Goal: Information Seeking & Learning: Learn about a topic

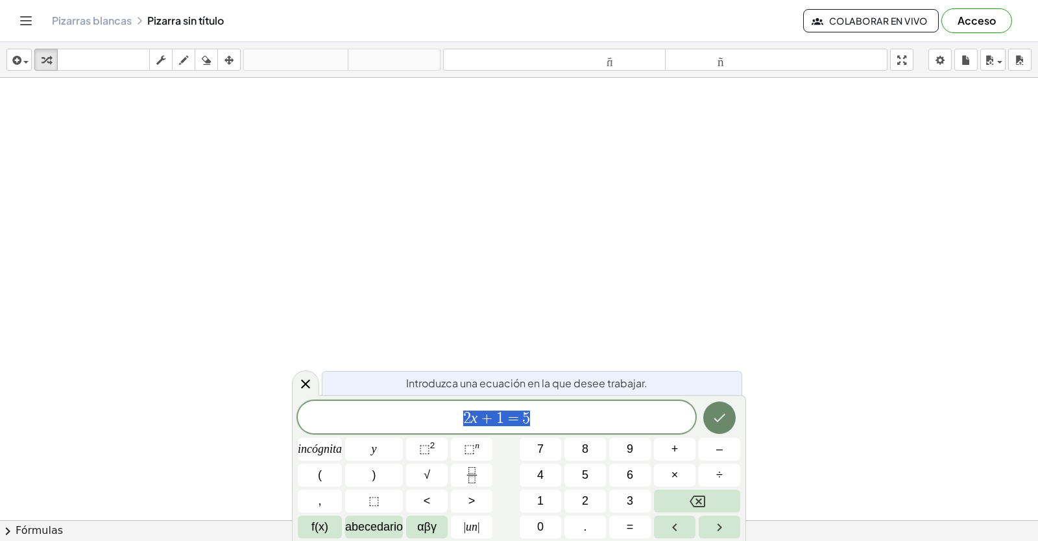
click at [733, 421] on button "Hecho" at bounding box center [719, 418] width 32 height 32
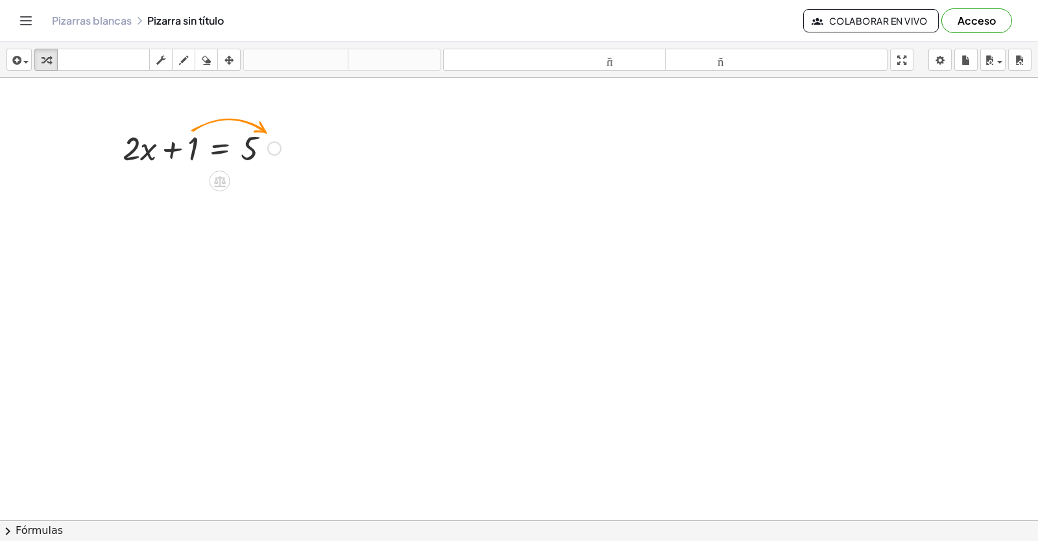
click at [276, 140] on div at bounding box center [201, 147] width 171 height 44
click at [274, 143] on div at bounding box center [274, 148] width 14 height 14
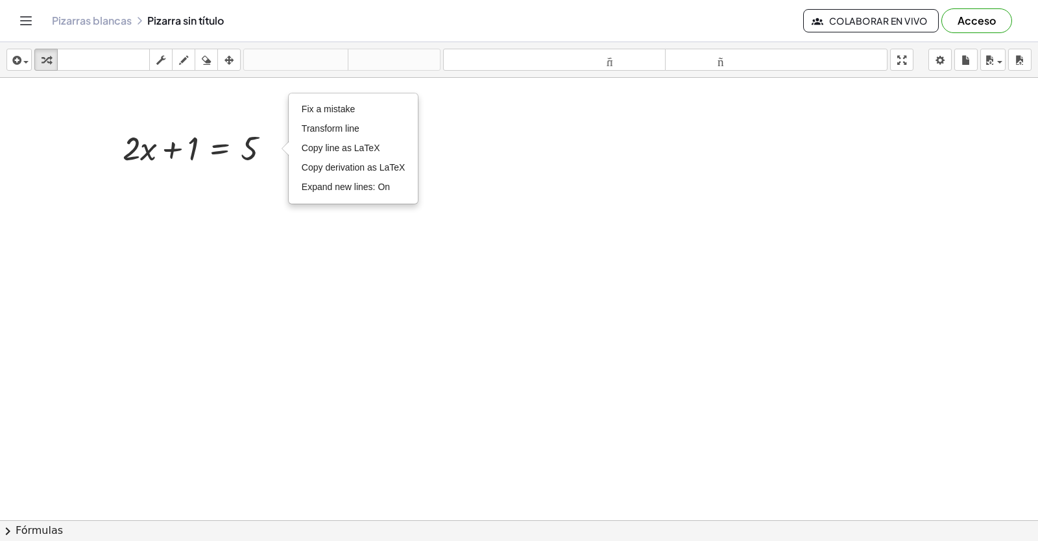
click at [246, 182] on div at bounding box center [519, 550] width 1038 height 944
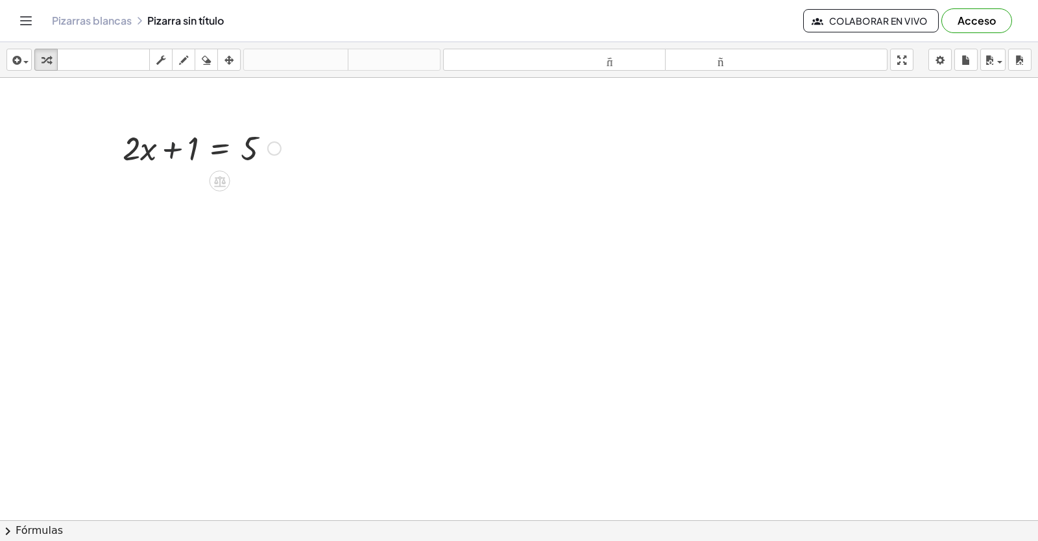
click at [186, 147] on div at bounding box center [201, 147] width 171 height 44
click at [200, 145] on div at bounding box center [201, 147] width 171 height 44
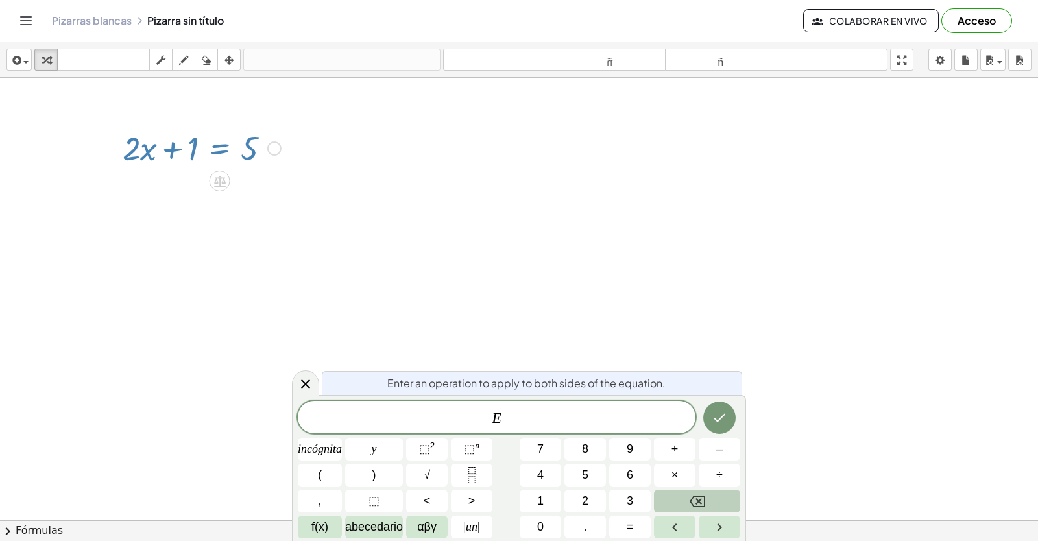
click at [718, 501] on button "Retroceso" at bounding box center [697, 501] width 86 height 23
click at [276, 145] on div "Fix a mistake Transform line Copy line as LaTeX Copy derivation as LaTeX Expand…" at bounding box center [274, 148] width 14 height 14
click at [275, 143] on div "Fix a mistake Transform line Copy line as LaTeX Copy derivation as LaTeX Expand…" at bounding box center [274, 148] width 14 height 14
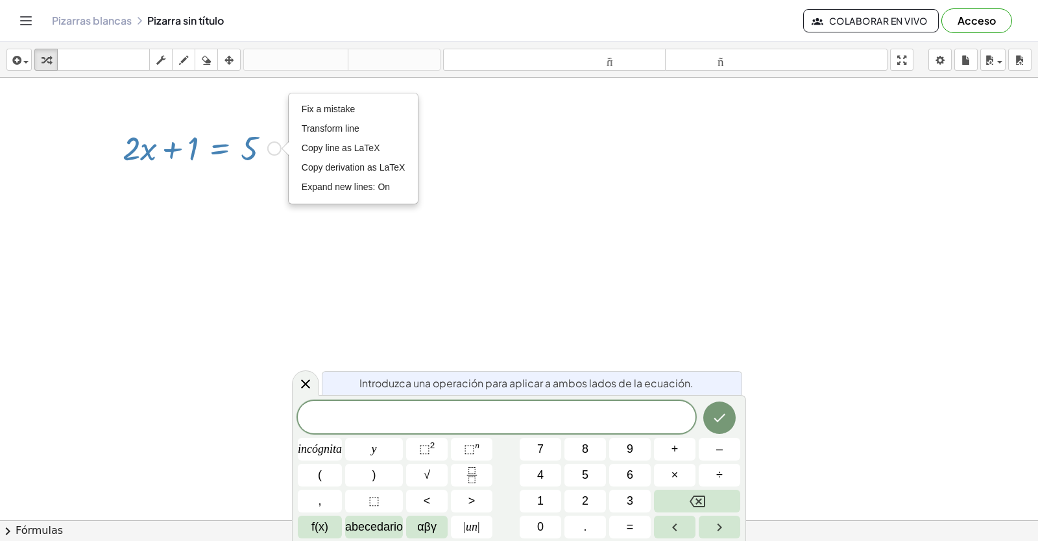
click at [274, 143] on div "Fix a mistake Transform line Copy line as LaTeX Copy derivation as LaTeX Expand…" at bounding box center [274, 148] width 14 height 14
drag, startPoint x: 274, startPoint y: 143, endPoint x: 110, endPoint y: 144, distance: 163.5
click at [110, 144] on div "+ · 2 · x + 1 = 5 Fix a mistake Transform line Copy line as LaTeX Copy derivati…" at bounding box center [197, 147] width 188 height 51
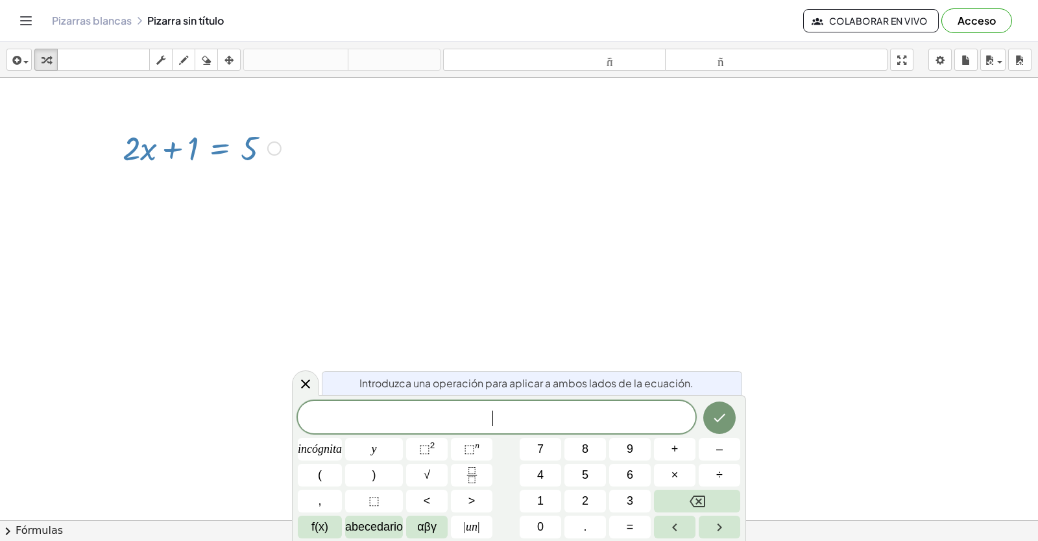
click at [182, 143] on div at bounding box center [201, 147] width 171 height 44
drag, startPoint x: 269, startPoint y: 143, endPoint x: 114, endPoint y: 151, distance: 155.3
click at [114, 151] on div "+ · 2 · x + 1 = 5 Fix a mistake Transform line Copy line as LaTeX Copy derivati…" at bounding box center [197, 147] width 188 height 51
drag, startPoint x: 126, startPoint y: 147, endPoint x: 198, endPoint y: 151, distance: 72.2
click at [198, 151] on div at bounding box center [201, 147] width 171 height 44
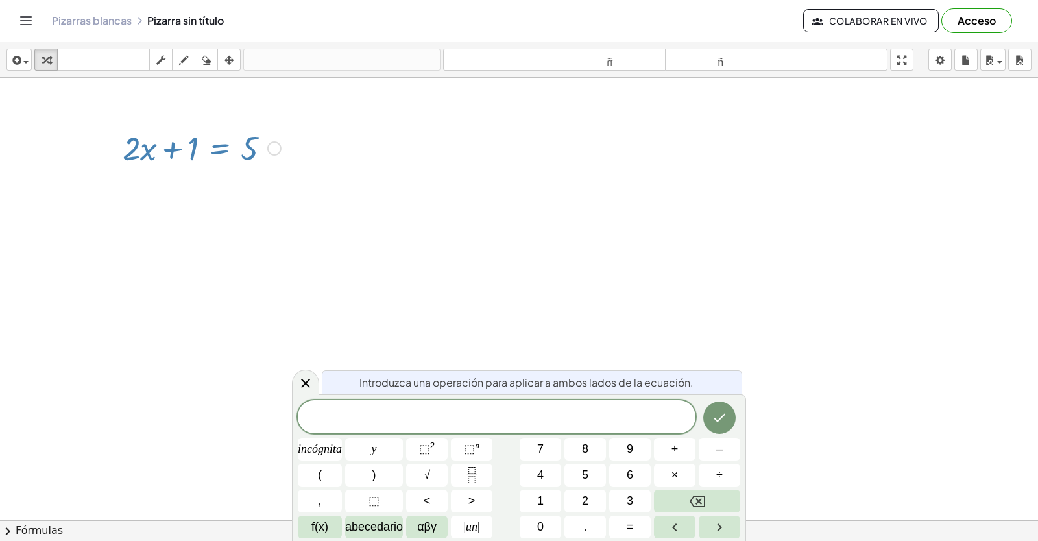
drag, startPoint x: 249, startPoint y: 137, endPoint x: 180, endPoint y: 151, distance: 70.1
click at [180, 148] on div at bounding box center [201, 147] width 171 height 44
drag, startPoint x: 241, startPoint y: 139, endPoint x: 232, endPoint y: 142, distance: 10.3
drag, startPoint x: 232, startPoint y: 142, endPoint x: 176, endPoint y: 239, distance: 111.6
click at [176, 239] on div at bounding box center [519, 550] width 1038 height 944
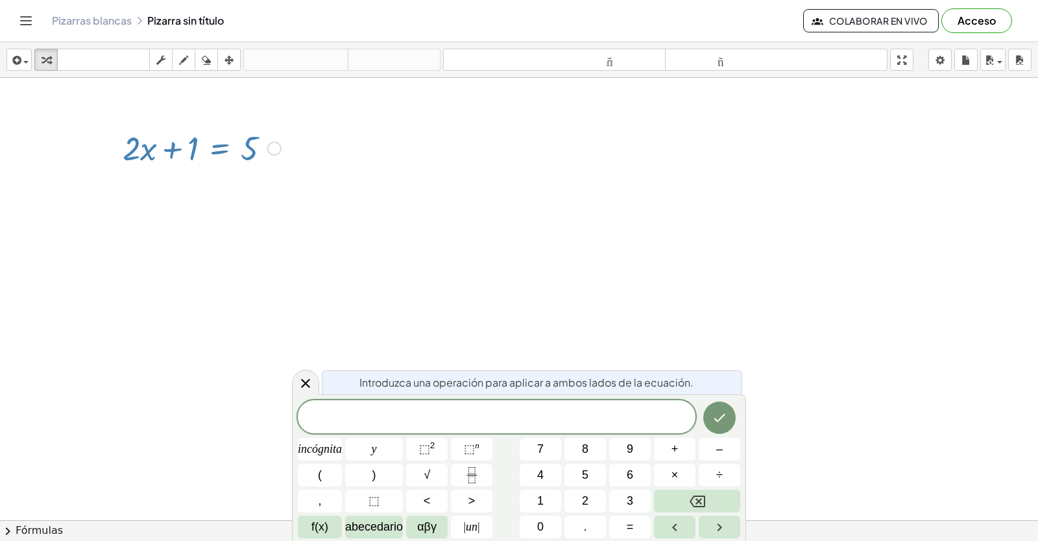
drag, startPoint x: 267, startPoint y: 152, endPoint x: 231, endPoint y: 153, distance: 36.4
click at [204, 56] on icon "button" at bounding box center [206, 61] width 9 height 16
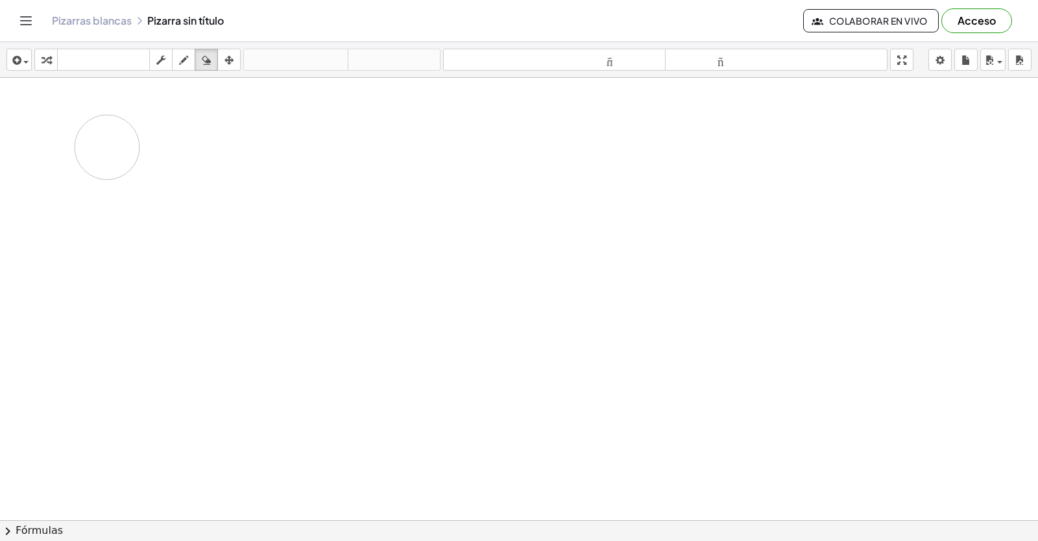
drag, startPoint x: 180, startPoint y: 157, endPoint x: 100, endPoint y: 148, distance: 81.0
click at [100, 148] on div at bounding box center [519, 550] width 1038 height 944
drag, startPoint x: 153, startPoint y: 144, endPoint x: 506, endPoint y: 296, distance: 384.3
click at [506, 293] on div at bounding box center [519, 550] width 1038 height 944
drag, startPoint x: 252, startPoint y: 162, endPoint x: 225, endPoint y: 139, distance: 35.9
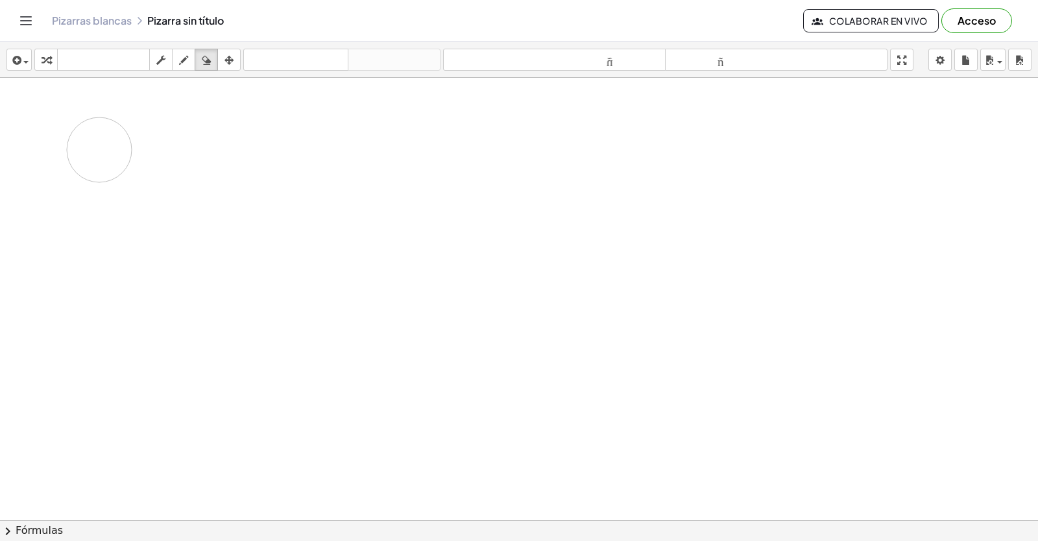
click at [225, 138] on div at bounding box center [519, 550] width 1038 height 944
drag, startPoint x: 247, startPoint y: 136, endPoint x: 362, endPoint y: 160, distance: 117.3
click at [448, 182] on div at bounding box center [519, 550] width 1038 height 944
click at [204, 60] on icon "button" at bounding box center [206, 61] width 9 height 16
drag, startPoint x: 252, startPoint y: 127, endPoint x: 303, endPoint y: 160, distance: 60.5
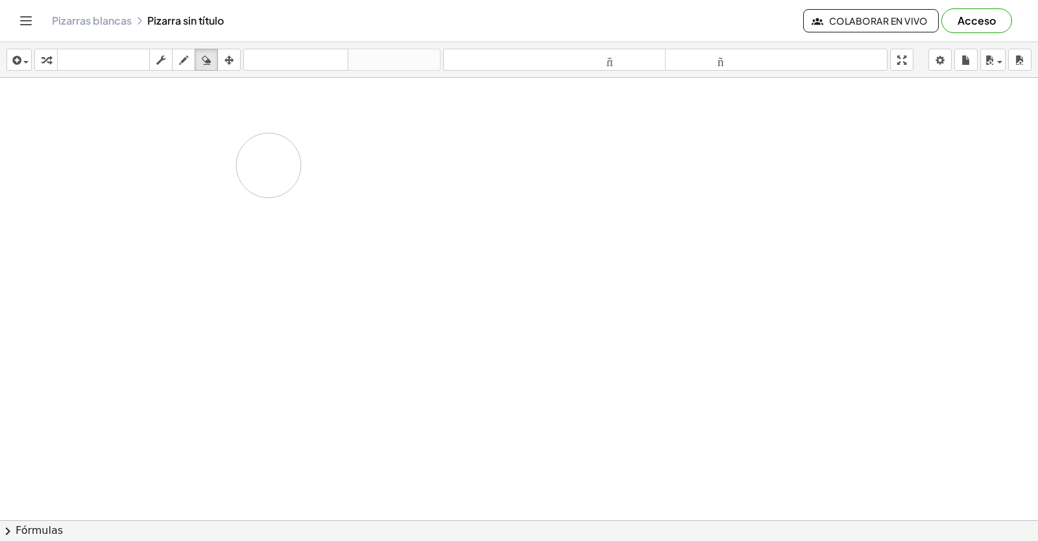
click at [303, 160] on div at bounding box center [519, 550] width 1038 height 944
drag, startPoint x: 219, startPoint y: 134, endPoint x: 0, endPoint y: 105, distance: 220.6
click at [101, 97] on div at bounding box center [519, 550] width 1038 height 944
drag, startPoint x: 47, startPoint y: 105, endPoint x: 112, endPoint y: 118, distance: 66.2
click at [221, 130] on div at bounding box center [519, 550] width 1038 height 944
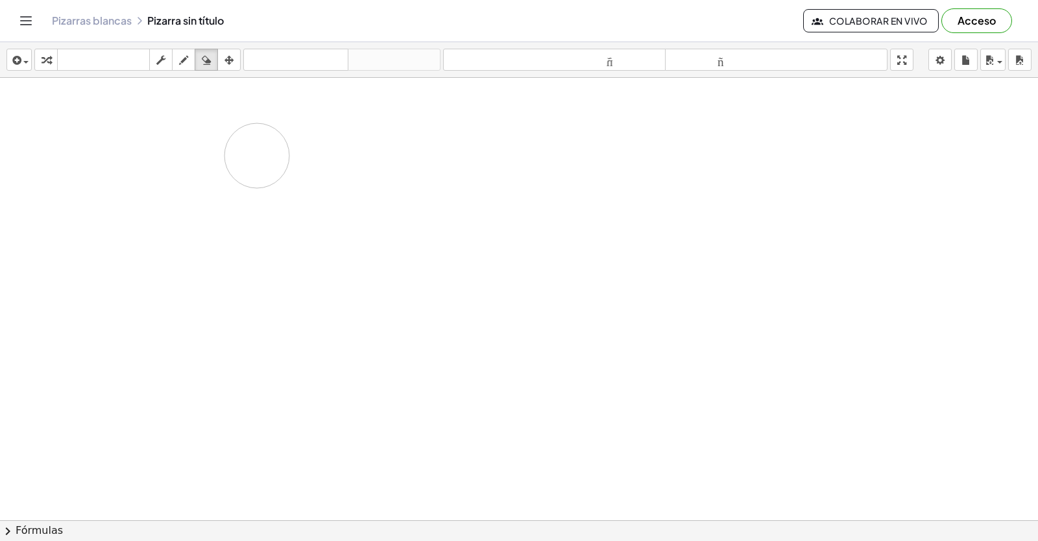
drag, startPoint x: 99, startPoint y: 119, endPoint x: 257, endPoint y: 156, distance: 162.5
click at [257, 156] on div at bounding box center [519, 550] width 1038 height 944
click at [42, 50] on button "transformar" at bounding box center [45, 60] width 23 height 22
click at [42, 58] on icon "button" at bounding box center [46, 61] width 9 height 16
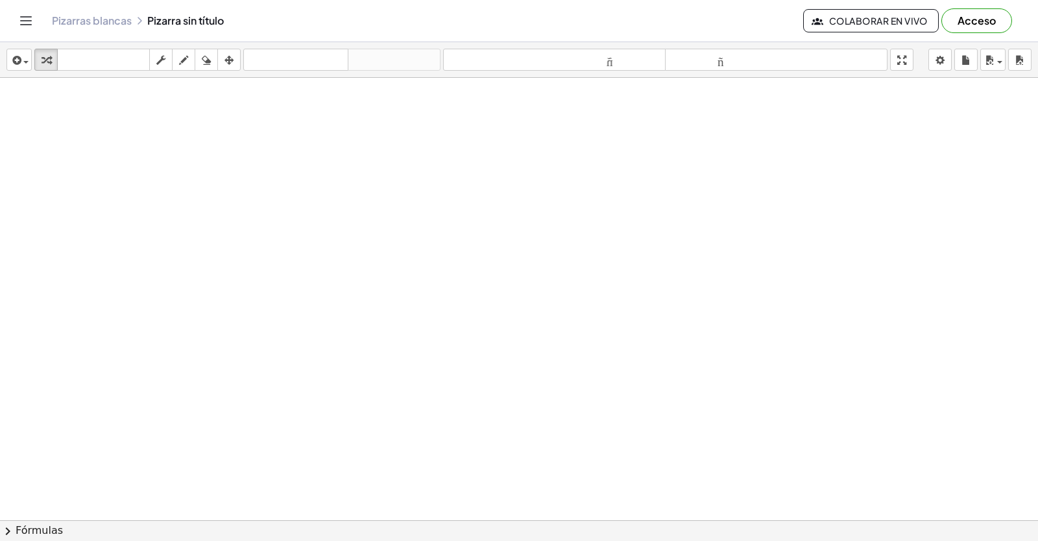
click at [422, 456] on div at bounding box center [519, 161] width 1038 height 944
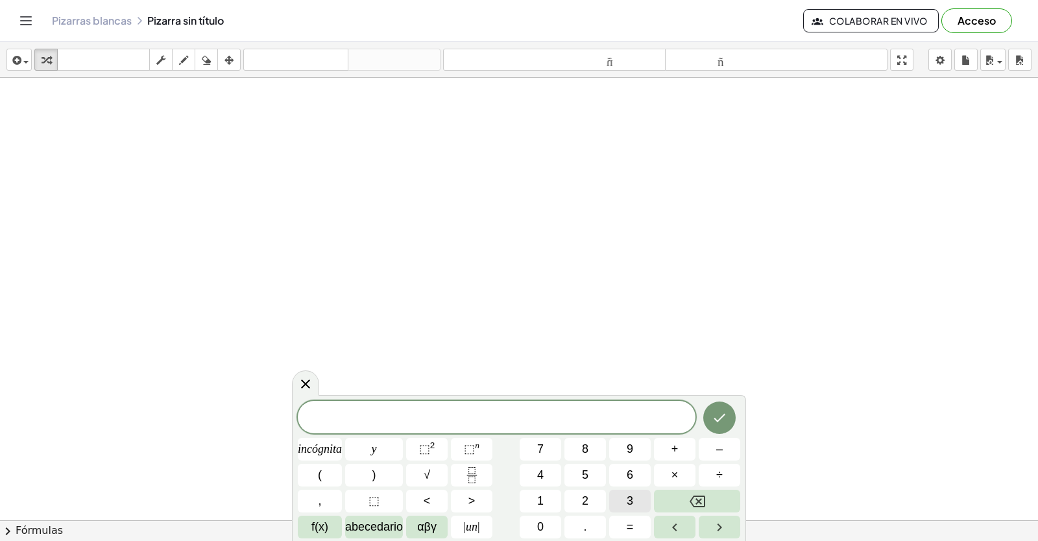
click at [626, 496] on button "3" at bounding box center [630, 501] width 42 height 23
click at [376, 441] on span "y" at bounding box center [374, 450] width 5 height 18
click at [683, 443] on button "+" at bounding box center [675, 449] width 42 height 23
click at [530, 494] on button "1" at bounding box center [541, 501] width 42 height 23
click at [578, 497] on button "2" at bounding box center [586, 501] width 42 height 23
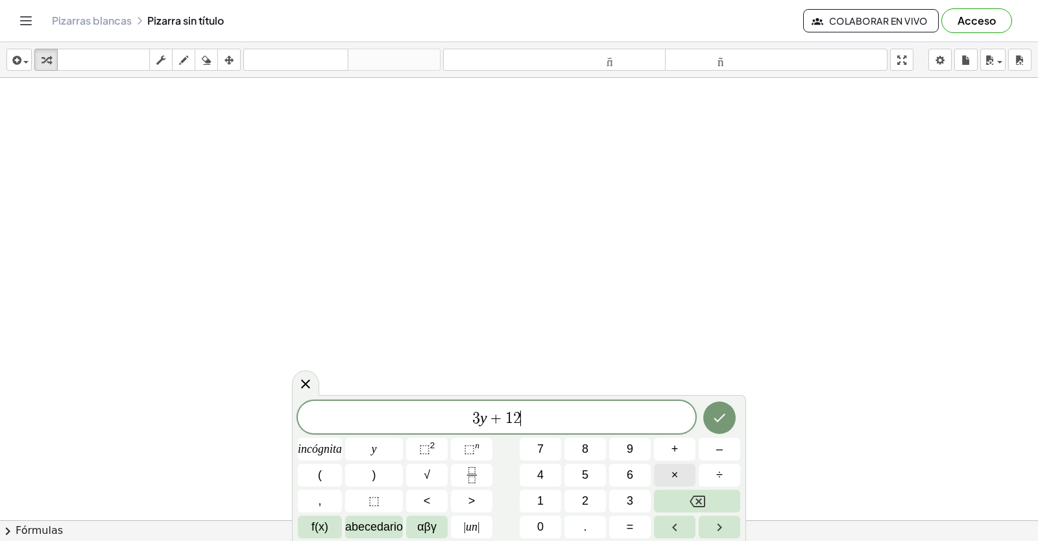
click at [676, 472] on font "×" at bounding box center [675, 475] width 7 height 13
click at [684, 489] on div "3 y + 1 2 · incógnita y ⬚ 2 ⬚ n 7 8 9 + – ( ) √ 4 5 6 × ÷ , ⬚ < > 1 2 3 f(x) ab…" at bounding box center [519, 470] width 443 height 138
click at [678, 493] on button "Retroceso" at bounding box center [697, 501] width 86 height 23
click at [633, 521] on font "=" at bounding box center [630, 526] width 7 height 13
click at [528, 494] on button "1" at bounding box center [541, 501] width 42 height 23
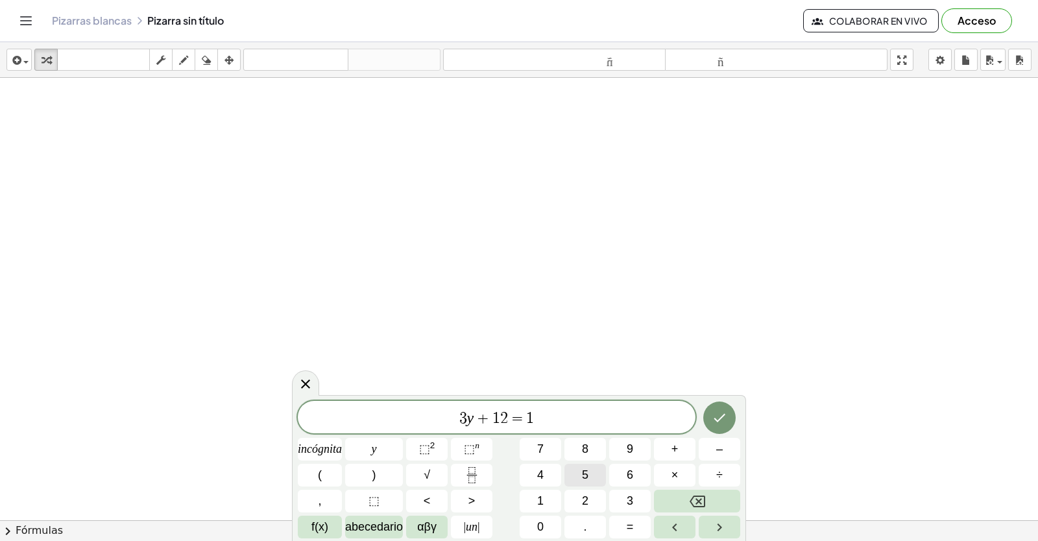
click at [580, 471] on button "5" at bounding box center [586, 475] width 42 height 23
click at [729, 417] on button "Hecho" at bounding box center [719, 418] width 32 height 32
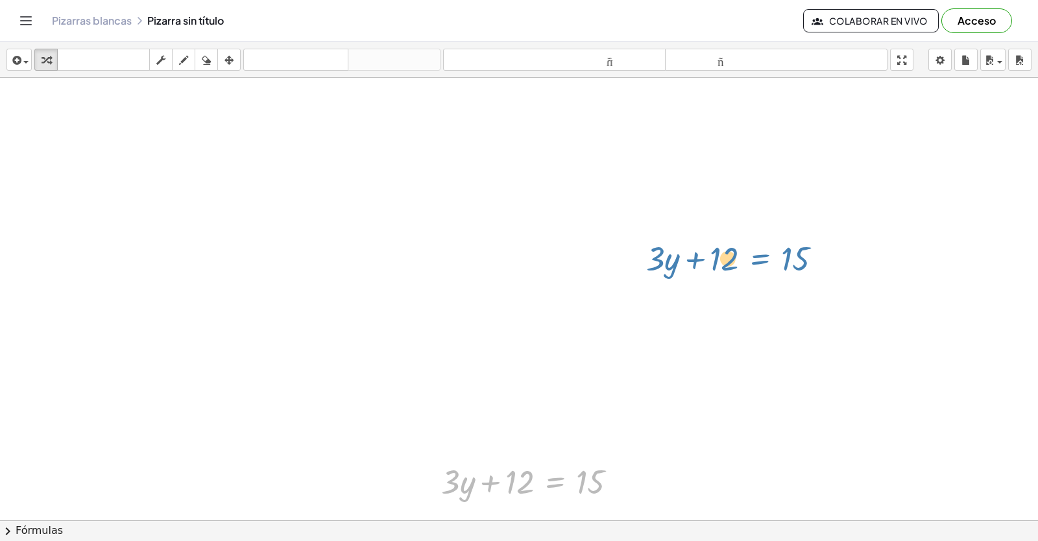
drag, startPoint x: 569, startPoint y: 478, endPoint x: 794, endPoint y: 214, distance: 347.2
click at [788, 228] on div "+ · 2 · x + 1 = 5 Fix a mistake Transform line Copy line as LaTeX Copy derivati…" at bounding box center [519, 161] width 1038 height 944
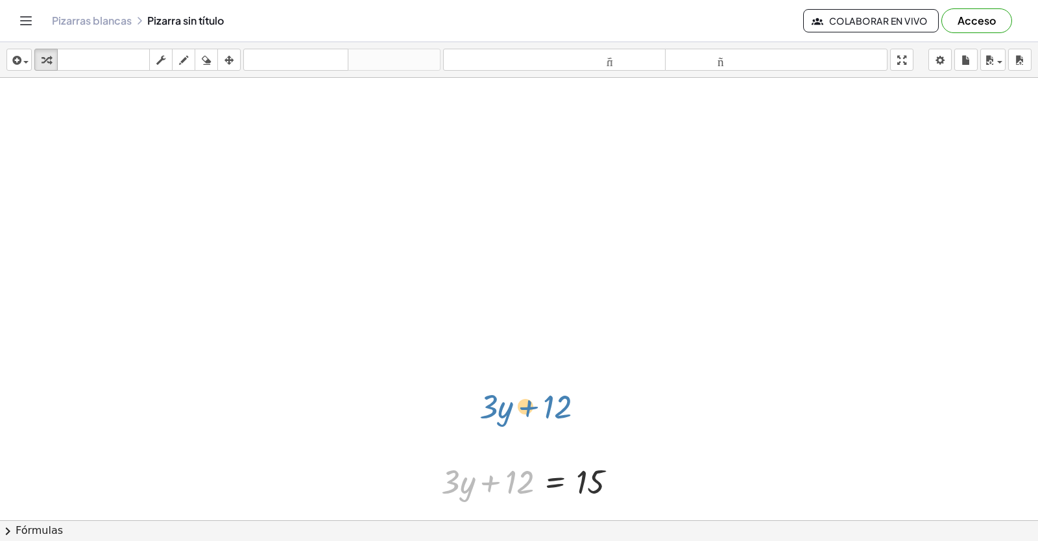
drag, startPoint x: 523, startPoint y: 487, endPoint x: 520, endPoint y: 495, distance: 7.8
click at [522, 493] on div at bounding box center [534, 481] width 199 height 44
click at [550, 476] on div at bounding box center [534, 481] width 199 height 44
drag, startPoint x: 617, startPoint y: 479, endPoint x: 836, endPoint y: 202, distance: 352.9
click at [836, 202] on div "+ · 2 · x + 1 = 5 Fix a mistake Transform line Copy line as LaTeX Copy derivati…" at bounding box center [519, 161] width 1038 height 944
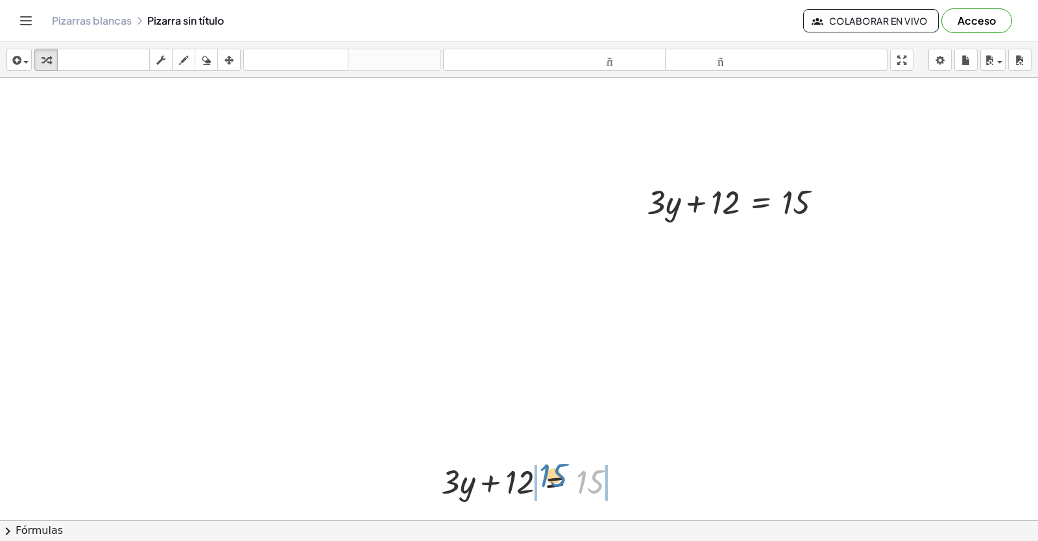
drag, startPoint x: 591, startPoint y: 492, endPoint x: 671, endPoint y: 419, distance: 108.9
click at [474, 541] on html "Actividades matemáticas fáciles de comprender Empezar Banco de actividades Trab…" at bounding box center [519, 270] width 1038 height 541
drag, startPoint x: 616, startPoint y: 474, endPoint x: 456, endPoint y: 460, distance: 160.2
click at [439, 461] on div "15 + · 3 · y + 12 = 15" at bounding box center [529, 481] width 215 height 51
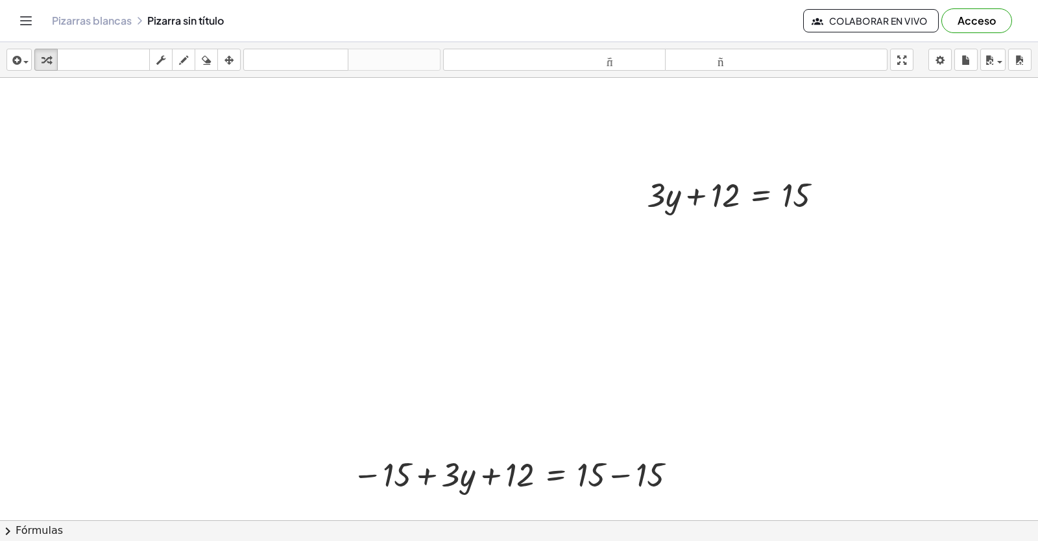
scroll to position [366, 0]
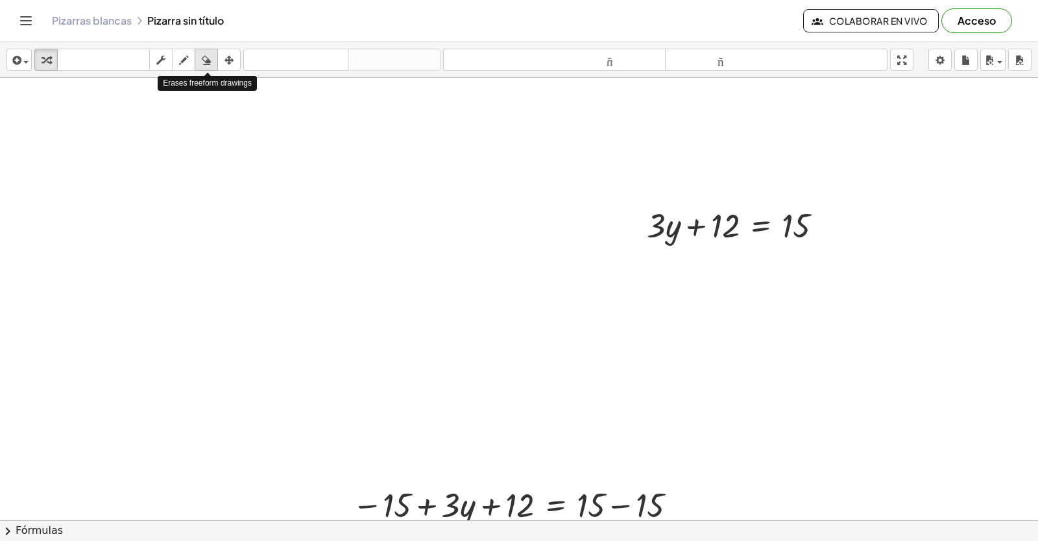
click at [204, 52] on div "button" at bounding box center [206, 60] width 17 height 16
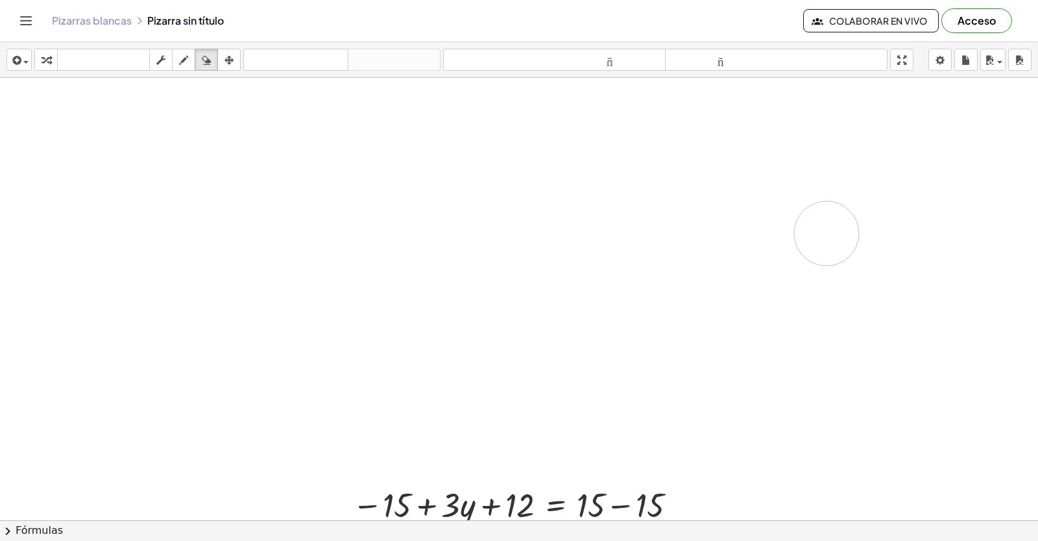
drag, startPoint x: 646, startPoint y: 182, endPoint x: 886, endPoint y: 250, distance: 249.6
click at [886, 245] on div at bounding box center [519, 376] width 1038 height 1328
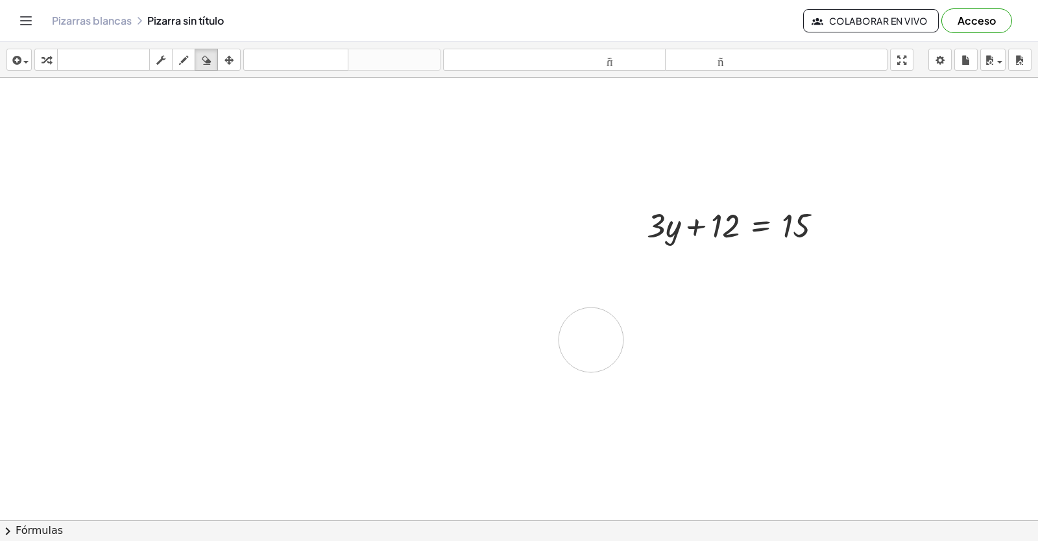
drag, startPoint x: 711, startPoint y: 469, endPoint x: 726, endPoint y: 415, distance: 56.5
click at [857, 434] on div at bounding box center [519, 376] width 1038 height 1328
drag, startPoint x: 525, startPoint y: 376, endPoint x: 255, endPoint y: 350, distance: 271.2
click at [247, 369] on div at bounding box center [519, 376] width 1038 height 1328
drag, startPoint x: 255, startPoint y: 350, endPoint x: 387, endPoint y: 339, distance: 132.1
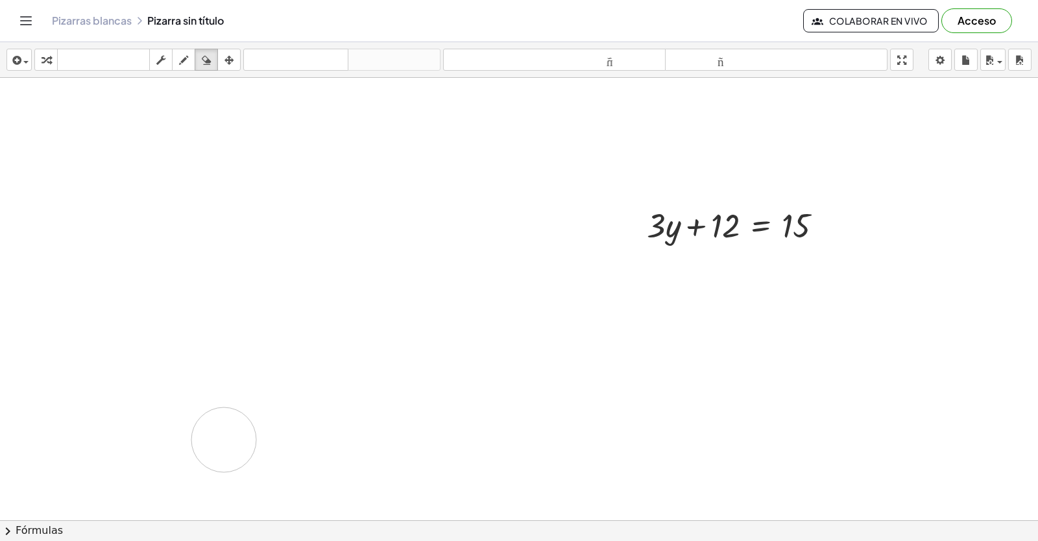
click at [260, 416] on div at bounding box center [519, 376] width 1038 height 1328
drag, startPoint x: 687, startPoint y: 510, endPoint x: 132, endPoint y: 291, distance: 596.6
click at [76, 306] on div at bounding box center [519, 376] width 1038 height 1328
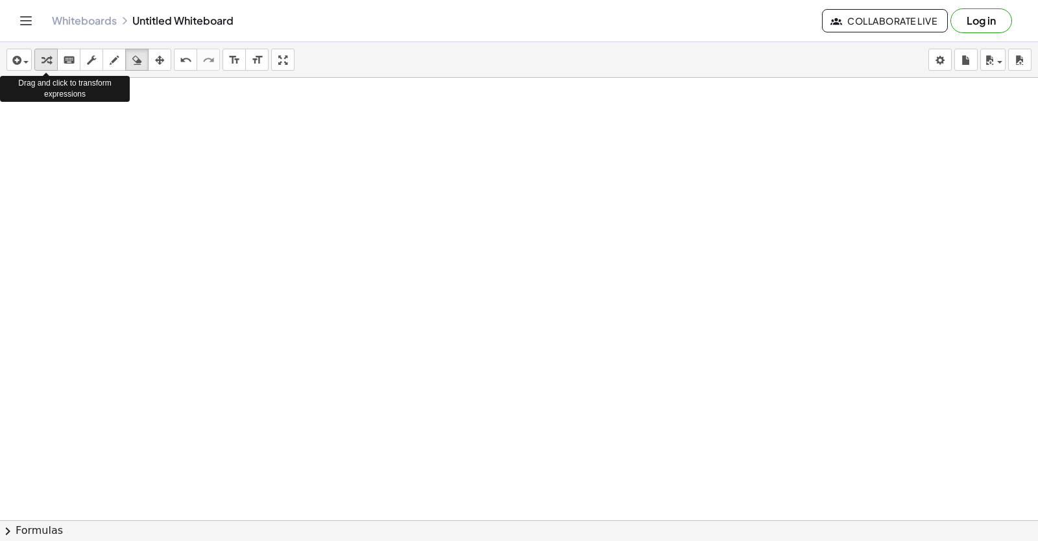
click at [47, 62] on icon "button" at bounding box center [46, 61] width 9 height 16
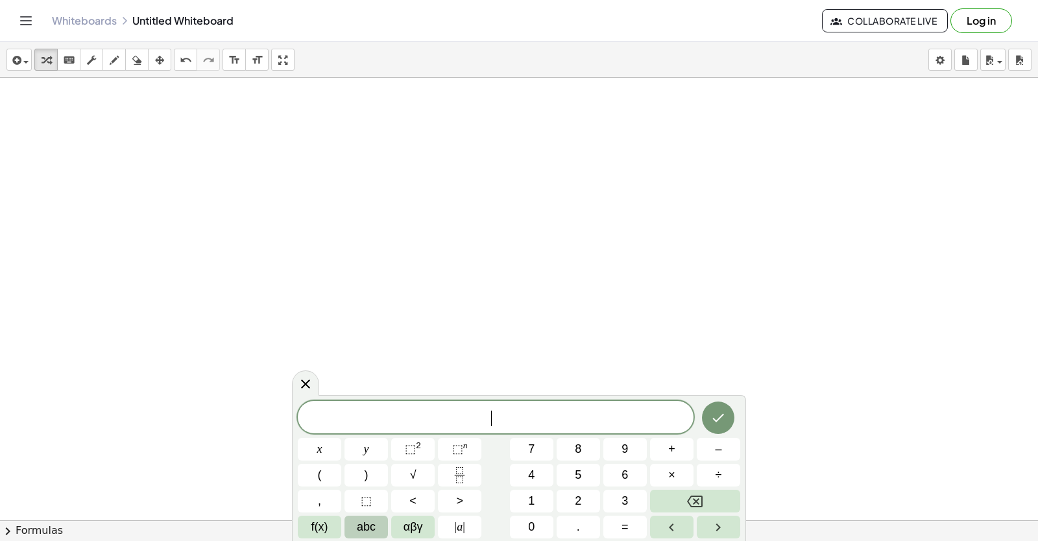
click at [371, 528] on span "abc" at bounding box center [366, 528] width 19 height 18
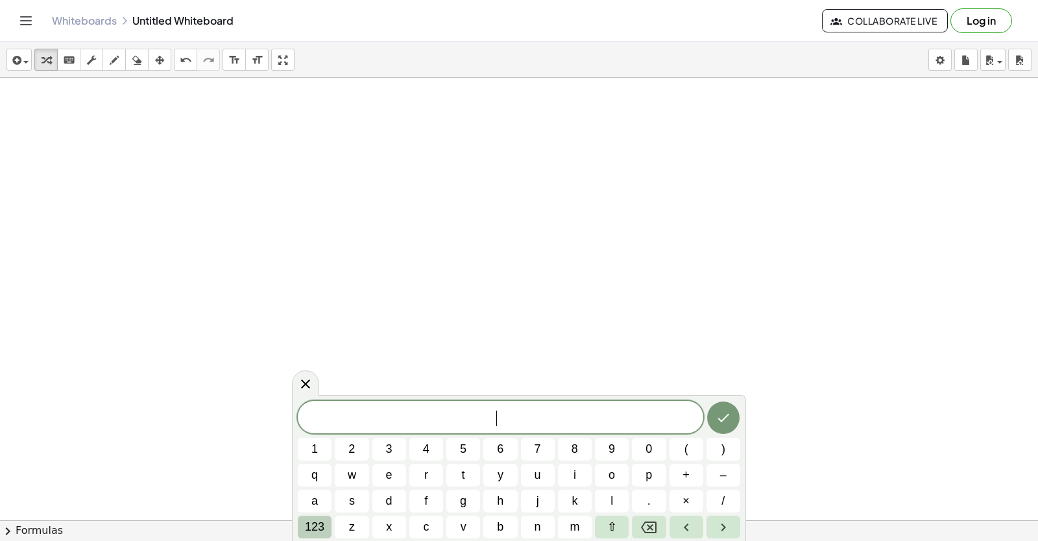
click at [312, 529] on span "123" at bounding box center [314, 528] width 19 height 18
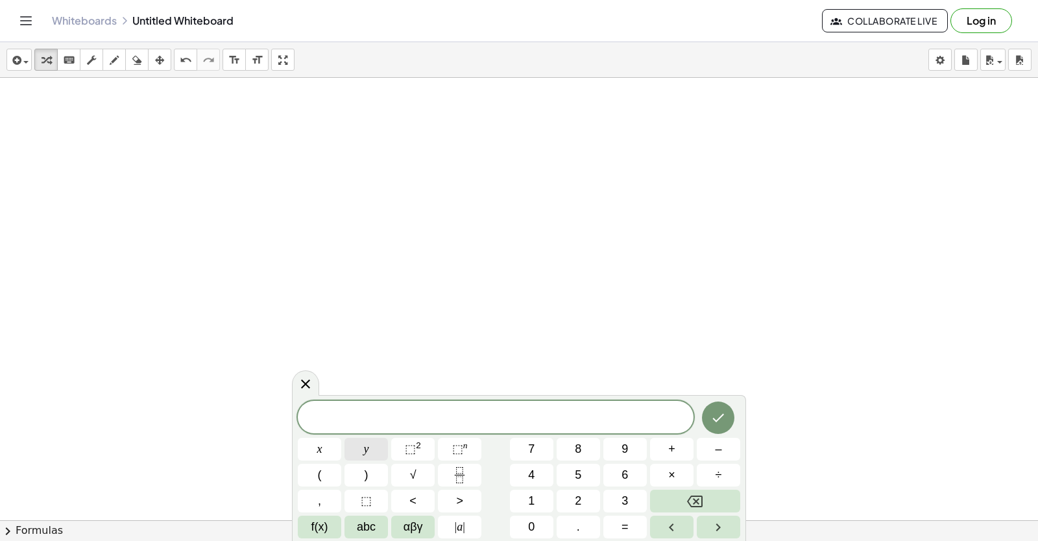
click at [384, 450] on button "y" at bounding box center [366, 449] width 43 height 23
click at [660, 456] on button "+" at bounding box center [671, 449] width 43 height 23
click at [564, 496] on button "2" at bounding box center [578, 501] width 43 height 23
click at [337, 440] on button "x" at bounding box center [319, 449] width 43 height 23
click at [721, 421] on icon "Done" at bounding box center [719, 418] width 16 height 16
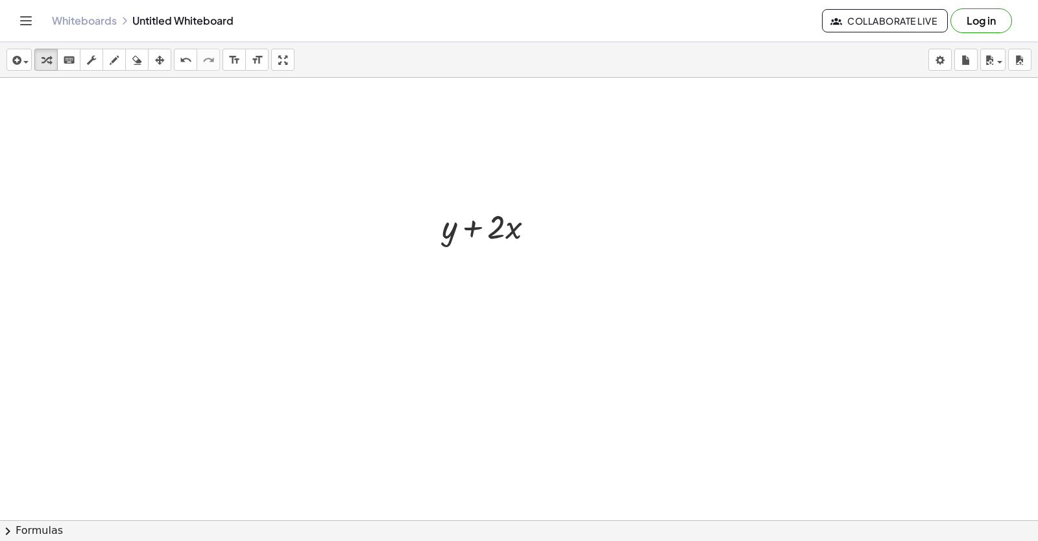
scroll to position [1393, 0]
click at [483, 251] on icon at bounding box center [482, 258] width 14 height 14
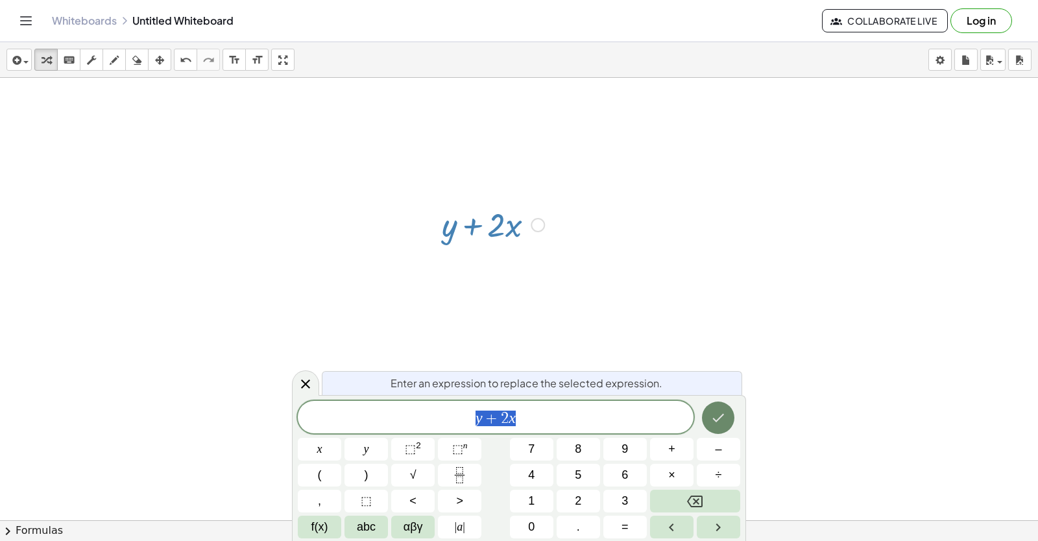
click at [716, 409] on button "Done" at bounding box center [718, 418] width 32 height 32
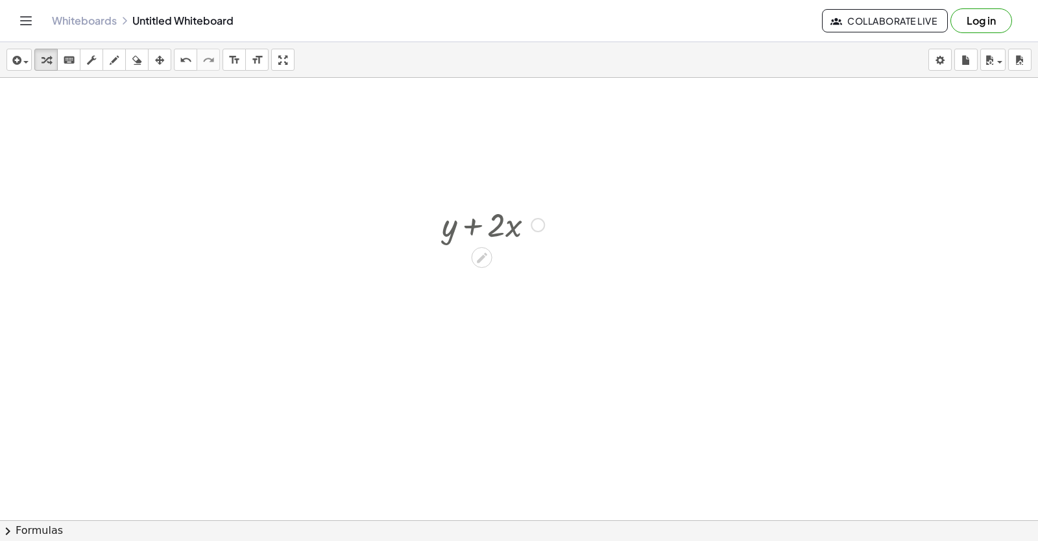
click at [537, 232] on div at bounding box center [538, 225] width 14 height 14
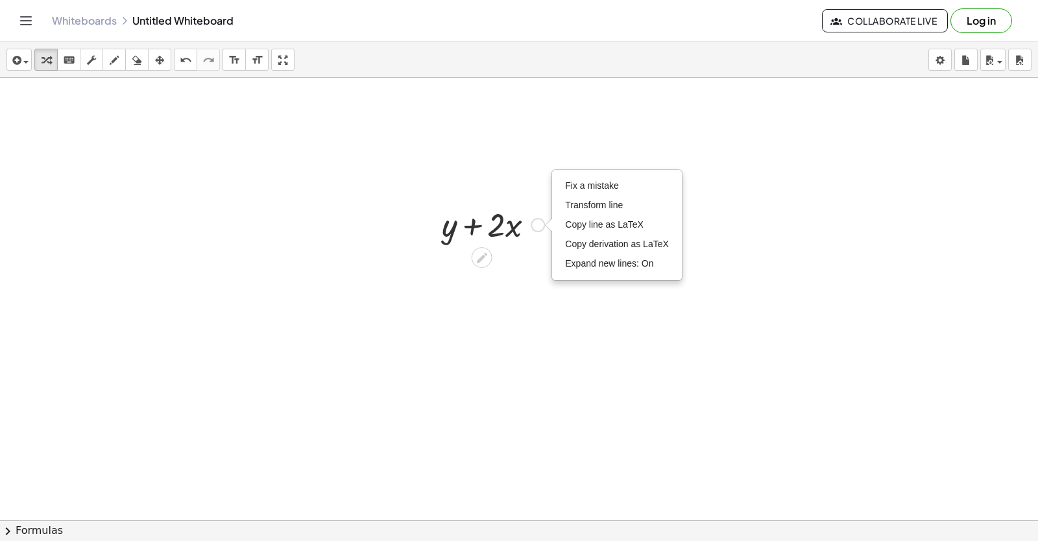
click at [537, 225] on div "Fix a mistake Transform line Copy line as LaTeX Copy derivation as LaTeX Expand…" at bounding box center [538, 225] width 14 height 14
click at [477, 227] on div at bounding box center [493, 224] width 116 height 44
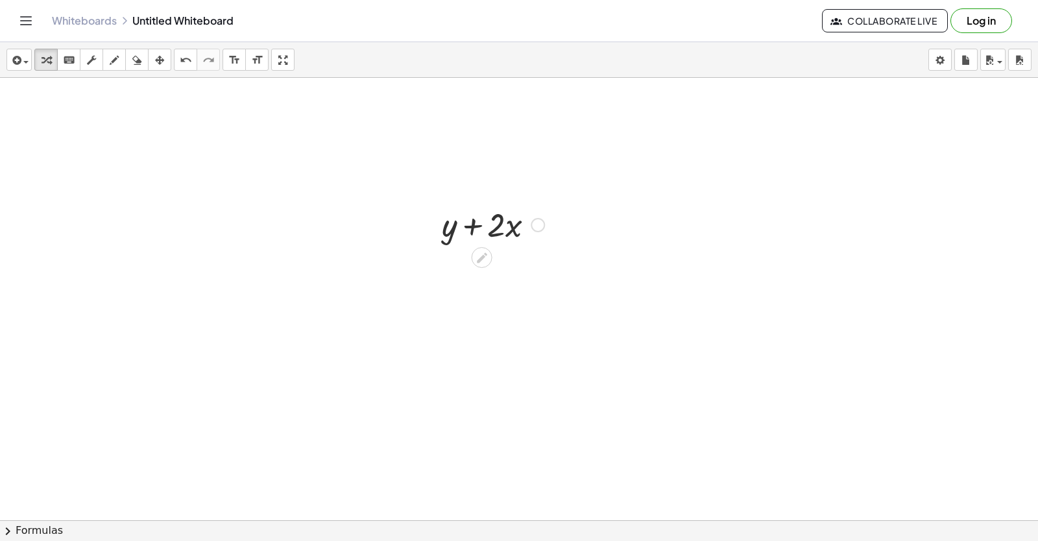
click at [469, 227] on div at bounding box center [493, 224] width 116 height 44
click at [512, 231] on div at bounding box center [493, 224] width 116 height 44
click at [511, 226] on div at bounding box center [493, 224] width 116 height 44
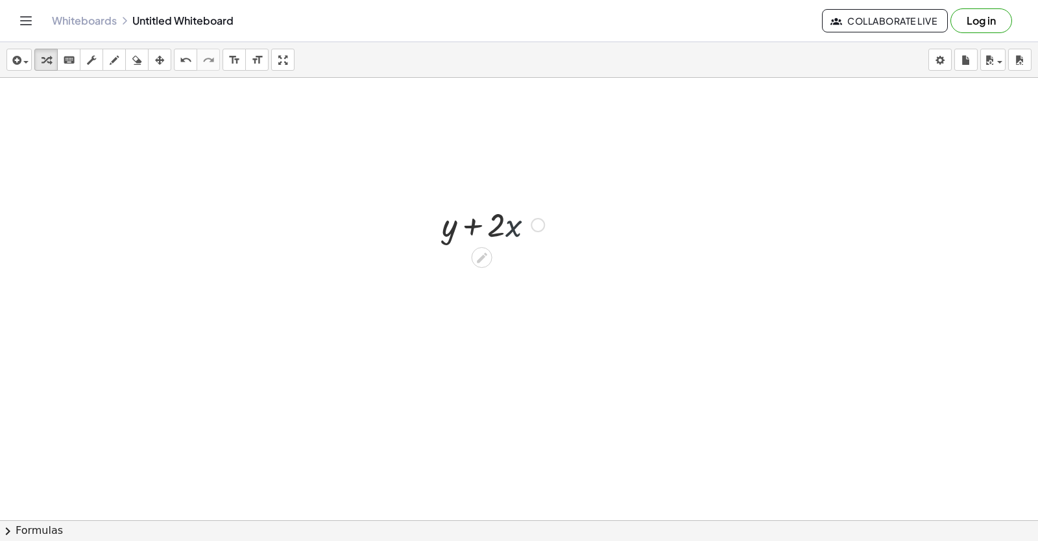
click at [506, 225] on div at bounding box center [493, 224] width 116 height 44
drag, startPoint x: 504, startPoint y: 223, endPoint x: 491, endPoint y: 223, distance: 13.0
click at [497, 223] on div at bounding box center [493, 224] width 116 height 44
click at [491, 223] on div at bounding box center [493, 224] width 116 height 44
click at [482, 255] on icon at bounding box center [482, 257] width 10 height 10
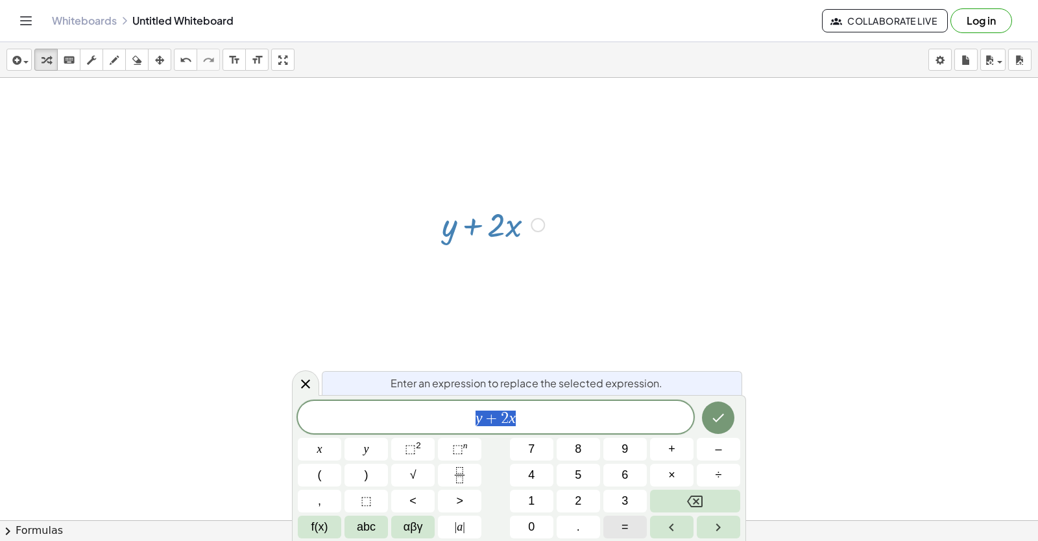
click at [624, 526] on span "=" at bounding box center [625, 528] width 7 height 18
click at [531, 503] on span "1" at bounding box center [531, 502] width 6 height 18
click at [525, 522] on button "0" at bounding box center [531, 527] width 43 height 23
click at [721, 414] on icon "Done" at bounding box center [719, 418] width 16 height 16
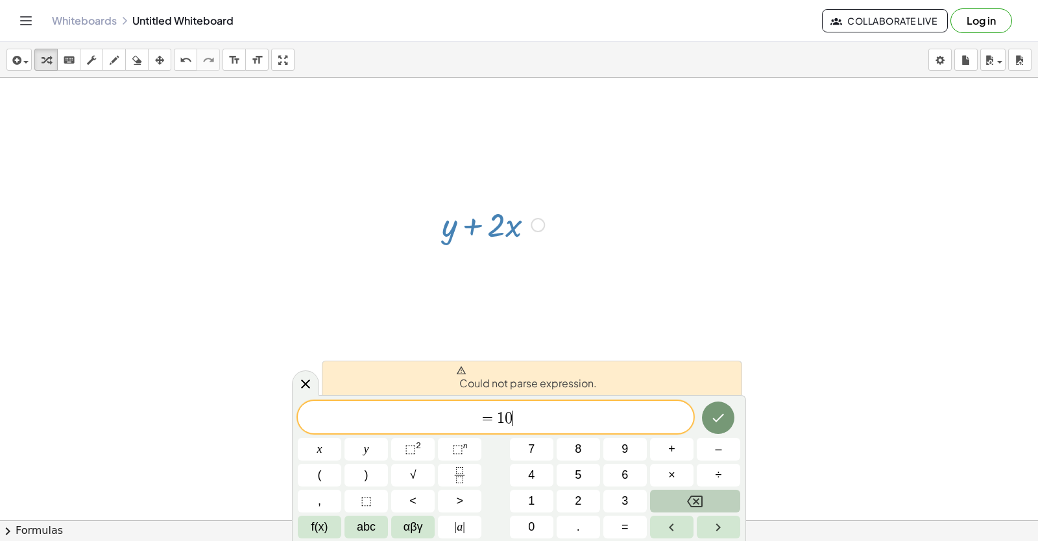
click at [678, 509] on button "Backspace" at bounding box center [695, 501] width 90 height 23
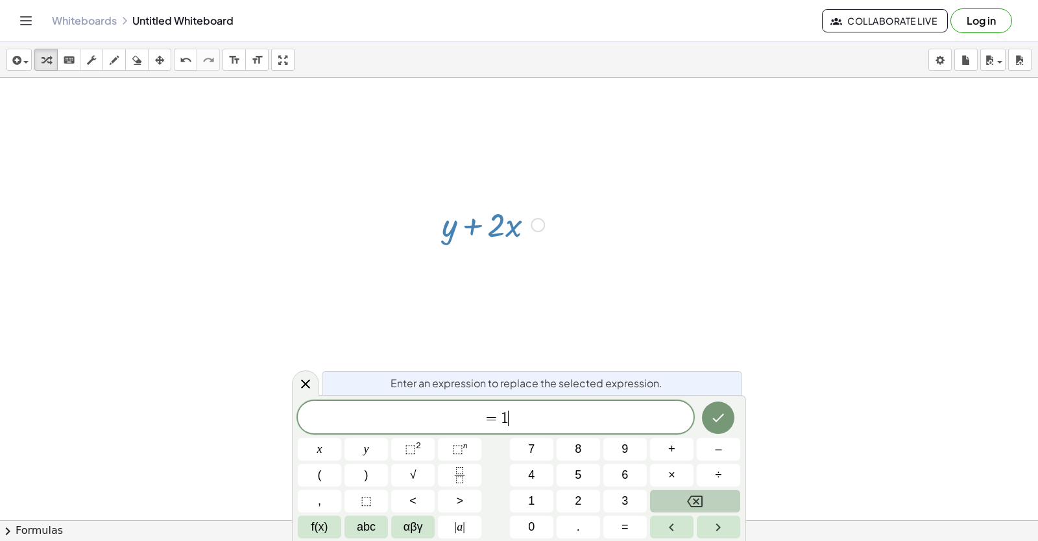
click at [680, 509] on button "Backspace" at bounding box center [695, 501] width 90 height 23
drag, startPoint x: 420, startPoint y: 162, endPoint x: 439, endPoint y: 151, distance: 21.5
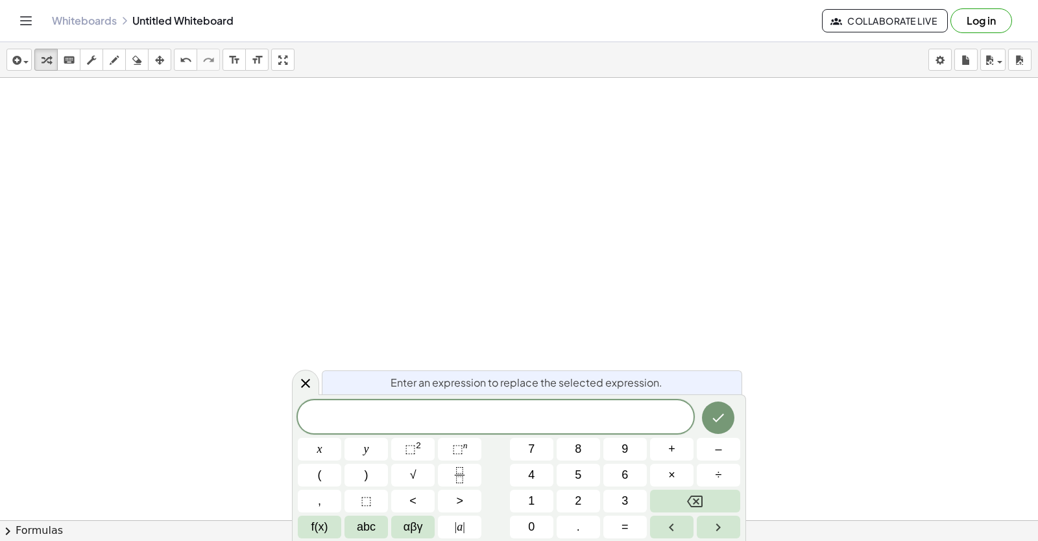
scroll to position [1770, 0]
click at [368, 450] on span "y" at bounding box center [366, 450] width 5 height 18
click at [721, 478] on span "÷" at bounding box center [719, 476] width 6 height 18
click at [690, 496] on icon "Backspace" at bounding box center [695, 502] width 16 height 16
click at [675, 452] on span "+" at bounding box center [671, 450] width 7 height 18
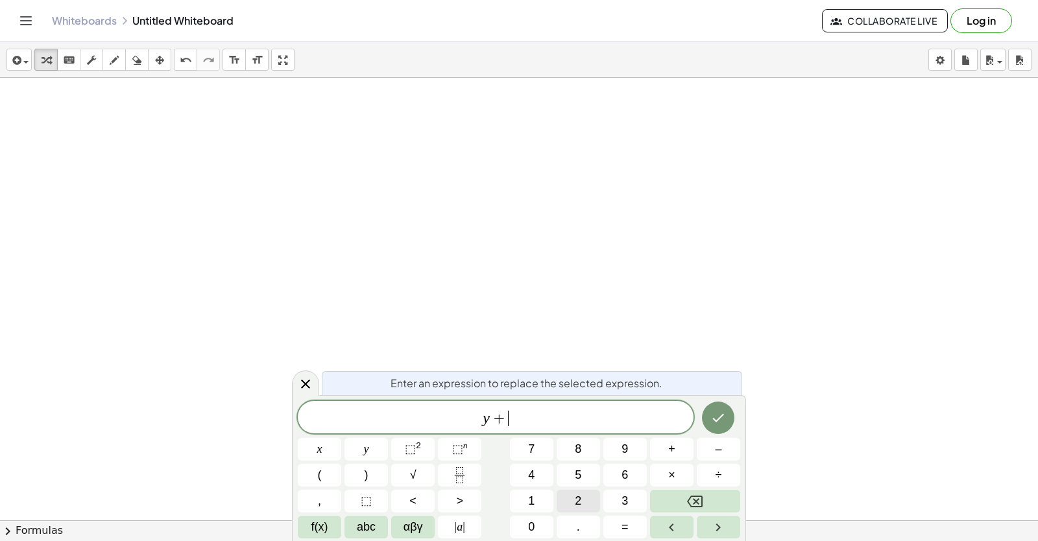
click at [575, 507] on span "2" at bounding box center [578, 502] width 6 height 18
click at [330, 443] on button "x" at bounding box center [319, 449] width 43 height 23
click at [635, 520] on button "=" at bounding box center [625, 527] width 43 height 23
click at [530, 502] on span "1" at bounding box center [531, 502] width 6 height 18
click at [524, 509] on button "1" at bounding box center [531, 501] width 43 height 23
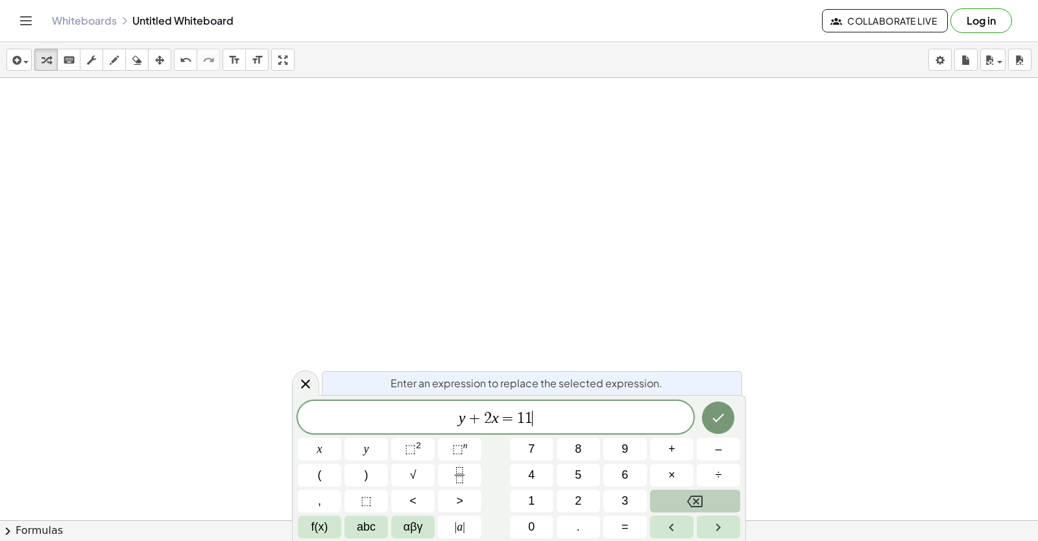
click at [678, 507] on button "Backspace" at bounding box center [695, 501] width 90 height 23
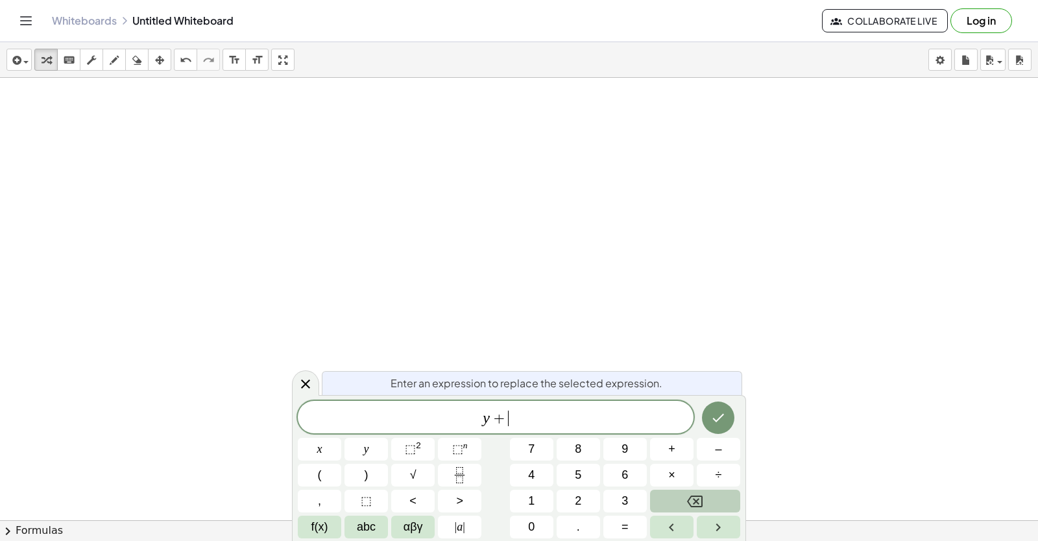
click at [678, 507] on button "Backspace" at bounding box center [695, 501] width 90 height 23
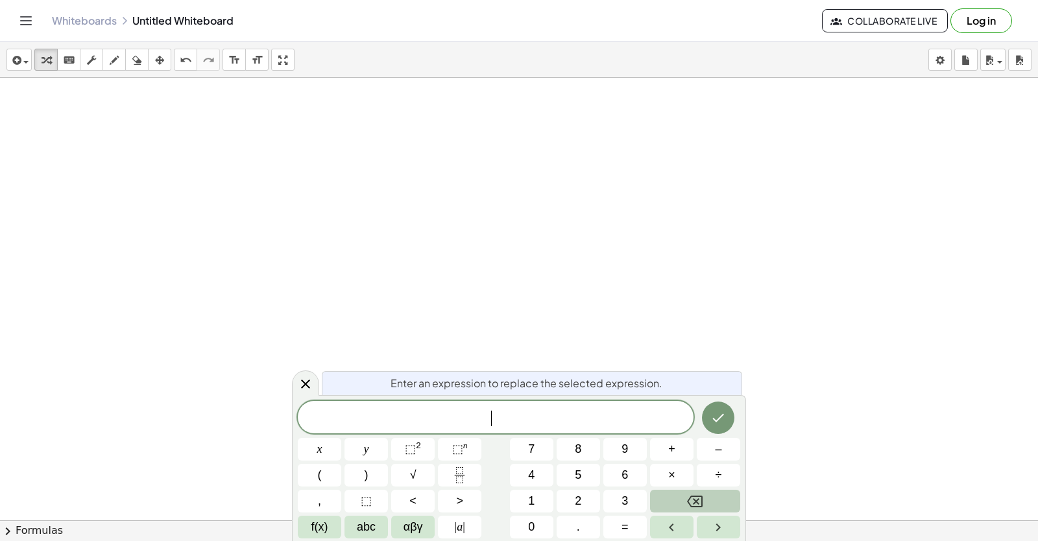
click at [678, 507] on button "Backspace" at bounding box center [695, 501] width 90 height 23
click at [678, 506] on button "Backspace" at bounding box center [695, 501] width 90 height 23
click at [368, 450] on span "y" at bounding box center [366, 450] width 5 height 18
click at [710, 452] on button "–" at bounding box center [718, 449] width 43 height 23
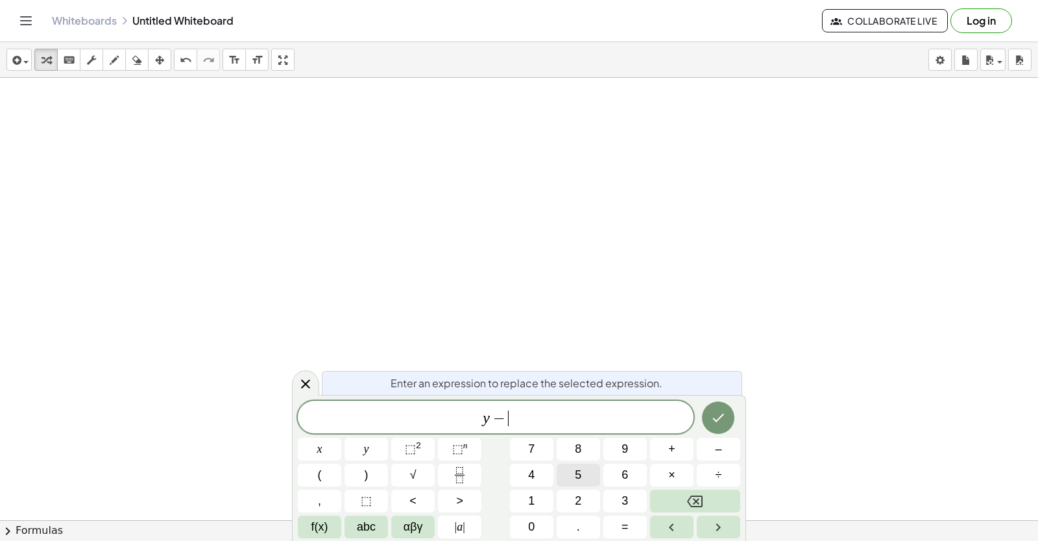
click at [579, 478] on span "5" at bounding box center [578, 476] width 6 height 18
click at [323, 441] on button "x" at bounding box center [319, 449] width 43 height 23
click at [615, 527] on button "=" at bounding box center [625, 527] width 43 height 23
click at [716, 452] on span "–" at bounding box center [718, 450] width 6 height 18
click at [585, 504] on button "2" at bounding box center [578, 501] width 43 height 23
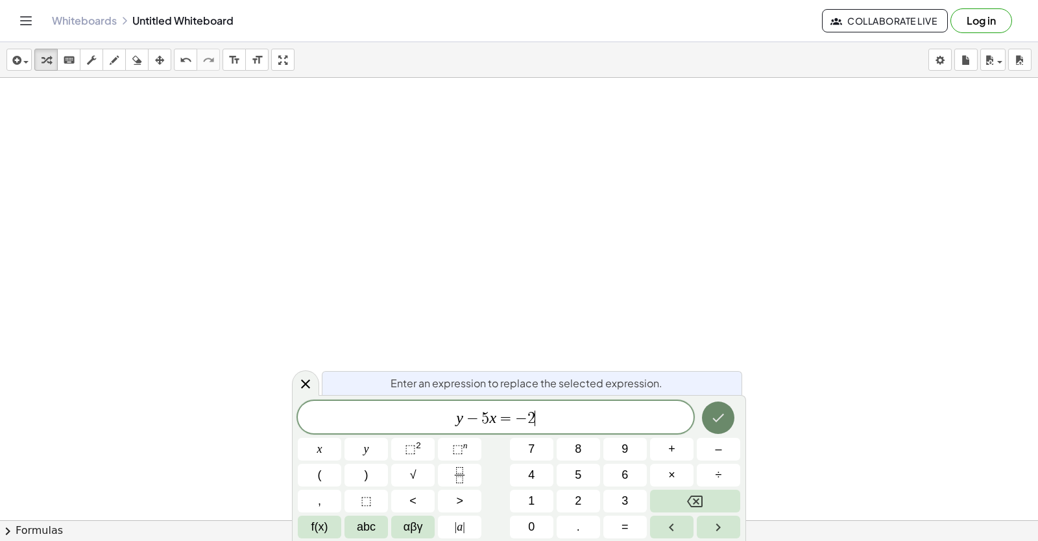
click at [721, 415] on icon "Done" at bounding box center [719, 418] width 16 height 16
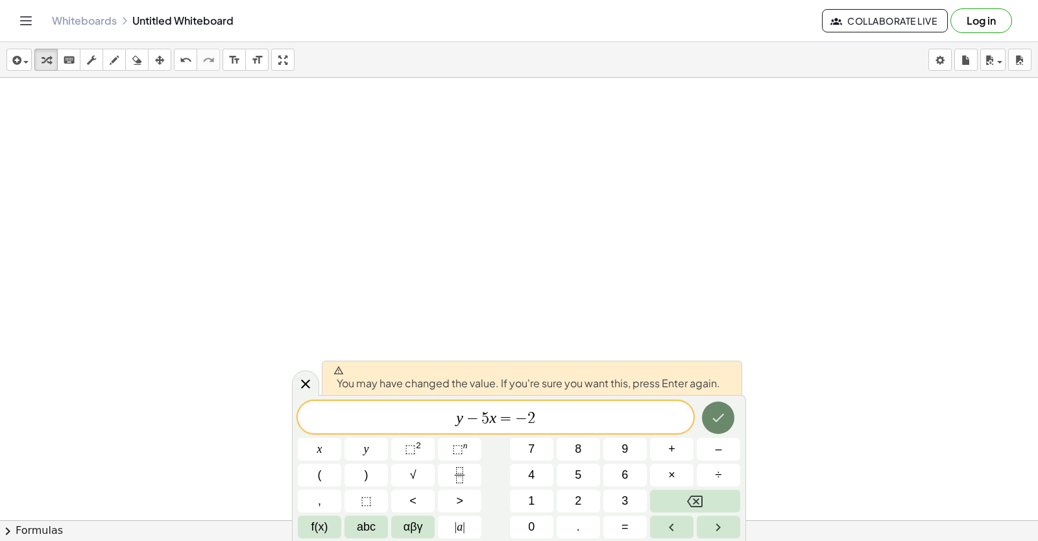
click at [721, 415] on icon "Done" at bounding box center [719, 418] width 16 height 16
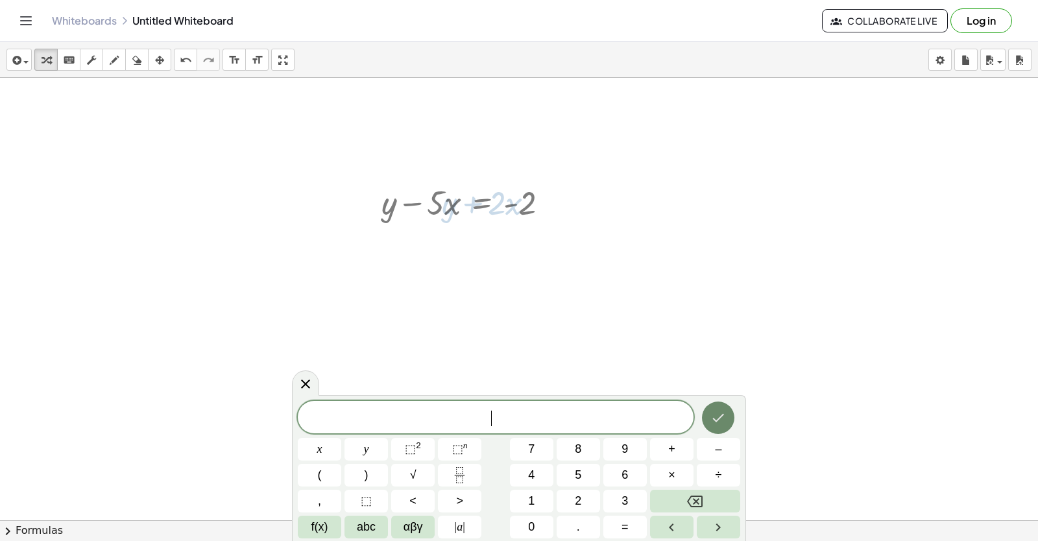
scroll to position [1393, 0]
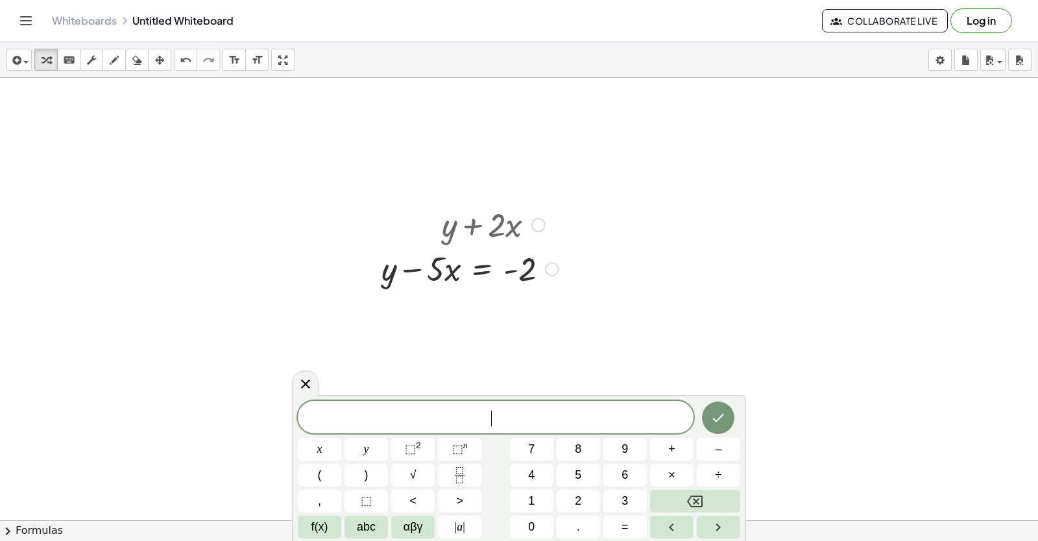
click at [480, 266] on div at bounding box center [470, 268] width 190 height 44
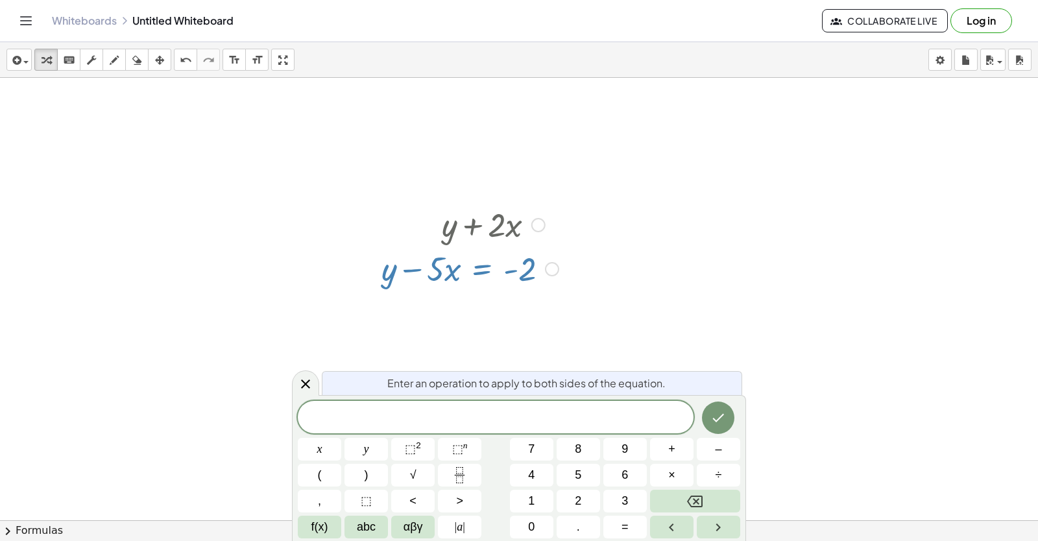
click at [458, 271] on div at bounding box center [470, 268] width 190 height 44
click at [539, 269] on div at bounding box center [470, 268] width 190 height 44
click at [568, 480] on button "5" at bounding box center [578, 475] width 43 height 23
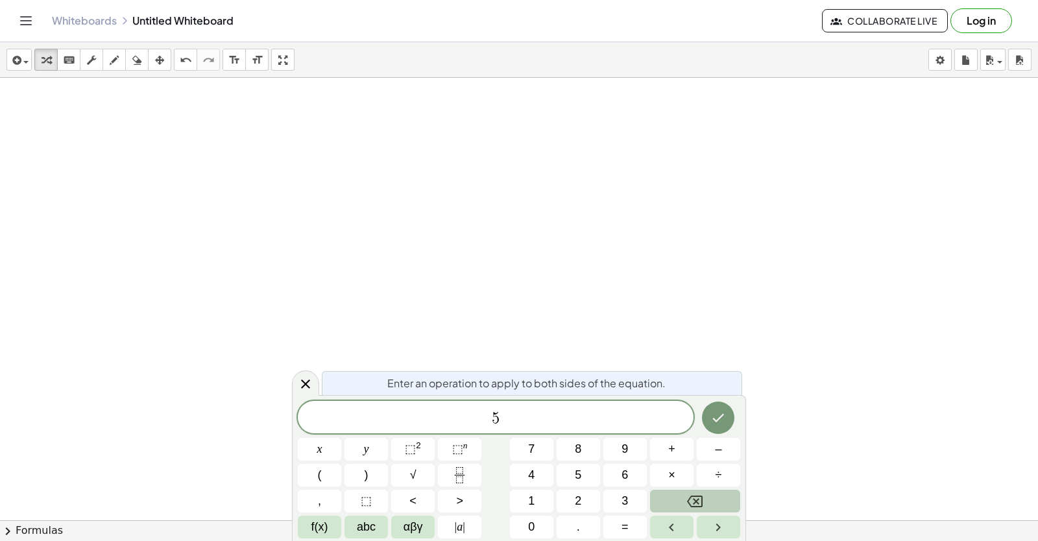
click at [709, 504] on button "Backspace" at bounding box center [695, 501] width 90 height 23
click at [613, 497] on button "3" at bounding box center [625, 501] width 43 height 23
click at [371, 446] on button "y" at bounding box center [366, 449] width 43 height 23
click at [676, 446] on button "+" at bounding box center [671, 449] width 43 height 23
click at [547, 496] on button "1" at bounding box center [531, 501] width 43 height 23
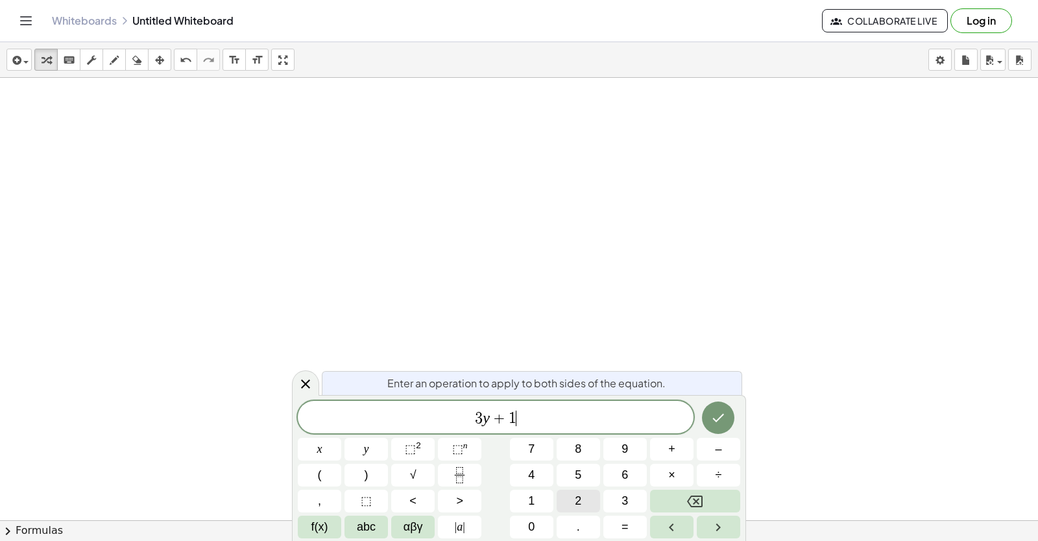
click at [572, 496] on button "2" at bounding box center [578, 501] width 43 height 23
click at [325, 443] on button "x" at bounding box center [319, 449] width 43 height 23
click at [616, 527] on button "=" at bounding box center [625, 527] width 43 height 23
click at [522, 503] on button "1" at bounding box center [531, 501] width 43 height 23
click at [524, 516] on button "0" at bounding box center [531, 527] width 43 height 23
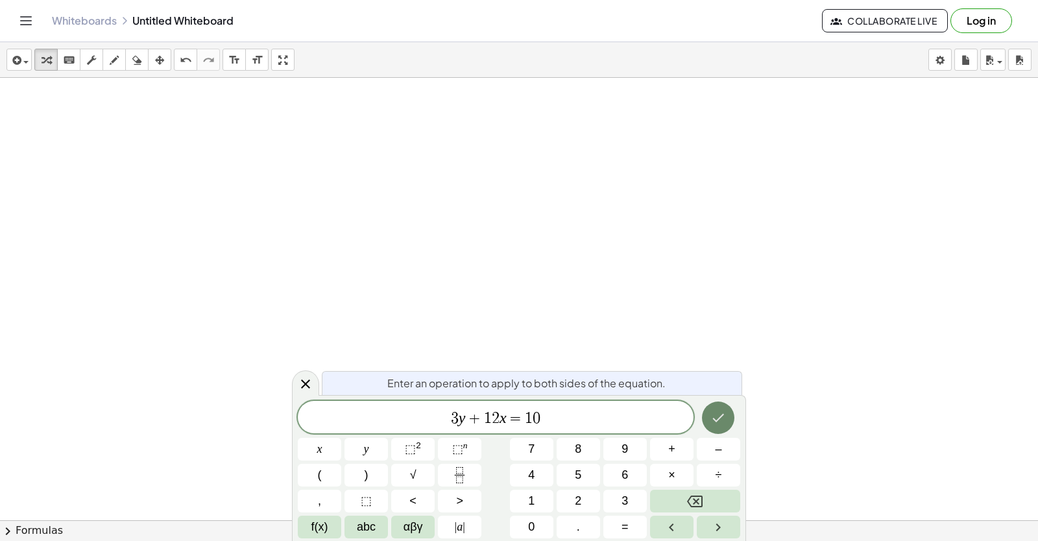
click at [717, 408] on button "Done" at bounding box center [718, 418] width 32 height 32
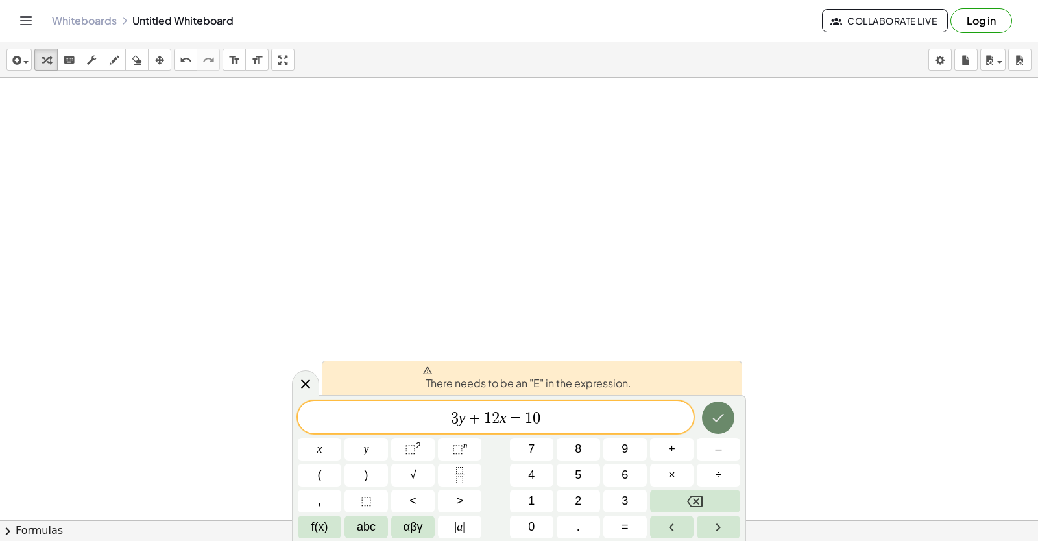
click at [711, 410] on icon "Done" at bounding box center [719, 418] width 16 height 16
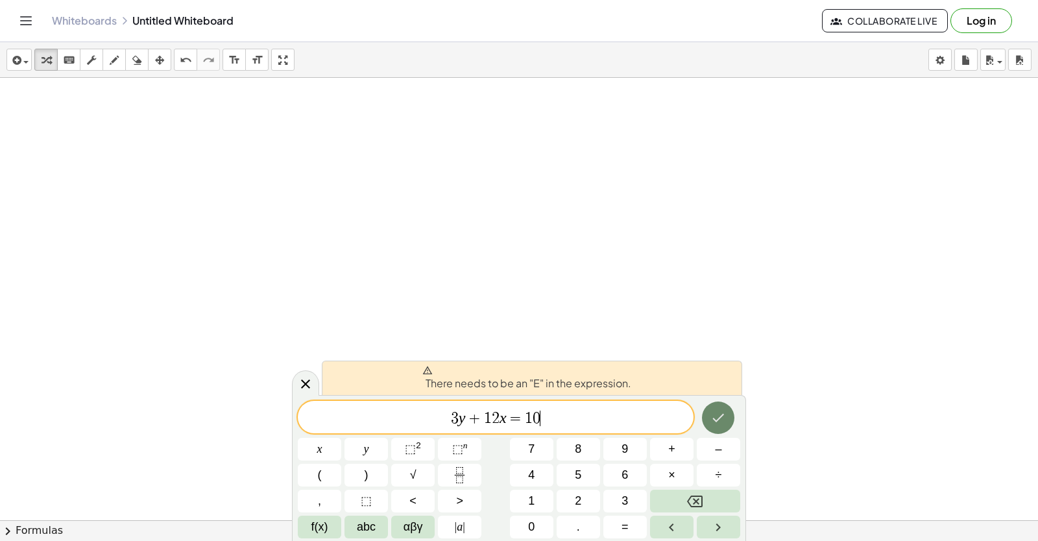
click at [711, 410] on icon "Done" at bounding box center [719, 418] width 16 height 16
click at [713, 410] on icon "Done" at bounding box center [719, 418] width 16 height 16
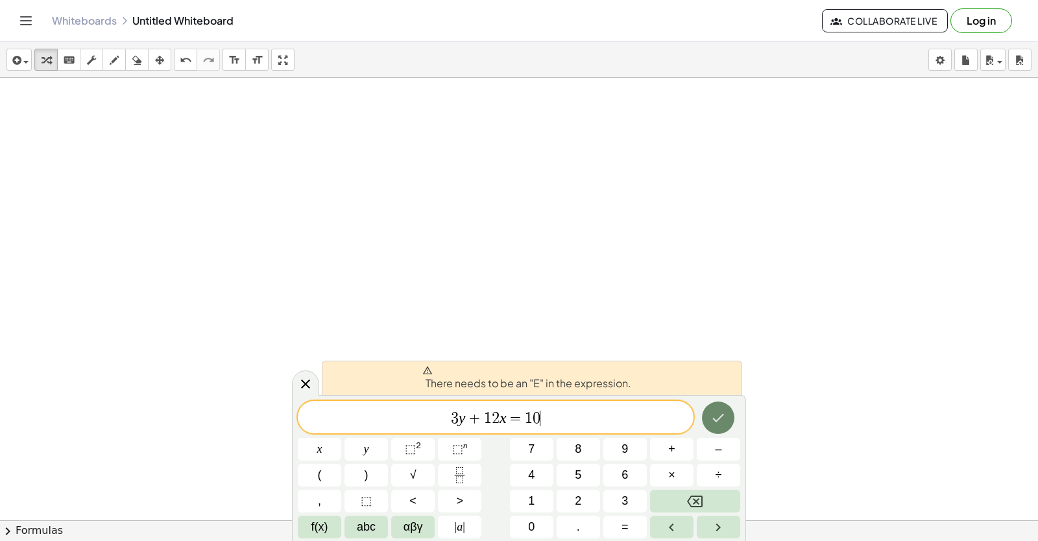
click at [716, 426] on button "Done" at bounding box center [718, 418] width 32 height 32
click at [718, 411] on icon "Done" at bounding box center [719, 418] width 16 height 16
click at [726, 498] on button "Backspace" at bounding box center [695, 501] width 90 height 23
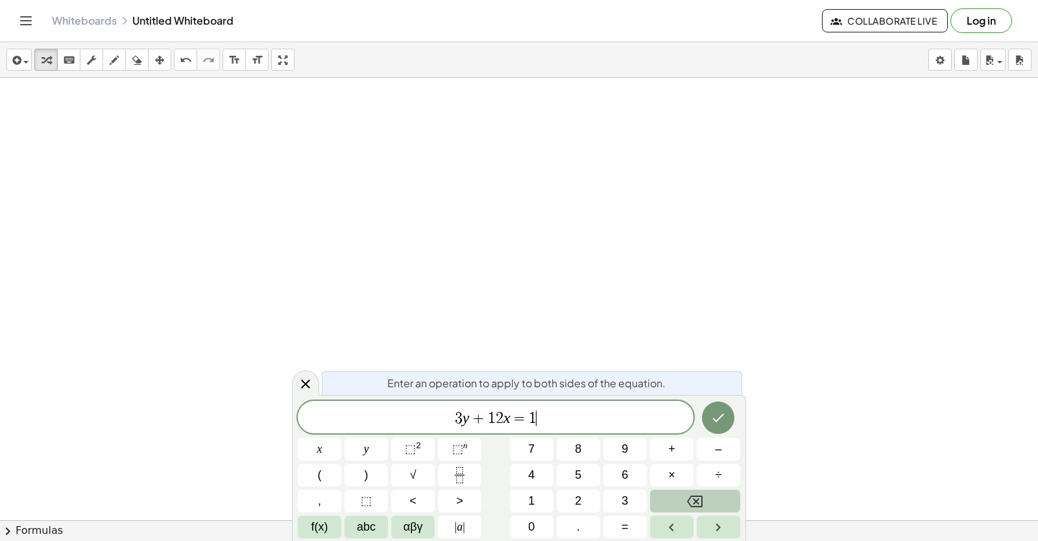
click at [726, 497] on button "Backspace" at bounding box center [695, 501] width 90 height 23
click at [729, 415] on button "Done" at bounding box center [718, 418] width 32 height 32
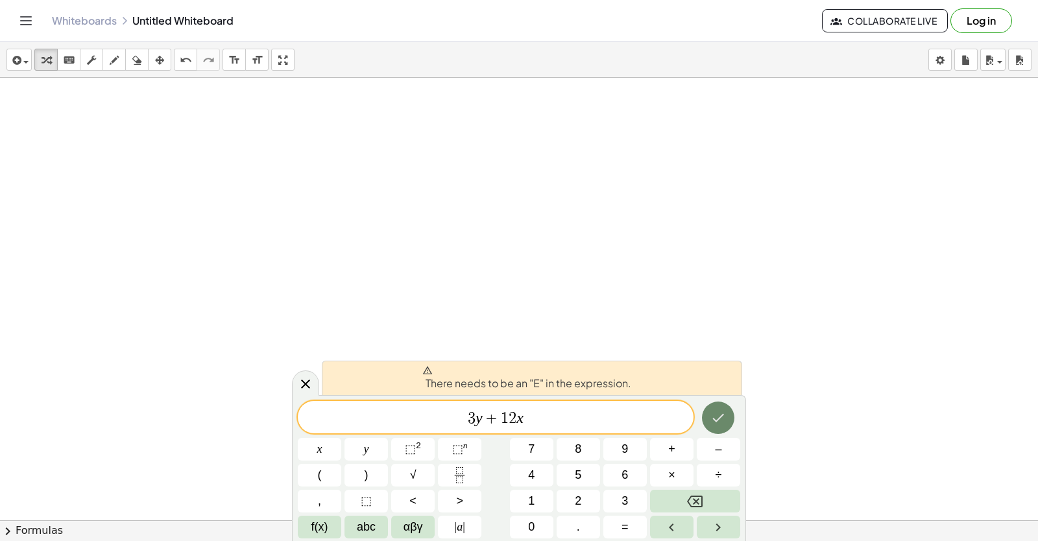
click at [722, 412] on icon "Done" at bounding box center [719, 418] width 16 height 16
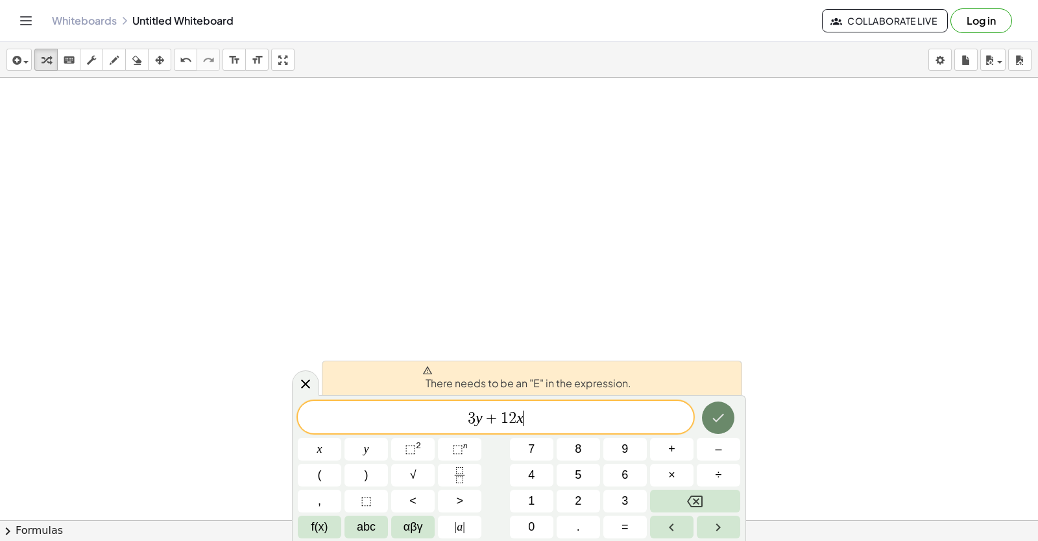
click at [722, 412] on icon "Done" at bounding box center [719, 418] width 16 height 16
click at [313, 381] on icon at bounding box center [306, 384] width 16 height 16
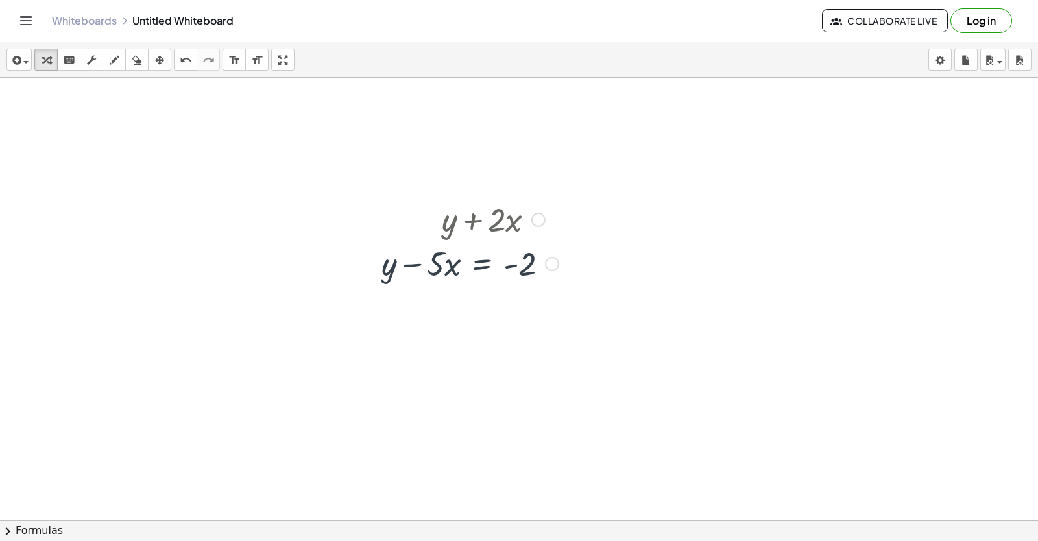
scroll to position [1393, 0]
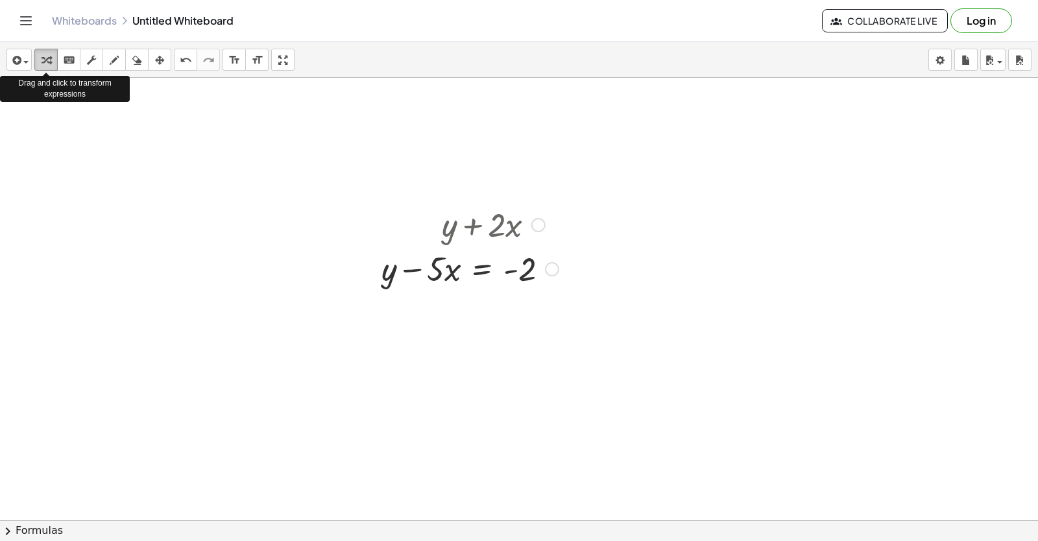
click at [37, 51] on button "transform" at bounding box center [45, 60] width 23 height 22
drag, startPoint x: 485, startPoint y: 434, endPoint x: 532, endPoint y: 353, distance: 93.9
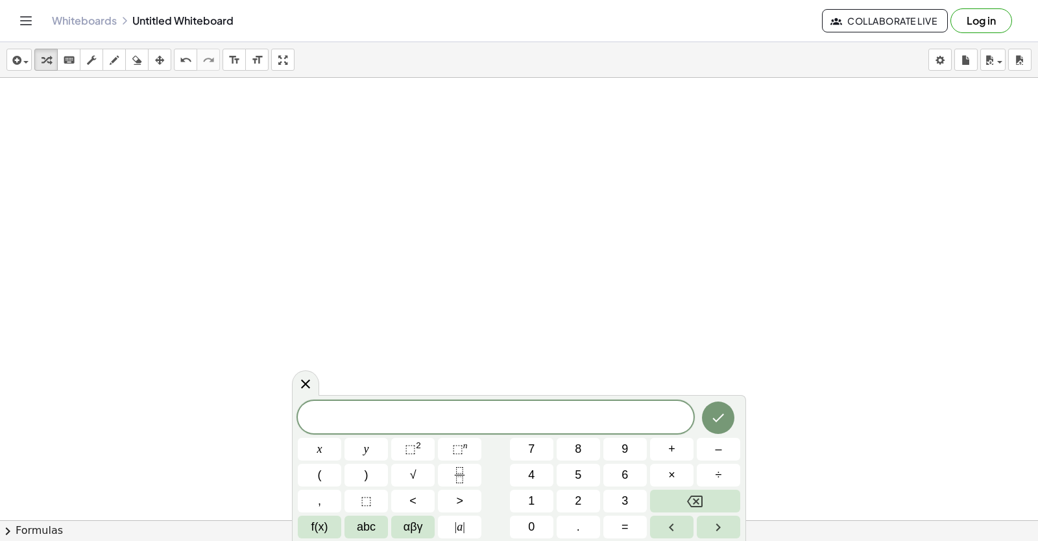
scroll to position [1835, 0]
click at [621, 506] on button "3" at bounding box center [625, 501] width 43 height 23
click at [374, 446] on button "y" at bounding box center [366, 449] width 43 height 23
click at [678, 495] on button "Backspace" at bounding box center [695, 501] width 90 height 23
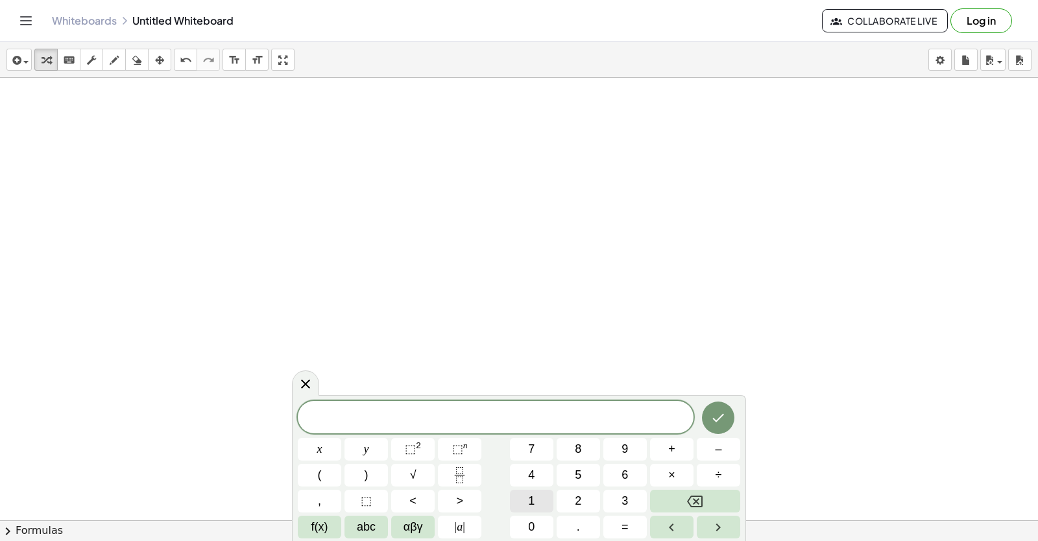
click at [531, 498] on span "1" at bounding box center [531, 502] width 6 height 18
click at [716, 505] on button "Backspace" at bounding box center [695, 501] width 90 height 23
click at [679, 533] on icon "Left arrow" at bounding box center [672, 528] width 16 height 16
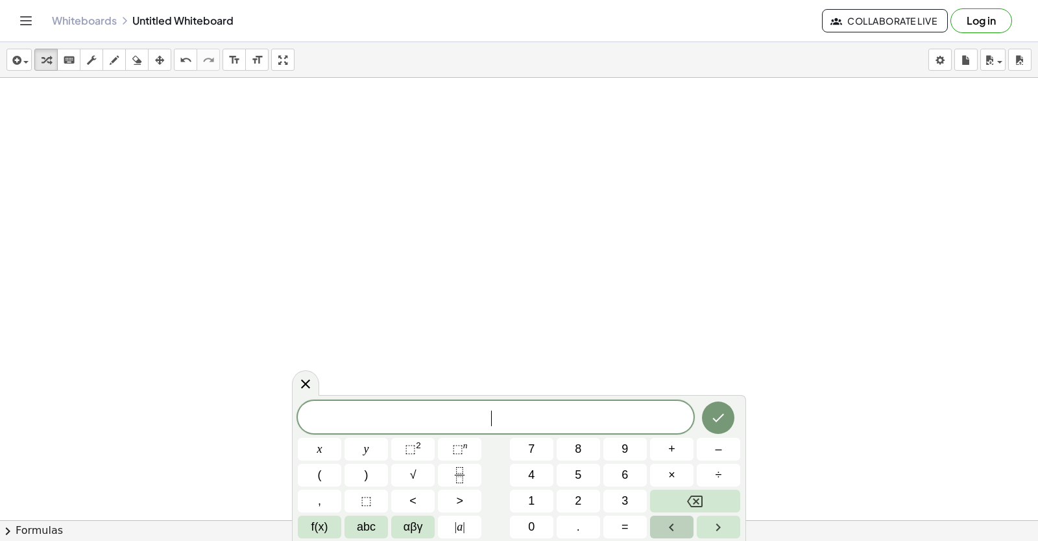
click at [679, 533] on icon "Left arrow" at bounding box center [672, 528] width 16 height 16
click at [714, 531] on icon "Right arrow" at bounding box center [719, 528] width 16 height 16
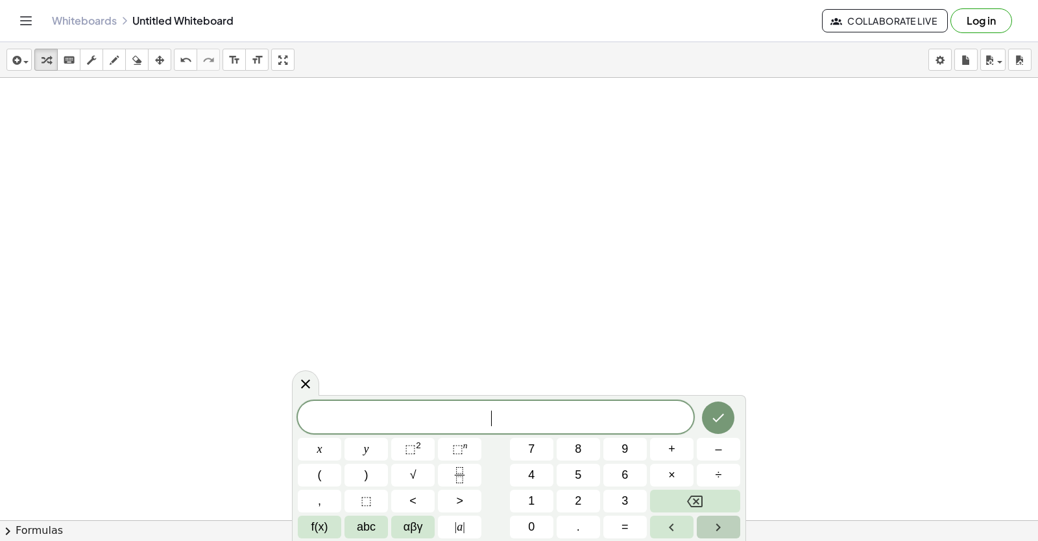
click at [716, 530] on icon "Right arrow" at bounding box center [719, 528] width 16 height 16
click at [679, 530] on icon "Left arrow" at bounding box center [672, 528] width 16 height 16
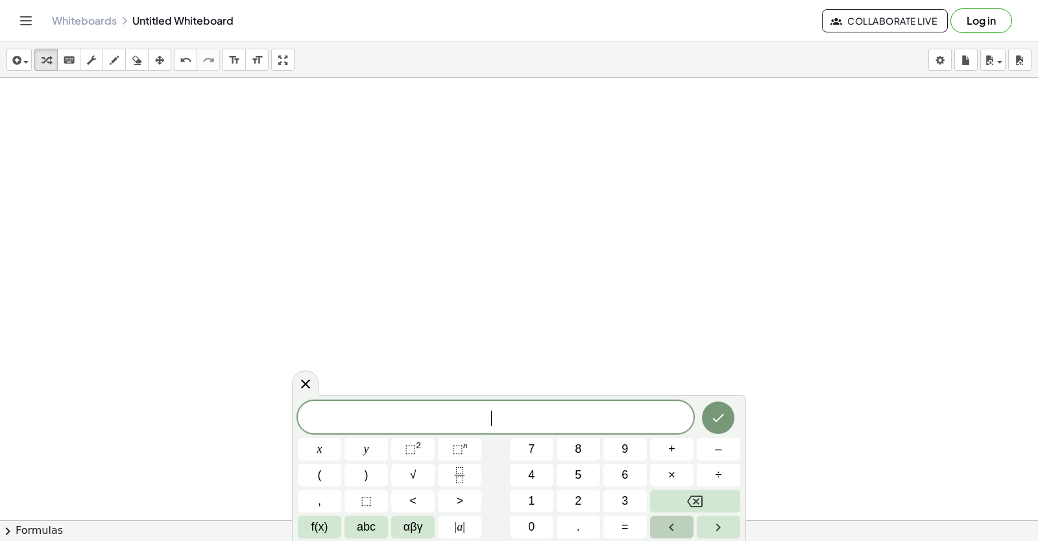
click at [679, 530] on icon "Left arrow" at bounding box center [672, 528] width 16 height 16
click at [716, 520] on icon "Right arrow" at bounding box center [719, 528] width 16 height 16
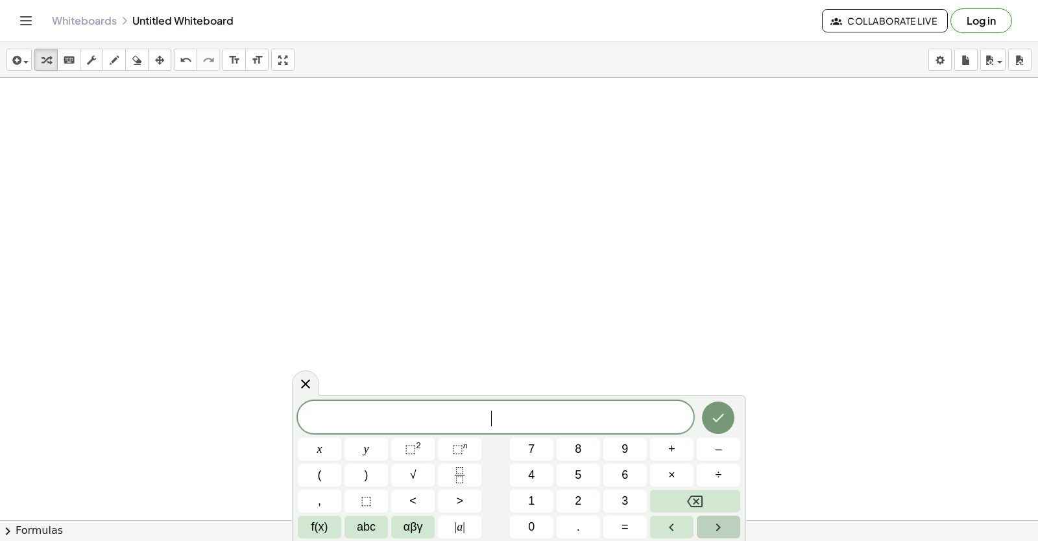
click at [716, 520] on icon "Right arrow" at bounding box center [719, 528] width 16 height 16
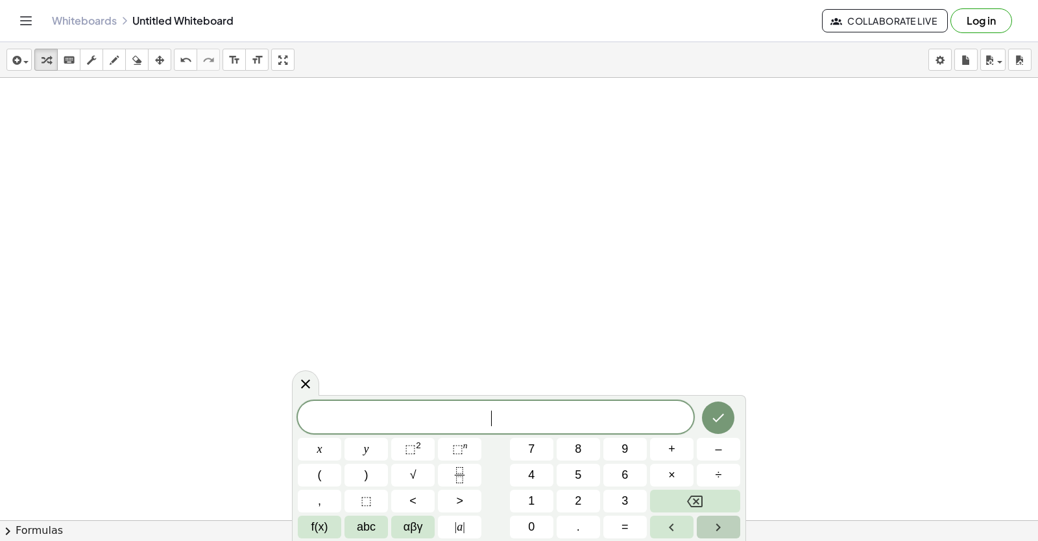
click at [716, 520] on icon "Right arrow" at bounding box center [719, 528] width 16 height 16
click at [625, 493] on span "3" at bounding box center [625, 502] width 6 height 18
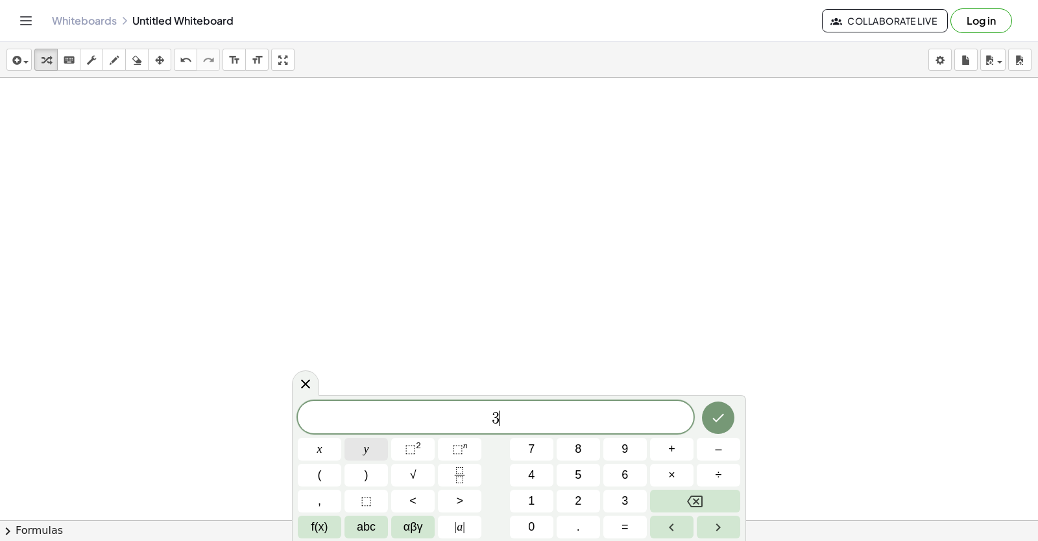
click at [370, 442] on button "y" at bounding box center [366, 449] width 43 height 23
click at [683, 447] on button "+" at bounding box center [671, 449] width 43 height 23
click at [539, 499] on button "1" at bounding box center [531, 501] width 43 height 23
click at [533, 495] on span "1" at bounding box center [531, 502] width 6 height 18
click at [666, 505] on button "Backspace" at bounding box center [695, 501] width 90 height 23
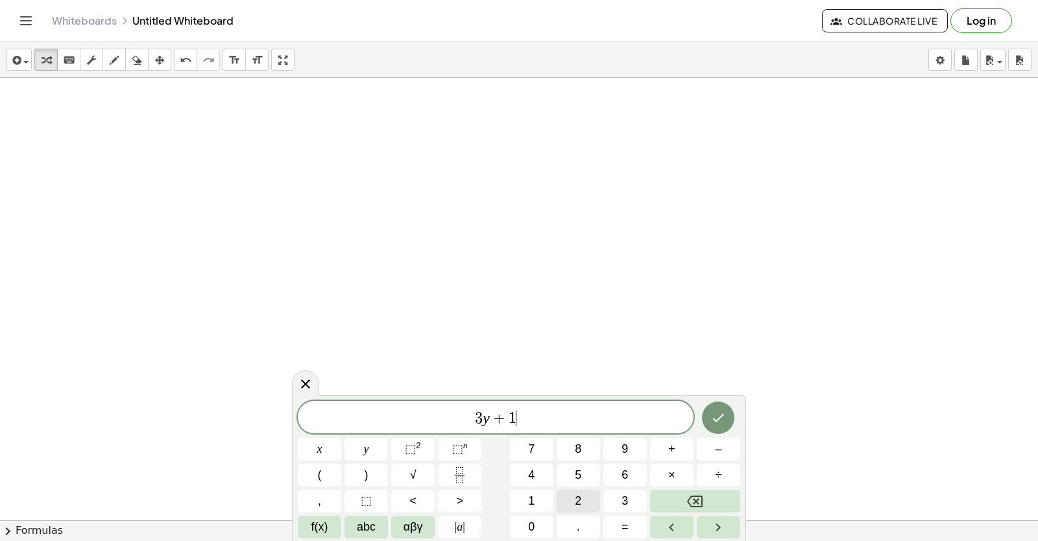
click at [583, 500] on button "2" at bounding box center [578, 501] width 43 height 23
click at [324, 451] on button "x" at bounding box center [319, 449] width 43 height 23
click at [627, 524] on span "=" at bounding box center [625, 528] width 7 height 18
click at [522, 497] on button "1" at bounding box center [531, 501] width 43 height 23
click at [527, 517] on button "0" at bounding box center [531, 527] width 43 height 23
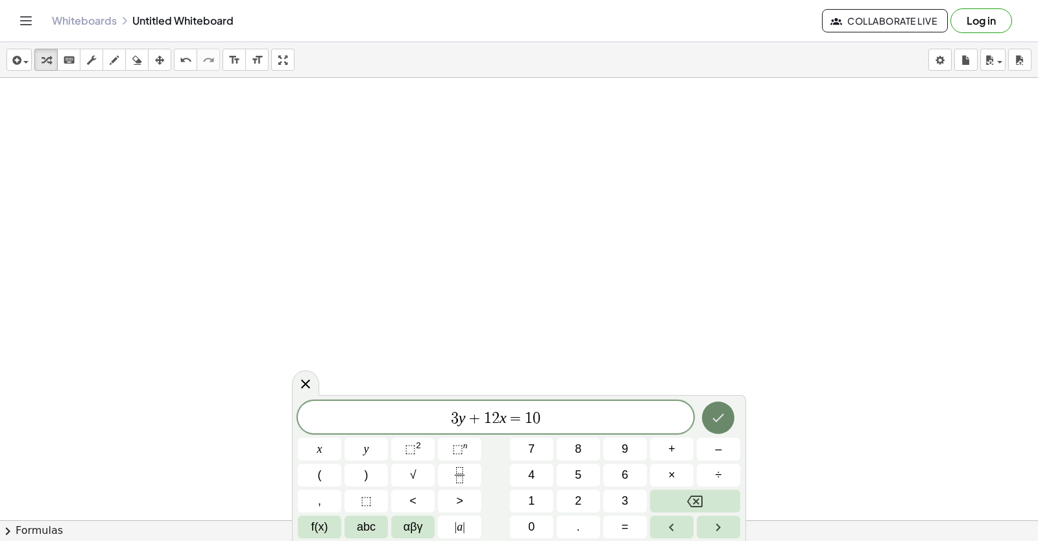
click at [715, 420] on icon "Done" at bounding box center [719, 418] width 12 height 8
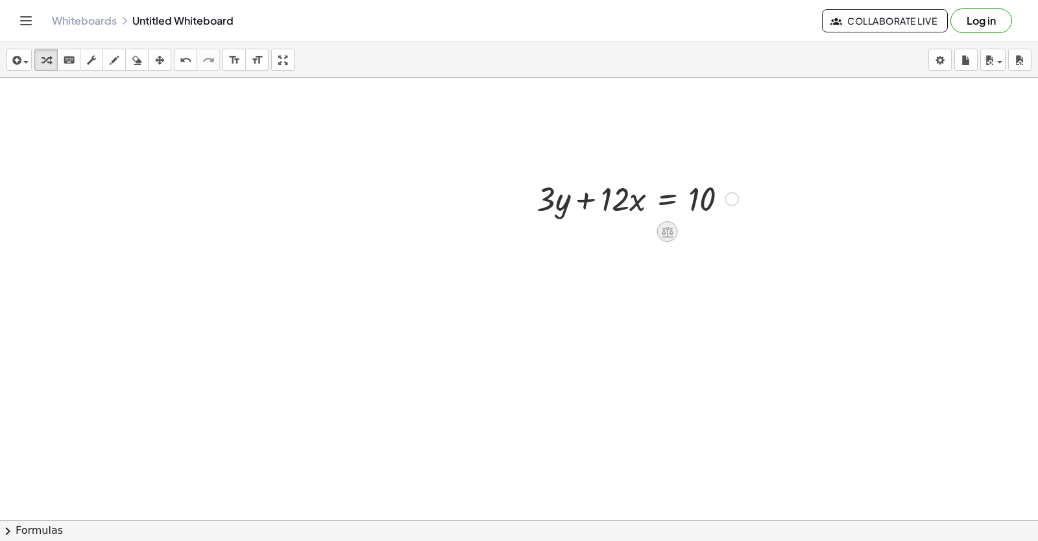
click at [666, 230] on icon at bounding box center [668, 232] width 14 height 14
click at [583, 203] on div at bounding box center [637, 198] width 215 height 44
drag, startPoint x: 621, startPoint y: 197, endPoint x: 771, endPoint y: 188, distance: 150.2
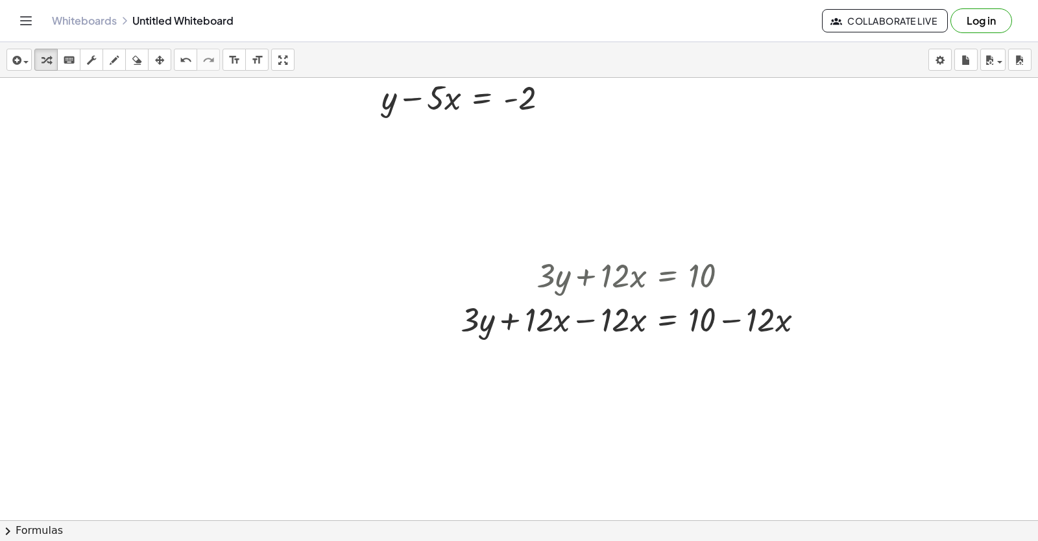
scroll to position [1499, 0]
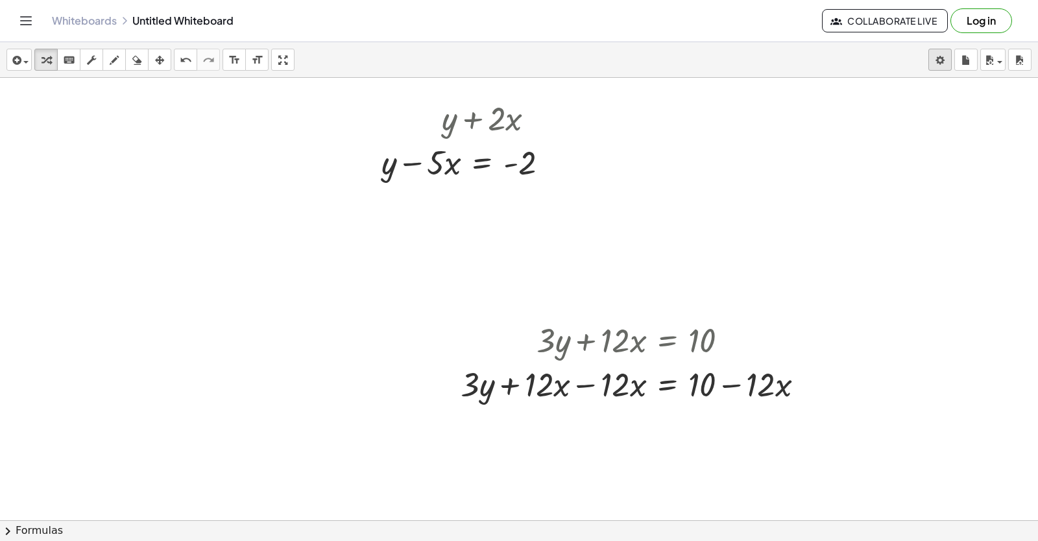
click at [933, 54] on body "Graspable Math Activities Get Started Activity Bank Assigned Work Classes White…" at bounding box center [519, 270] width 1038 height 541
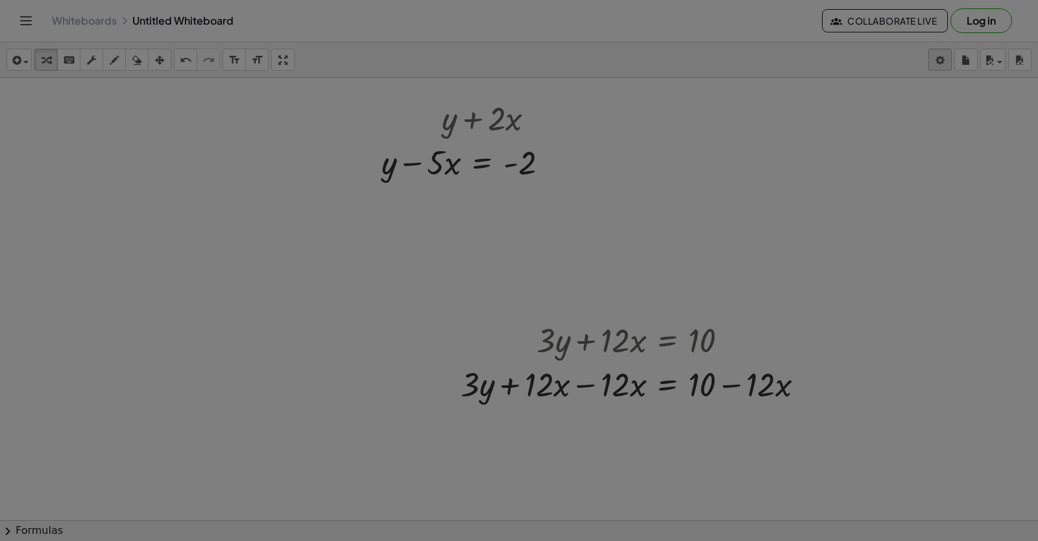
click at [940, 53] on body "Graspable Math Activities Get Started Activity Bank Assigned Work Classes White…" at bounding box center [519, 270] width 1038 height 541
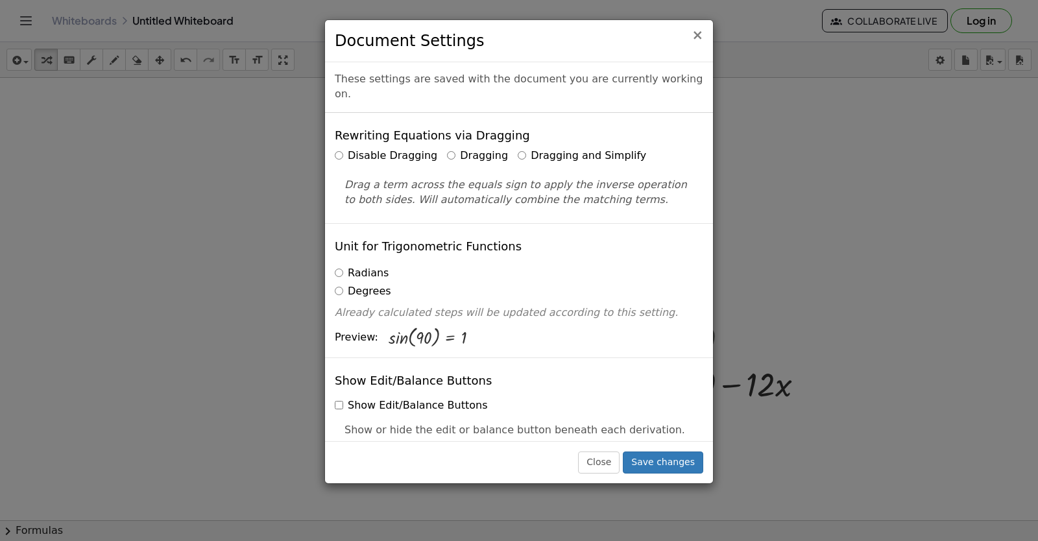
click at [700, 31] on span "×" at bounding box center [698, 35] width 12 height 16
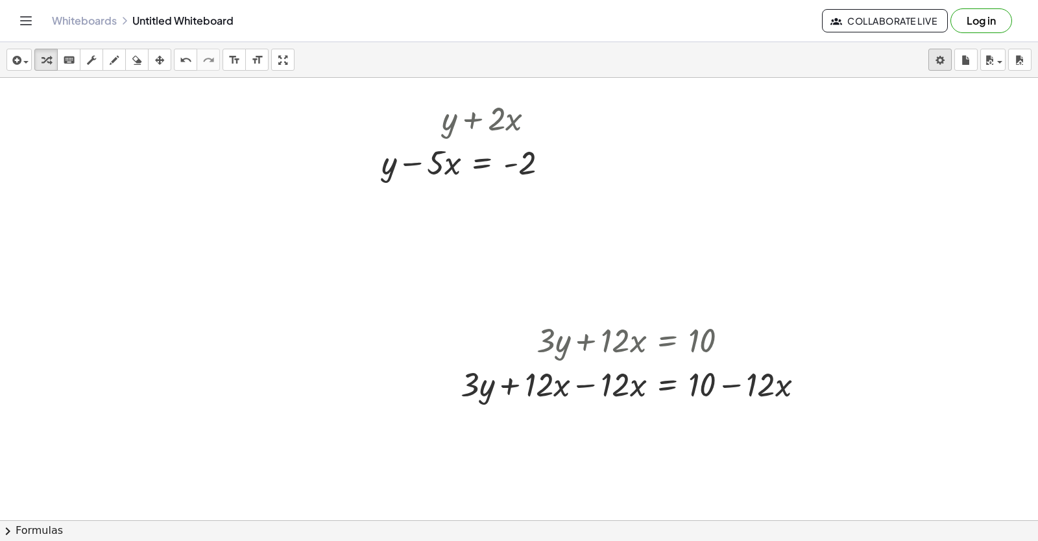
click at [934, 64] on body "Graspable Math Activities Get Started Activity Bank Assigned Work Classes White…" at bounding box center [519, 270] width 1038 height 541
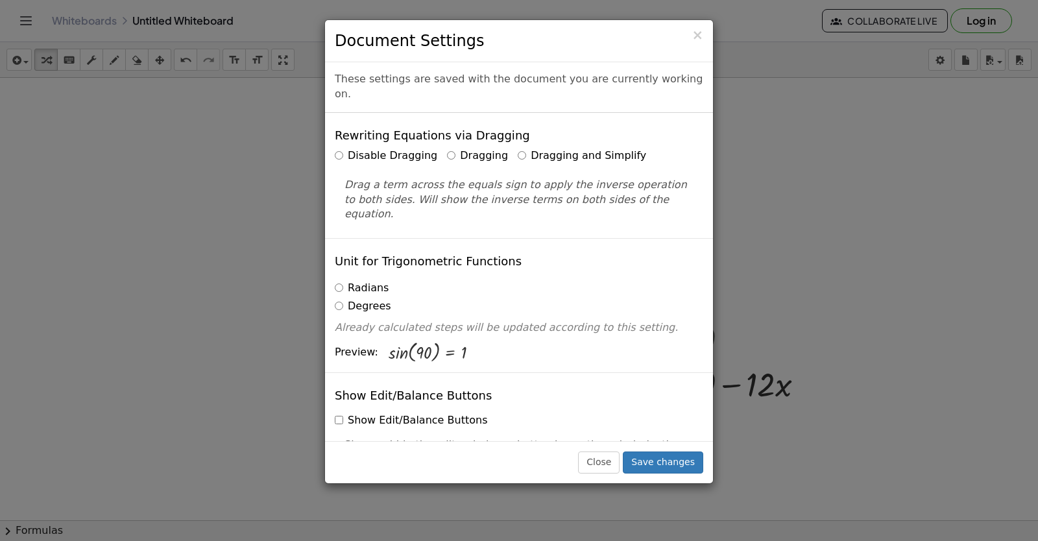
click at [518, 149] on label "Dragging and Simplify" at bounding box center [582, 156] width 128 height 15
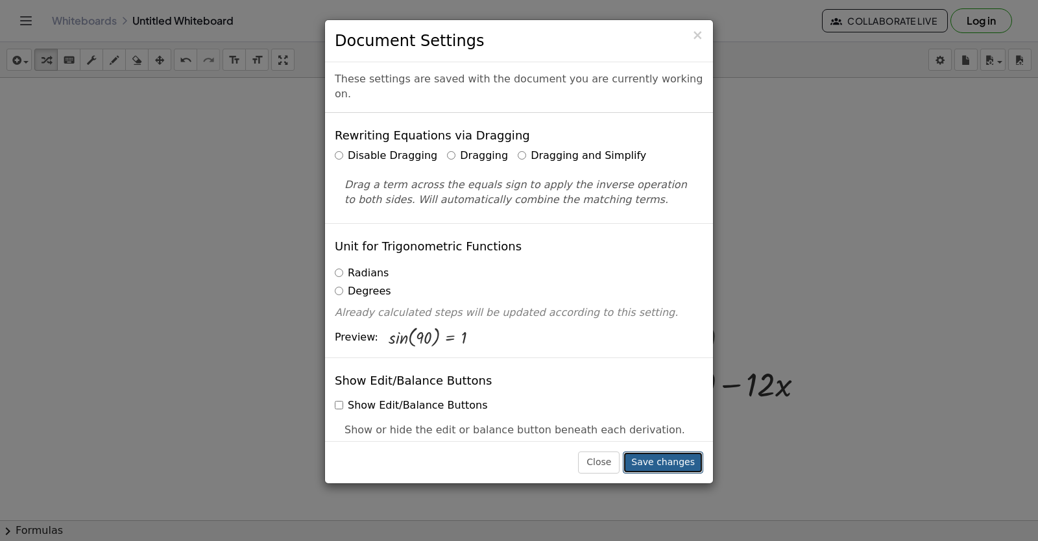
click at [659, 461] on button "Save changes" at bounding box center [663, 463] width 80 height 22
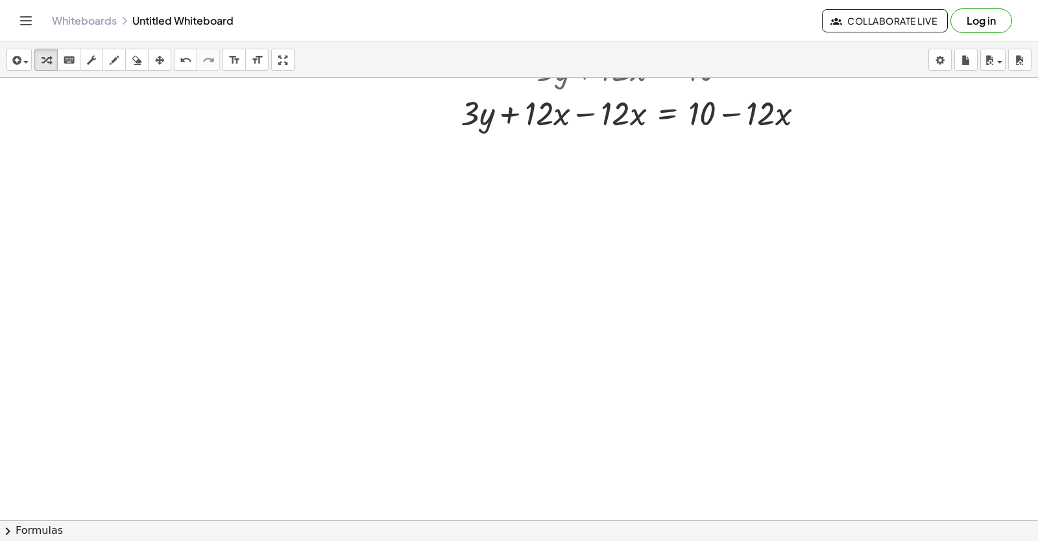
scroll to position [1965, 0]
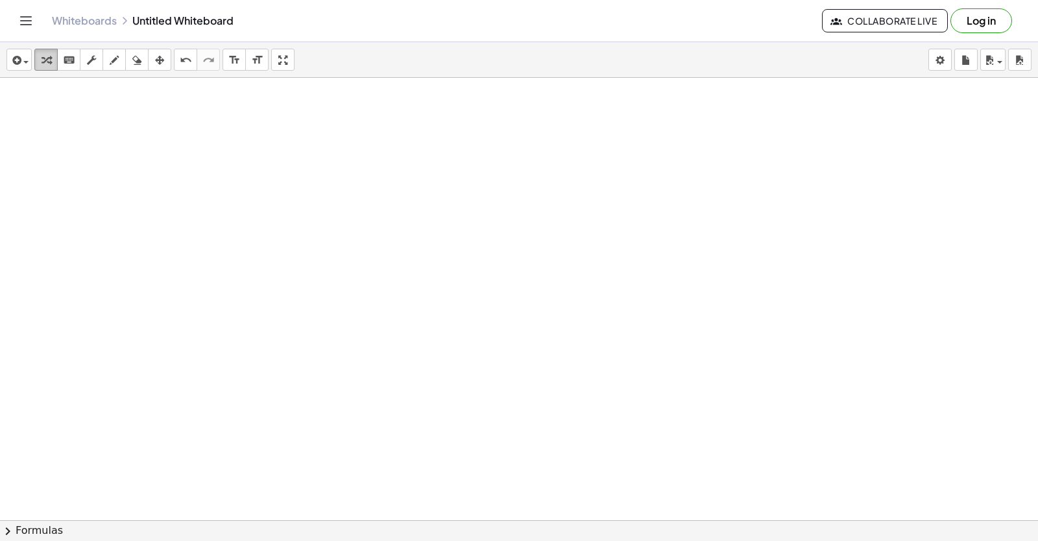
click at [39, 61] on div "button" at bounding box center [46, 60] width 17 height 16
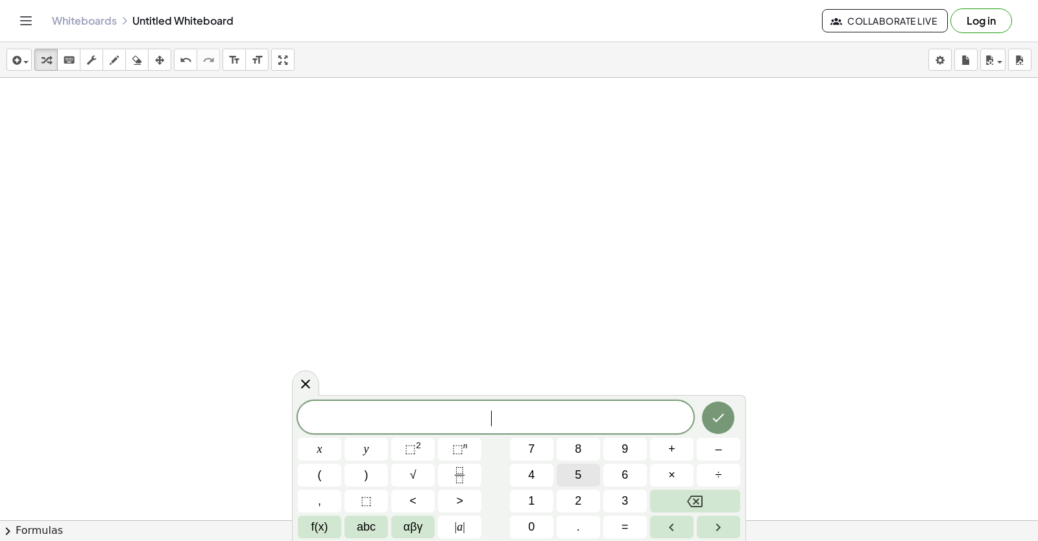
click at [567, 469] on button "5" at bounding box center [578, 475] width 43 height 23
click at [667, 494] on button "Backspace" at bounding box center [695, 501] width 90 height 23
click at [579, 469] on span "5" at bounding box center [578, 476] width 6 height 18
click at [371, 446] on button "y" at bounding box center [366, 449] width 43 height 23
click at [709, 450] on button "–" at bounding box center [718, 449] width 43 height 23
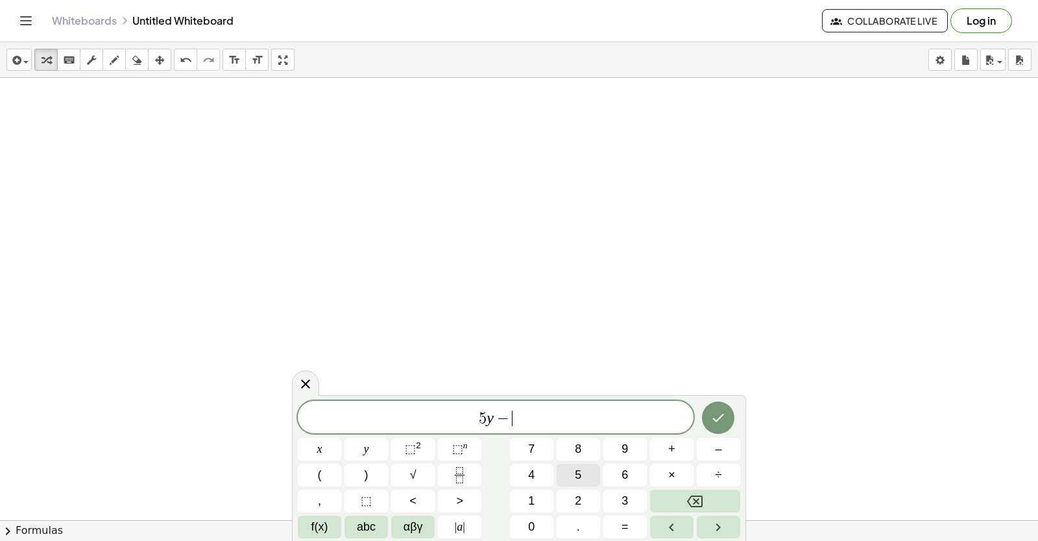
click at [589, 476] on button "5" at bounding box center [578, 475] width 43 height 23
click at [333, 441] on button "x" at bounding box center [319, 449] width 43 height 23
click at [626, 527] on span "=" at bounding box center [625, 528] width 7 height 18
click at [703, 450] on button "–" at bounding box center [718, 449] width 43 height 23
click at [562, 509] on button "2" at bounding box center [578, 501] width 43 height 23
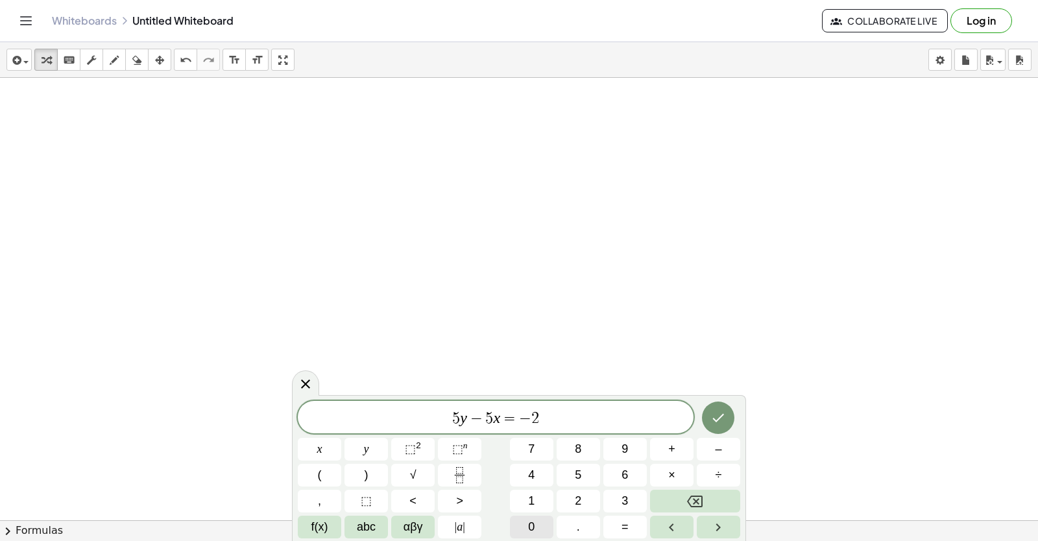
click at [533, 520] on span "0" at bounding box center [531, 528] width 6 height 18
click at [714, 417] on icon "Done" at bounding box center [719, 418] width 16 height 16
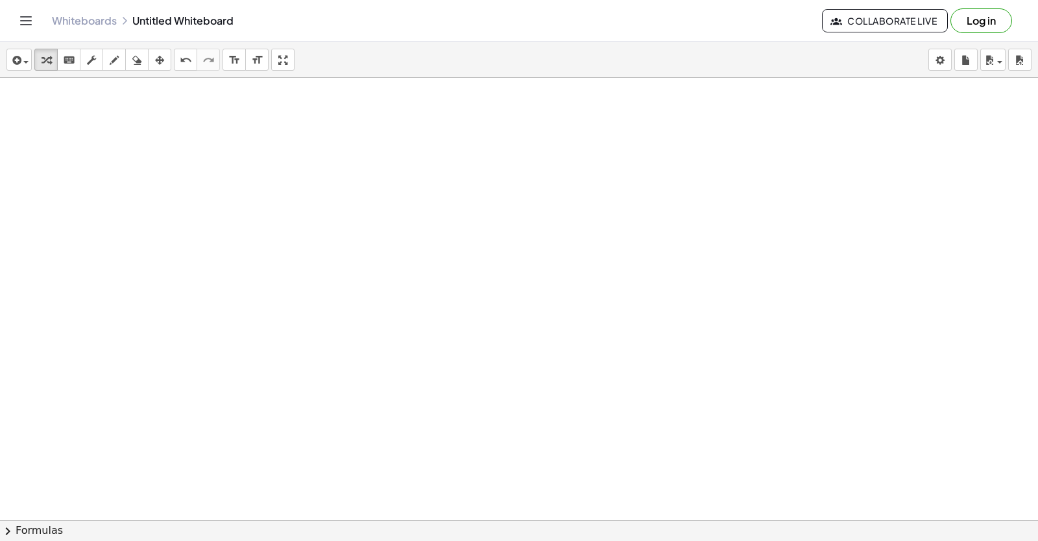
scroll to position [2213, 0]
drag, startPoint x: 679, startPoint y: 287, endPoint x: 841, endPoint y: 289, distance: 161.6
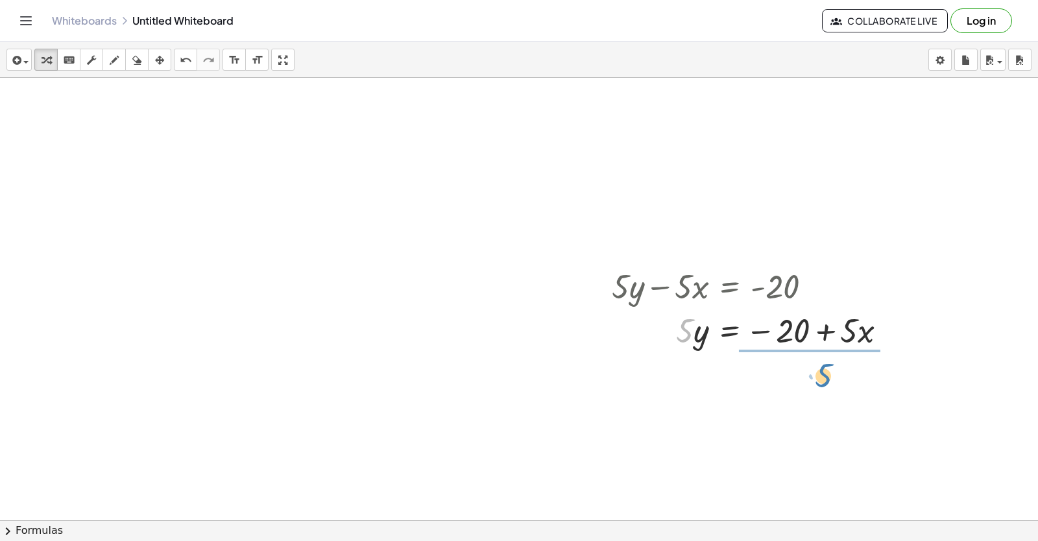
drag, startPoint x: 689, startPoint y: 334, endPoint x: 827, endPoint y: 379, distance: 145.9
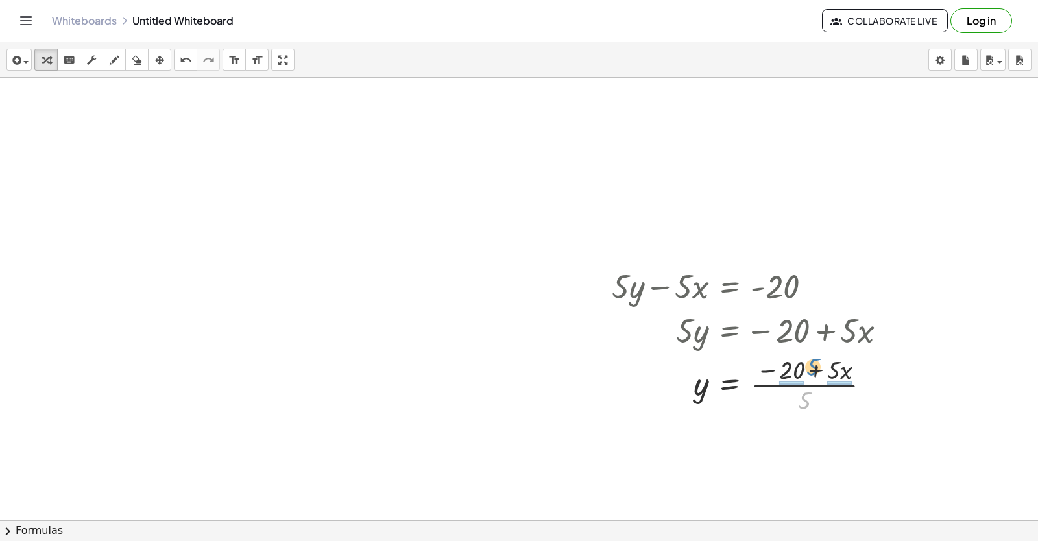
drag, startPoint x: 798, startPoint y: 404, endPoint x: 807, endPoint y: 370, distance: 34.8
click at [807, 370] on div at bounding box center [754, 384] width 298 height 65
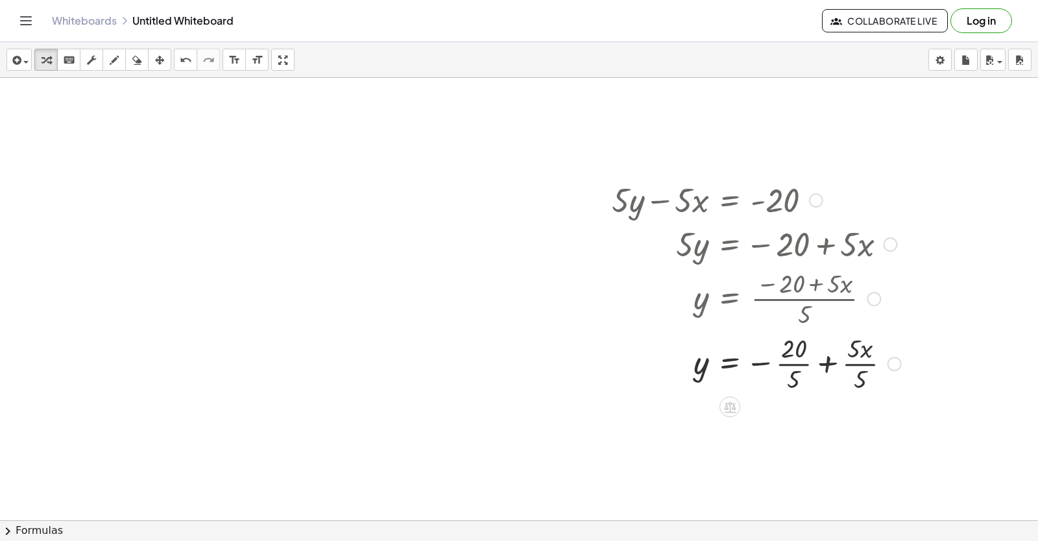
scroll to position [2278, 0]
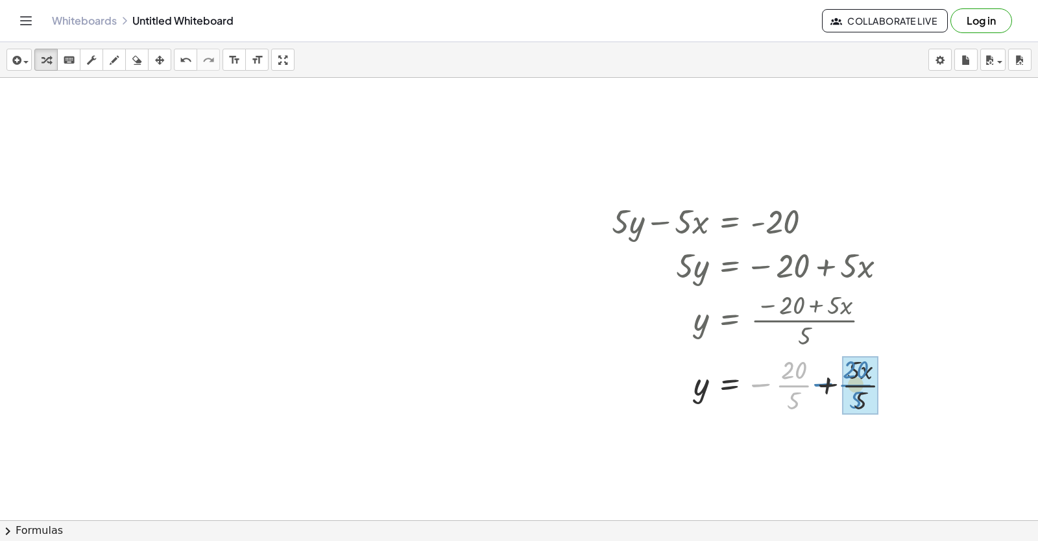
drag, startPoint x: 799, startPoint y: 387, endPoint x: 864, endPoint y: 386, distance: 64.9
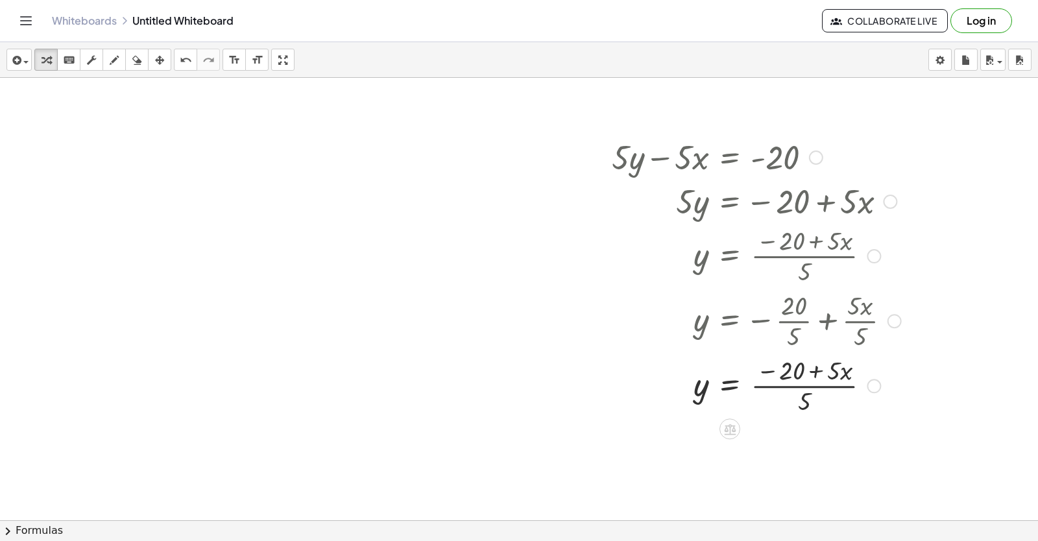
scroll to position [2343, 0]
drag, startPoint x: 794, startPoint y: 300, endPoint x: 808, endPoint y: 404, distance: 105.4
click at [730, 157] on div "+ · 5 · y − · 5 · x = - 20 · 5 · y = − 20 + · 5 · x y = · ( − 20 + · 5 · x ) · …" at bounding box center [730, 157] width 0 height 0
drag, startPoint x: 800, startPoint y: 377, endPoint x: 792, endPoint y: 367, distance: 13.0
click at [789, 367] on div at bounding box center [756, 384] width 302 height 65
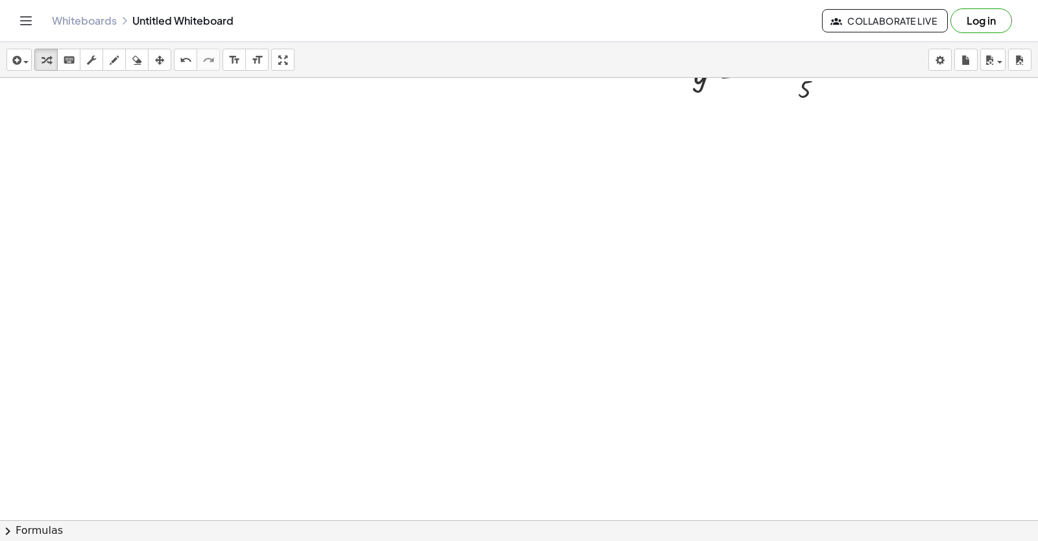
scroll to position [2656, 0]
drag, startPoint x: 620, startPoint y: 457, endPoint x: 602, endPoint y: 459, distance: 17.7
drag, startPoint x: 37, startPoint y: 52, endPoint x: 44, endPoint y: 58, distance: 9.2
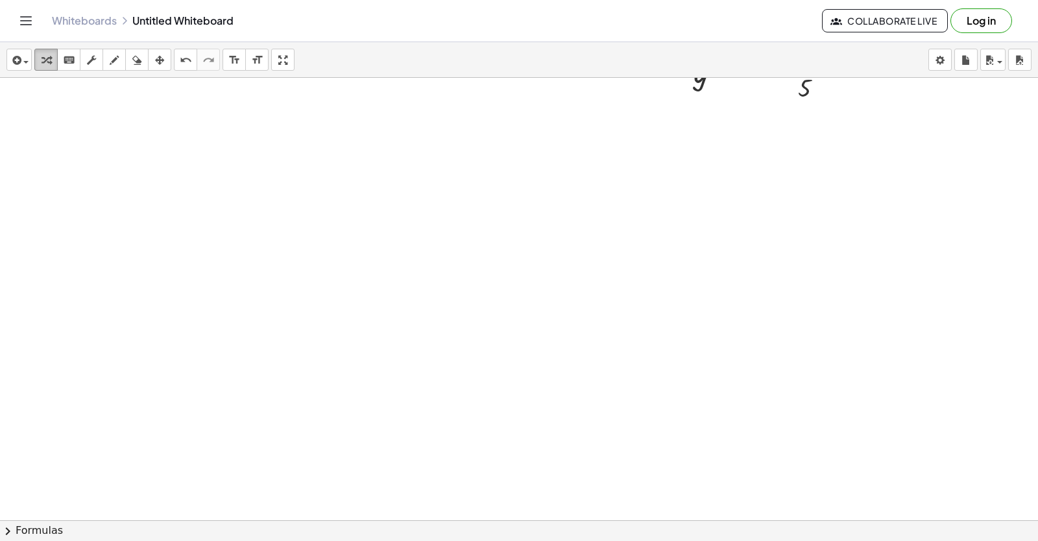
click at [38, 52] on button "transform" at bounding box center [45, 60] width 23 height 22
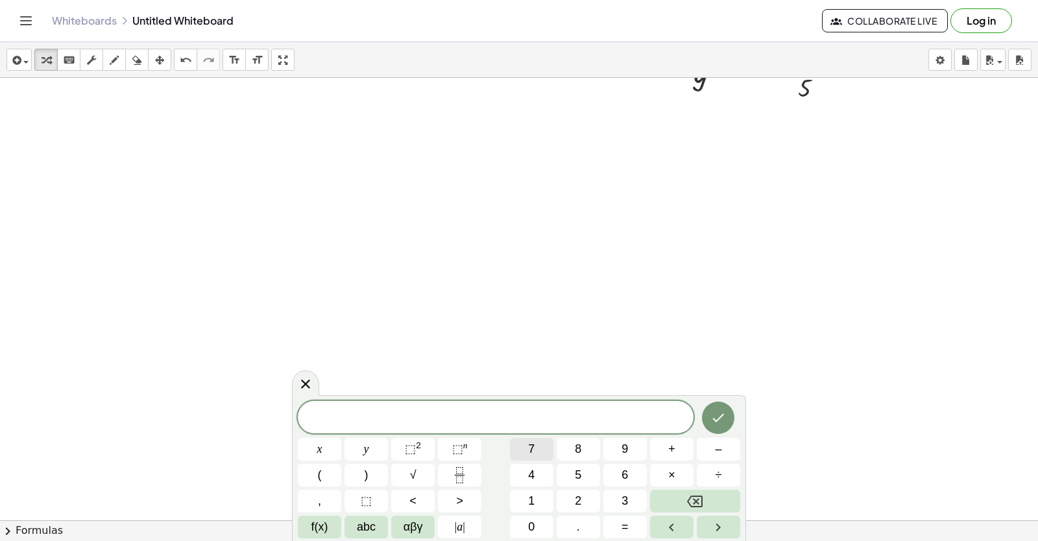
click at [523, 442] on button "7" at bounding box center [531, 449] width 43 height 23
click at [365, 446] on span "y" at bounding box center [366, 450] width 5 height 18
click at [721, 450] on span "–" at bounding box center [718, 450] width 6 height 18
click at [585, 492] on button "2" at bounding box center [578, 501] width 43 height 23
click at [544, 497] on button "1" at bounding box center [531, 501] width 43 height 23
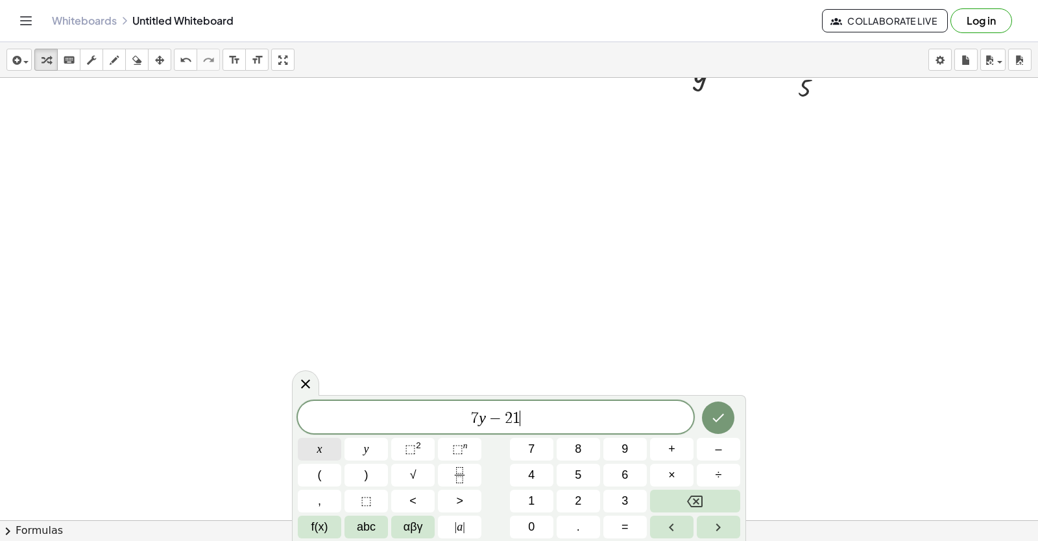
click at [324, 441] on button "x" at bounding box center [319, 449] width 43 height 23
click at [626, 530] on span "=" at bounding box center [625, 528] width 7 height 18
click at [530, 450] on span "7" at bounding box center [531, 450] width 6 height 18
click at [711, 425] on icon "Done" at bounding box center [719, 418] width 16 height 16
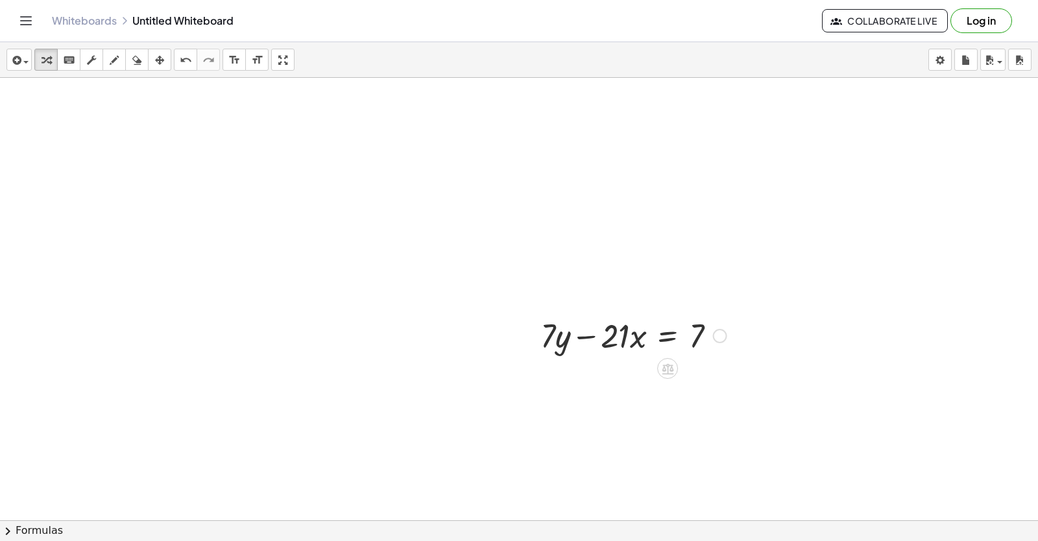
scroll to position [2785, 0]
drag, startPoint x: 726, startPoint y: 367, endPoint x: 634, endPoint y: 350, distance: 92.9
click at [637, 352] on div at bounding box center [633, 333] width 199 height 44
drag, startPoint x: 612, startPoint y: 329, endPoint x: 739, endPoint y: 331, distance: 126.6
click at [704, 371] on div at bounding box center [671, 378] width 275 height 44
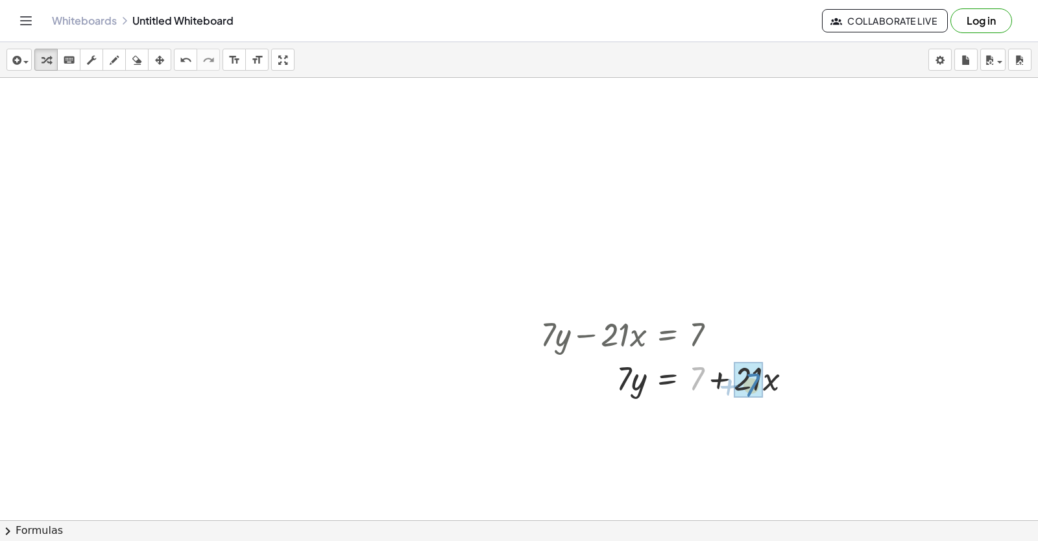
drag, startPoint x: 697, startPoint y: 380, endPoint x: 733, endPoint y: 389, distance: 37.6
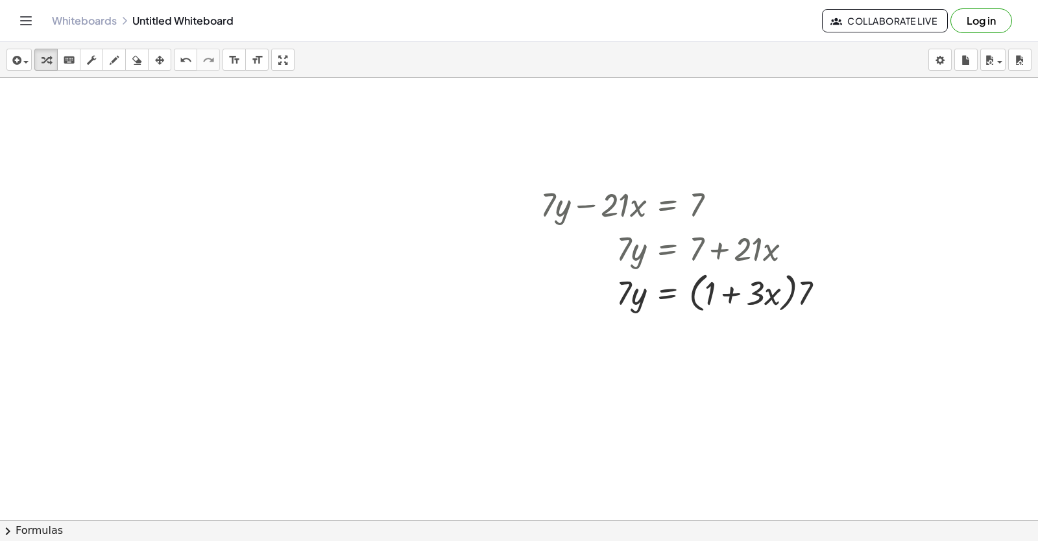
scroll to position [2850, 0]
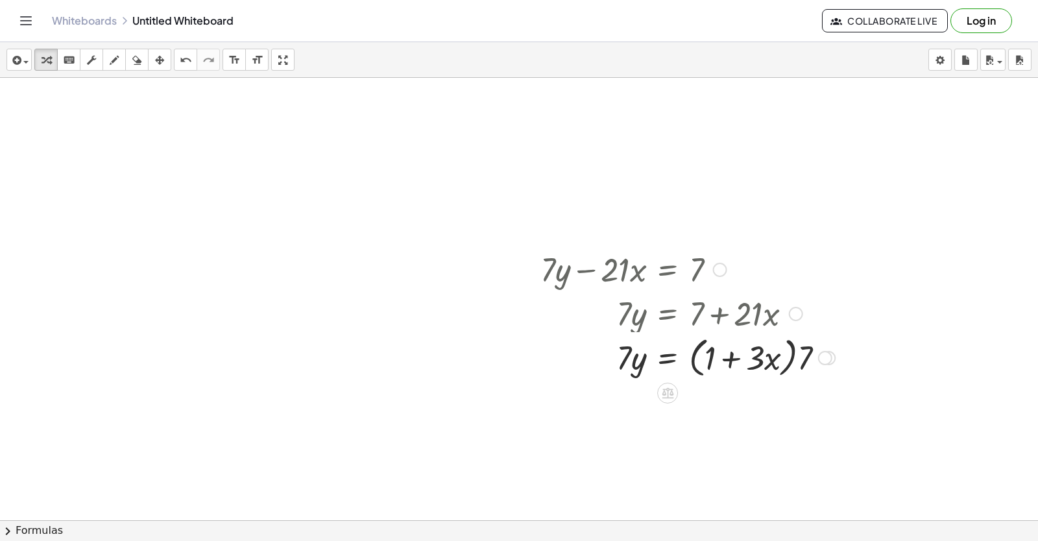
click at [831, 357] on div at bounding box center [825, 358] width 14 height 14
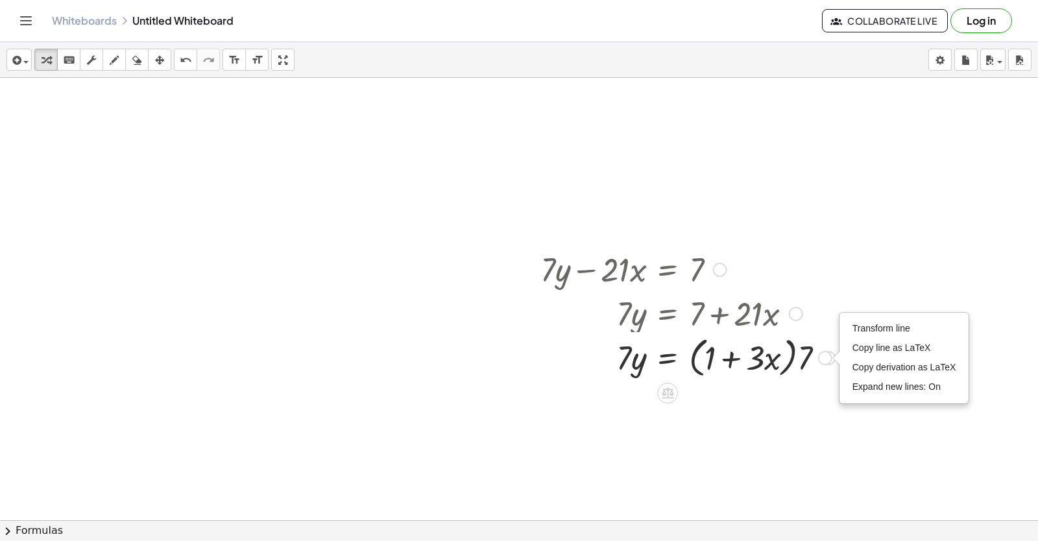
click at [821, 364] on div "Transform line Copy line as LaTeX Copy derivation as LaTeX Expand new lines: On" at bounding box center [825, 358] width 14 height 14
drag, startPoint x: 739, startPoint y: 355, endPoint x: 194, endPoint y: 367, distance: 545.2
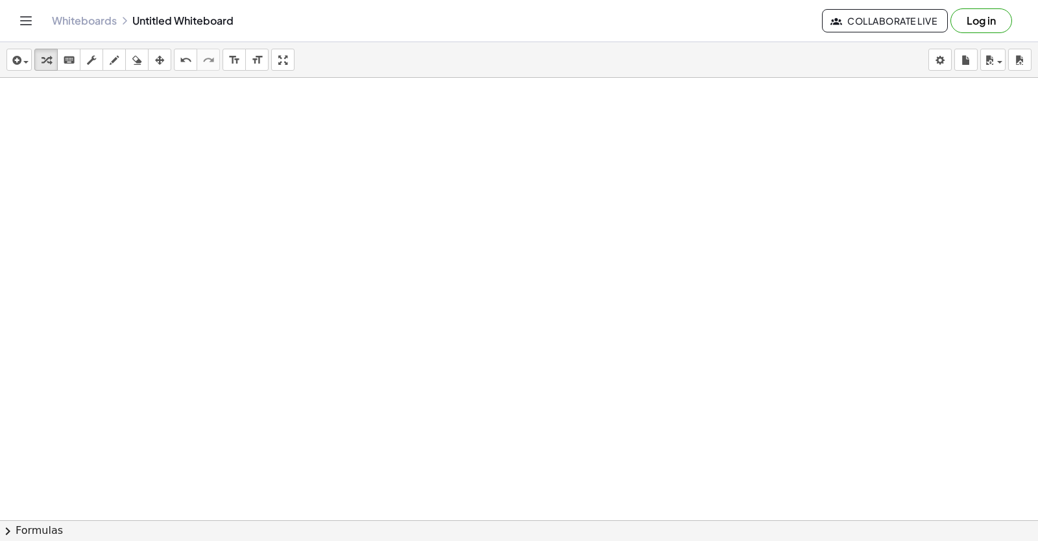
scroll to position [3228, 0]
click at [50, 60] on icon "button" at bounding box center [46, 61] width 9 height 16
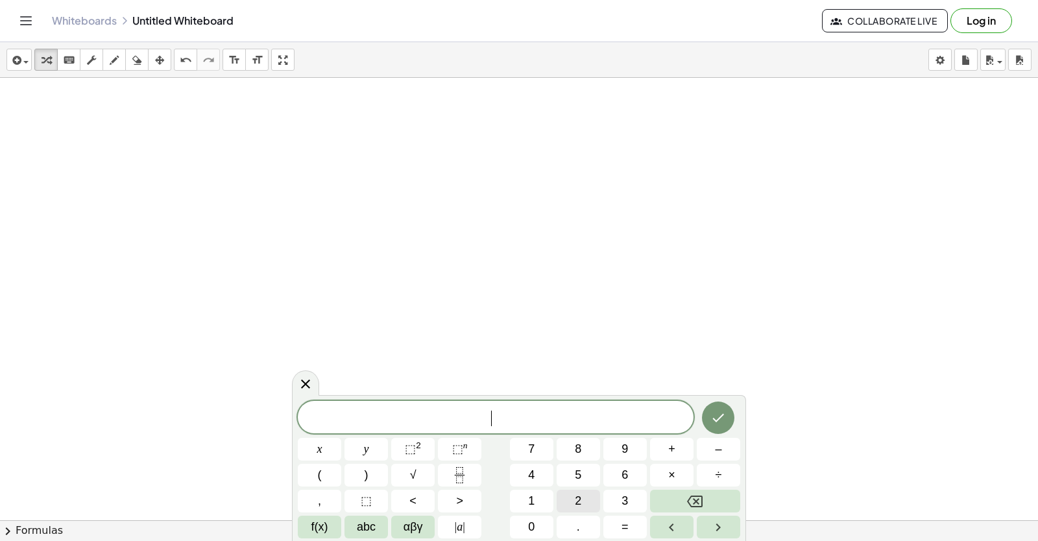
click at [578, 511] on button "2" at bounding box center [578, 501] width 43 height 23
click at [357, 450] on button "y" at bounding box center [366, 449] width 43 height 23
click at [674, 443] on span "+" at bounding box center [671, 450] width 7 height 18
click at [336, 448] on button "x" at bounding box center [319, 449] width 43 height 23
click at [624, 527] on span "=" at bounding box center [625, 528] width 7 height 18
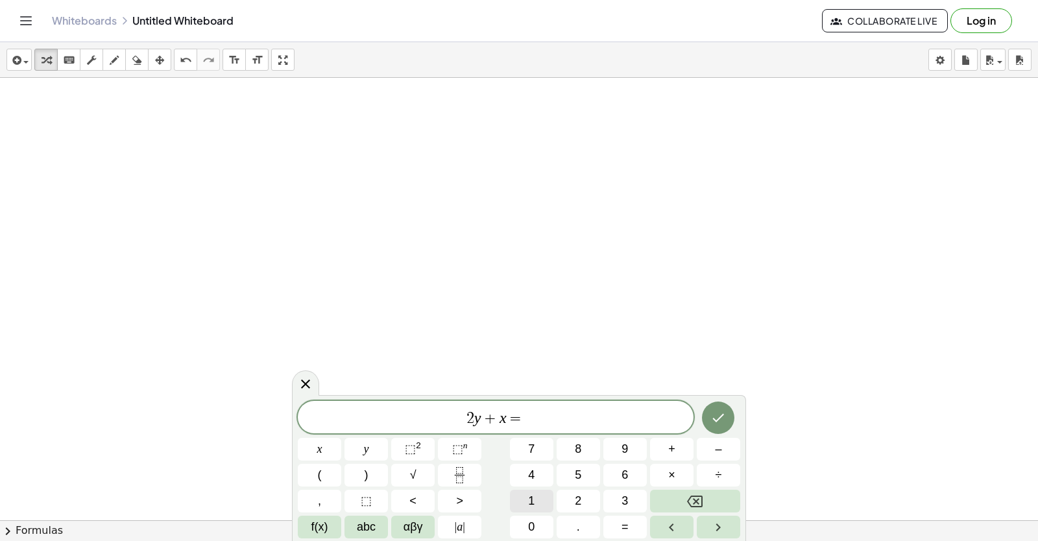
click at [529, 499] on span "1" at bounding box center [531, 502] width 6 height 18
click at [517, 525] on button "0" at bounding box center [531, 527] width 43 height 23
click at [713, 418] on icon "Done" at bounding box center [719, 418] width 16 height 16
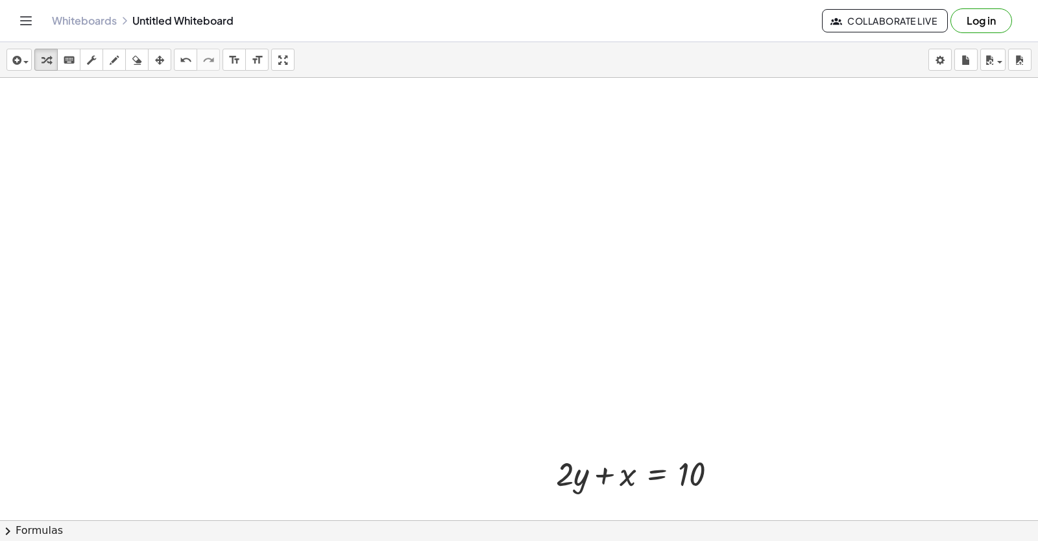
scroll to position [3358, 0]
drag, startPoint x: 570, startPoint y: 365, endPoint x: 578, endPoint y: 351, distance: 16.0
click at [580, 360] on div at bounding box center [642, 351] width 185 height 44
drag, startPoint x: 578, startPoint y: 351, endPoint x: 579, endPoint y: 344, distance: 7.3
click at [579, 344] on div at bounding box center [642, 351] width 185 height 44
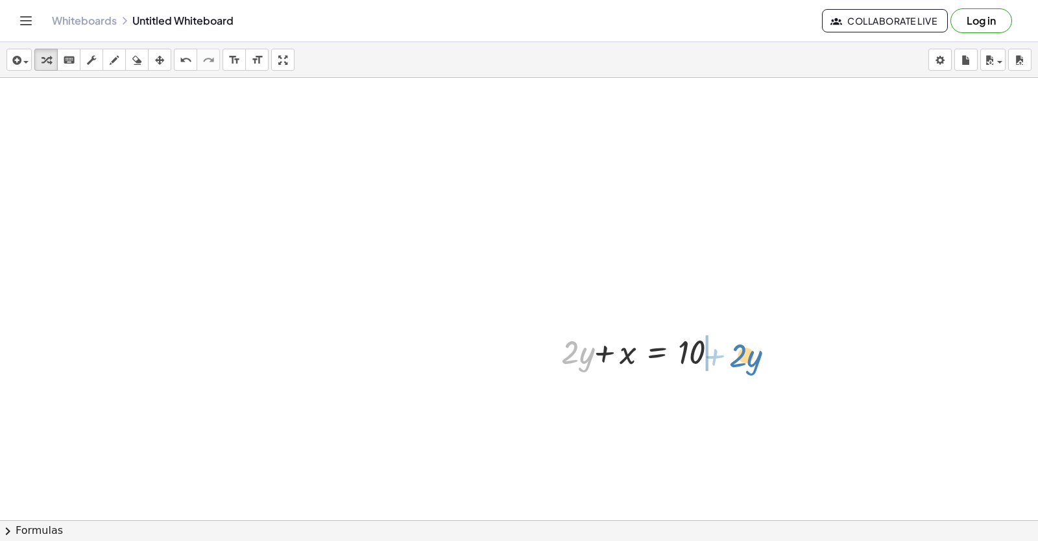
drag, startPoint x: 574, startPoint y: 349, endPoint x: 743, endPoint y: 349, distance: 169.4
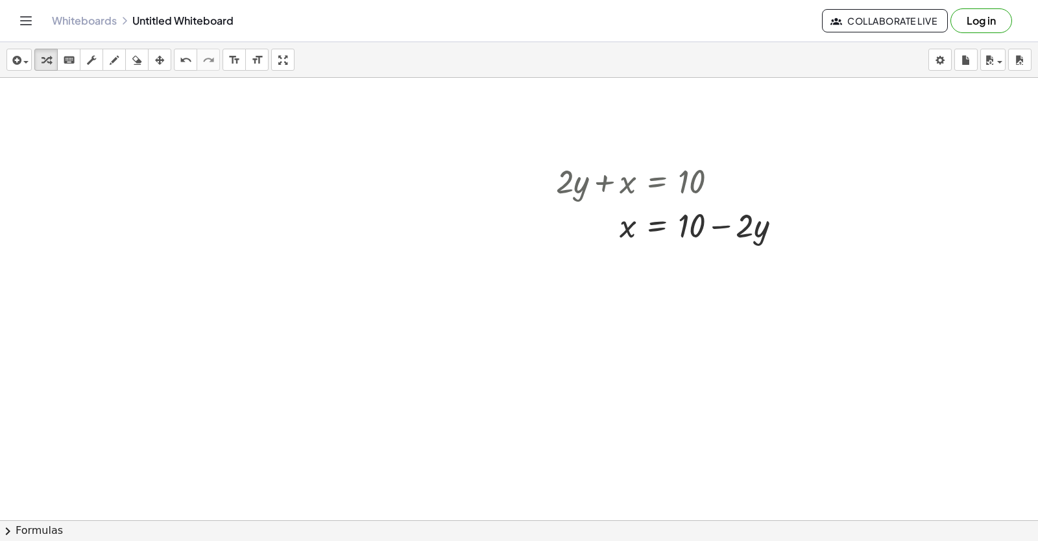
scroll to position [3541, 0]
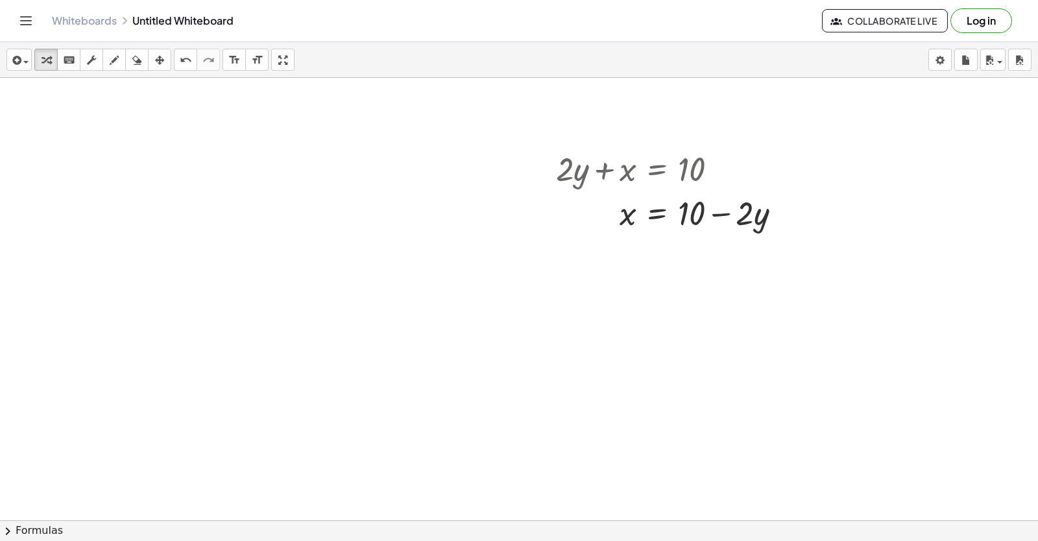
drag, startPoint x: 586, startPoint y: 439, endPoint x: 565, endPoint y: 450, distance: 24.1
drag, startPoint x: 43, startPoint y: 55, endPoint x: 138, endPoint y: 238, distance: 205.5
click at [43, 64] on icon "button" at bounding box center [46, 61] width 9 height 16
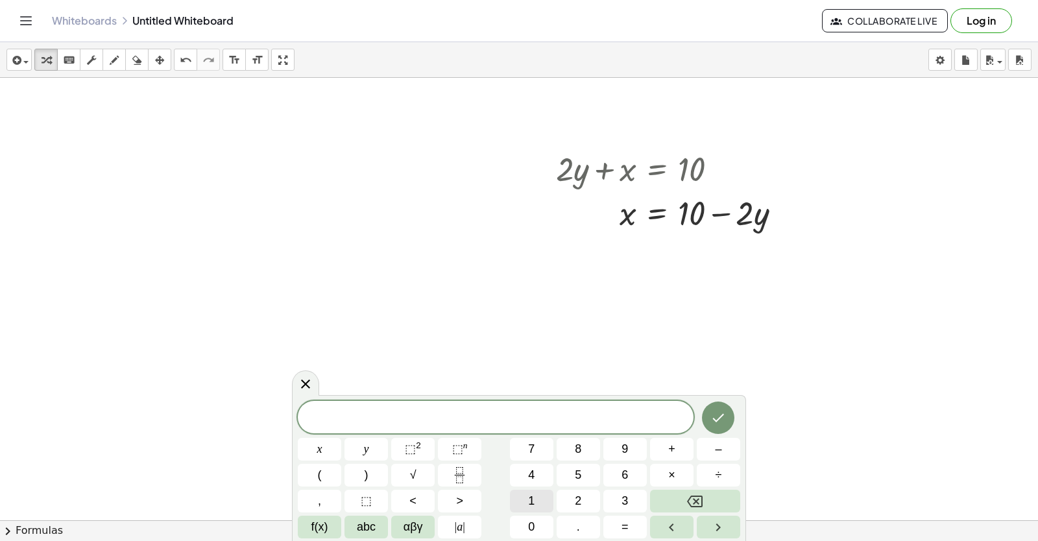
click at [542, 495] on button "1" at bounding box center [531, 501] width 43 height 23
click at [579, 476] on span "5" at bounding box center [578, 476] width 6 height 18
click at [393, 452] on div "1 5 ​ x y ⬚ 2 ⬚ n 7 8 9 + – ( ) √ 4 5 6 × ÷ , ⬚ < > 1 2 3 f(x) abc αβγ | a | 0 …" at bounding box center [519, 470] width 443 height 138
click at [369, 442] on button "y" at bounding box center [366, 449] width 43 height 23
click at [671, 448] on span "+" at bounding box center [671, 450] width 7 height 18
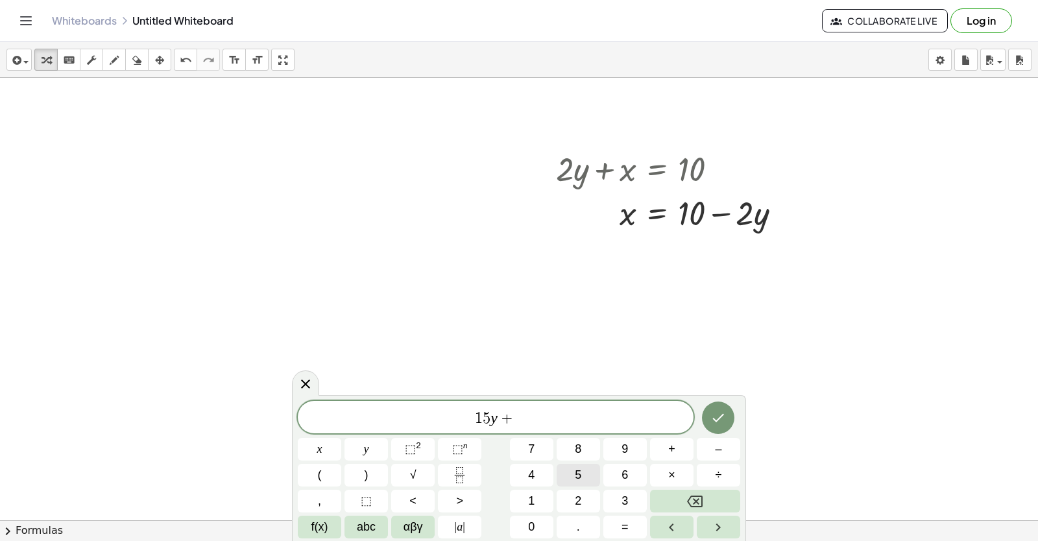
click at [588, 472] on button "5" at bounding box center [578, 475] width 43 height 23
click at [327, 440] on button "x" at bounding box center [319, 449] width 43 height 23
click at [627, 519] on button "=" at bounding box center [625, 527] width 43 height 23
click at [714, 450] on button "–" at bounding box center [718, 449] width 43 height 23
click at [583, 499] on button "2" at bounding box center [578, 501] width 43 height 23
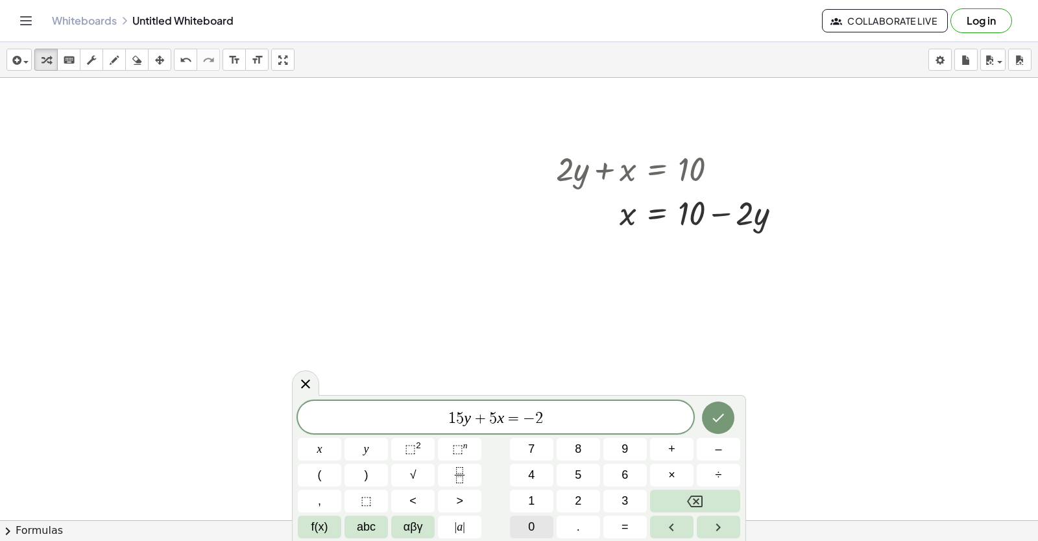
click at [526, 524] on button "0" at bounding box center [531, 527] width 43 height 23
click at [705, 419] on button "Done" at bounding box center [718, 418] width 32 height 32
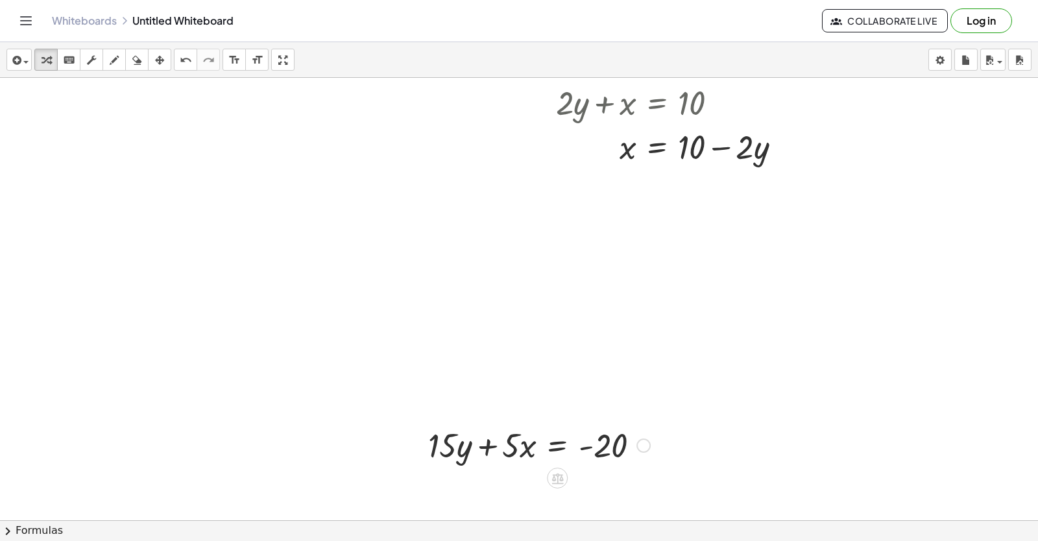
scroll to position [3735, 0]
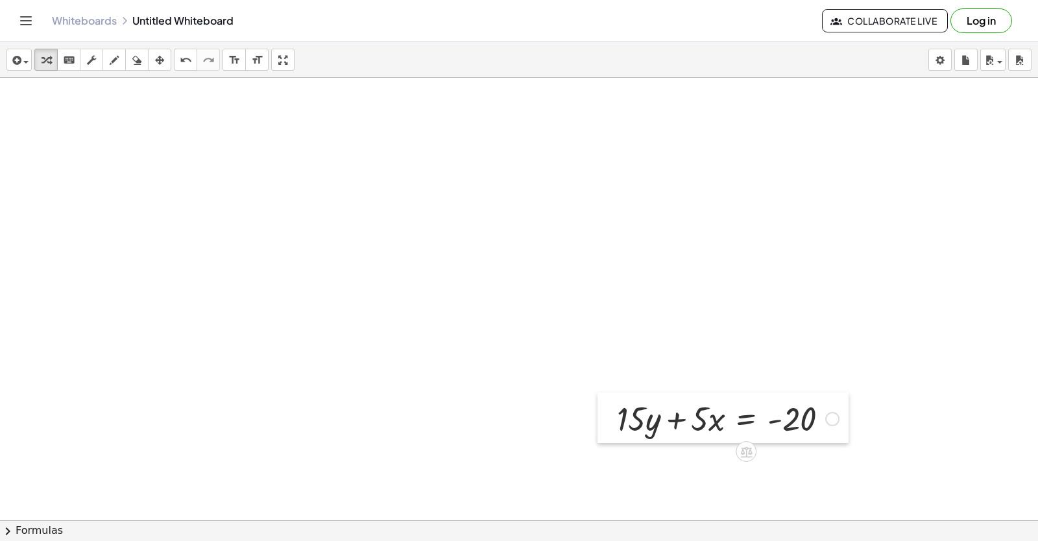
drag, startPoint x: 427, startPoint y: 319, endPoint x: 434, endPoint y: 322, distance: 7.3
click at [598, 393] on div at bounding box center [607, 418] width 19 height 51
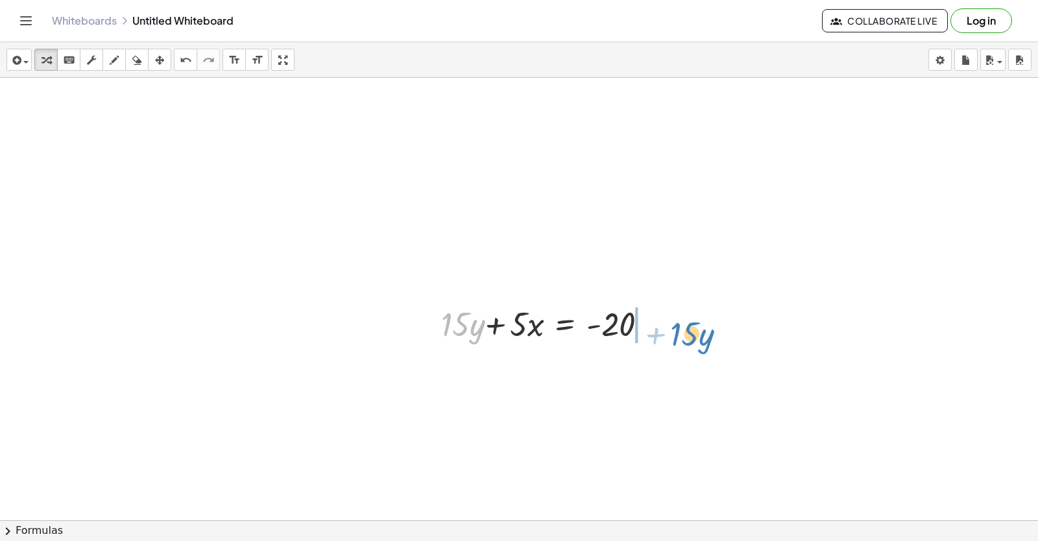
drag, startPoint x: 457, startPoint y: 324, endPoint x: 689, endPoint y: 327, distance: 231.7
drag, startPoint x: 450, startPoint y: 328, endPoint x: 661, endPoint y: 319, distance: 211.1
click at [661, 319] on div at bounding box center [547, 323] width 235 height 44
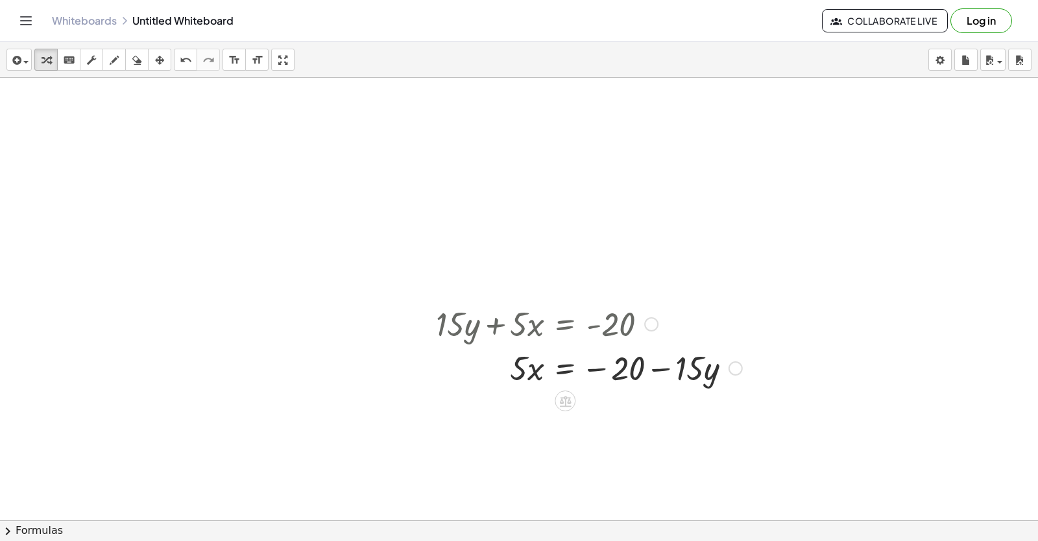
scroll to position [3800, 0]
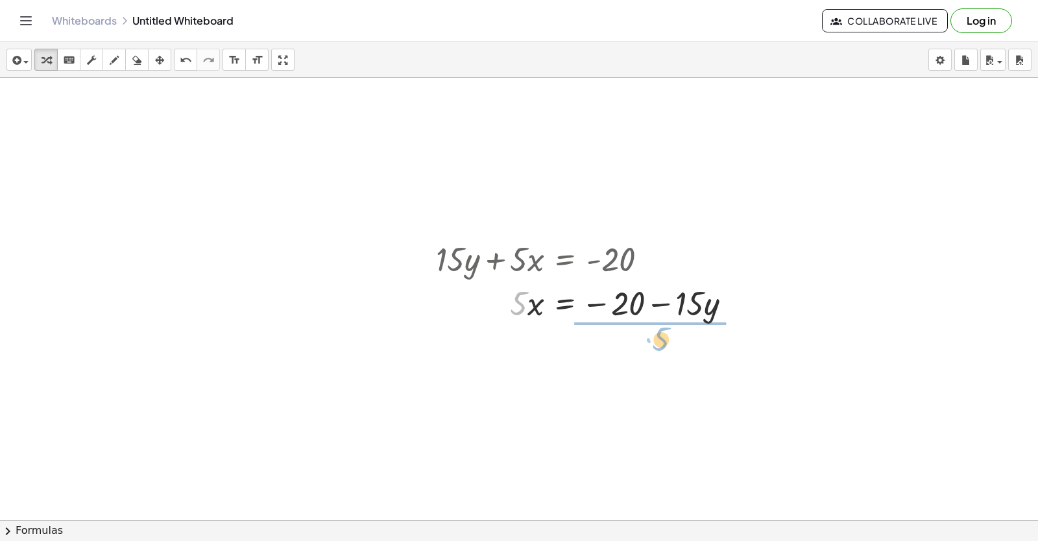
drag, startPoint x: 522, startPoint y: 314, endPoint x: 665, endPoint y: 350, distance: 146.5
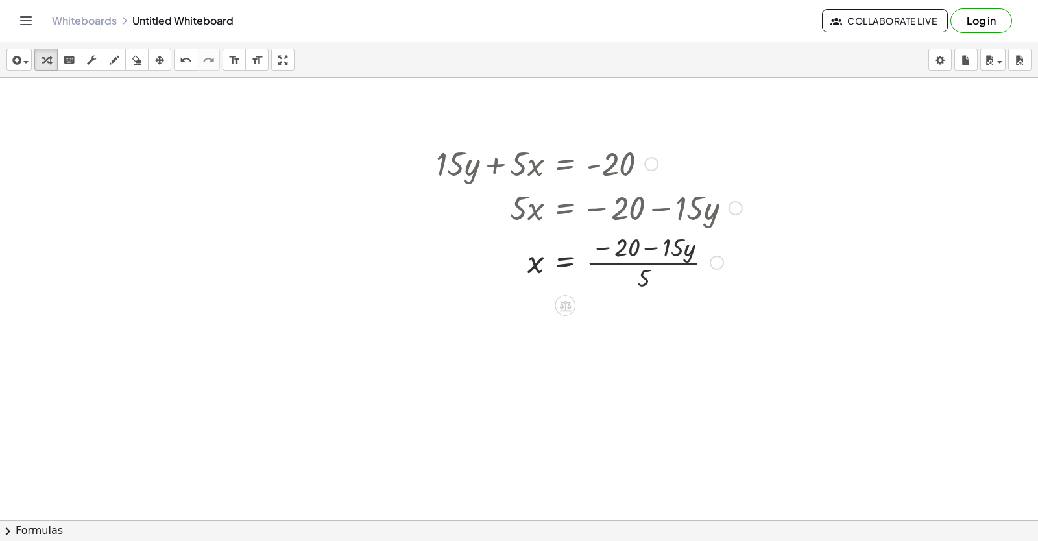
scroll to position [3865, 0]
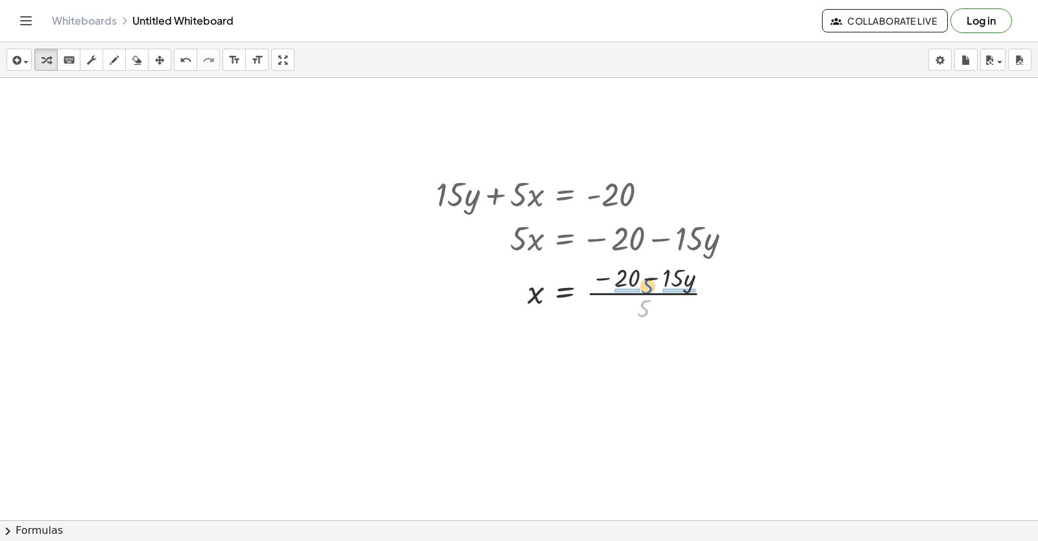
drag, startPoint x: 646, startPoint y: 307, endPoint x: 650, endPoint y: 283, distance: 24.4
click at [650, 283] on div at bounding box center [589, 292] width 319 height 65
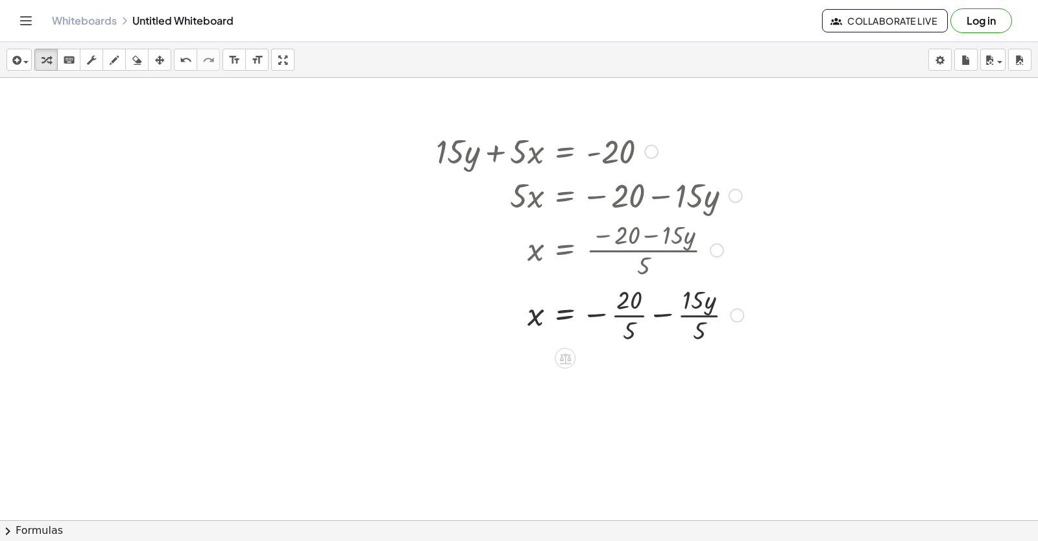
scroll to position [3930, 0]
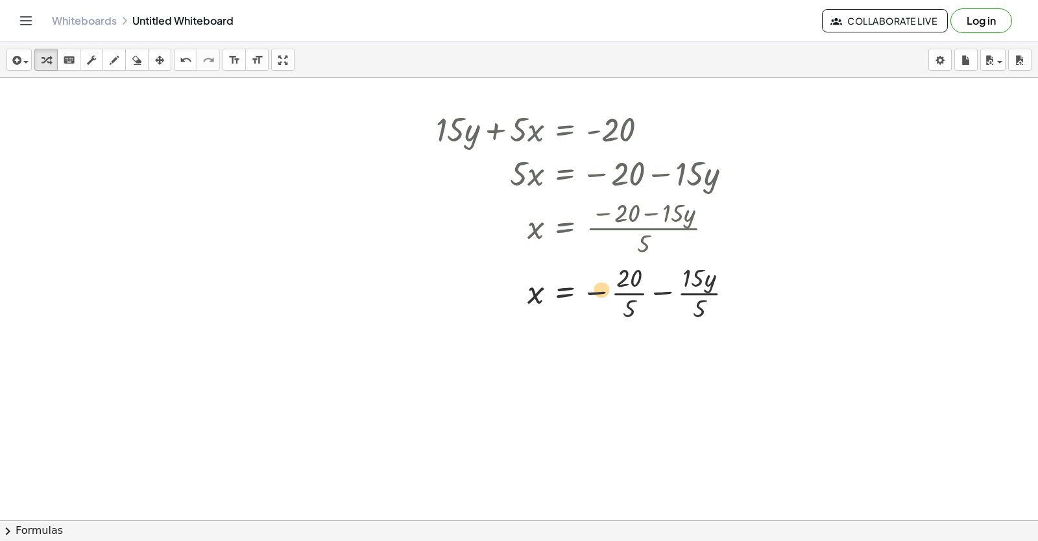
drag, startPoint x: 622, startPoint y: 300, endPoint x: 609, endPoint y: 296, distance: 13.1
click at [609, 296] on div at bounding box center [590, 292] width 321 height 65
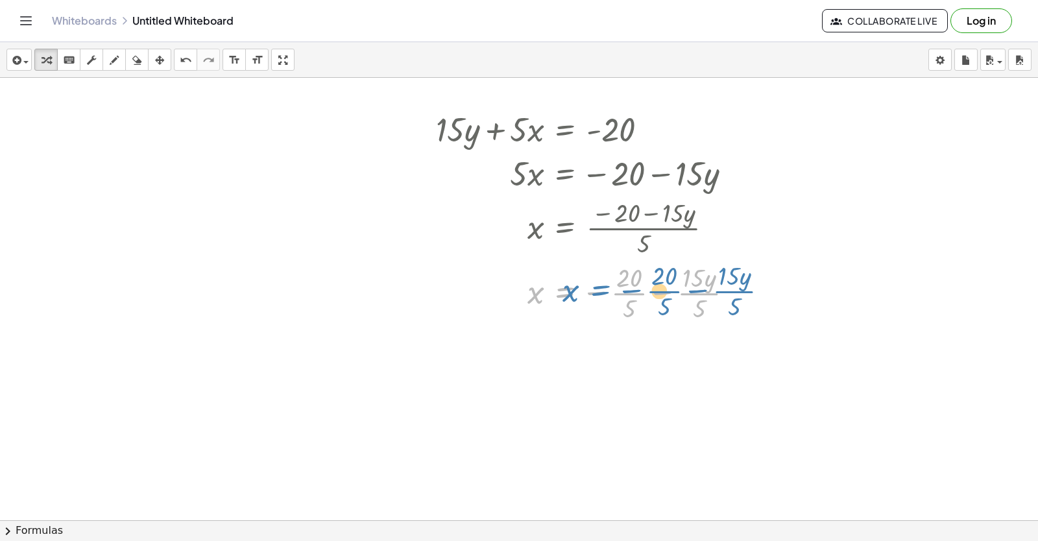
drag, startPoint x: 553, startPoint y: 291, endPoint x: 587, endPoint y: 289, distance: 33.8
click at [587, 289] on div at bounding box center [590, 292] width 321 height 65
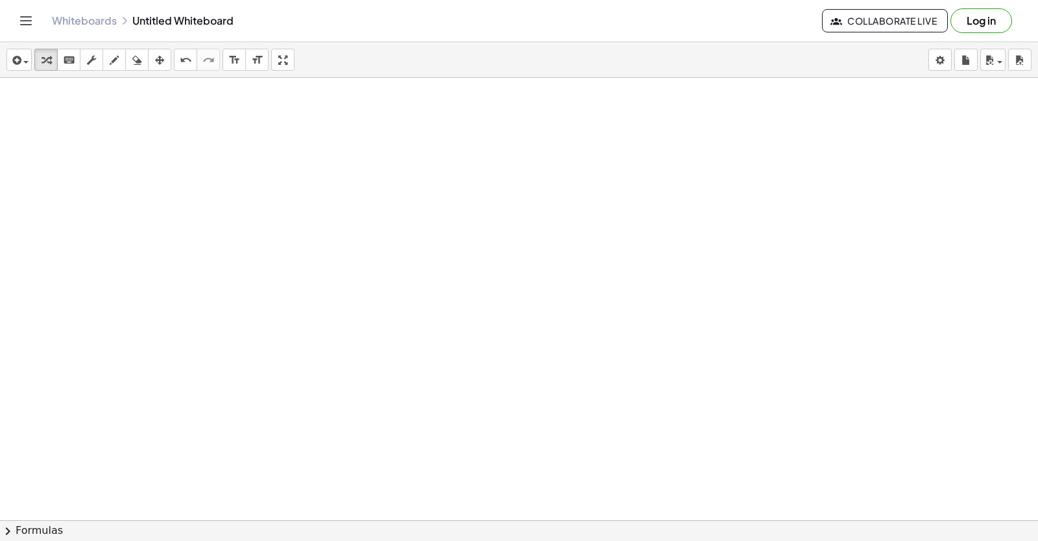
scroll to position [4178, 0]
drag, startPoint x: 42, startPoint y: 50, endPoint x: 144, endPoint y: 130, distance: 129.4
click at [67, 72] on div "insert select one: Math Expression Function Text Youtube Video Graphing Geometr…" at bounding box center [519, 60] width 1038 height 36
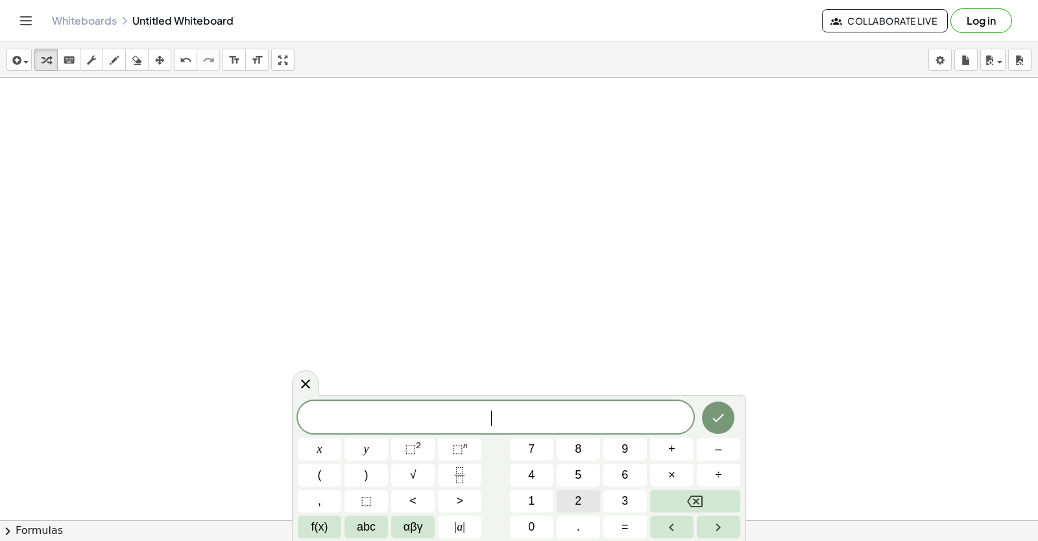
click at [570, 494] on button "2" at bounding box center [578, 501] width 43 height 23
click at [387, 448] on button "y" at bounding box center [366, 449] width 43 height 23
click at [671, 444] on span "+" at bounding box center [671, 450] width 7 height 18
click at [321, 442] on span "x" at bounding box center [319, 450] width 5 height 18
click at [726, 419] on icon "Done" at bounding box center [719, 418] width 16 height 16
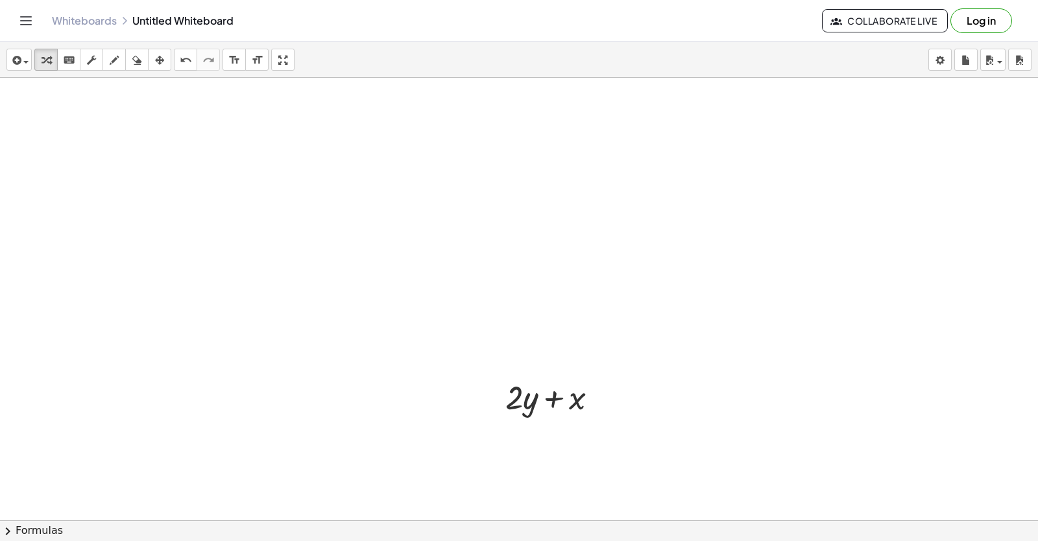
scroll to position [4373, 0]
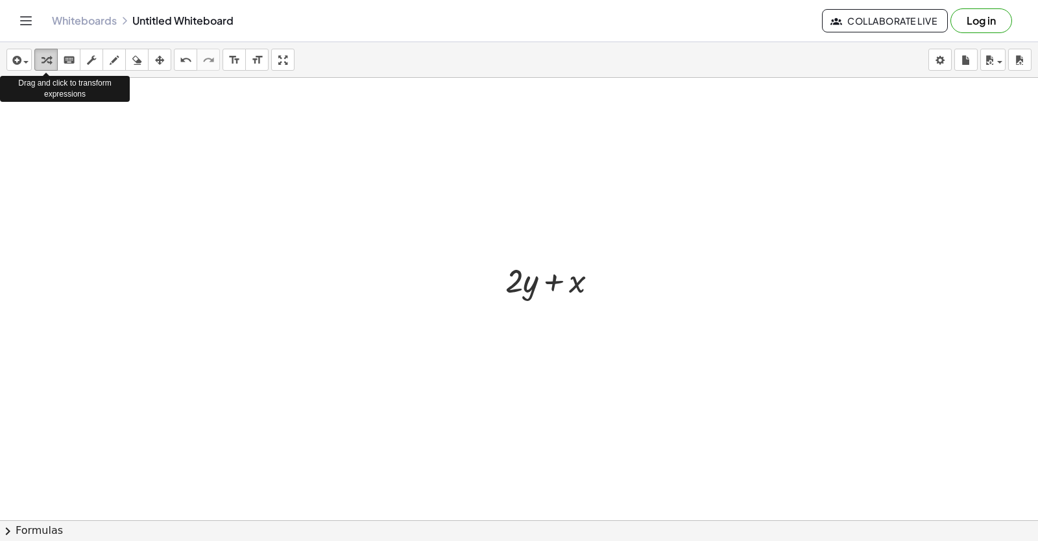
click at [42, 60] on icon "button" at bounding box center [46, 61] width 9 height 16
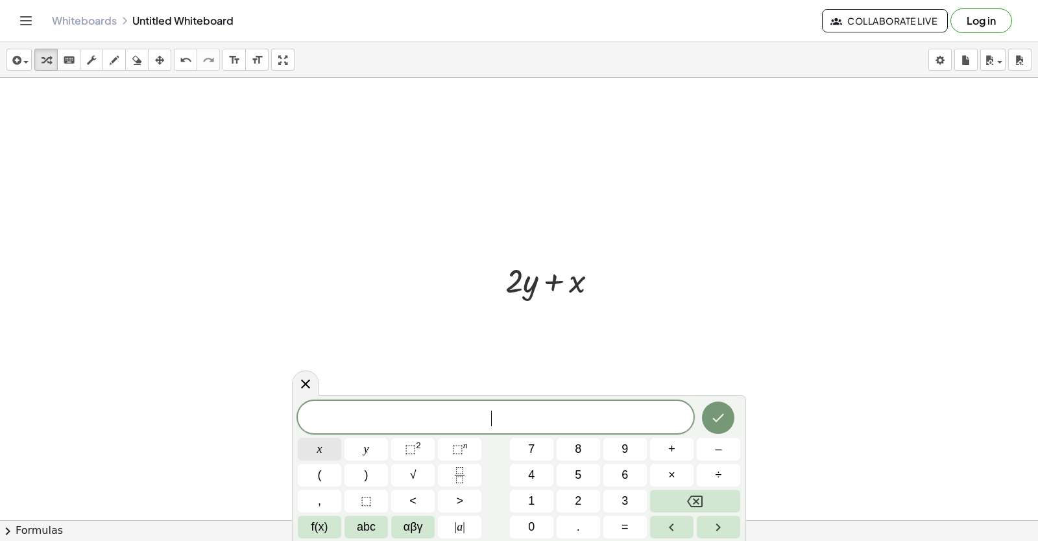
click at [335, 446] on button "x" at bounding box center [319, 449] width 43 height 23
click at [625, 528] on span "=" at bounding box center [625, 528] width 7 height 18
click at [583, 479] on button "5" at bounding box center [578, 475] width 43 height 23
click at [722, 419] on icon "Done" at bounding box center [719, 418] width 16 height 16
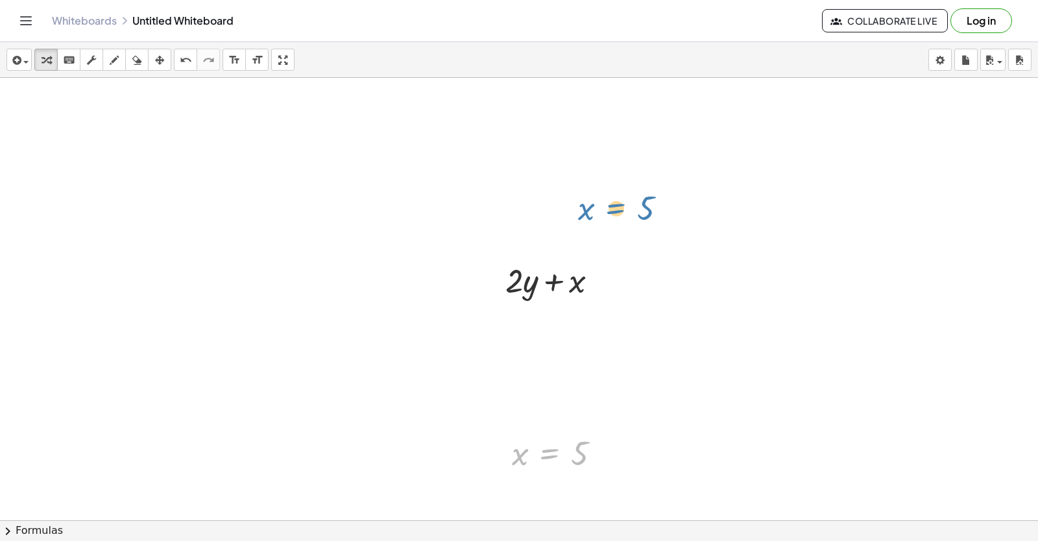
drag, startPoint x: 545, startPoint y: 460, endPoint x: 619, endPoint y: 210, distance: 261.2
drag, startPoint x: 564, startPoint y: 452, endPoint x: 587, endPoint y: 277, distance: 176.8
drag, startPoint x: 490, startPoint y: 456, endPoint x: 593, endPoint y: 472, distance: 104.6
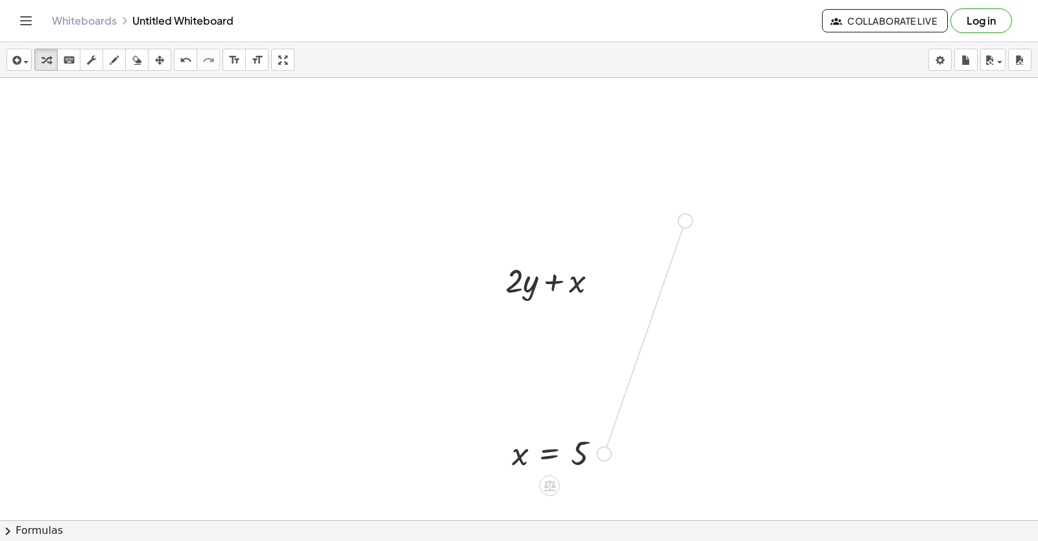
drag, startPoint x: 598, startPoint y: 454, endPoint x: 680, endPoint y: 220, distance: 248.1
drag, startPoint x: 524, startPoint y: 455, endPoint x: 0, endPoint y: 329, distance: 539.3
drag, startPoint x: 559, startPoint y: 454, endPoint x: 88, endPoint y: 301, distance: 494.6
click at [41, 60] on div "button" at bounding box center [46, 60] width 17 height 16
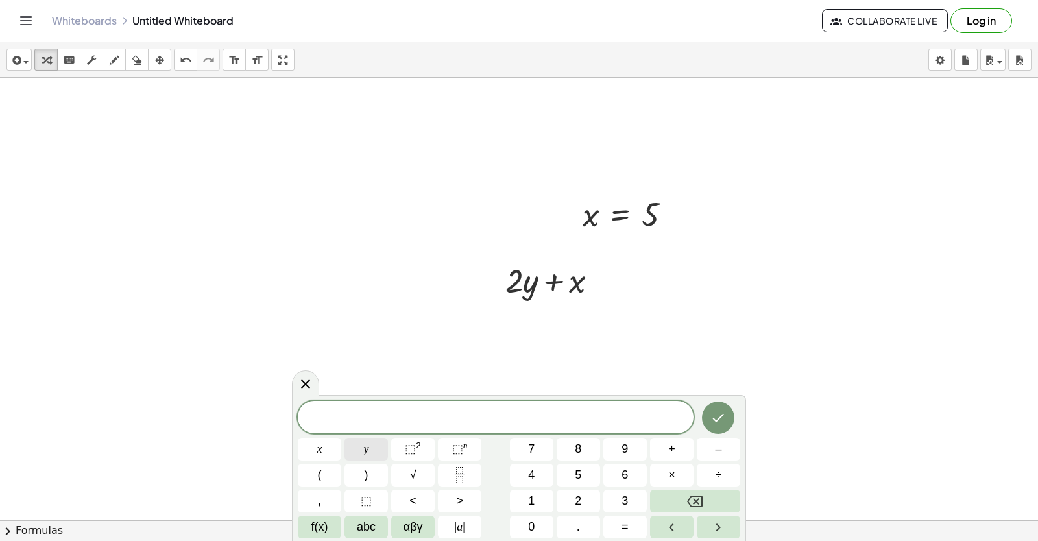
click at [362, 450] on button "y" at bounding box center [366, 449] width 43 height 23
click at [621, 524] on button "=" at bounding box center [625, 527] width 43 height 23
click at [617, 497] on button "3" at bounding box center [625, 501] width 43 height 23
click at [713, 413] on icon "Done" at bounding box center [719, 418] width 16 height 16
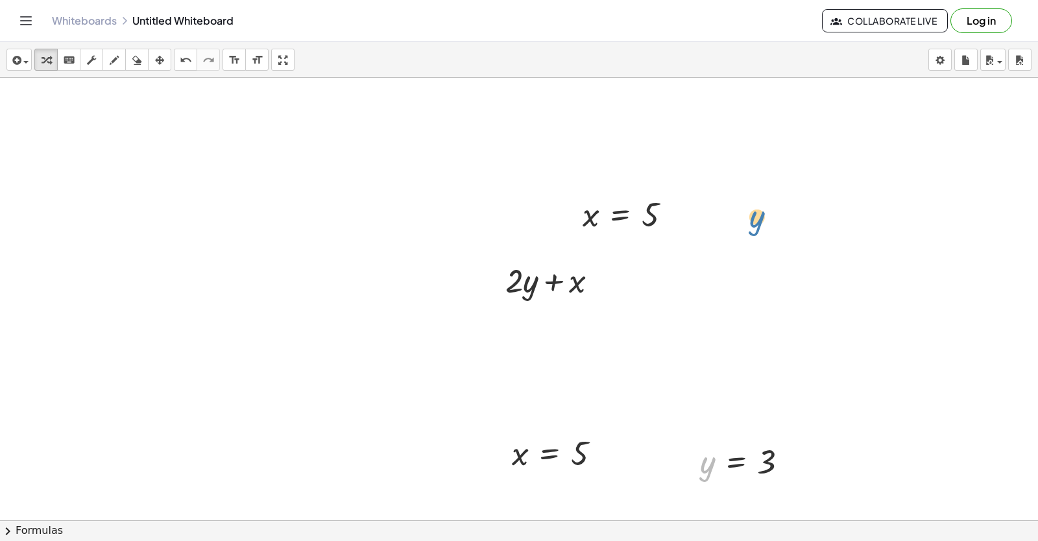
drag, startPoint x: 715, startPoint y: 467, endPoint x: 764, endPoint y: 221, distance: 250.2
drag, startPoint x: 681, startPoint y: 463, endPoint x: 749, endPoint y: 196, distance: 275.8
click at [749, 196] on div at bounding box center [757, 193] width 19 height 49
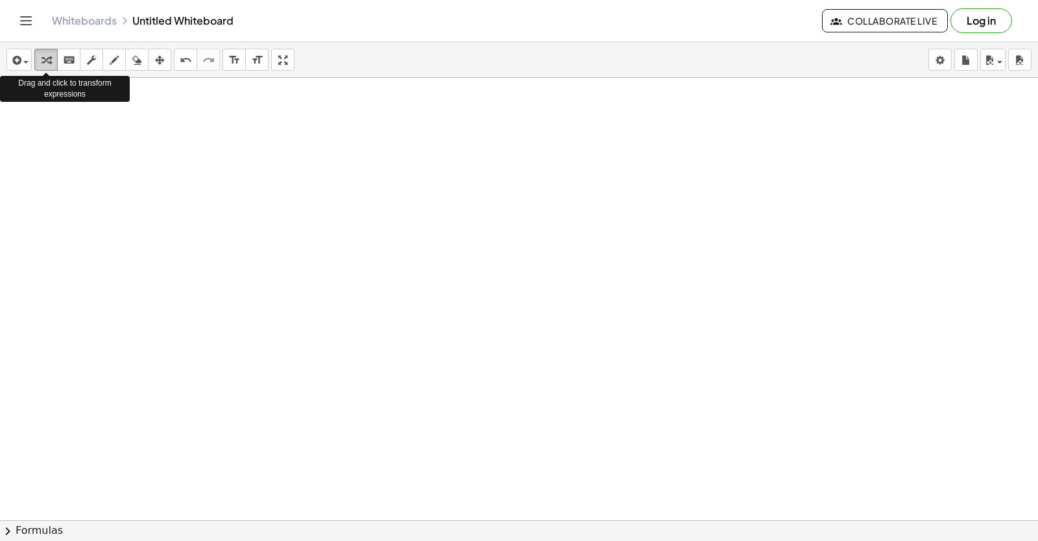
click at [41, 56] on div "button" at bounding box center [46, 60] width 17 height 16
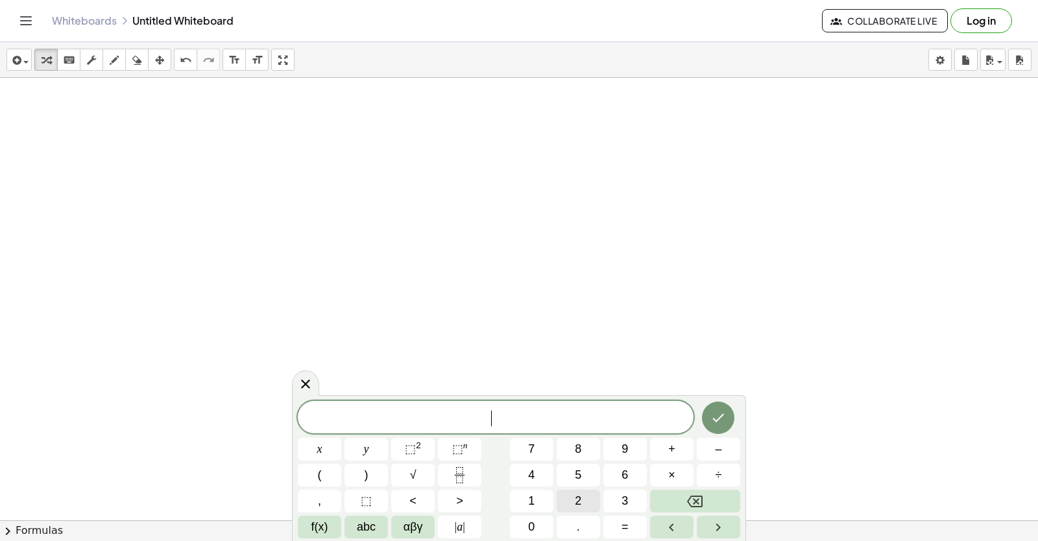
click at [582, 500] on button "2" at bounding box center [578, 501] width 43 height 23
click at [369, 449] on button "y" at bounding box center [366, 449] width 43 height 23
click at [673, 448] on span "+" at bounding box center [671, 450] width 7 height 18
click at [541, 497] on button "1" at bounding box center [531, 501] width 43 height 23
click at [536, 524] on button "0" at bounding box center [531, 527] width 43 height 23
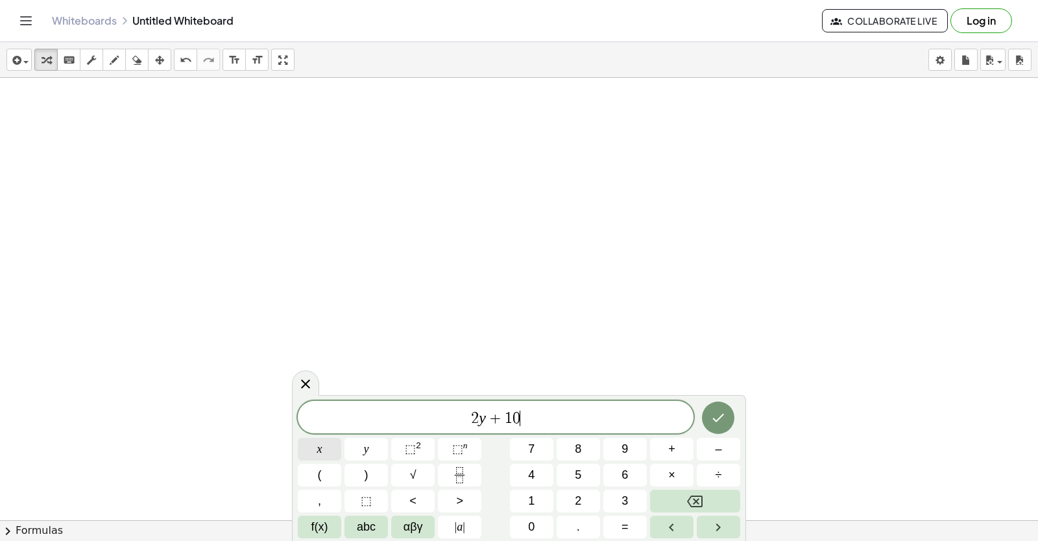
click at [320, 448] on span "x" at bounding box center [319, 450] width 5 height 18
click at [724, 415] on icon "Done" at bounding box center [719, 418] width 12 height 8
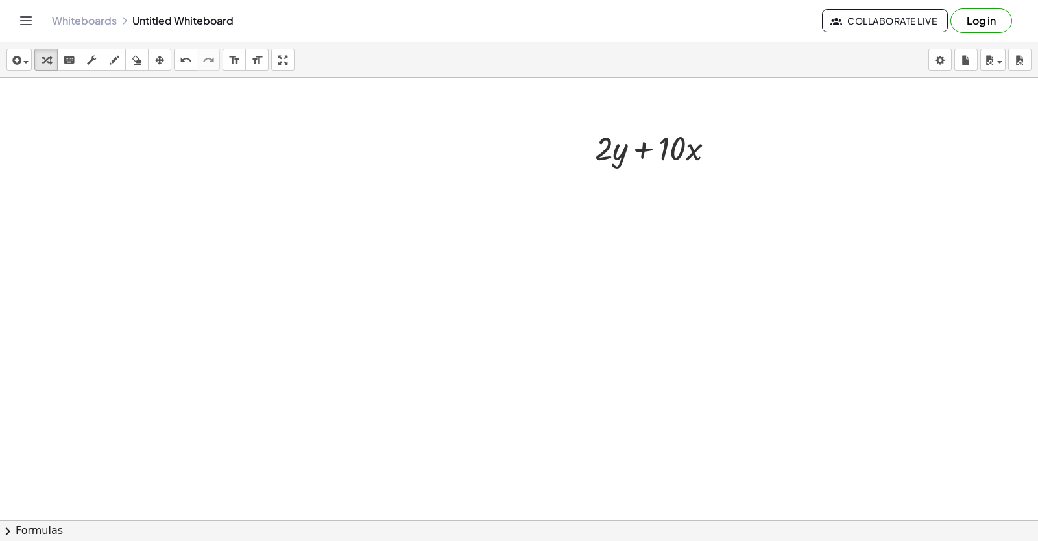
scroll to position [5506, 0]
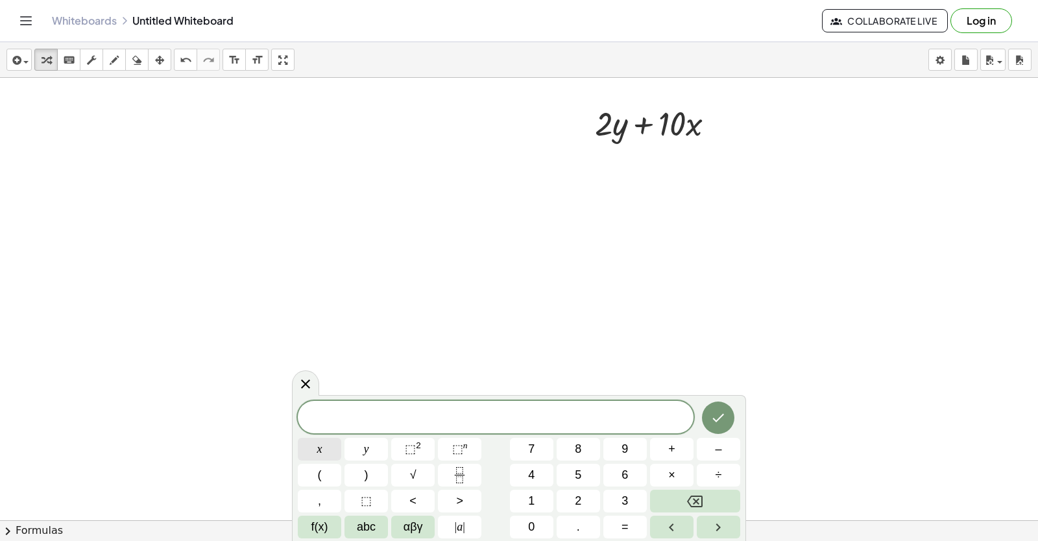
click at [316, 445] on button "x" at bounding box center [319, 449] width 43 height 23
click at [616, 525] on button "=" at bounding box center [625, 527] width 43 height 23
click at [718, 445] on span "–" at bounding box center [718, 450] width 6 height 18
click at [583, 478] on button "5" at bounding box center [578, 475] width 43 height 23
click at [723, 411] on icon "Done" at bounding box center [719, 418] width 16 height 16
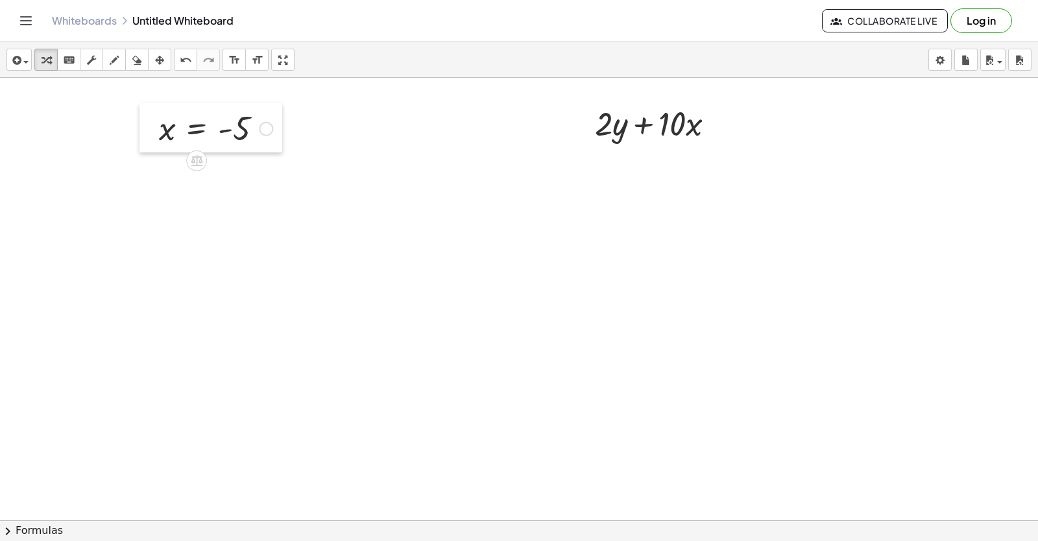
drag, startPoint x: 543, startPoint y: 480, endPoint x: 148, endPoint y: 132, distance: 526.0
click at [148, 132] on div at bounding box center [149, 127] width 19 height 49
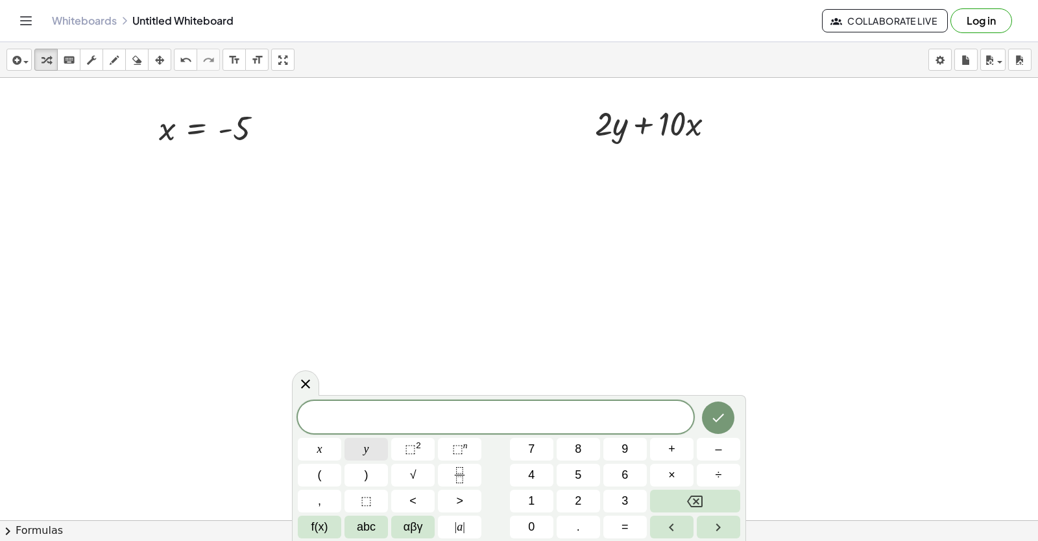
click at [366, 445] on span "y" at bounding box center [366, 450] width 5 height 18
click at [622, 525] on button "=" at bounding box center [625, 527] width 43 height 23
click at [534, 447] on span "7" at bounding box center [531, 450] width 6 height 18
click at [722, 417] on icon "Done" at bounding box center [719, 418] width 12 height 8
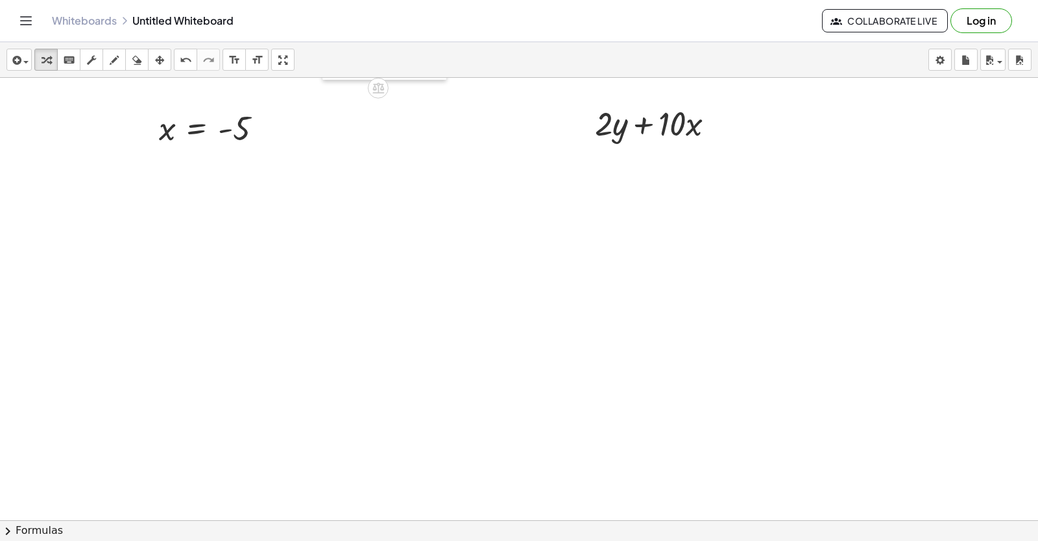
drag, startPoint x: 422, startPoint y: 439, endPoint x: 309, endPoint y: 129, distance: 330.3
click at [330, 80] on div at bounding box center [332, 55] width 19 height 49
drag, startPoint x: 232, startPoint y: 123, endPoint x: 703, endPoint y: 128, distance: 471.2
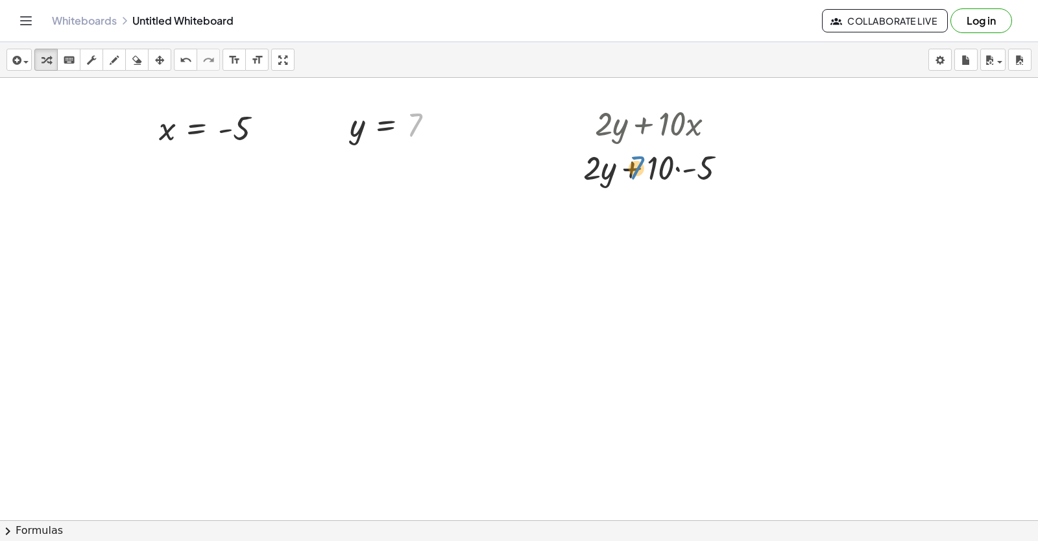
drag, startPoint x: 416, startPoint y: 121, endPoint x: 639, endPoint y: 164, distance: 226.6
drag, startPoint x: 406, startPoint y: 118, endPoint x: 631, endPoint y: 122, distance: 225.2
drag, startPoint x: 411, startPoint y: 121, endPoint x: 613, endPoint y: 173, distance: 208.9
click at [637, 164] on div at bounding box center [660, 167] width 174 height 44
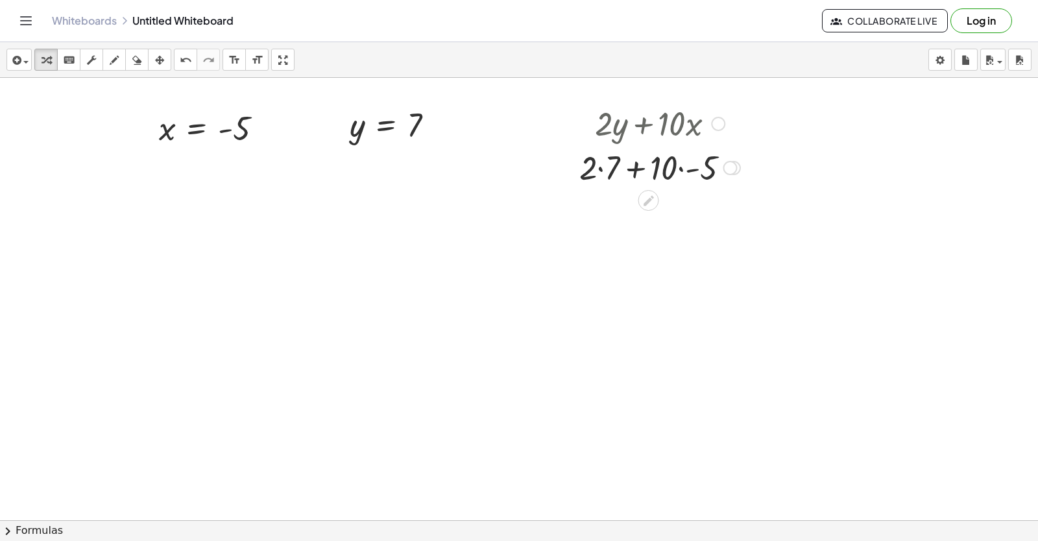
click at [635, 164] on div at bounding box center [660, 167] width 174 height 44
click at [687, 164] on div at bounding box center [660, 167] width 174 height 44
click at [597, 171] on div at bounding box center [660, 167] width 155 height 44
click at [609, 201] on div at bounding box center [660, 211] width 174 height 44
click at [632, 212] on div at bounding box center [660, 211] width 174 height 44
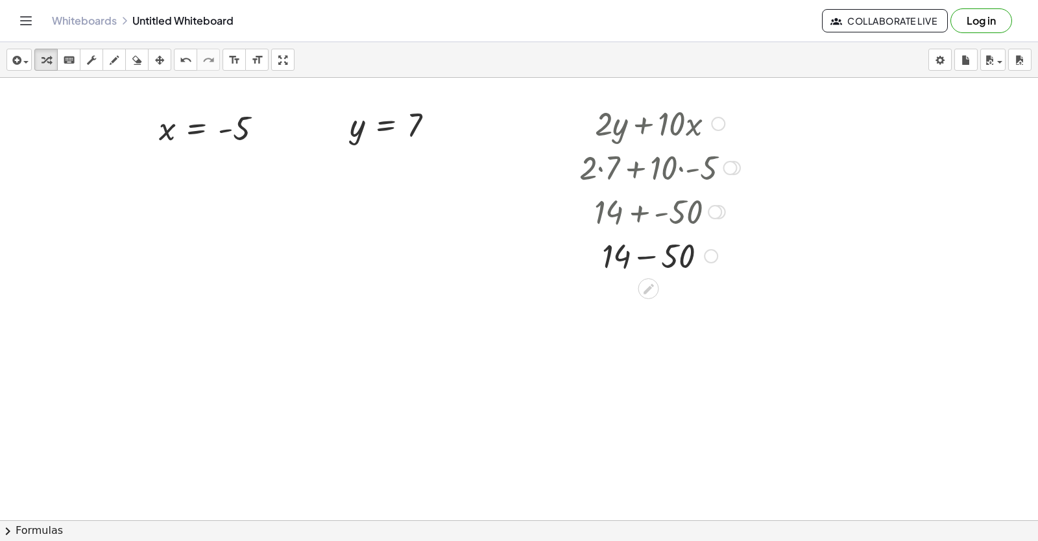
click at [650, 255] on div at bounding box center [660, 255] width 174 height 44
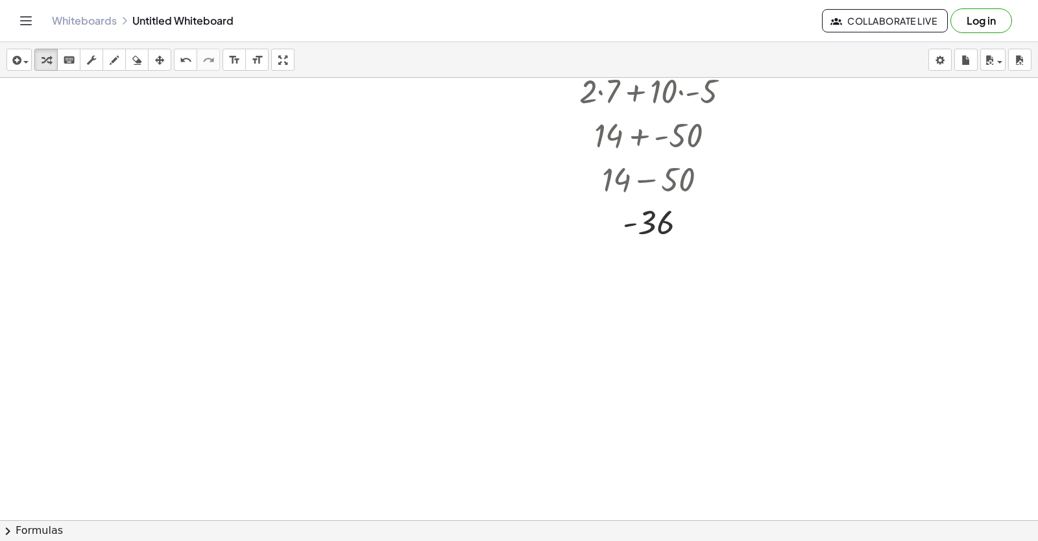
scroll to position [5754, 0]
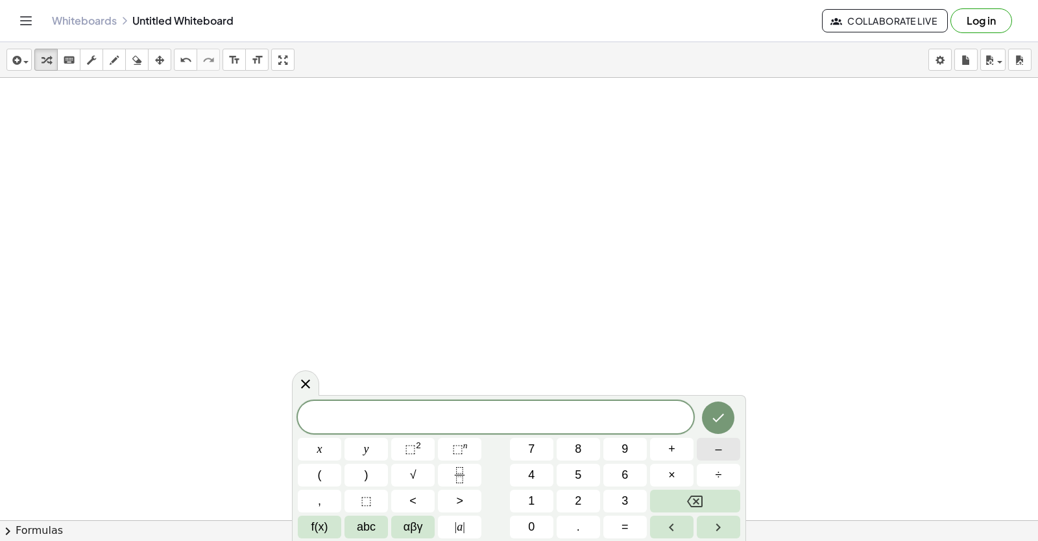
click at [724, 440] on button "–" at bounding box center [718, 449] width 43 height 23
click at [571, 492] on button "2" at bounding box center [578, 501] width 43 height 23
click at [367, 441] on span "y" at bounding box center [366, 450] width 5 height 18
click at [668, 453] on span "+" at bounding box center [671, 450] width 7 height 18
click at [518, 436] on div "− 2 y + x y ⬚ 2 ⬚ n 7 8 9 + – ( ) √ 4 5 6 × ÷ , ⬚ < > 1 2 3 f(x) abc αβγ | a | …" at bounding box center [519, 470] width 443 height 138
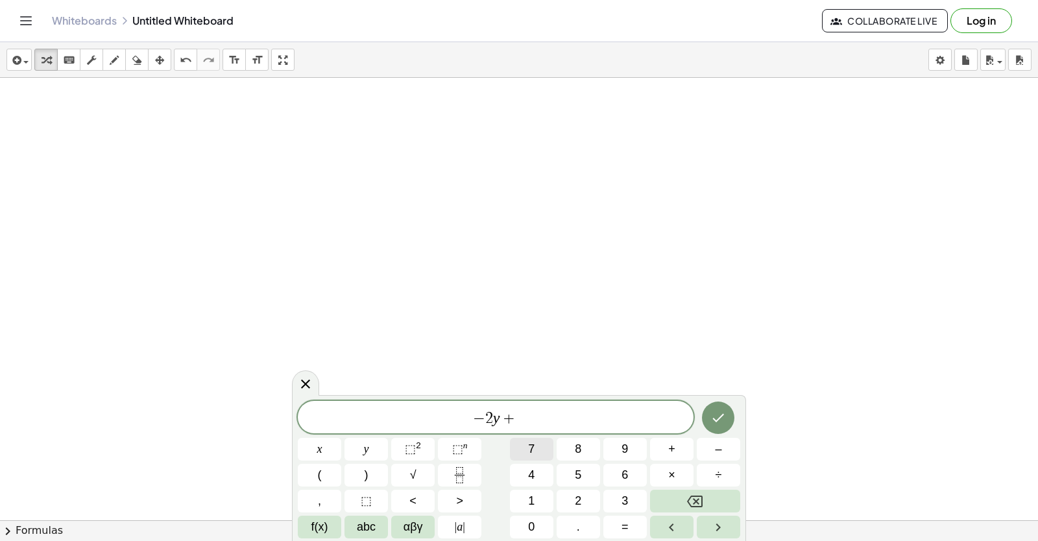
click at [520, 446] on button "7" at bounding box center [531, 449] width 43 height 23
click at [324, 446] on button "x" at bounding box center [319, 449] width 43 height 23
click at [727, 418] on button "Done" at bounding box center [718, 418] width 32 height 32
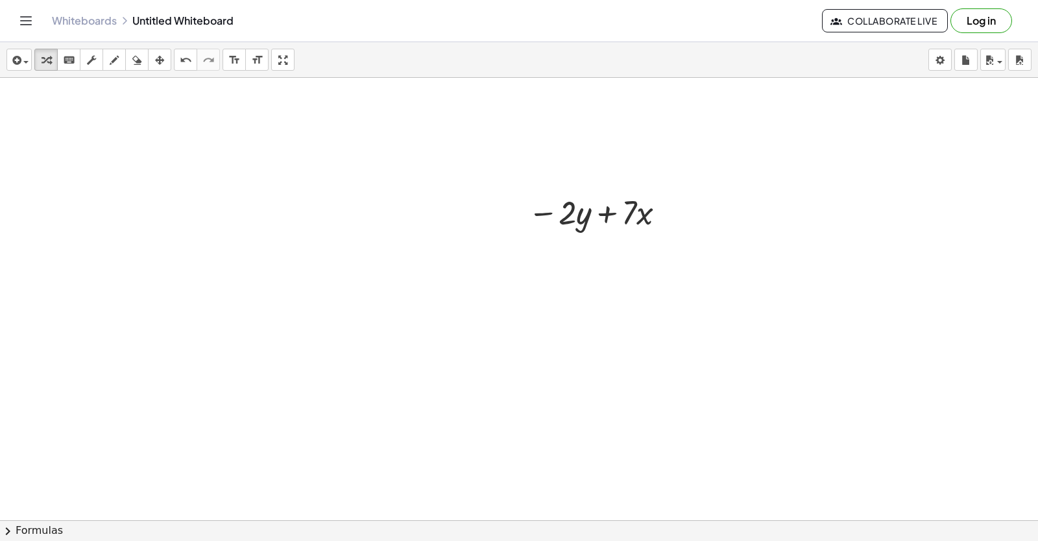
scroll to position [6078, 0]
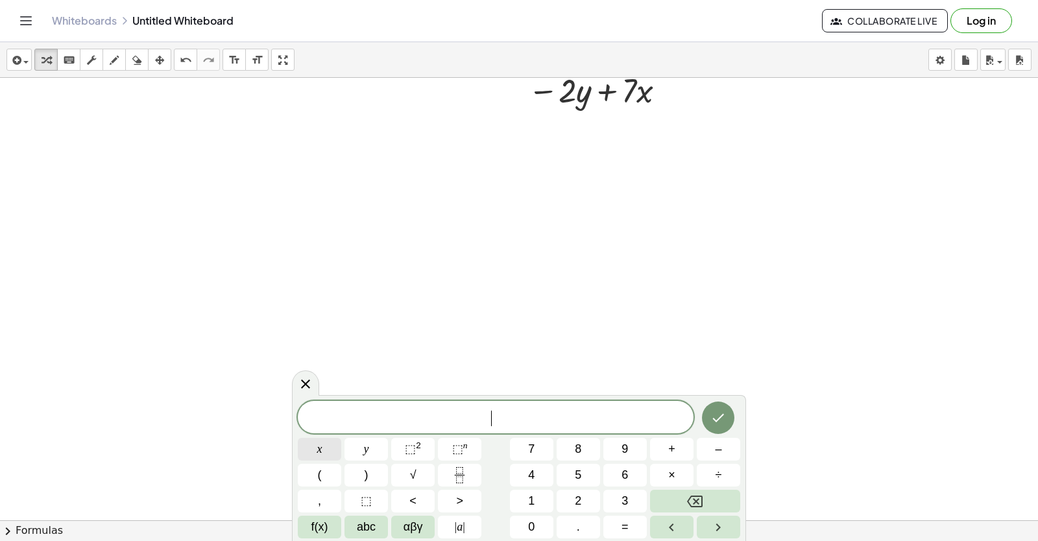
click at [311, 449] on button "x" at bounding box center [319, 449] width 43 height 23
click at [630, 522] on button "=" at bounding box center [625, 527] width 43 height 23
click at [716, 452] on span "–" at bounding box center [718, 450] width 6 height 18
click at [579, 500] on span "2" at bounding box center [578, 502] width 6 height 18
click at [720, 408] on button "Done" at bounding box center [718, 418] width 32 height 32
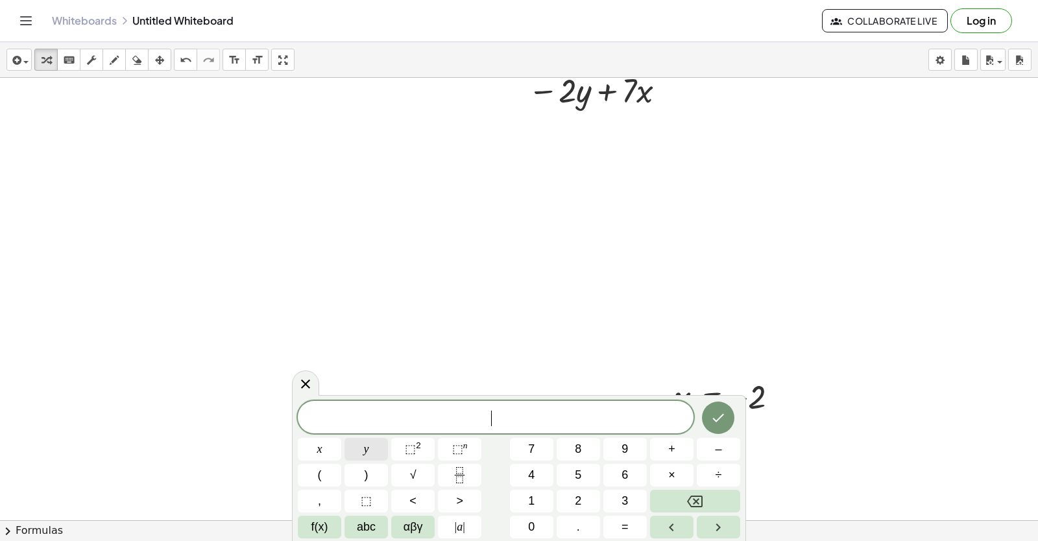
click at [358, 451] on button "y" at bounding box center [366, 449] width 43 height 23
click at [617, 522] on button "=" at bounding box center [625, 527] width 43 height 23
click at [628, 467] on span "6" at bounding box center [625, 476] width 6 height 18
click at [724, 413] on icon "Done" at bounding box center [719, 418] width 16 height 16
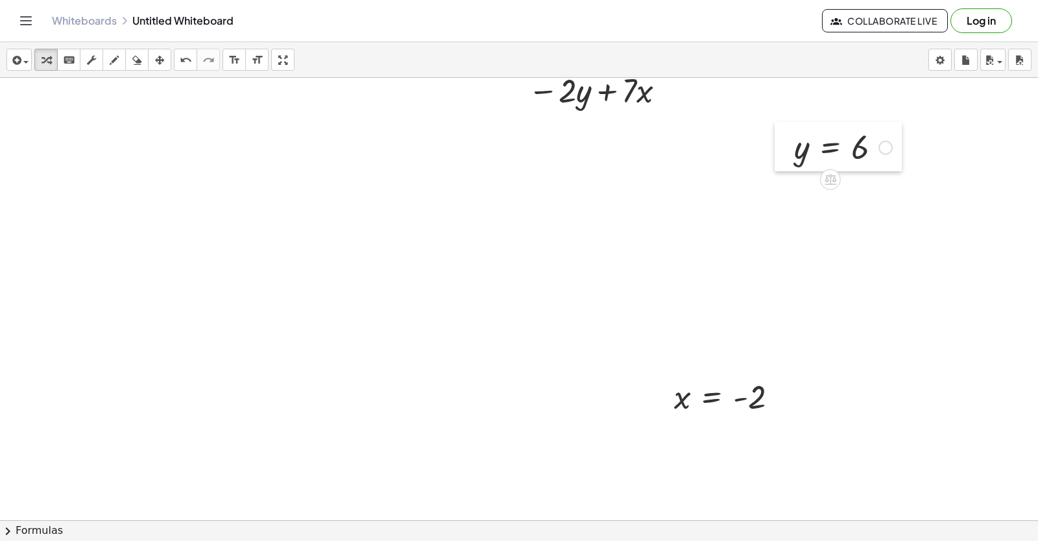
drag, startPoint x: 573, startPoint y: 456, endPoint x: 786, endPoint y: 153, distance: 370.3
click at [786, 153] on div at bounding box center [784, 146] width 19 height 49
drag, startPoint x: 659, startPoint y: 393, endPoint x: 875, endPoint y: 146, distance: 328.8
click at [875, 146] on div at bounding box center [881, 149] width 19 height 49
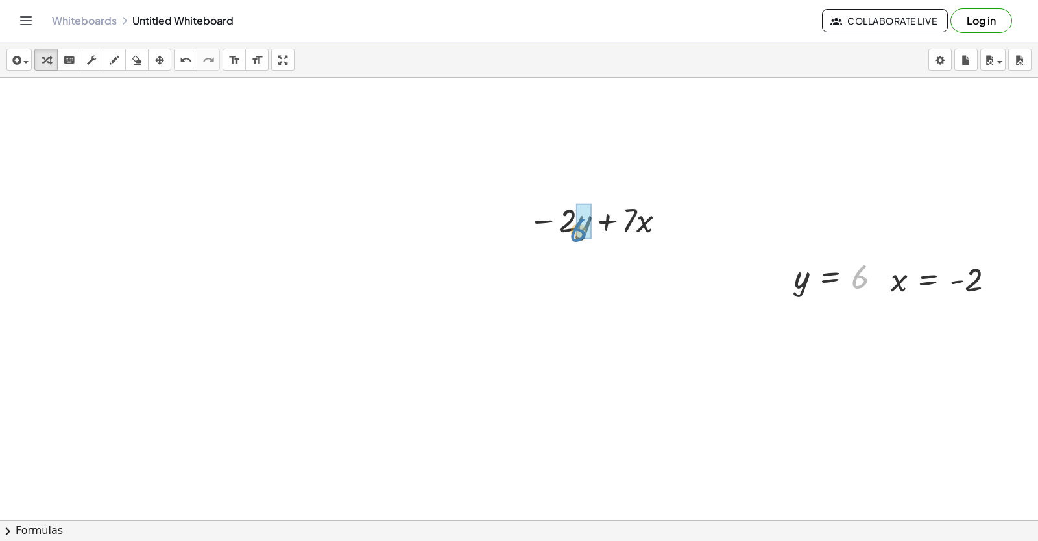
drag, startPoint x: 859, startPoint y: 276, endPoint x: 577, endPoint y: 230, distance: 285.4
drag, startPoint x: 966, startPoint y: 273, endPoint x: 707, endPoint y: 282, distance: 259.1
drag, startPoint x: 644, startPoint y: 265, endPoint x: 580, endPoint y: 264, distance: 64.2
click at [631, 263] on div at bounding box center [599, 263] width 189 height 44
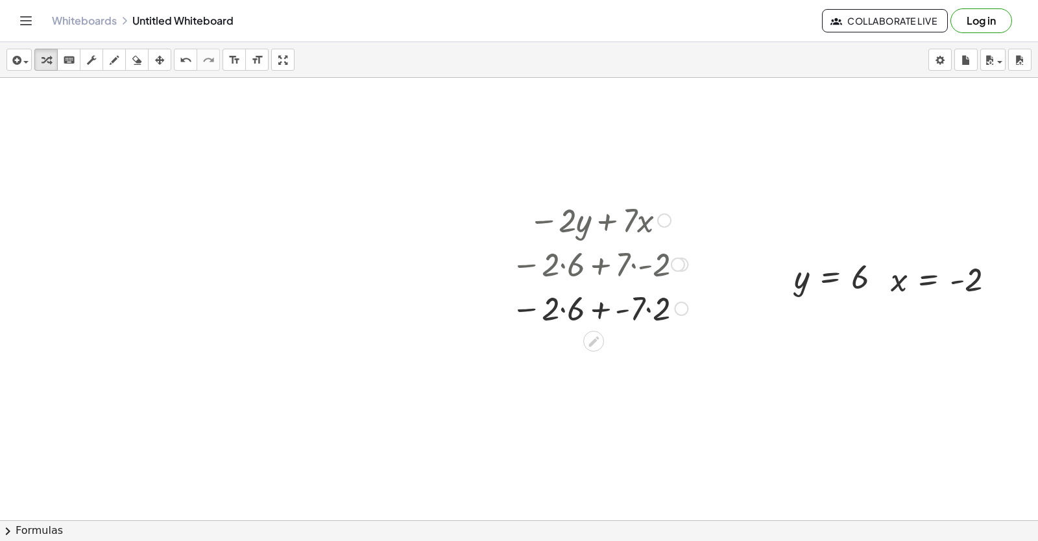
click at [563, 307] on div at bounding box center [599, 308] width 189 height 44
click at [593, 352] on div at bounding box center [599, 352] width 189 height 44
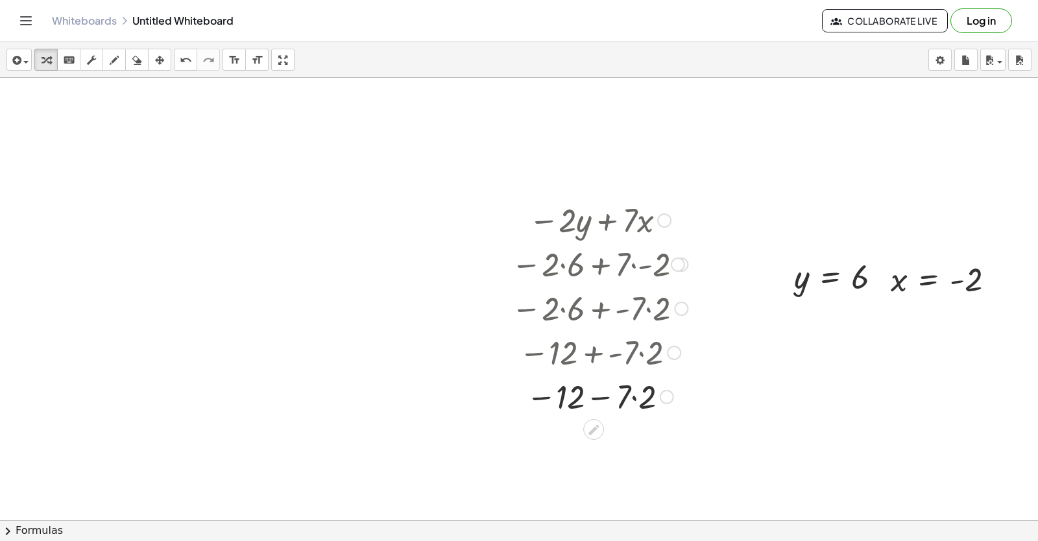
click at [605, 397] on div at bounding box center [599, 396] width 189 height 44
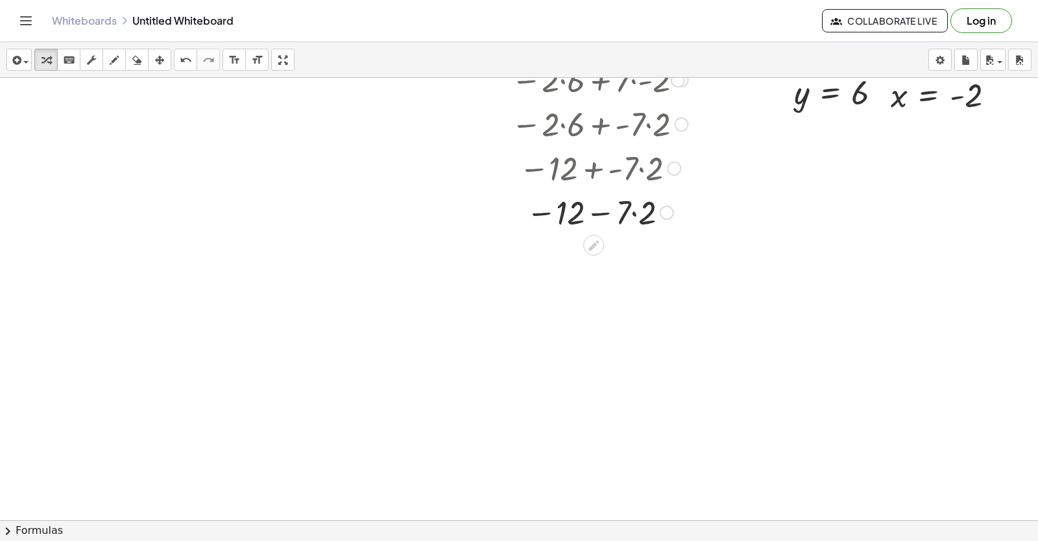
scroll to position [6143, 0]
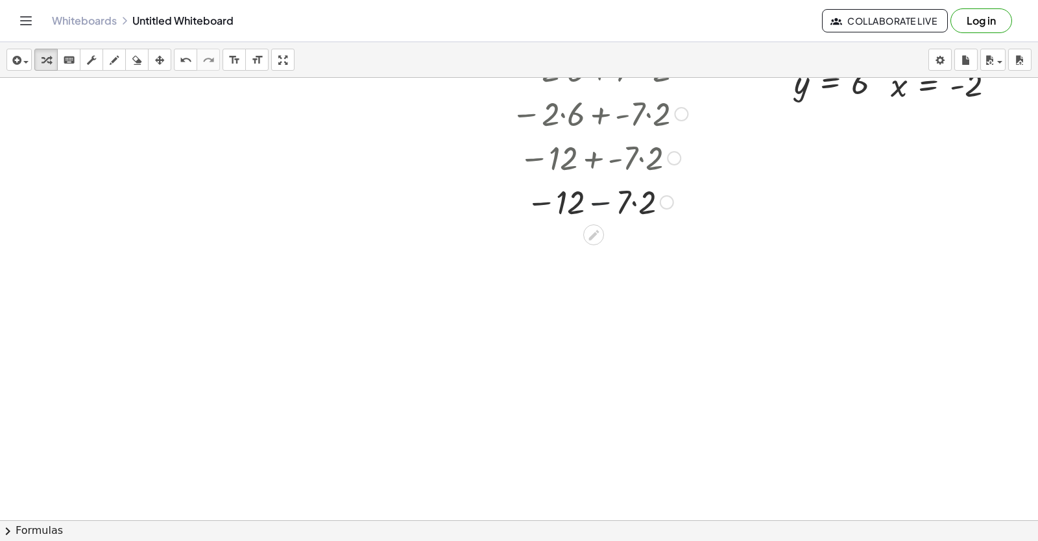
click at [598, 202] on div at bounding box center [599, 201] width 189 height 44
click at [635, 204] on div at bounding box center [599, 201] width 189 height 44
click at [565, 196] on div at bounding box center [599, 201] width 201 height 44
click at [602, 243] on div at bounding box center [599, 244] width 189 height 43
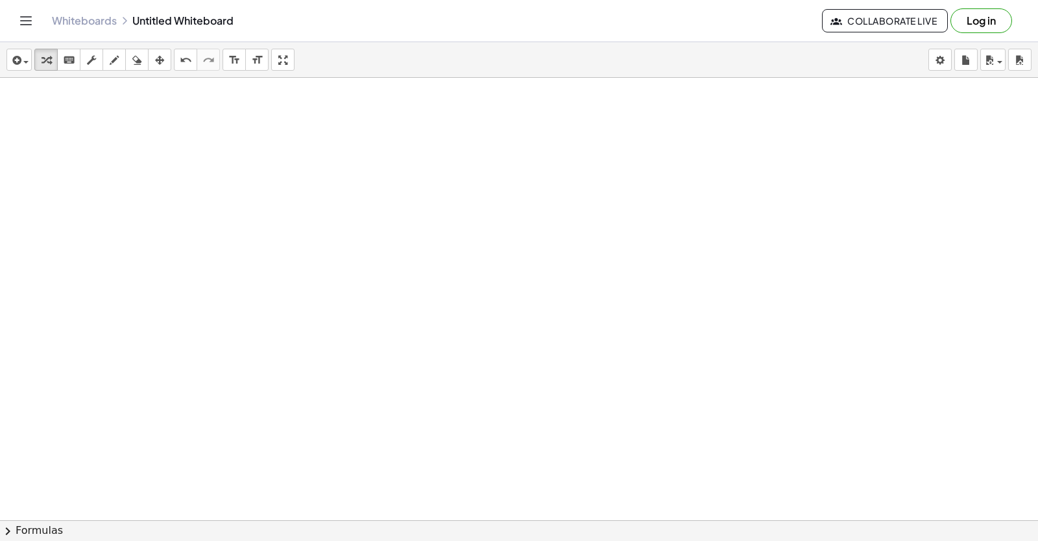
scroll to position [6444, 0]
drag, startPoint x: 496, startPoint y: 458, endPoint x: 592, endPoint y: 567, distance: 144.4
click at [592, 541] on html "Graspable Math Activities Get Started Activity Bank Assigned Work Classes White…" at bounding box center [519, 270] width 1038 height 541
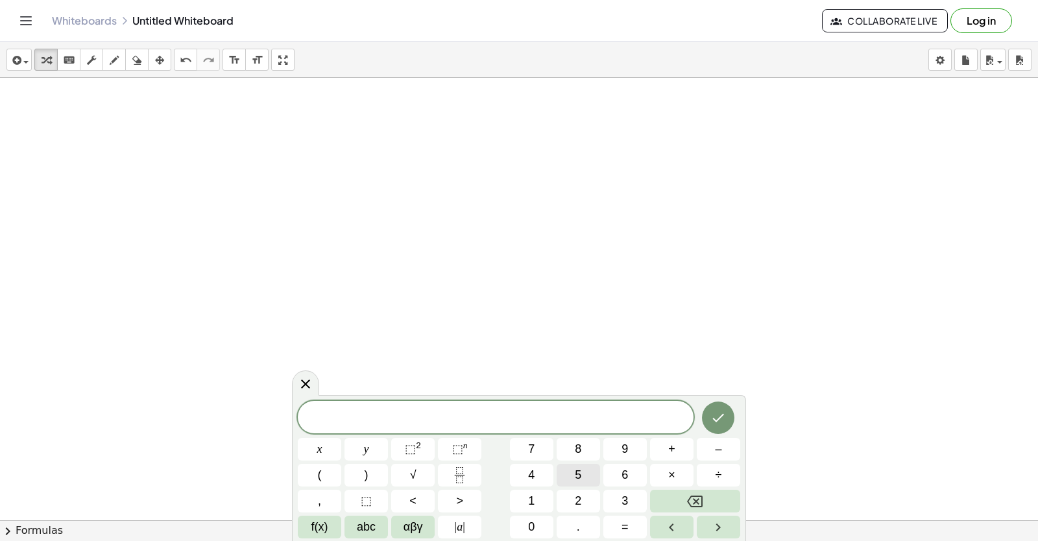
click at [575, 472] on span "5" at bounding box center [578, 476] width 6 height 18
click at [686, 494] on button "Backspace" at bounding box center [695, 501] width 90 height 23
click at [594, 500] on button "2" at bounding box center [578, 501] width 43 height 23
click at [322, 450] on span "x" at bounding box center [319, 450] width 5 height 18
click at [672, 454] on span "+" at bounding box center [671, 450] width 7 height 18
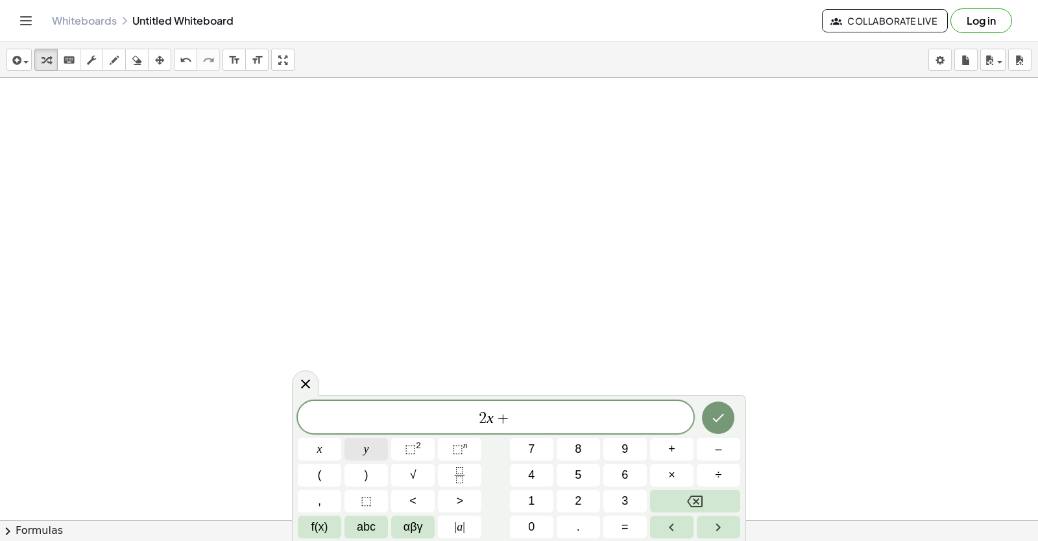
click at [398, 450] on div "2 x + ​ x y ⬚ 2 ⬚ n 7 8 9 + – ( ) √ 4 5 6 × ÷ , ⬚ < > 1 2 3 f(x) abc αβγ | a | …" at bounding box center [519, 470] width 443 height 138
click at [620, 525] on button "=" at bounding box center [625, 527] width 43 height 23
click at [674, 491] on button "Backspace" at bounding box center [695, 501] width 90 height 23
click at [363, 443] on button "y" at bounding box center [366, 449] width 43 height 23
click at [620, 524] on button "=" at bounding box center [625, 527] width 43 height 23
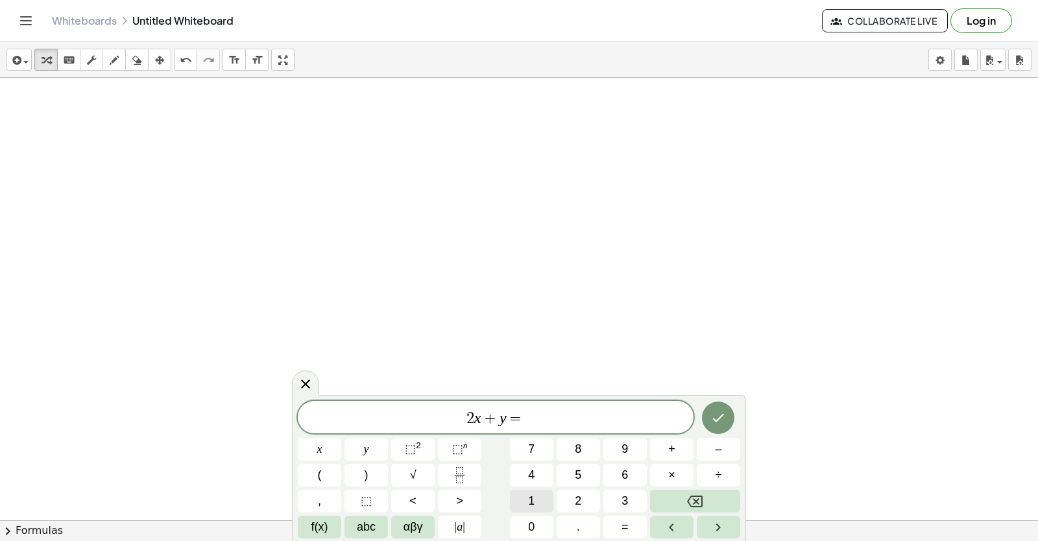
click at [532, 499] on span "1" at bounding box center [531, 502] width 6 height 18
click at [535, 472] on button "4" at bounding box center [531, 475] width 43 height 23
click at [727, 422] on button "Done" at bounding box center [718, 418] width 32 height 32
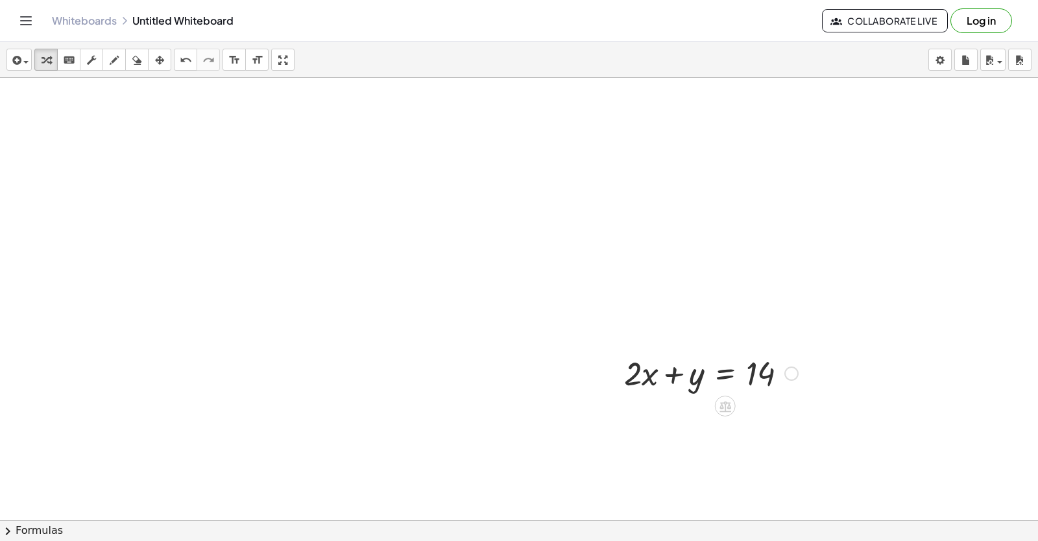
scroll to position [6639, 0]
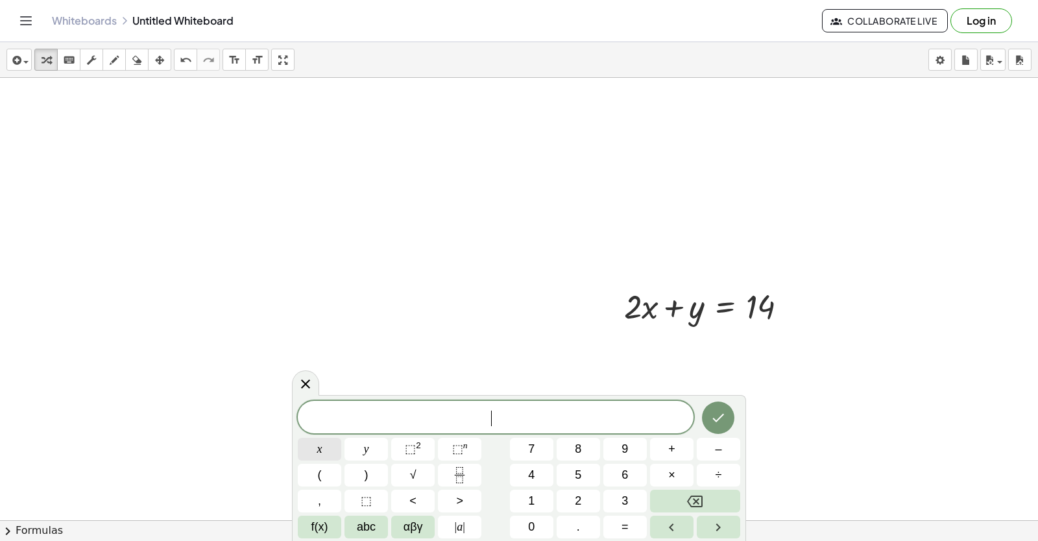
click at [323, 453] on button "x" at bounding box center [319, 449] width 43 height 23
click at [714, 446] on button "–" at bounding box center [718, 449] width 43 height 23
click at [364, 448] on span "y" at bounding box center [366, 450] width 5 height 18
click at [639, 502] on div "x − y ​ x y ⬚ 2 ⬚ n 7 8 9 + – ( ) √ 4 5 6 × ÷ , ⬚ < > 1 2 3 f(x) abc αβγ | a | …" at bounding box center [519, 470] width 443 height 138
click at [622, 526] on button "=" at bounding box center [625, 527] width 43 height 23
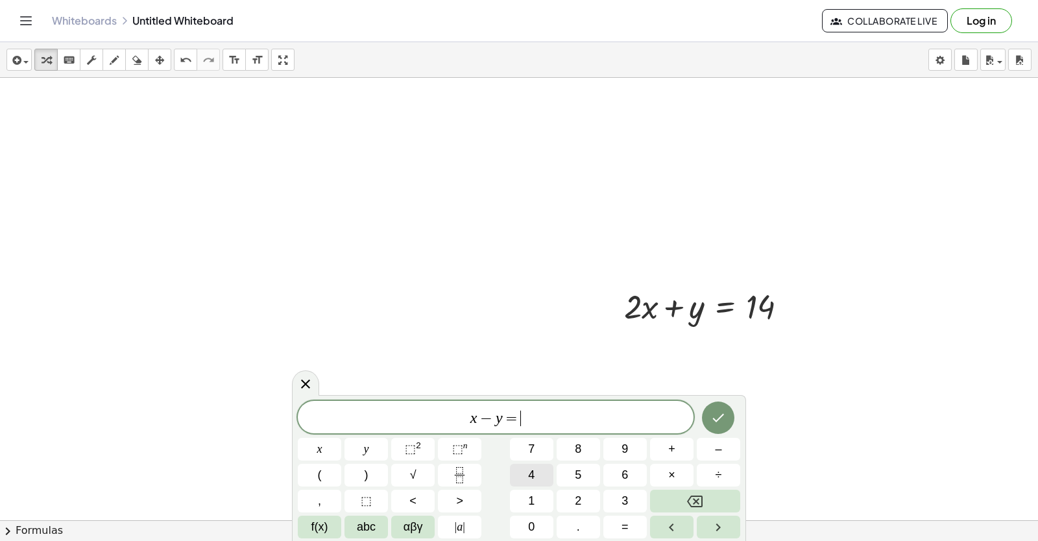
click at [542, 472] on button "4" at bounding box center [531, 475] width 43 height 23
click at [724, 420] on icon "Done" at bounding box center [719, 418] width 16 height 16
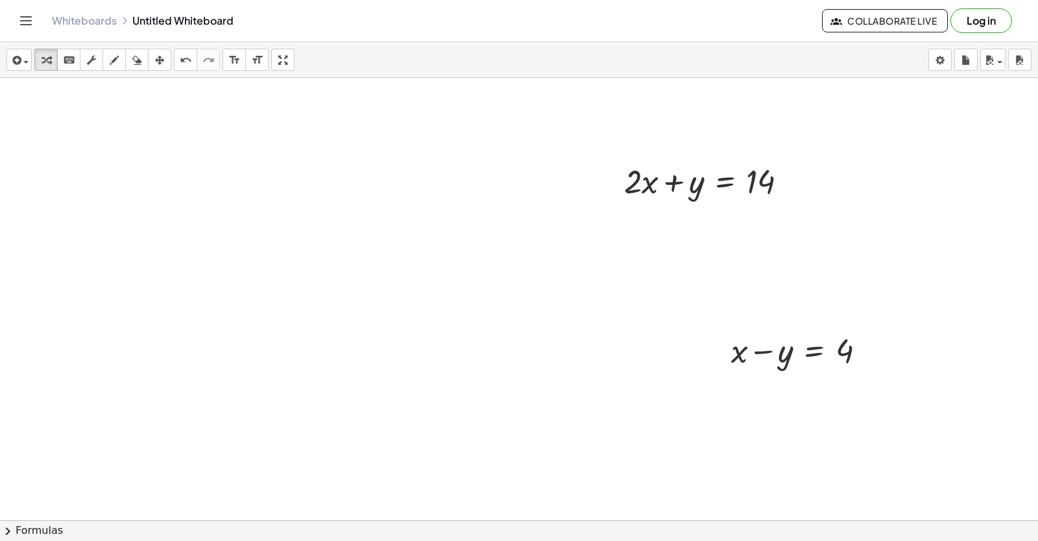
scroll to position [6769, 0]
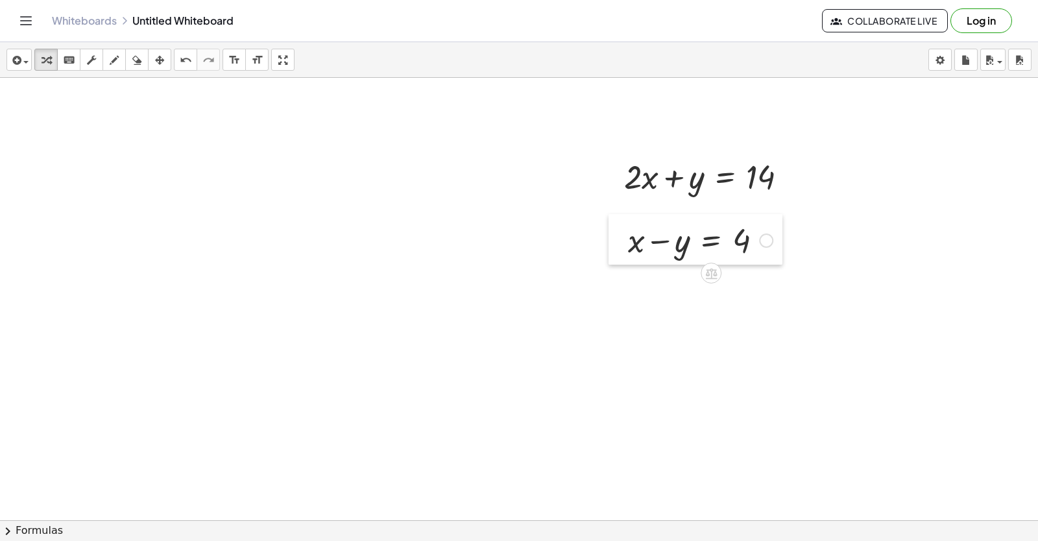
drag, startPoint x: 718, startPoint y: 355, endPoint x: 615, endPoint y: 249, distance: 147.8
click at [615, 249] on div at bounding box center [618, 239] width 19 height 51
drag, startPoint x: 639, startPoint y: 451, endPoint x: 637, endPoint y: 458, distance: 6.6
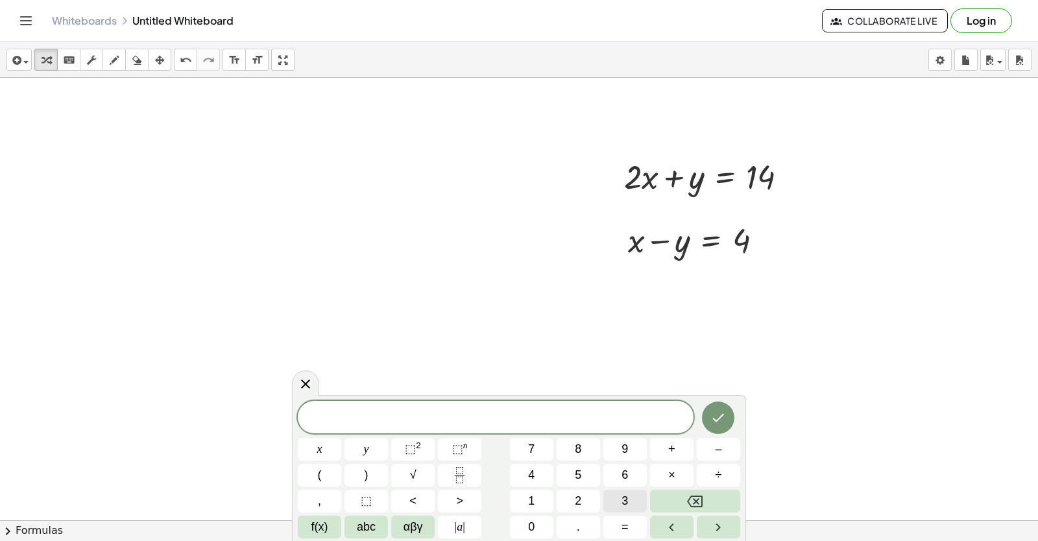
click at [630, 501] on button "3" at bounding box center [625, 501] width 43 height 23
click at [363, 441] on div "3 ​ x y ⬚ 2 ⬚ n 7 8 9 + – ( ) √ 4 5 6 × ÷ , ⬚ < > 1 2 3 f(x) abc αβγ | a | 0 . =" at bounding box center [519, 470] width 443 height 138
click at [325, 446] on button "x" at bounding box center [319, 449] width 43 height 23
click at [626, 527] on span "=" at bounding box center [625, 528] width 7 height 18
click at [559, 480] on div "3 x = ​ x y ⬚ 2 ⬚ n 7 8 9 + – ( ) √ 4 5 6 × ÷ , ⬚ < > 1 2 3 f(x) abc αβγ | a | …" at bounding box center [519, 470] width 443 height 138
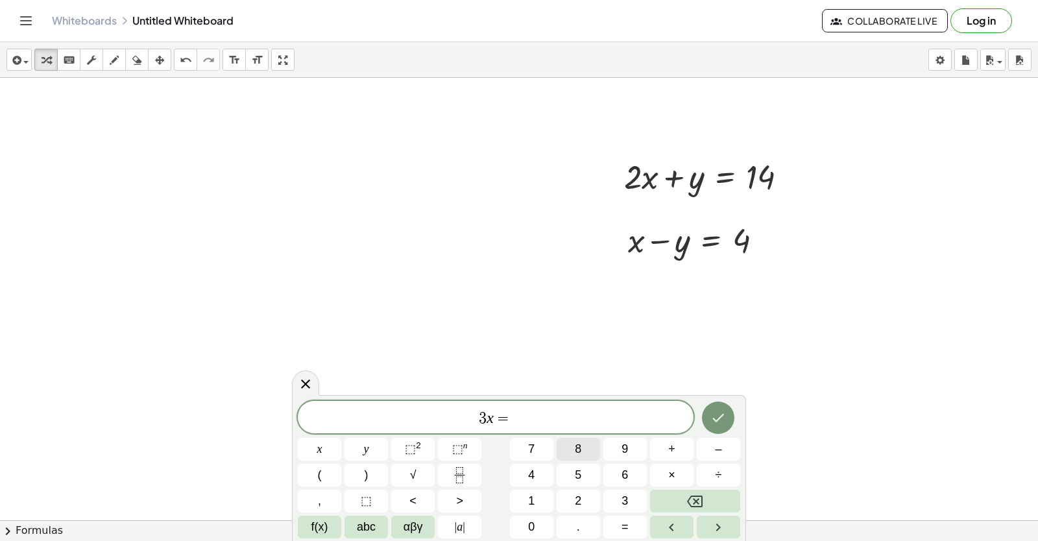
click at [562, 443] on button "8" at bounding box center [578, 449] width 43 height 23
click at [674, 530] on icon "Left arrow" at bounding box center [672, 528] width 16 height 16
click at [529, 500] on button "1" at bounding box center [531, 501] width 43 height 23
click at [713, 534] on icon "Right arrow" at bounding box center [719, 528] width 16 height 16
click at [707, 421] on button "Done" at bounding box center [718, 418] width 32 height 32
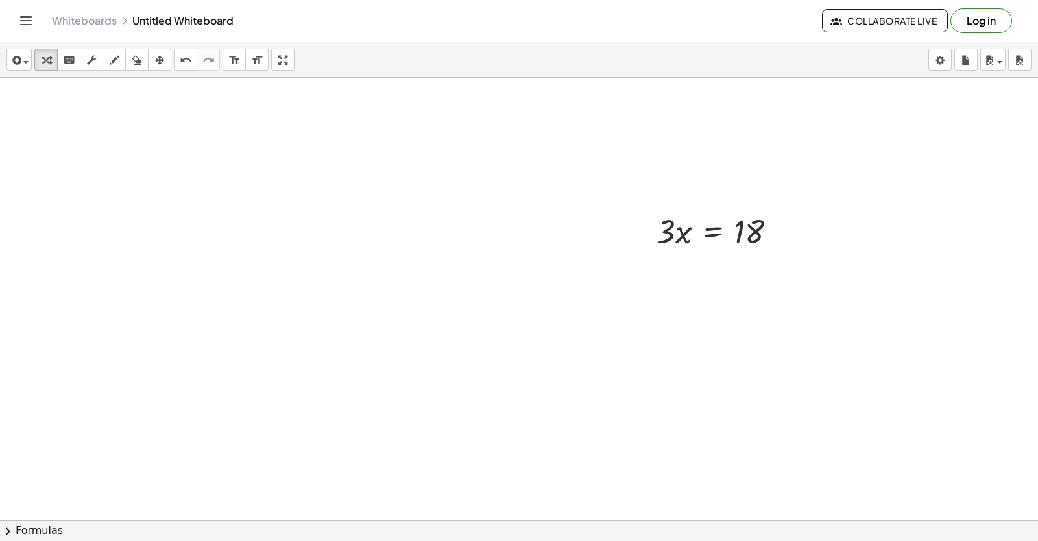
scroll to position [7028, 0]
drag, startPoint x: 670, startPoint y: 221, endPoint x: 774, endPoint y: 269, distance: 114.1
click at [713, 273] on div at bounding box center [723, 277] width 147 height 65
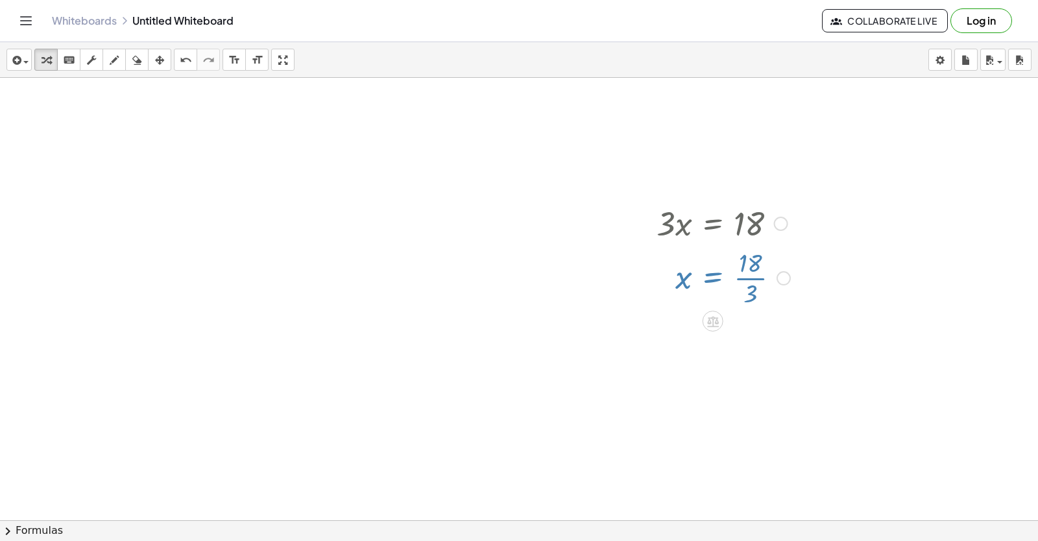
drag, startPoint x: 746, startPoint y: 382, endPoint x: 621, endPoint y: 374, distance: 125.5
click at [752, 273] on div at bounding box center [723, 277] width 147 height 65
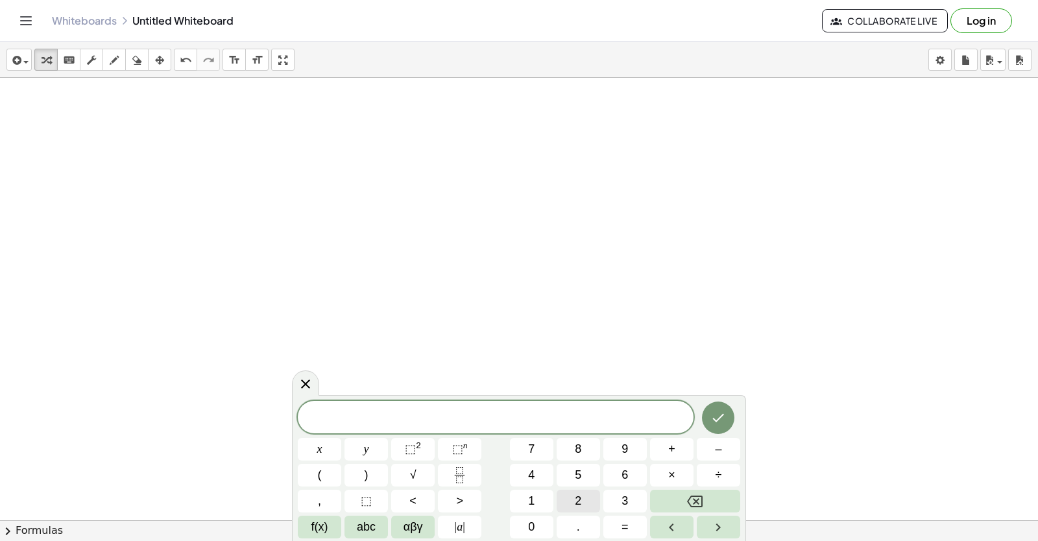
click at [573, 500] on button "2" at bounding box center [578, 501] width 43 height 23
click at [334, 446] on button "x" at bounding box center [319, 449] width 43 height 23
click at [681, 448] on button "+" at bounding box center [671, 449] width 43 height 23
click at [364, 448] on span "y" at bounding box center [366, 450] width 5 height 18
click at [373, 446] on button "y" at bounding box center [366, 449] width 43 height 23
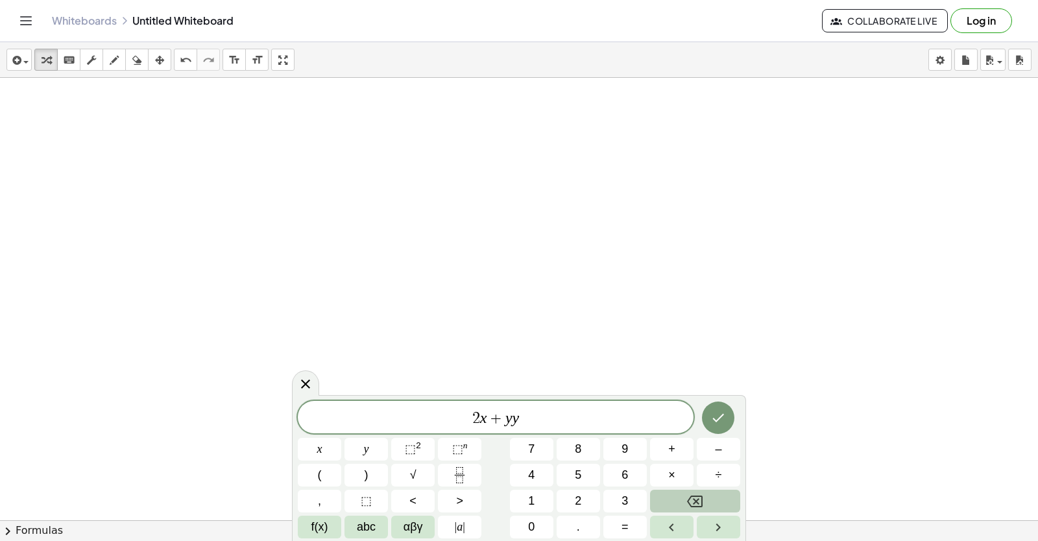
click at [674, 500] on button "Backspace" at bounding box center [695, 501] width 90 height 23
click at [634, 524] on button "=" at bounding box center [625, 527] width 43 height 23
click at [535, 450] on button "7" at bounding box center [531, 449] width 43 height 23
click at [724, 411] on icon "Done" at bounding box center [719, 418] width 16 height 16
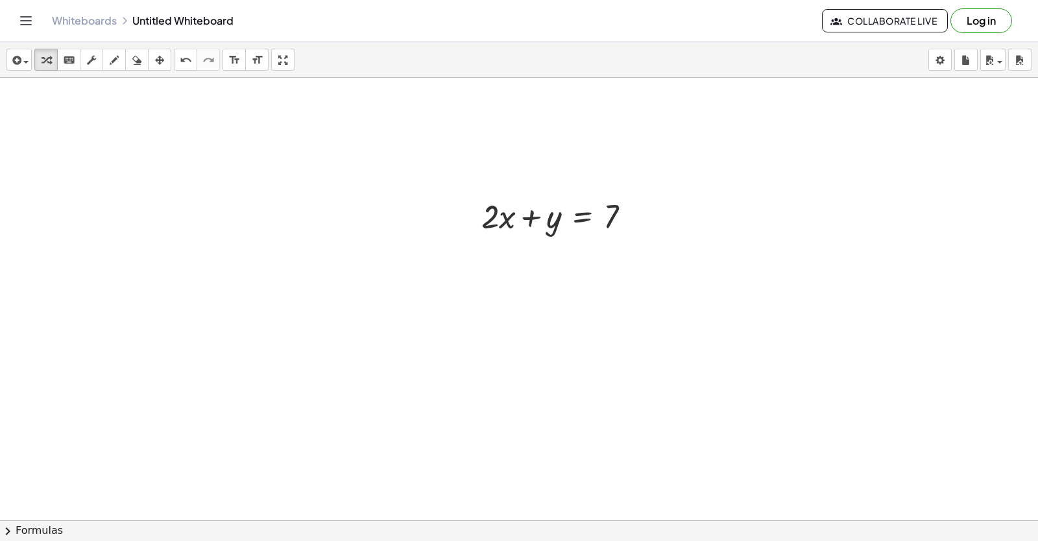
scroll to position [7784, 0]
drag, startPoint x: 545, startPoint y: 456, endPoint x: 520, endPoint y: 481, distance: 35.3
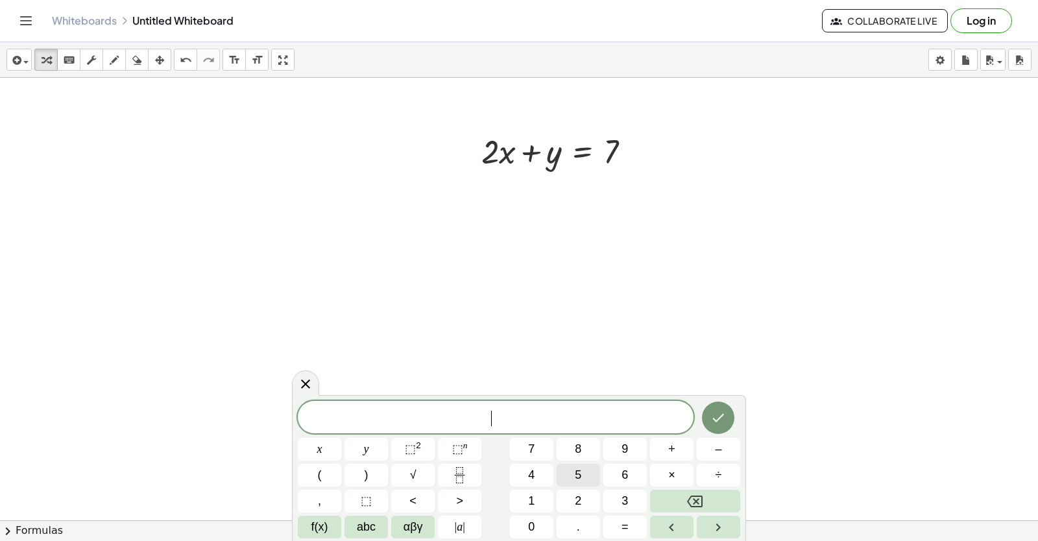
click at [568, 475] on button "5" at bounding box center [578, 475] width 43 height 23
click at [320, 457] on span "x" at bounding box center [319, 450] width 5 height 18
click at [720, 451] on span "–" at bounding box center [718, 450] width 6 height 18
click at [367, 440] on button "y" at bounding box center [366, 449] width 43 height 23
click at [601, 524] on div "5 x − y ​ x y ⬚ 2 ⬚ n 7 8 9 + – ( ) √ 4 5 6 × ÷ , ⬚ < > 1 2 3 f(x) abc αβγ | a …" at bounding box center [519, 470] width 443 height 138
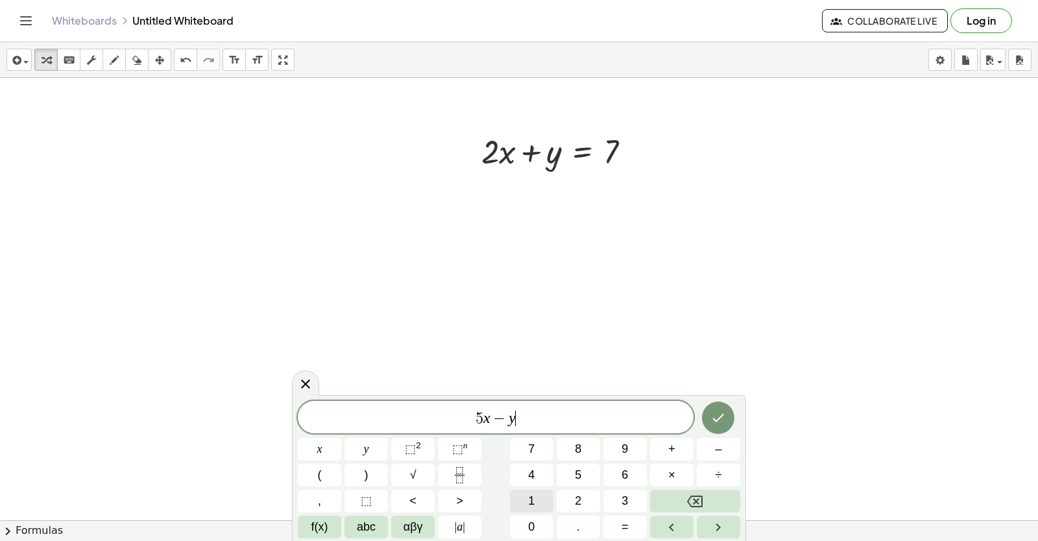
click at [534, 509] on span "1" at bounding box center [531, 502] width 6 height 18
click at [516, 483] on button "4" at bounding box center [531, 475] width 43 height 23
click at [687, 520] on button "Left arrow" at bounding box center [671, 527] width 43 height 23
click at [631, 526] on button "=" at bounding box center [625, 527] width 43 height 23
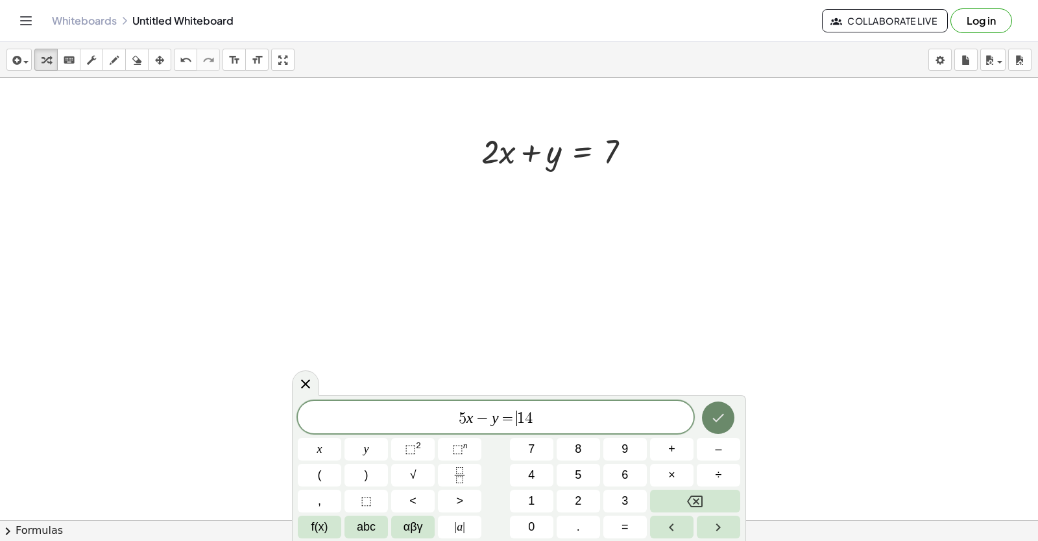
click at [723, 417] on icon "Done" at bounding box center [719, 418] width 16 height 16
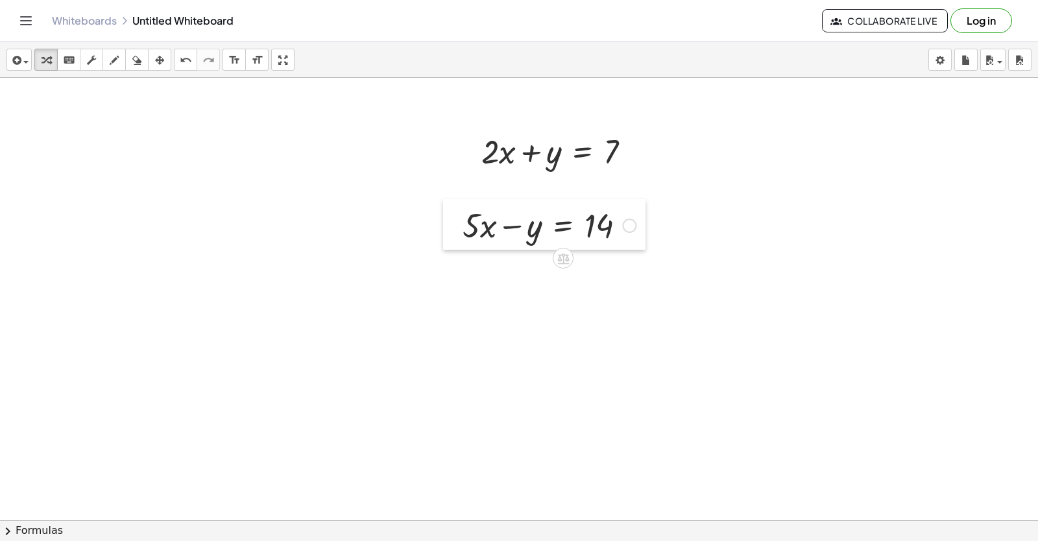
drag, startPoint x: 556, startPoint y: 487, endPoint x: 454, endPoint y: 227, distance: 278.6
click at [454, 227] on div at bounding box center [452, 224] width 19 height 51
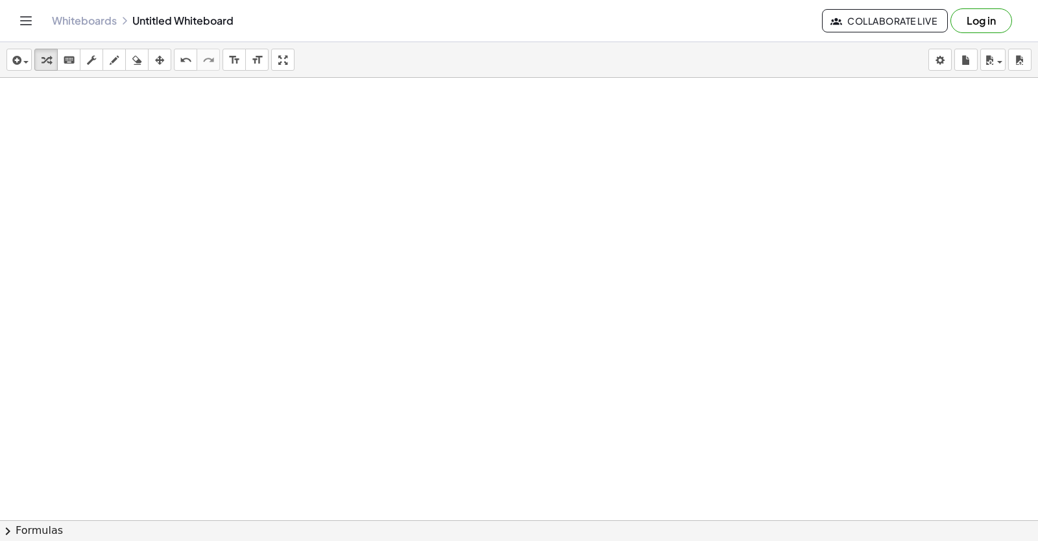
scroll to position [8161, 0]
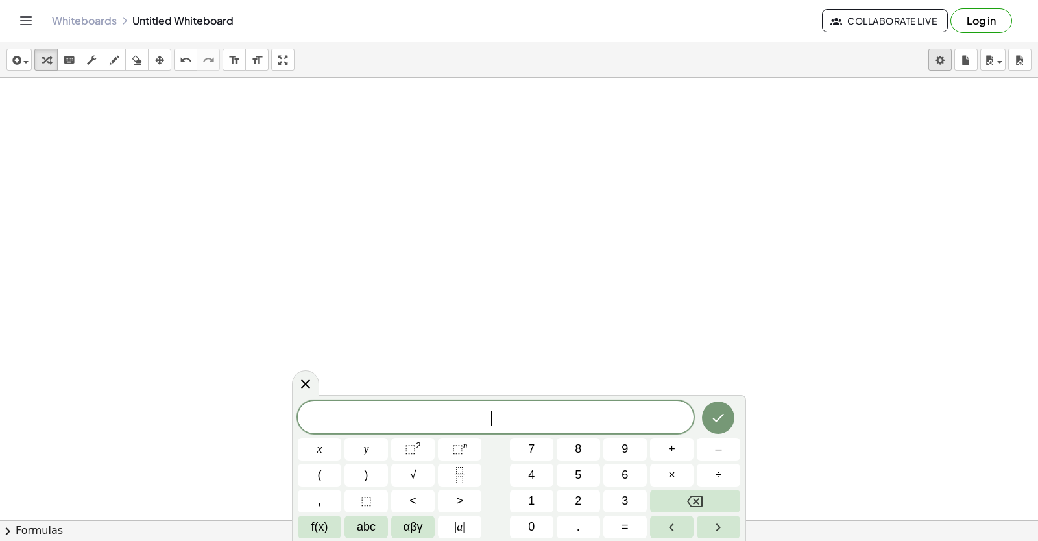
click at [943, 60] on body "Graspable Math Activities Get Started Activity Bank Assigned Work Classes White…" at bounding box center [519, 270] width 1038 height 541
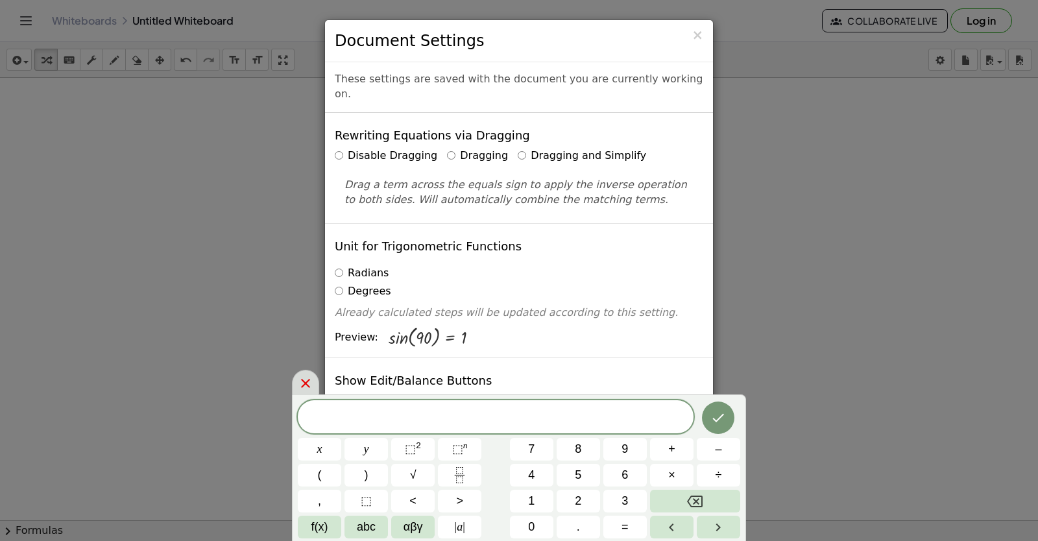
click at [313, 376] on icon at bounding box center [306, 384] width 16 height 16
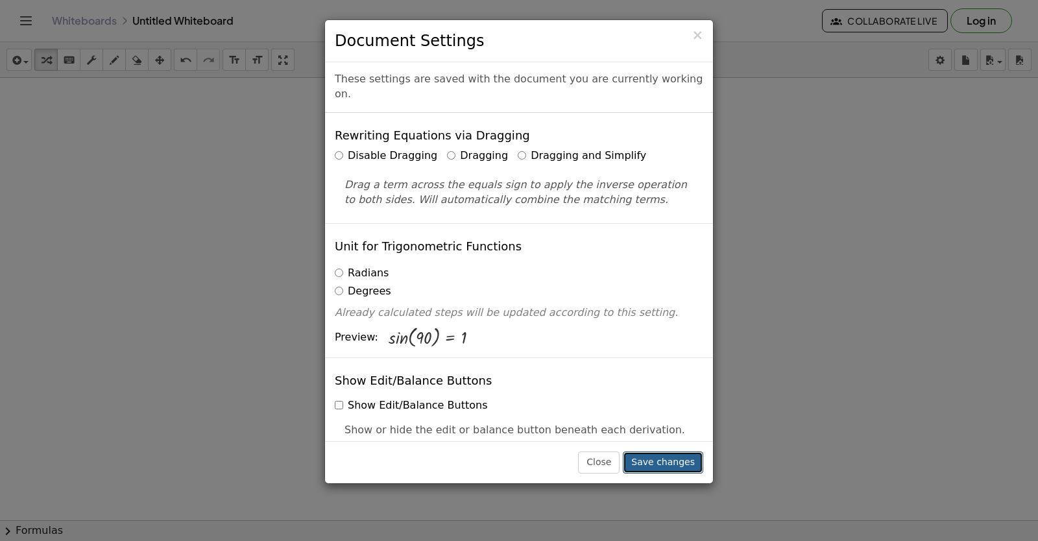
click at [668, 466] on button "Save changes" at bounding box center [663, 463] width 80 height 22
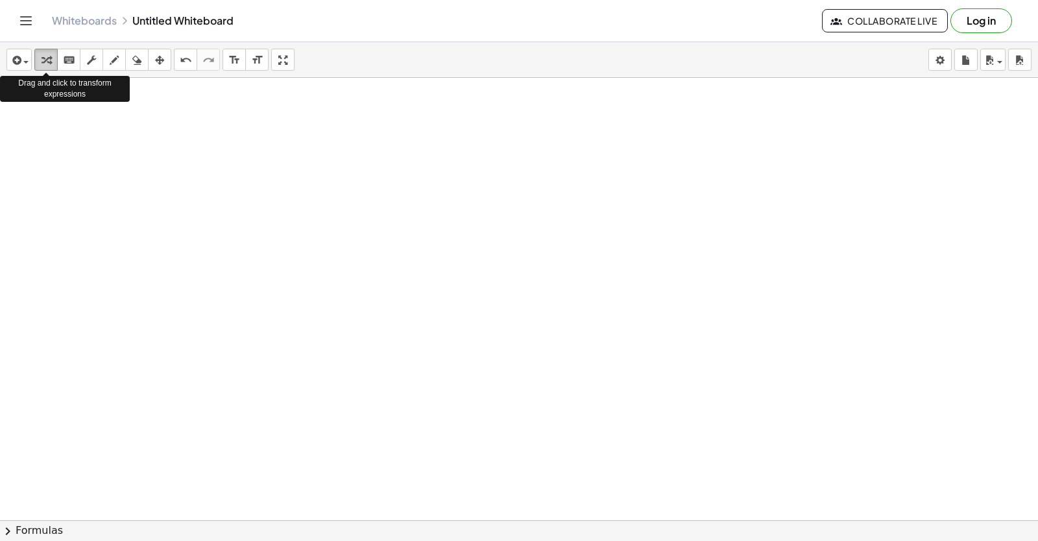
click at [42, 65] on icon "button" at bounding box center [46, 61] width 9 height 16
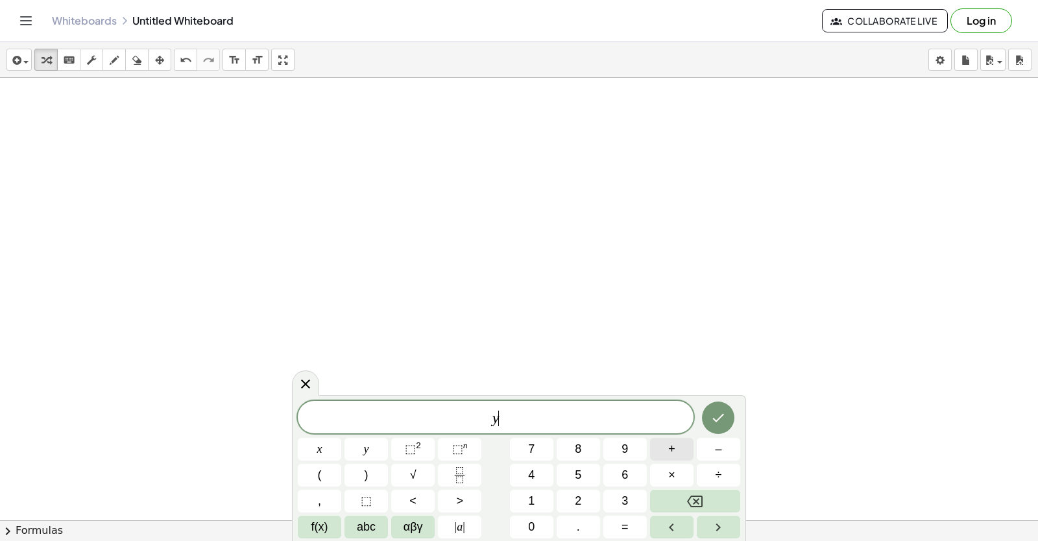
click at [671, 447] on span "+" at bounding box center [671, 450] width 7 height 18
click at [568, 495] on button "2" at bounding box center [578, 501] width 43 height 23
click at [666, 474] on button "×" at bounding box center [671, 475] width 43 height 23
click at [704, 511] on button "Backspace" at bounding box center [695, 501] width 90 height 23
click at [323, 443] on button "x" at bounding box center [319, 449] width 43 height 23
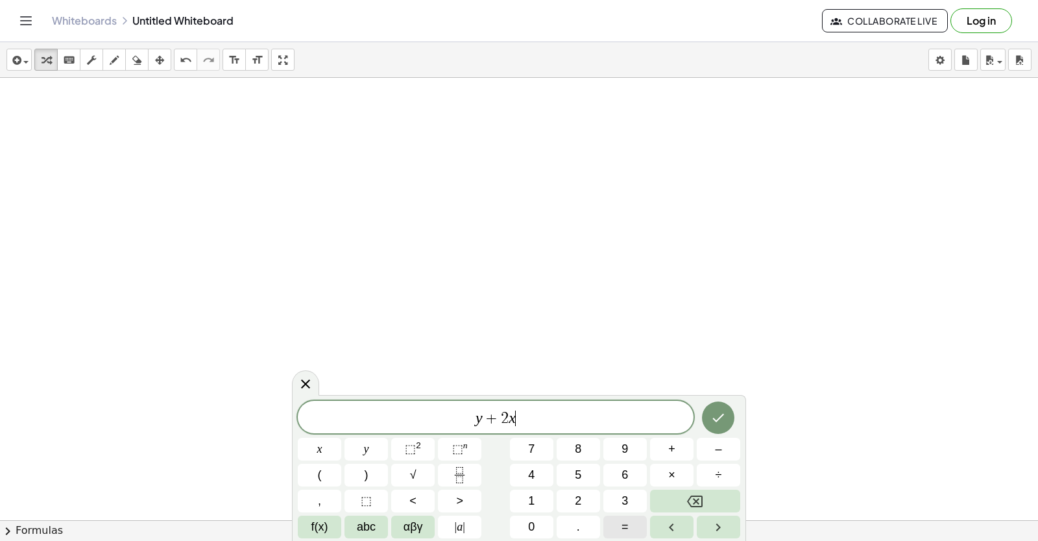
click at [618, 520] on button "=" at bounding box center [625, 527] width 43 height 23
click at [537, 501] on button "1" at bounding box center [531, 501] width 43 height 23
click at [535, 524] on button "0" at bounding box center [531, 527] width 43 height 23
click at [716, 421] on icon "Done" at bounding box center [719, 418] width 12 height 8
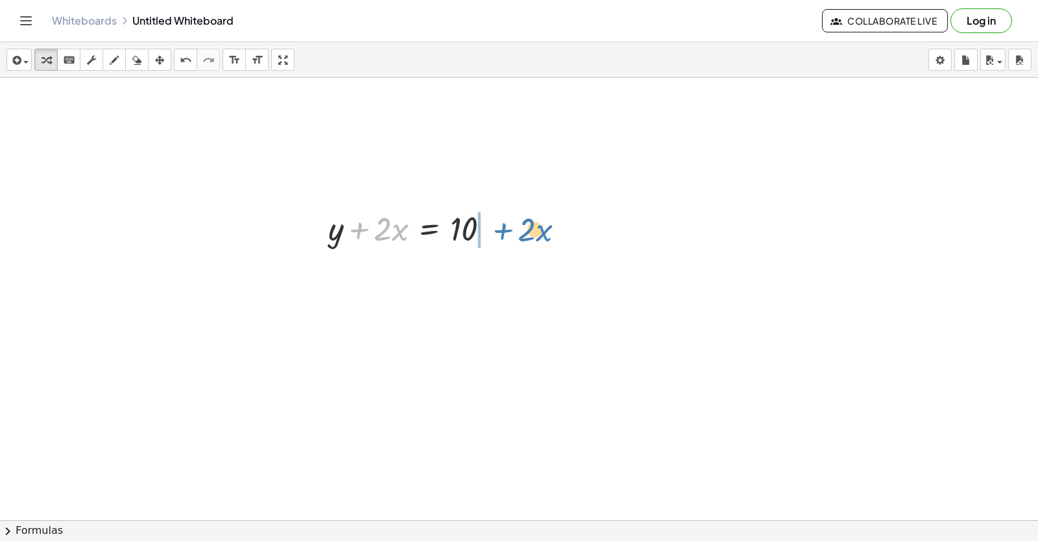
drag, startPoint x: 367, startPoint y: 234, endPoint x: 511, endPoint y: 235, distance: 144.1
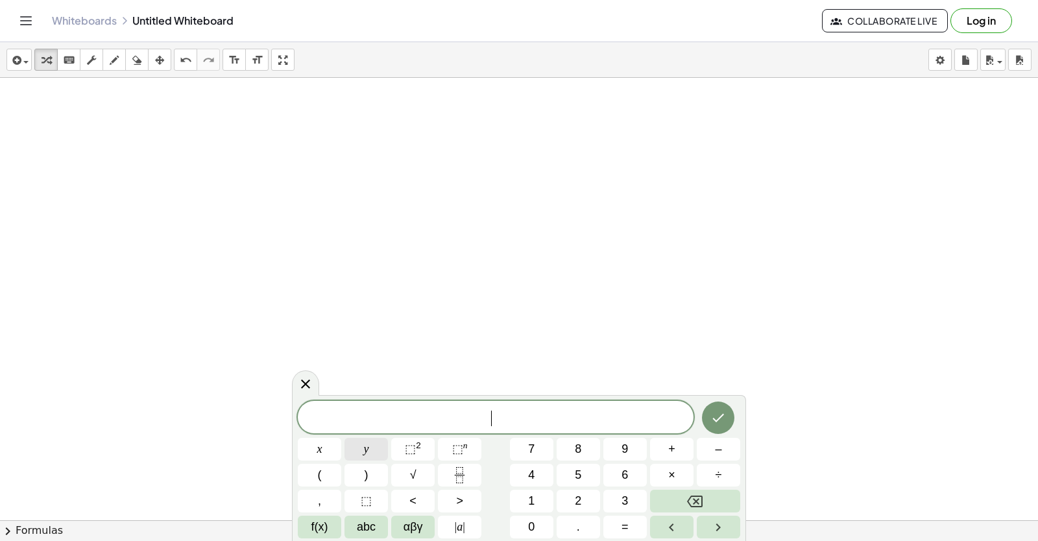
click at [365, 454] on span "y" at bounding box center [366, 450] width 5 height 18
click at [701, 450] on button "–" at bounding box center [718, 449] width 43 height 23
click at [326, 444] on button "x" at bounding box center [319, 449] width 43 height 23
click at [680, 502] on button "Backspace" at bounding box center [695, 501] width 90 height 23
click at [566, 465] on button "5" at bounding box center [578, 475] width 43 height 23
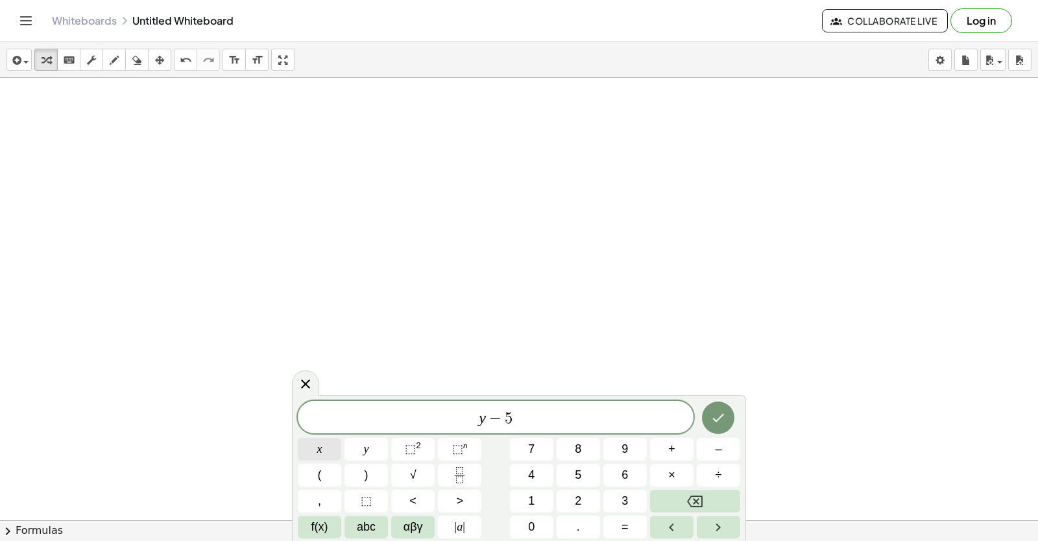
click at [322, 454] on span "x" at bounding box center [319, 450] width 5 height 18
click at [629, 520] on button "=" at bounding box center [625, 527] width 43 height 23
click at [712, 445] on button "–" at bounding box center [718, 449] width 43 height 23
click at [724, 409] on button "Done" at bounding box center [718, 418] width 32 height 32
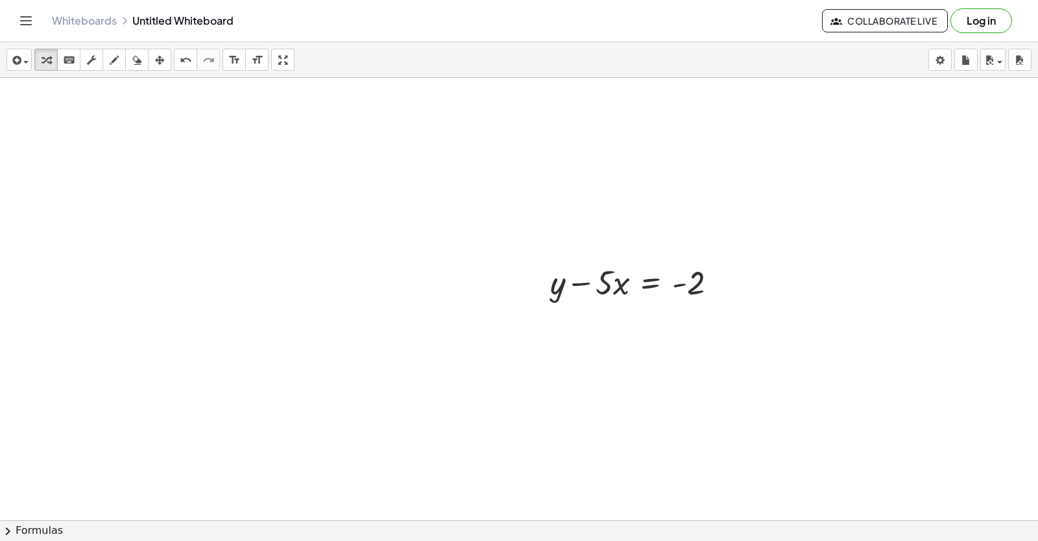
drag, startPoint x: 613, startPoint y: 322, endPoint x: 534, endPoint y: 342, distance: 81.7
drag, startPoint x: 583, startPoint y: 312, endPoint x: 520, endPoint y: 341, distance: 69.1
drag, startPoint x: 520, startPoint y: 341, endPoint x: 629, endPoint y: 382, distance: 115.8
drag, startPoint x: 629, startPoint y: 382, endPoint x: 633, endPoint y: 390, distance: 9.6
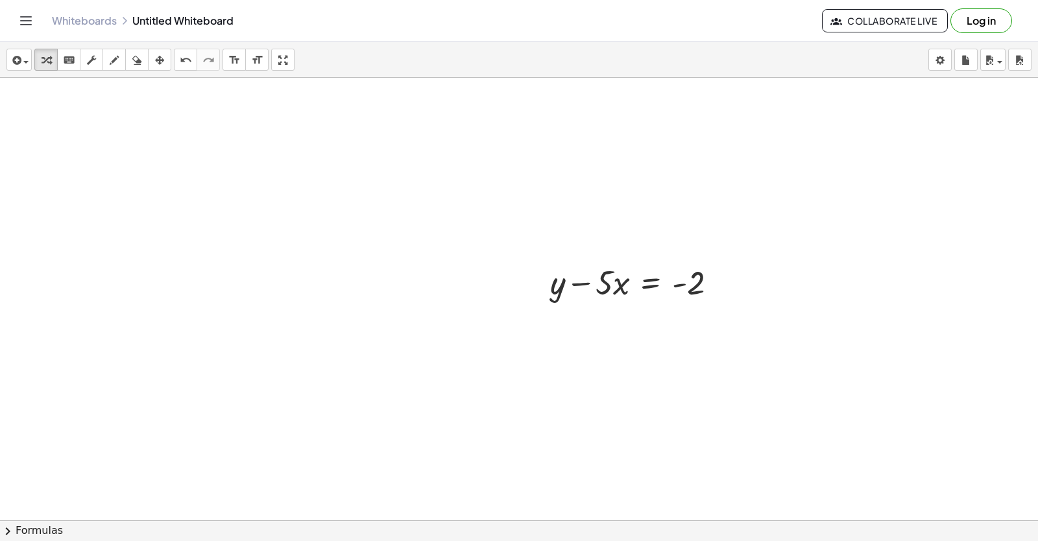
drag, startPoint x: 592, startPoint y: 285, endPoint x: 729, endPoint y: 293, distance: 137.2
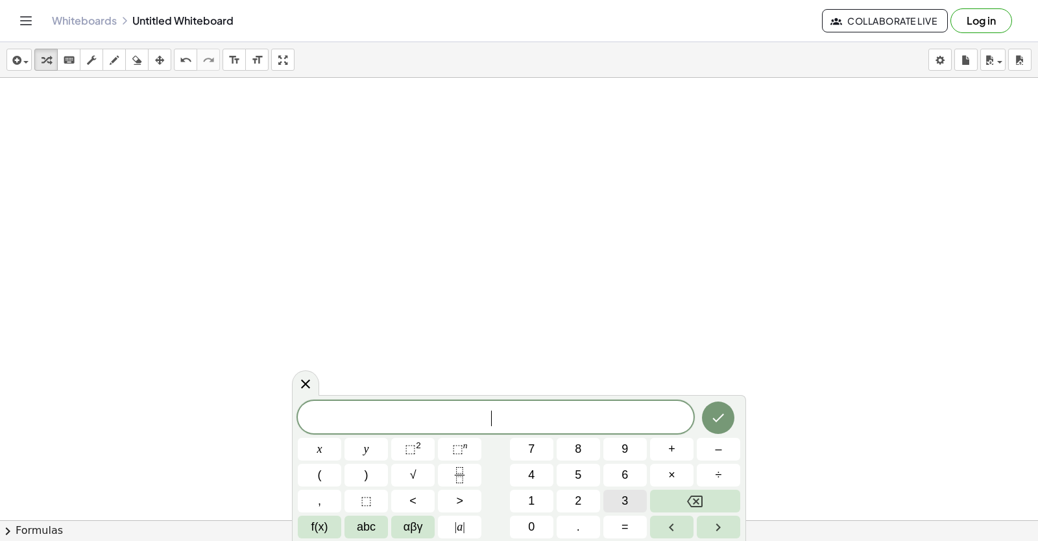
click at [628, 496] on span "3" at bounding box center [625, 502] width 6 height 18
click at [354, 441] on button "y" at bounding box center [366, 449] width 43 height 23
click at [665, 447] on button "+" at bounding box center [671, 449] width 43 height 23
click at [549, 500] on button "1" at bounding box center [531, 501] width 43 height 23
click at [578, 488] on div "3 y + 1 ​ x y ⬚ 2 ⬚ n 7 8 9 + – ( ) √ 4 5 6 × ÷ , ⬚ < > 1 2 3 f(x) abc αβγ | a …" at bounding box center [519, 470] width 443 height 138
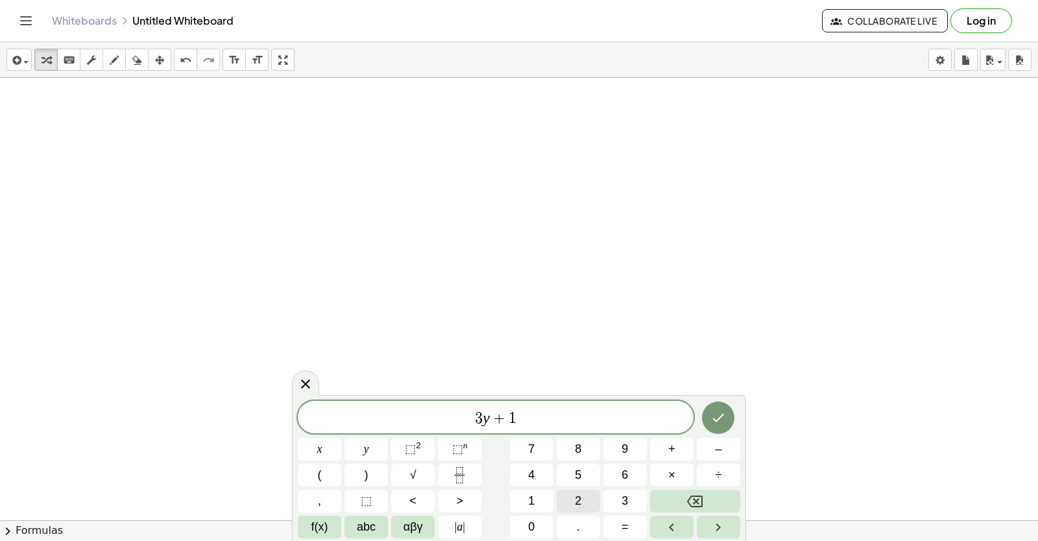
click at [578, 493] on span "2" at bounding box center [578, 502] width 6 height 18
click at [633, 526] on button "=" at bounding box center [625, 527] width 43 height 23
click at [719, 418] on icon "Done" at bounding box center [719, 418] width 16 height 16
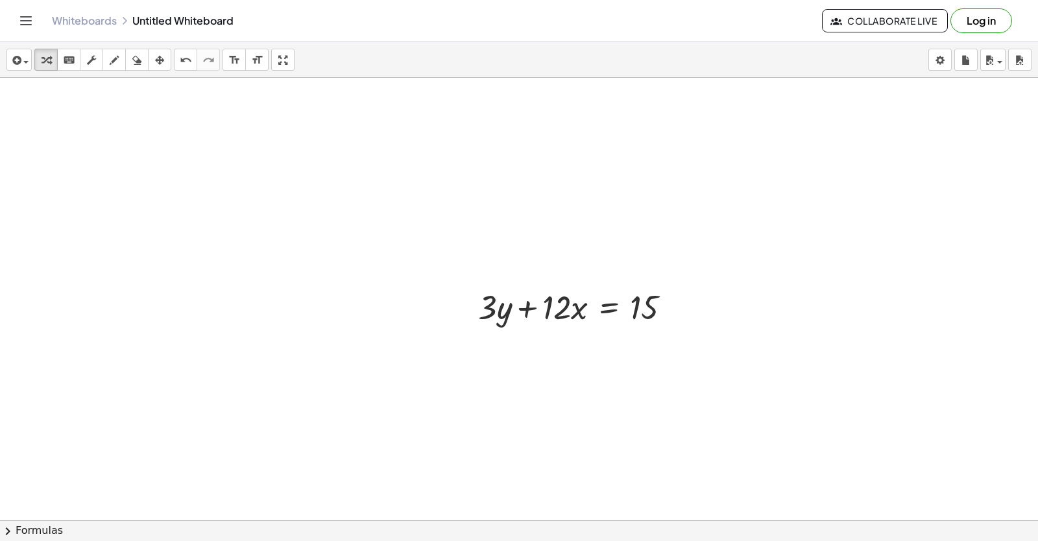
scroll to position [8852, 0]
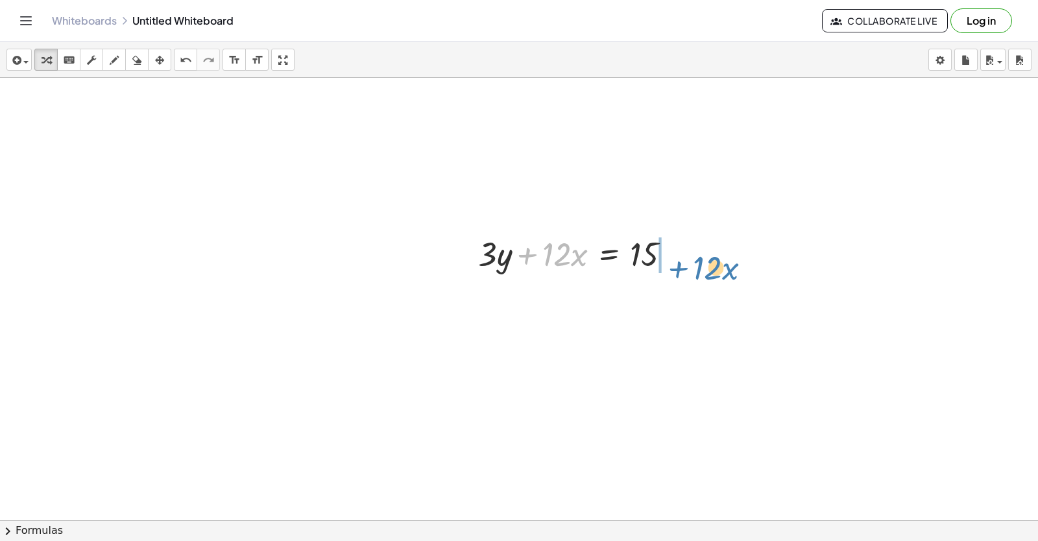
drag, startPoint x: 530, startPoint y: 259, endPoint x: 681, endPoint y: 263, distance: 151.9
click at [681, 263] on div at bounding box center [580, 253] width 216 height 44
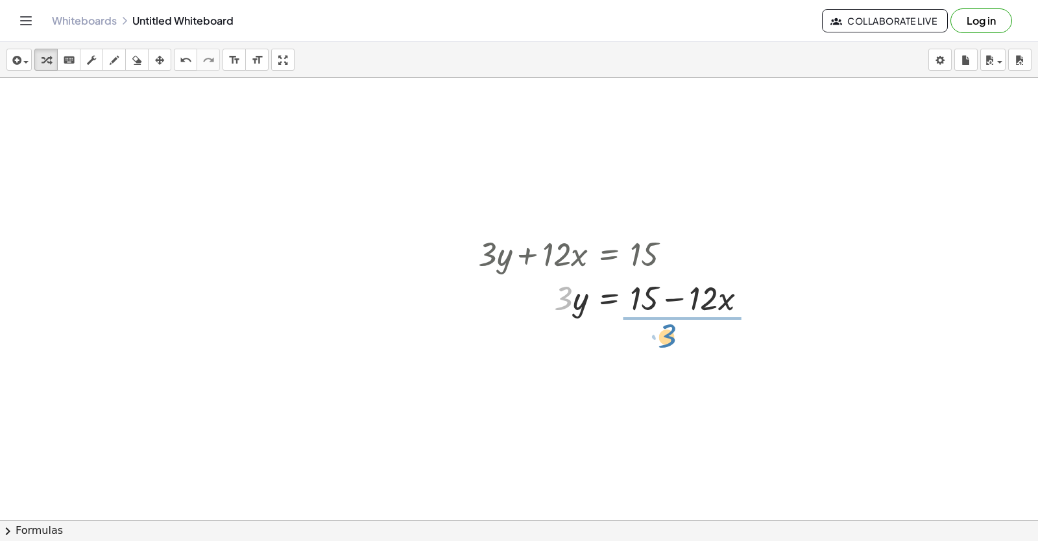
drag, startPoint x: 554, startPoint y: 301, endPoint x: 646, endPoint y: 331, distance: 97.5
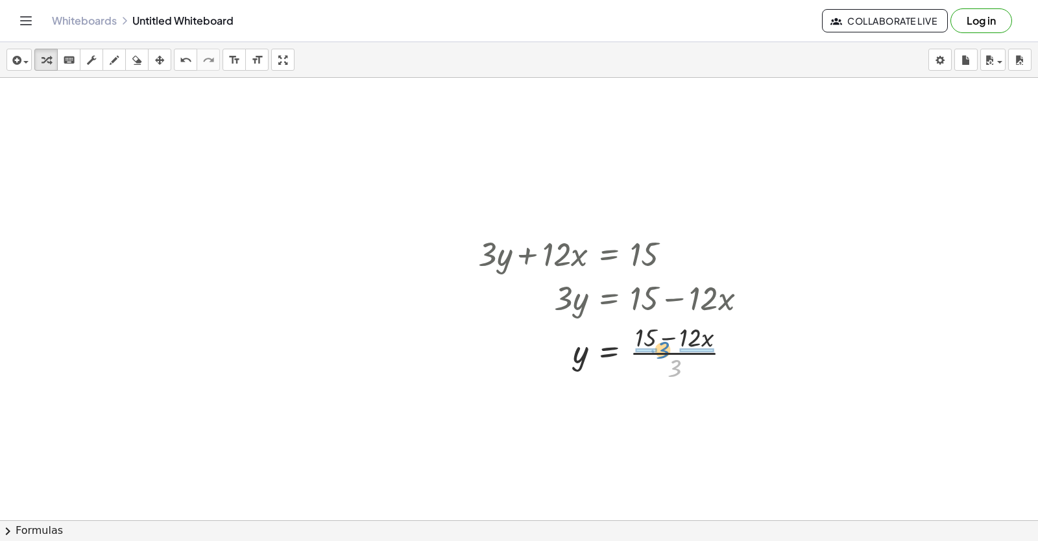
drag, startPoint x: 675, startPoint y: 367, endPoint x: 663, endPoint y: 349, distance: 21.6
click at [663, 349] on div at bounding box center [618, 351] width 292 height 65
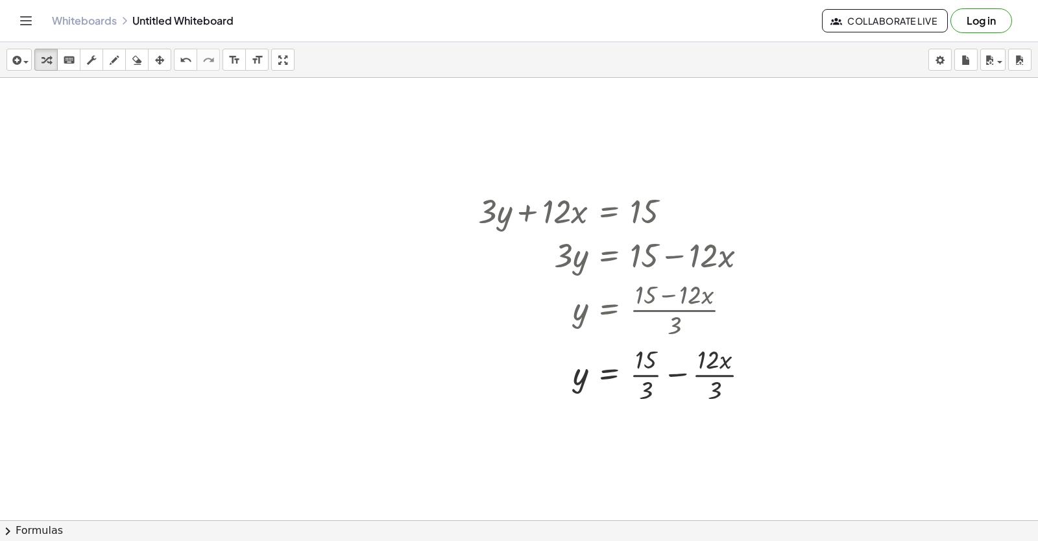
scroll to position [8917, 0]
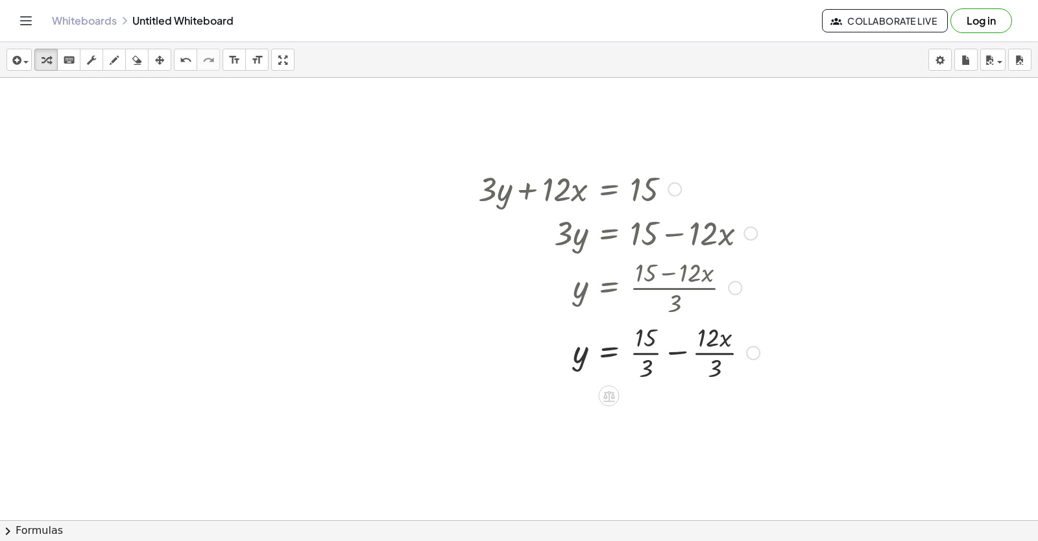
click at [642, 350] on div at bounding box center [619, 351] width 295 height 65
click at [701, 412] on div at bounding box center [619, 416] width 295 height 65
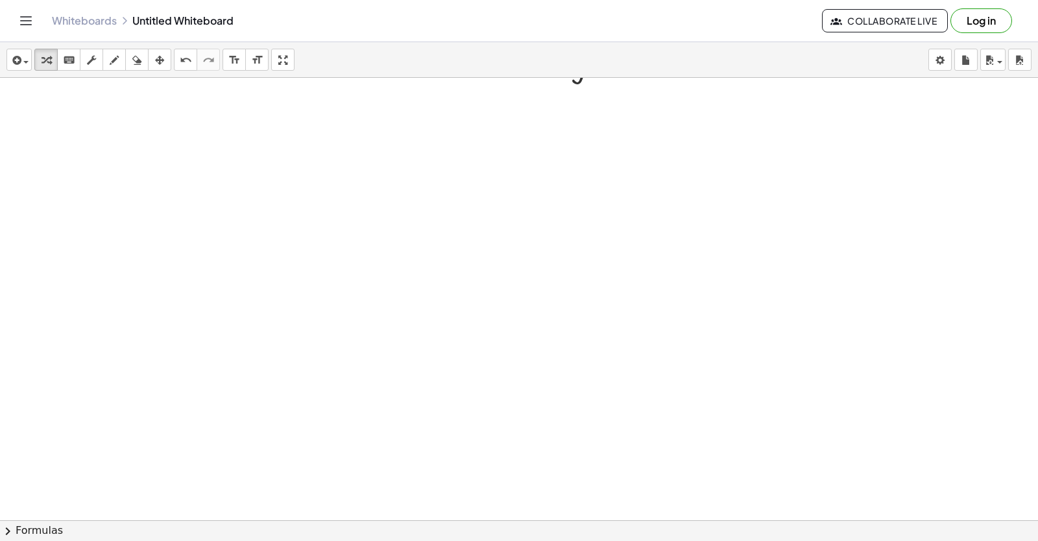
scroll to position [9294, 0]
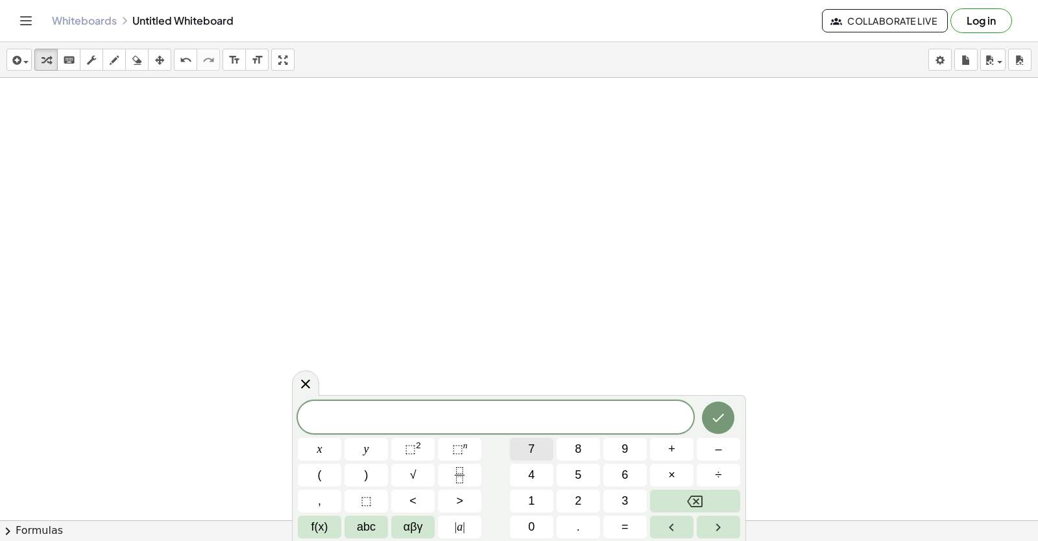
click at [519, 450] on button "7" at bounding box center [531, 449] width 43 height 23
click at [372, 456] on button "y" at bounding box center [366, 449] width 43 height 23
click at [727, 451] on button "–" at bounding box center [718, 449] width 43 height 23
click at [319, 452] on span "x" at bounding box center [319, 450] width 5 height 18
click at [609, 529] on button "=" at bounding box center [625, 527] width 43 height 23
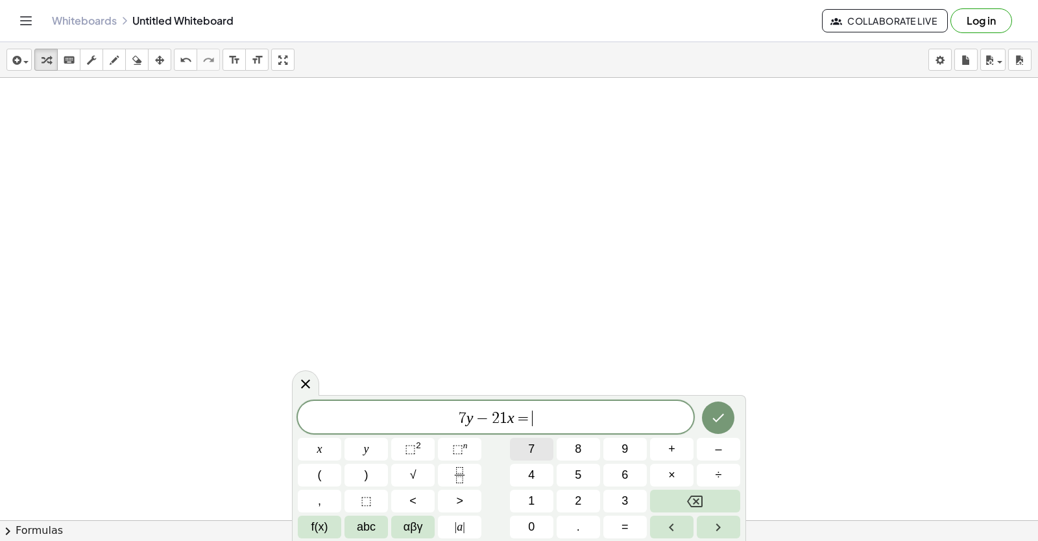
click at [519, 443] on button "7" at bounding box center [531, 449] width 43 height 23
click at [714, 411] on icon "Done" at bounding box center [719, 418] width 16 height 16
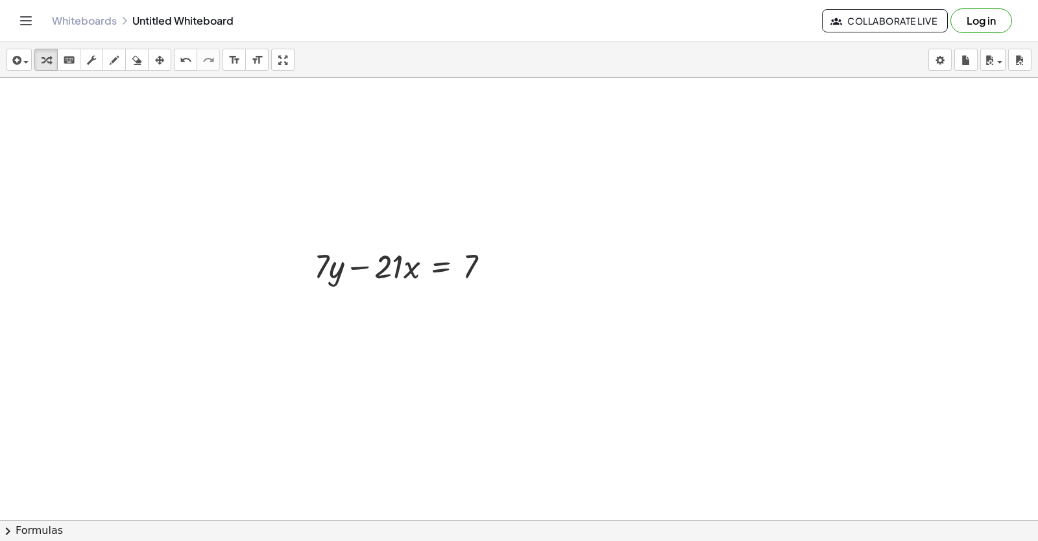
scroll to position [9424, 0]
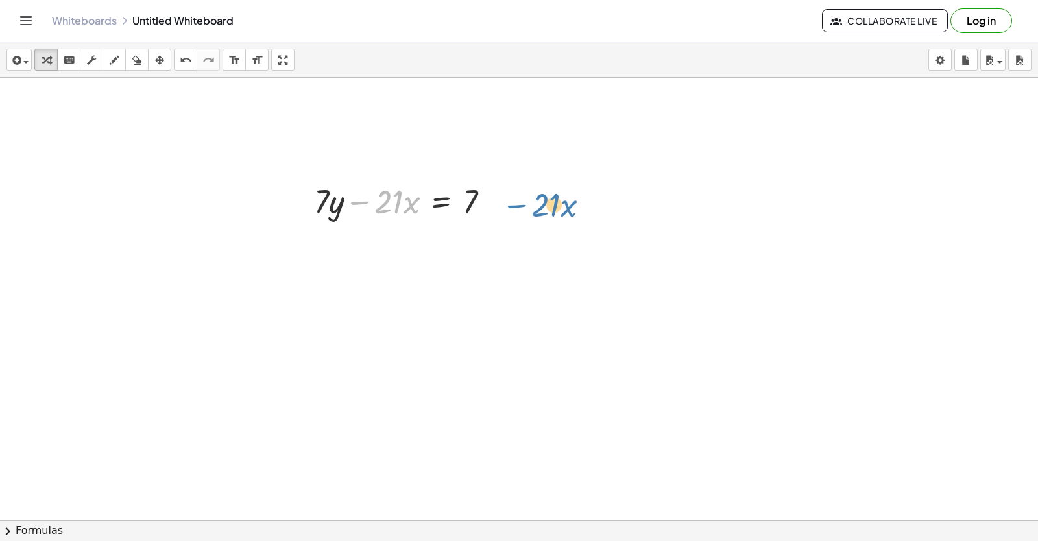
drag, startPoint x: 372, startPoint y: 202, endPoint x: 508, endPoint y: 200, distance: 135.6
click at [508, 200] on div "− · 21 · x + · 7 · y − · 21 · x = 7" at bounding box center [402, 200] width 215 height 51
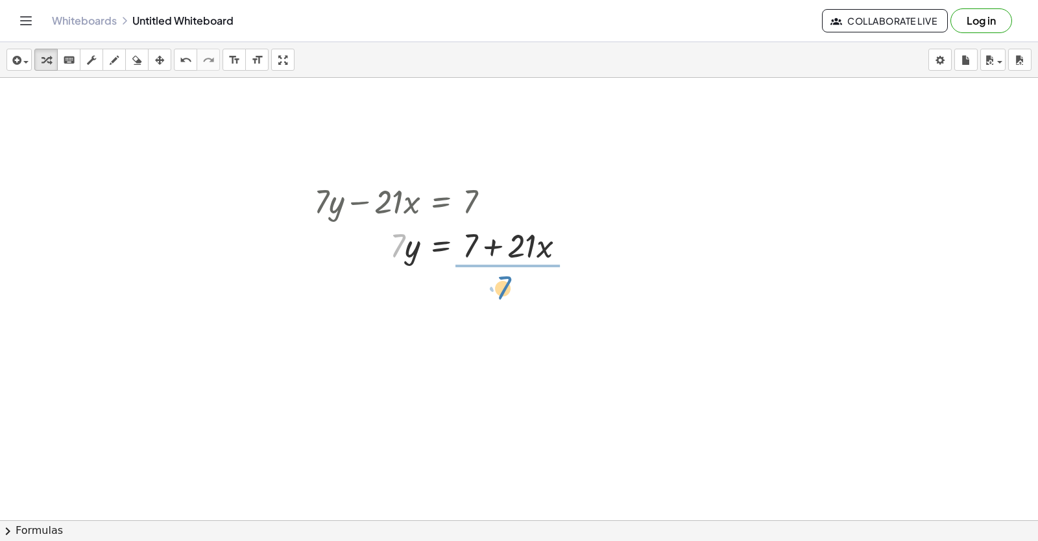
drag, startPoint x: 463, startPoint y: 272, endPoint x: 512, endPoint y: 292, distance: 52.7
drag, startPoint x: 506, startPoint y: 310, endPoint x: 497, endPoint y: 294, distance: 18.3
click at [497, 294] on div at bounding box center [445, 299] width 275 height 65
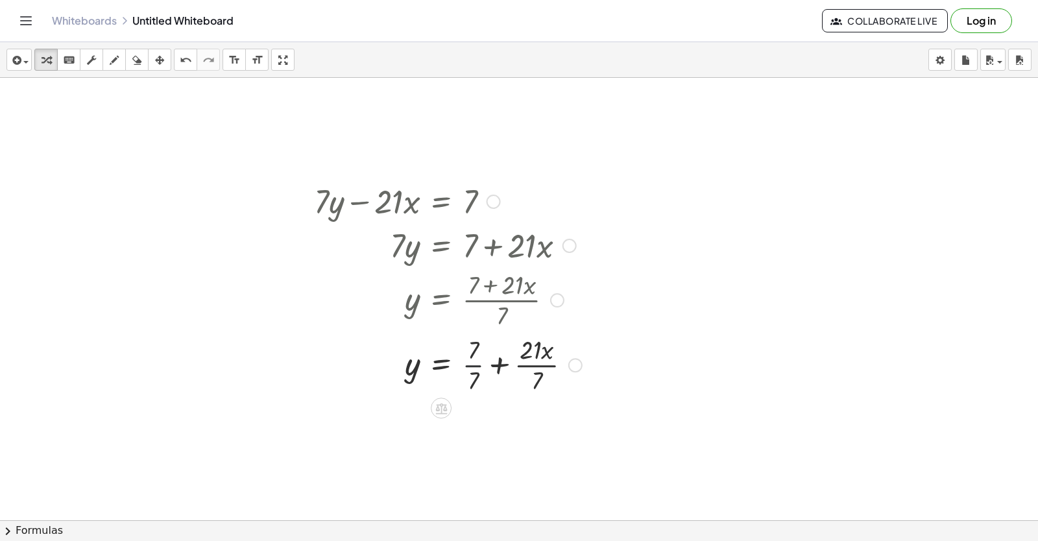
click at [481, 365] on div at bounding box center [448, 364] width 281 height 65
click at [512, 422] on div at bounding box center [448, 429] width 281 height 65
click at [520, 430] on div at bounding box center [448, 429] width 281 height 65
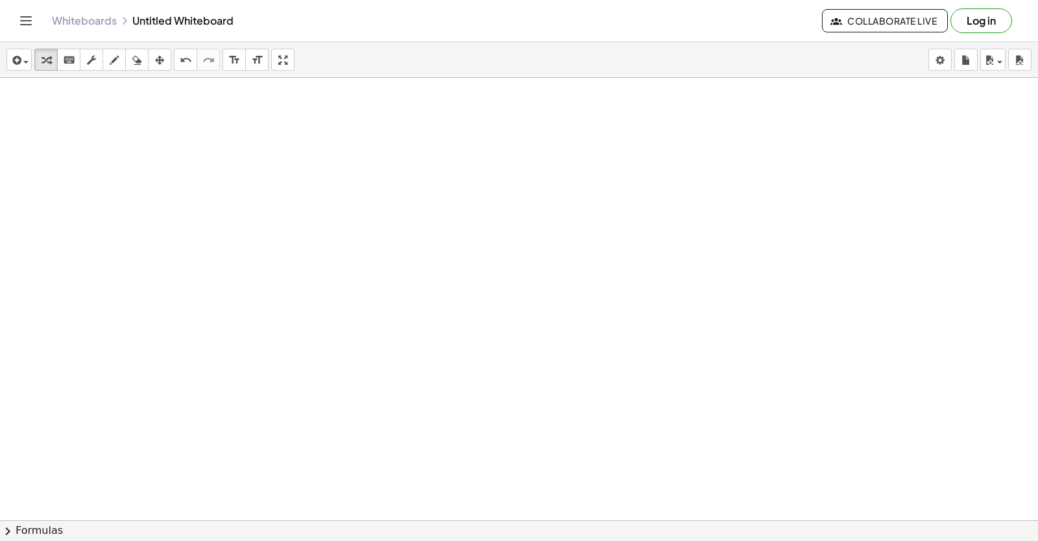
scroll to position [9996, 0]
drag, startPoint x: 500, startPoint y: 293, endPoint x: 489, endPoint y: 319, distance: 28.2
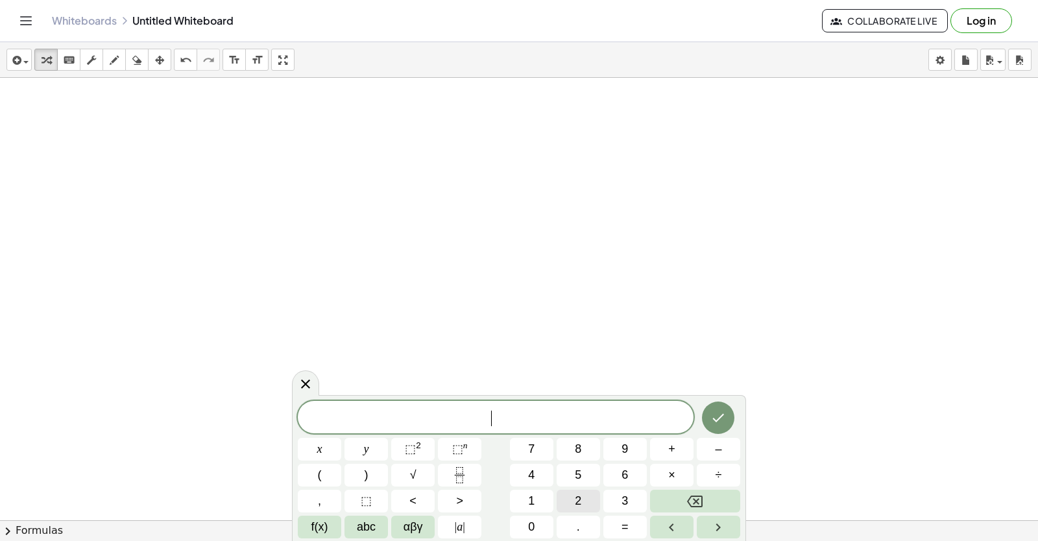
click at [562, 504] on button "2" at bounding box center [578, 501] width 43 height 23
click at [360, 447] on button "y" at bounding box center [366, 449] width 43 height 23
click at [687, 452] on button "+" at bounding box center [671, 449] width 43 height 23
click at [330, 443] on button "x" at bounding box center [319, 449] width 43 height 23
click at [634, 523] on button "=" at bounding box center [625, 527] width 43 height 23
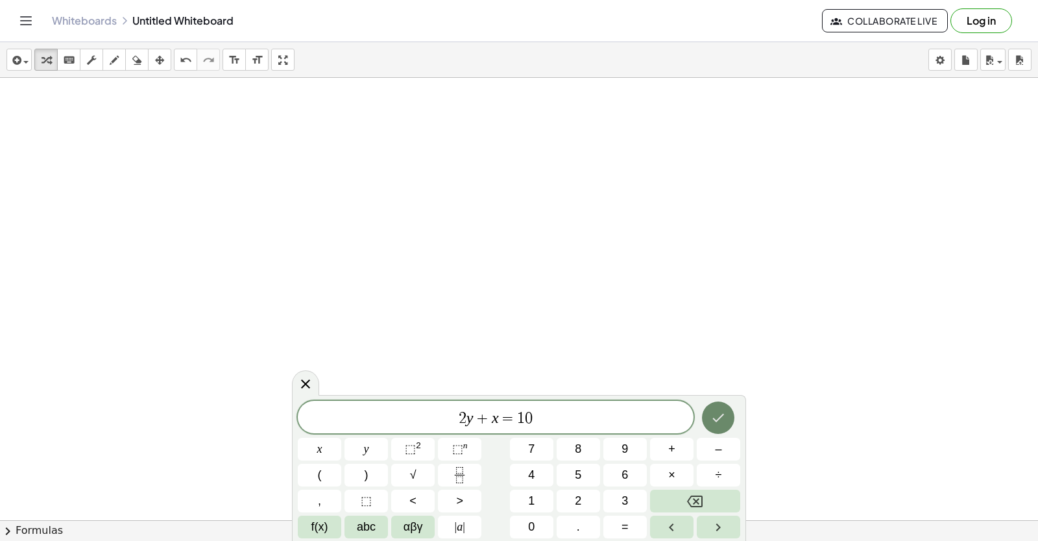
click at [716, 421] on icon "Done" at bounding box center [719, 418] width 12 height 8
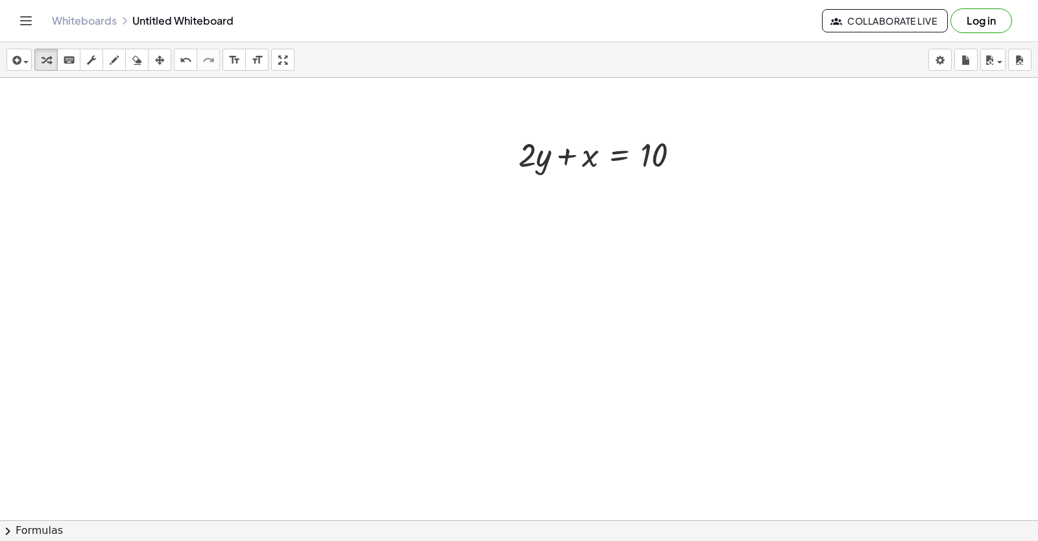
scroll to position [10179, 0]
drag, startPoint x: 533, startPoint y: 145, endPoint x: 713, endPoint y: 136, distance: 180.6
drag, startPoint x: 545, startPoint y: 286, endPoint x: 533, endPoint y: 309, distance: 25.5
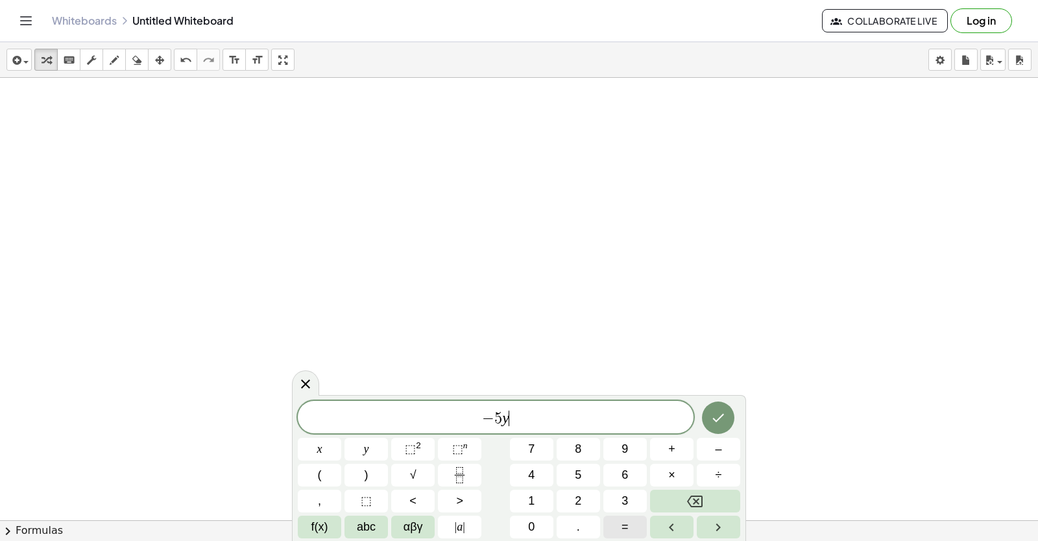
click at [628, 525] on span "=" at bounding box center [625, 528] width 7 height 18
click at [308, 446] on button "x" at bounding box center [319, 449] width 43 height 23
click at [690, 493] on button "Backspace" at bounding box center [695, 501] width 90 height 23
click at [690, 494] on icon "Backspace" at bounding box center [695, 502] width 16 height 16
click at [666, 441] on button "+" at bounding box center [671, 449] width 43 height 23
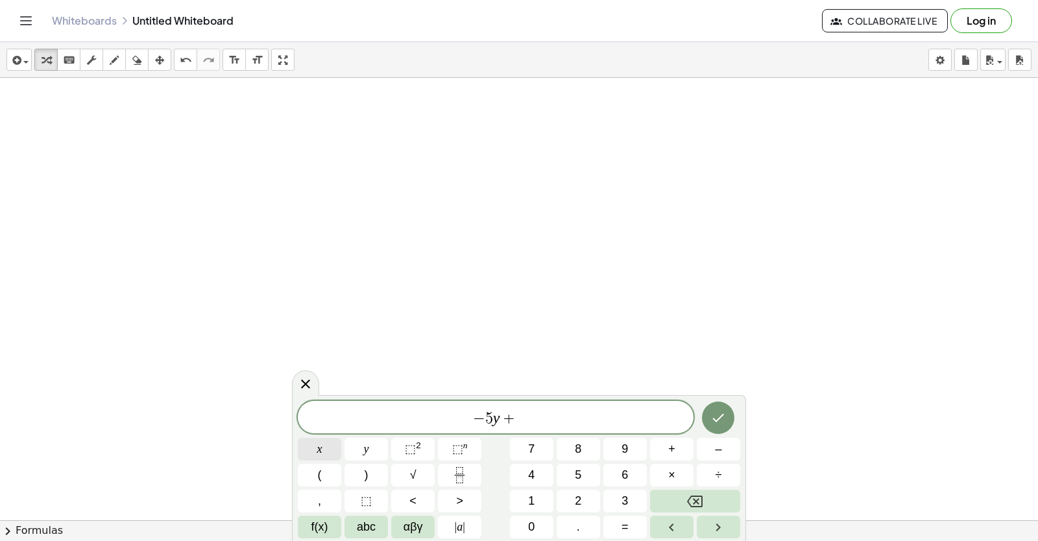
click at [308, 456] on button "x" at bounding box center [319, 449] width 43 height 23
click at [622, 524] on span "=" at bounding box center [625, 528] width 7 height 18
click at [716, 402] on button "Done" at bounding box center [718, 418] width 32 height 32
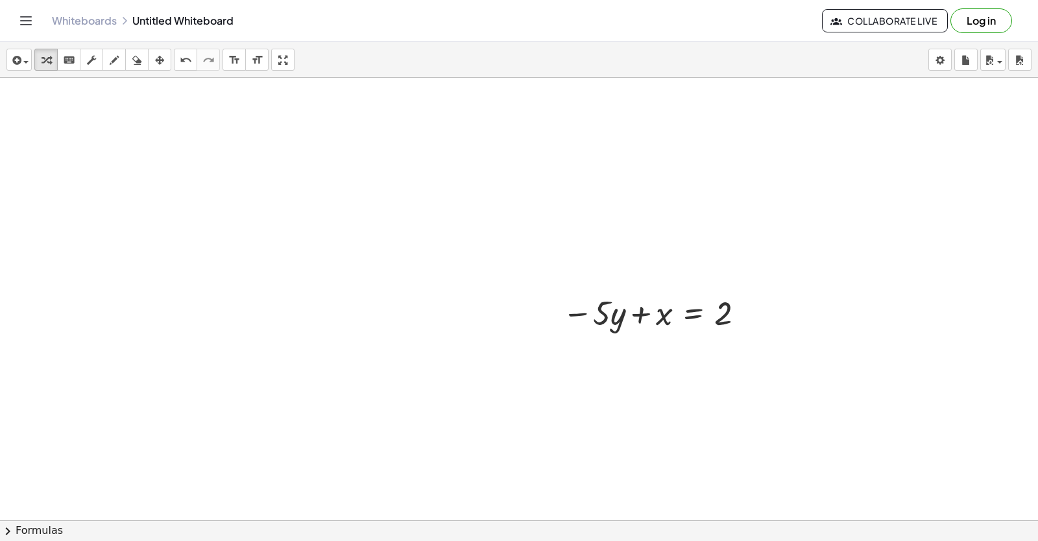
scroll to position [10504, 0]
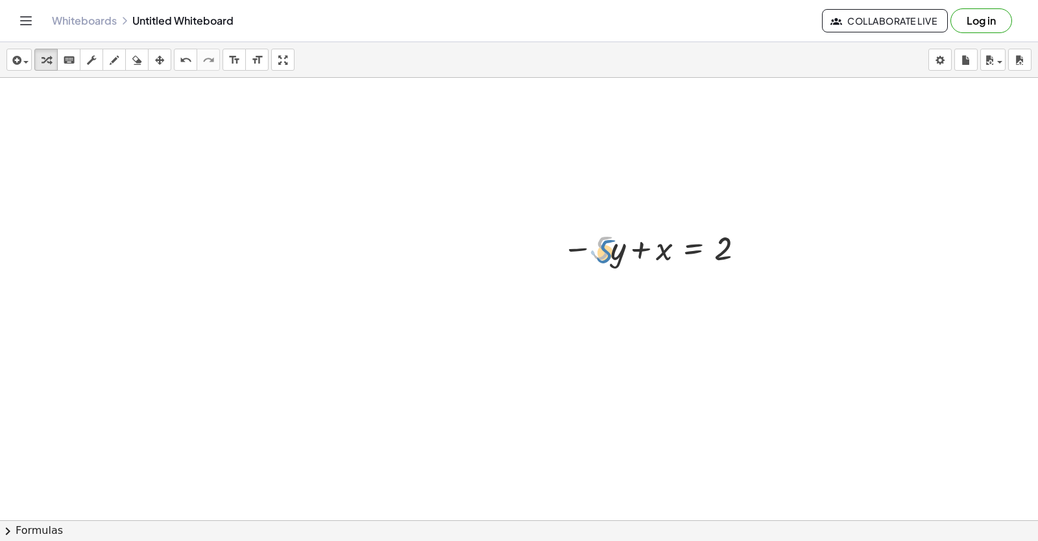
click at [604, 245] on div at bounding box center [656, 247] width 200 height 44
drag, startPoint x: 583, startPoint y: 254, endPoint x: 757, endPoint y: 250, distance: 174.6
click at [757, 250] on div "− · 5 · y − · 5 · y + x = 2" at bounding box center [651, 247] width 216 height 51
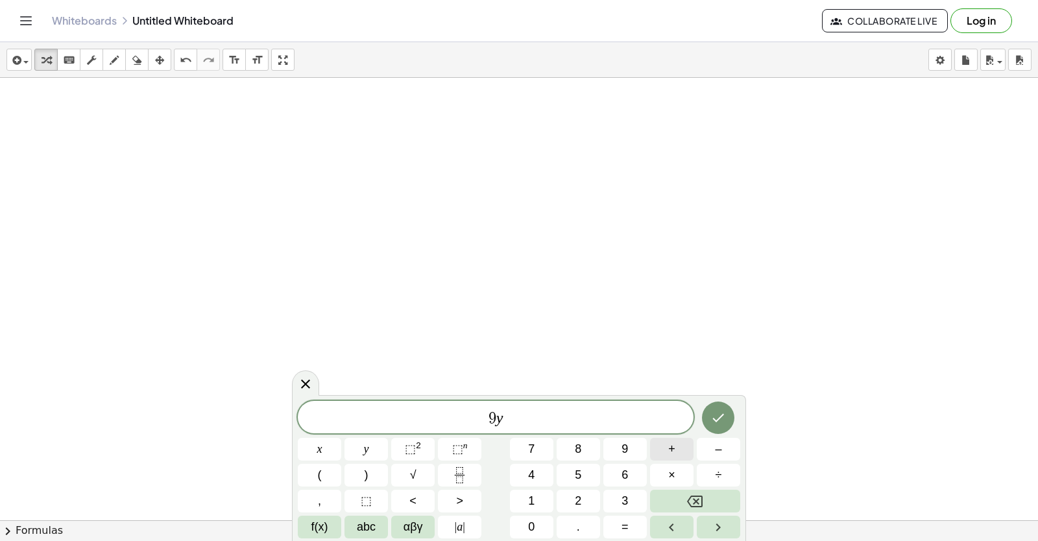
click at [668, 443] on button "+" at bounding box center [671, 449] width 43 height 23
click at [633, 498] on button "3" at bounding box center [625, 501] width 43 height 23
click at [631, 520] on button "=" at bounding box center [625, 527] width 43 height 23
click at [535, 495] on button "1" at bounding box center [531, 501] width 43 height 23
click at [574, 474] on button "5" at bounding box center [578, 475] width 43 height 23
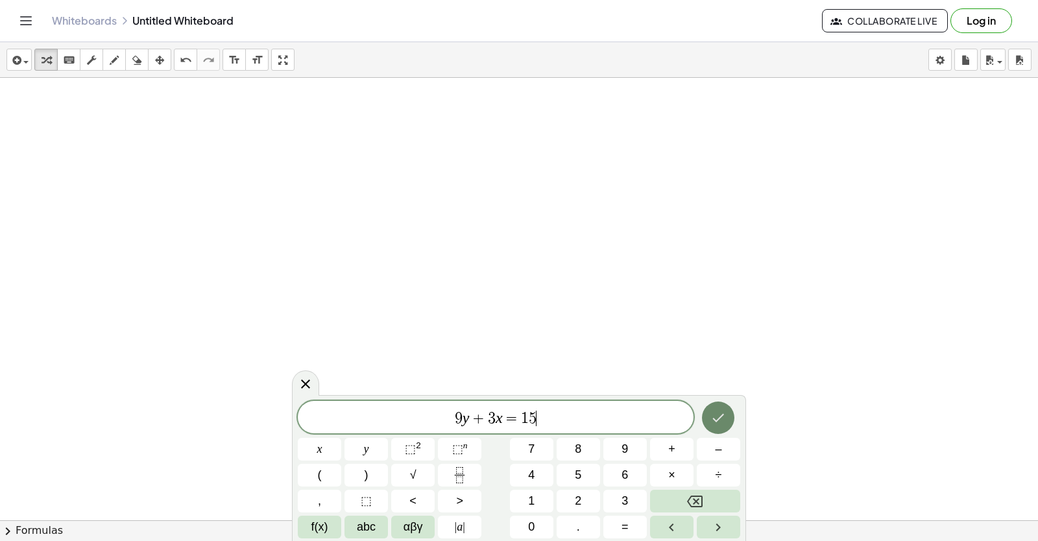
click at [726, 424] on icon "Done" at bounding box center [719, 418] width 16 height 16
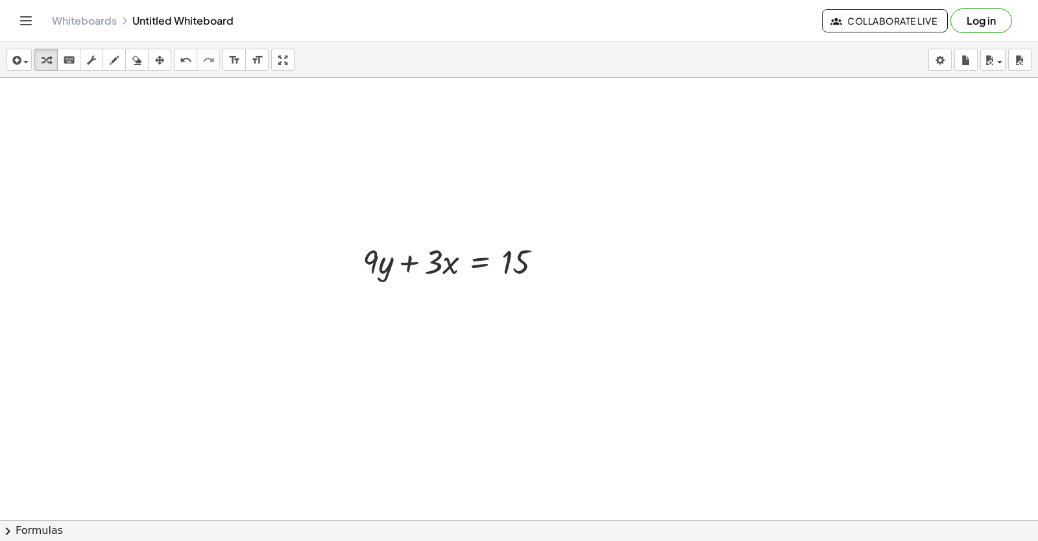
scroll to position [10817, 0]
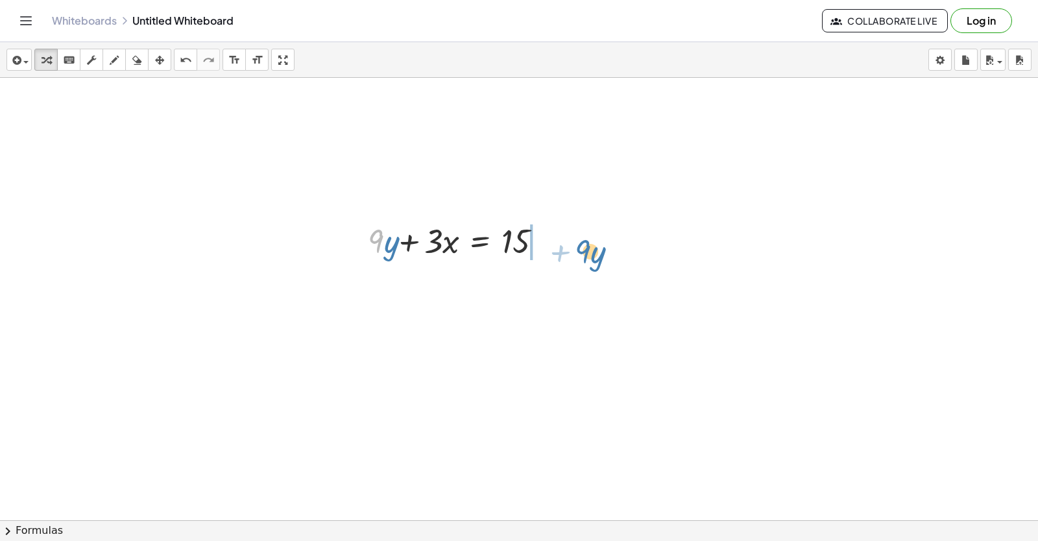
drag, startPoint x: 372, startPoint y: 254, endPoint x: 559, endPoint y: 251, distance: 187.6
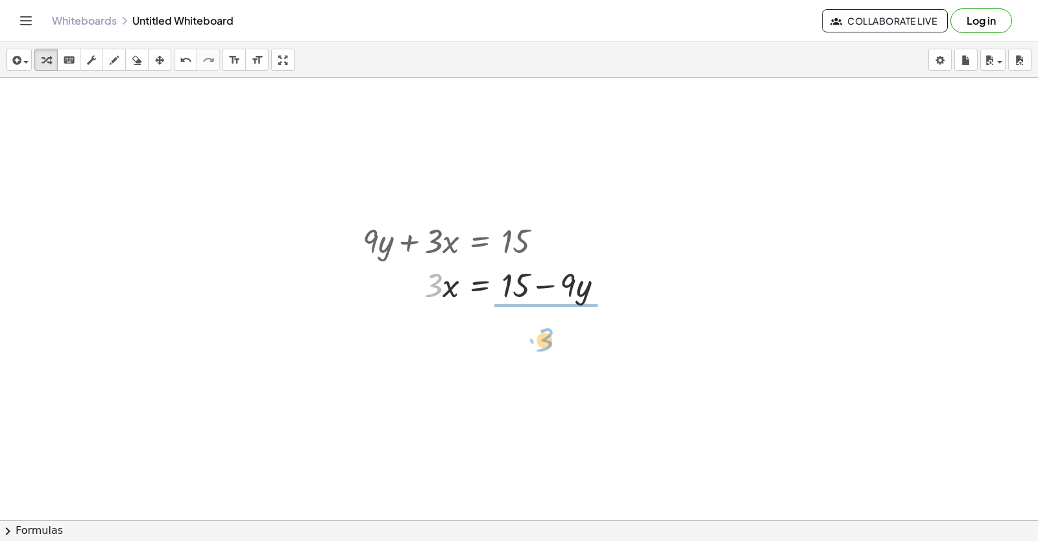
drag, startPoint x: 440, startPoint y: 302, endPoint x: 551, endPoint y: 356, distance: 123.6
drag, startPoint x: 534, startPoint y: 352, endPoint x: 527, endPoint y: 335, distance: 18.3
click at [527, 335] on div at bounding box center [488, 338] width 264 height 65
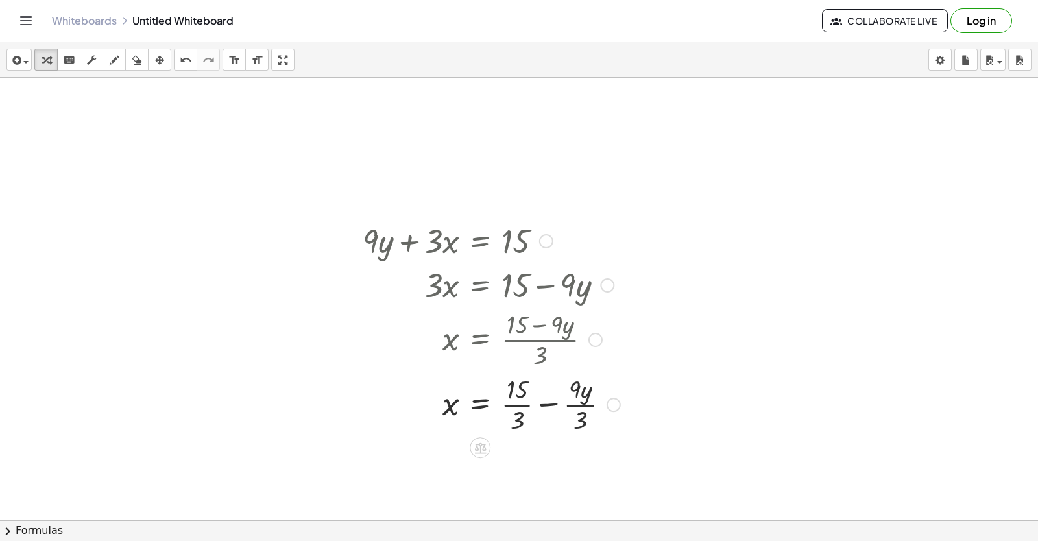
click at [511, 396] on div at bounding box center [491, 403] width 271 height 65
click at [574, 408] on div at bounding box center [491, 403] width 271 height 65
click at [514, 470] on div at bounding box center [491, 468] width 271 height 65
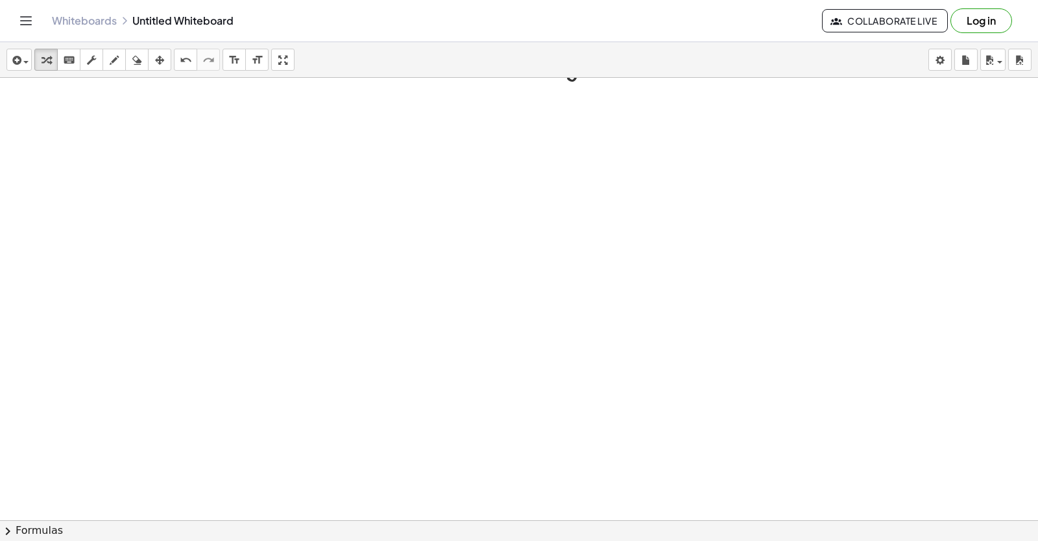
scroll to position [11259, 0]
drag, startPoint x: 524, startPoint y: 360, endPoint x: 526, endPoint y: 346, distance: 13.8
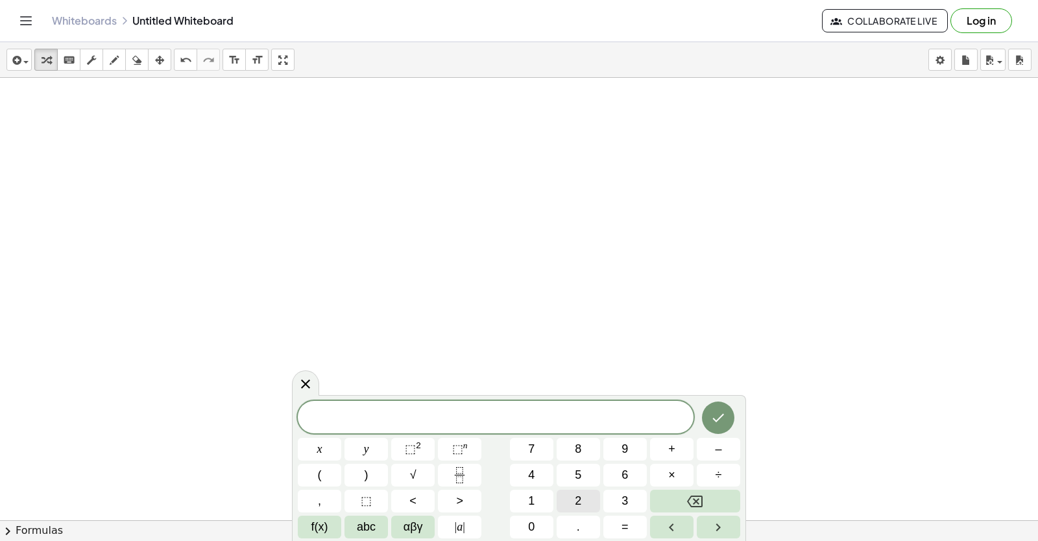
click at [583, 503] on button "2" at bounding box center [578, 501] width 43 height 23
click at [378, 445] on button "y" at bounding box center [366, 449] width 43 height 23
click at [663, 452] on button "+" at bounding box center [671, 449] width 43 height 23
click at [323, 448] on button "x" at bounding box center [319, 449] width 43 height 23
click at [718, 409] on button "Done" at bounding box center [718, 418] width 32 height 32
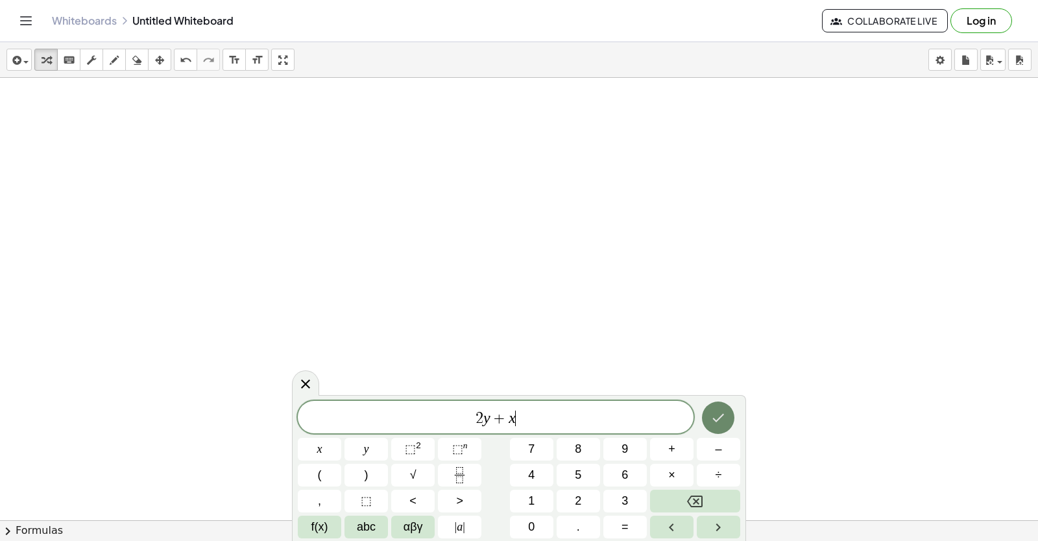
click at [722, 426] on button "Done" at bounding box center [718, 418] width 32 height 32
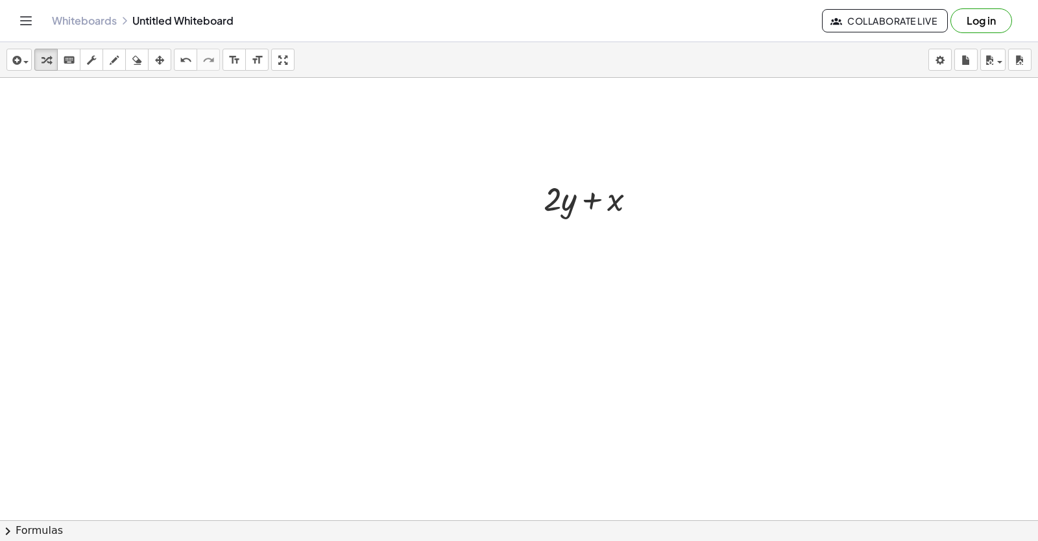
scroll to position [11454, 0]
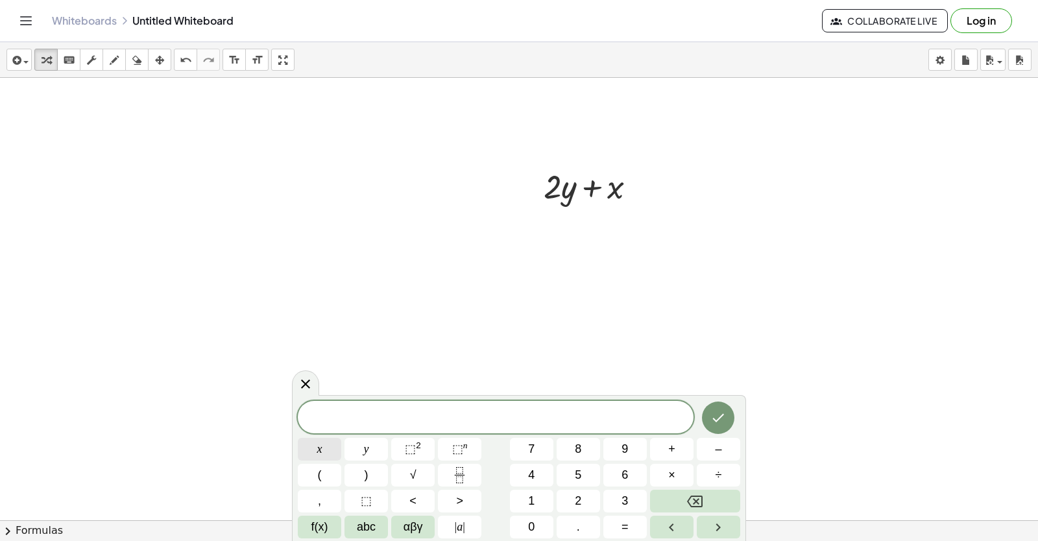
click at [337, 445] on button "x" at bounding box center [319, 449] width 43 height 23
click at [618, 524] on button "=" at bounding box center [625, 527] width 43 height 23
click at [574, 480] on button "5" at bounding box center [578, 475] width 43 height 23
click at [713, 411] on icon "Done" at bounding box center [719, 418] width 16 height 16
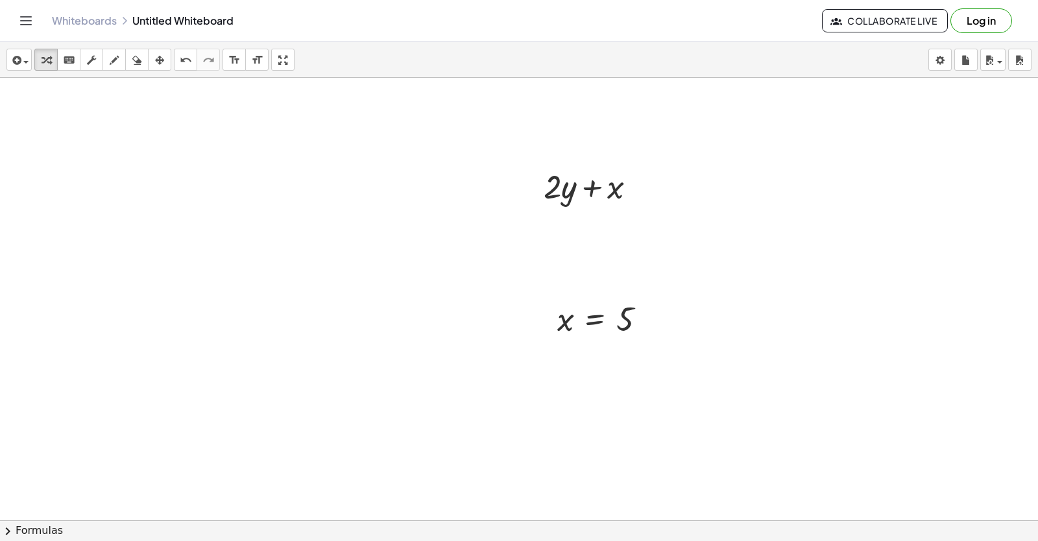
scroll to position [11507, 0]
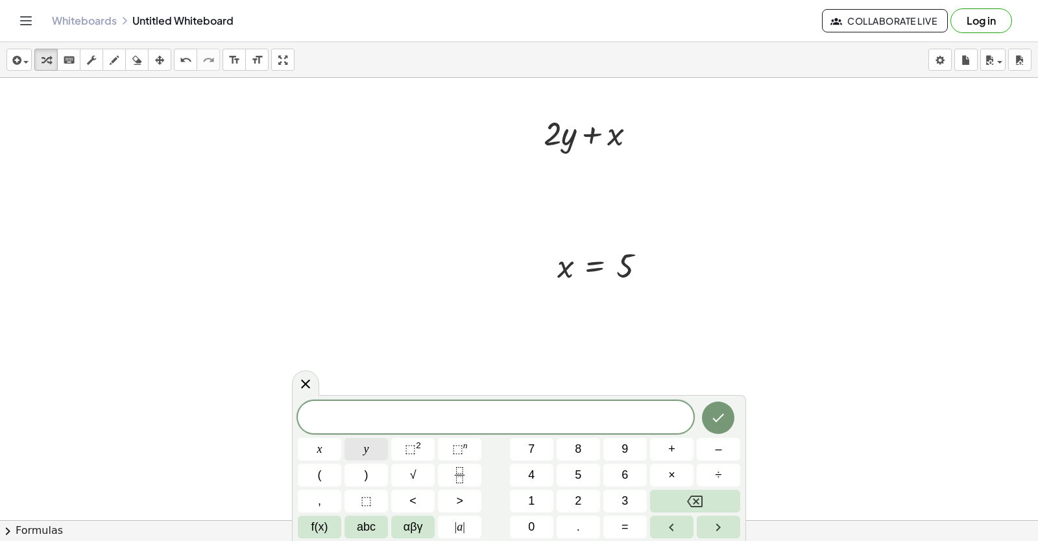
click at [363, 461] on div "​ x y ⬚ 2 ⬚ n 7 8 9 + – ( ) √ 4 5 6 × ÷ , ⬚ < > 1 2 3 f(x) abc αβγ | a | 0 . =" at bounding box center [519, 470] width 443 height 138
click at [379, 451] on button "y" at bounding box center [366, 449] width 43 height 23
click at [620, 532] on button "=" at bounding box center [625, 527] width 43 height 23
click at [624, 498] on span "3" at bounding box center [625, 502] width 6 height 18
click at [710, 414] on button "Done" at bounding box center [718, 418] width 32 height 32
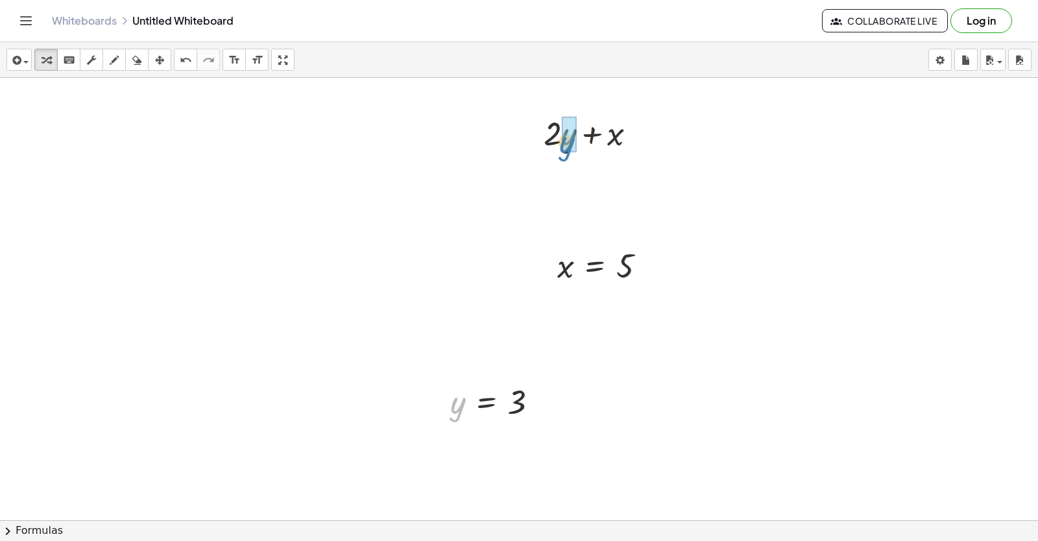
drag, startPoint x: 454, startPoint y: 411, endPoint x: 563, endPoint y: 151, distance: 281.9
drag, startPoint x: 572, startPoint y: 255, endPoint x: 625, endPoint y: 180, distance: 91.3
click at [568, 270] on div at bounding box center [607, 265] width 112 height 43
click at [558, 175] on div at bounding box center [594, 176] width 127 height 44
click at [583, 175] on div at bounding box center [595, 176] width 116 height 44
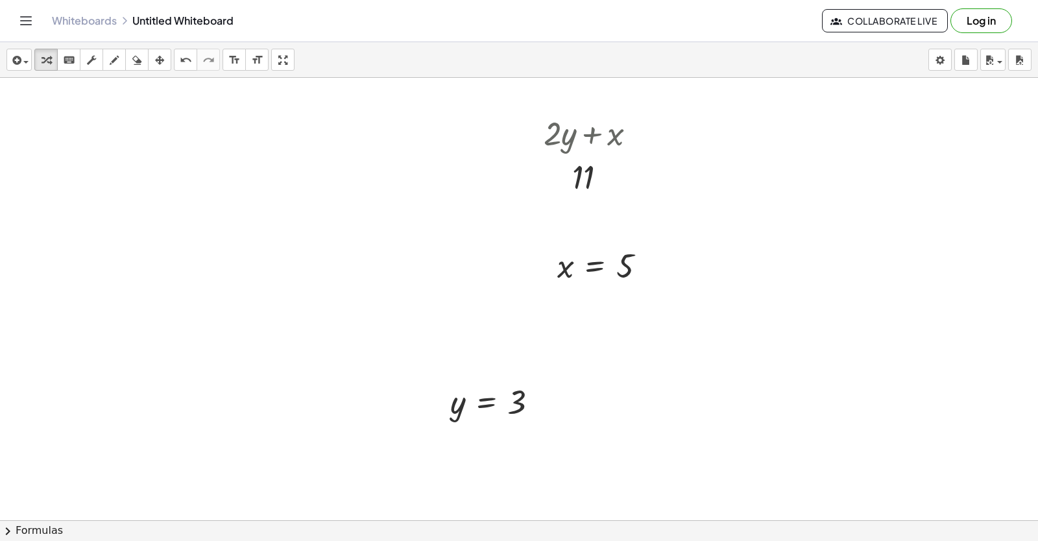
drag, startPoint x: 594, startPoint y: 291, endPoint x: 635, endPoint y: 232, distance: 72.2
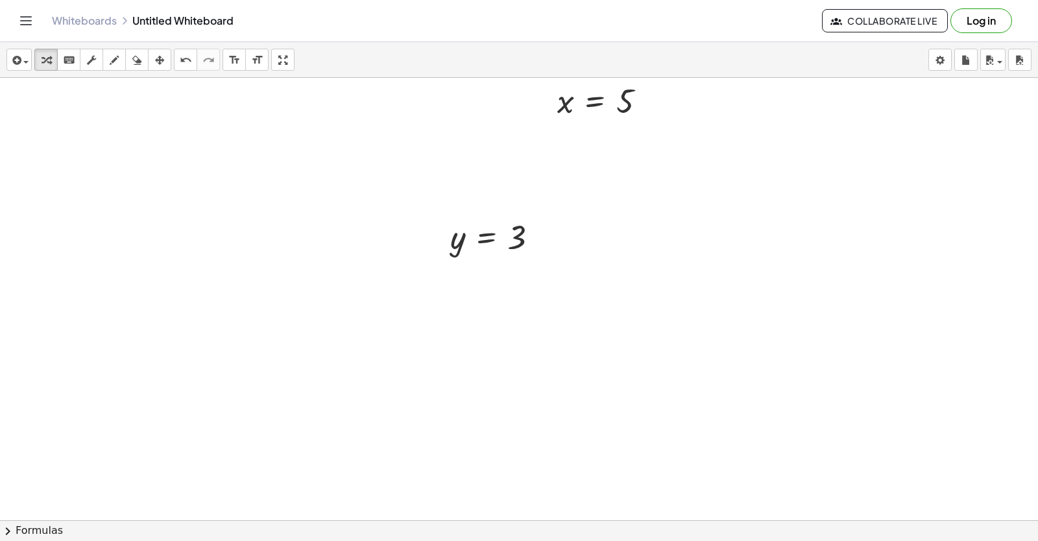
scroll to position [11897, 0]
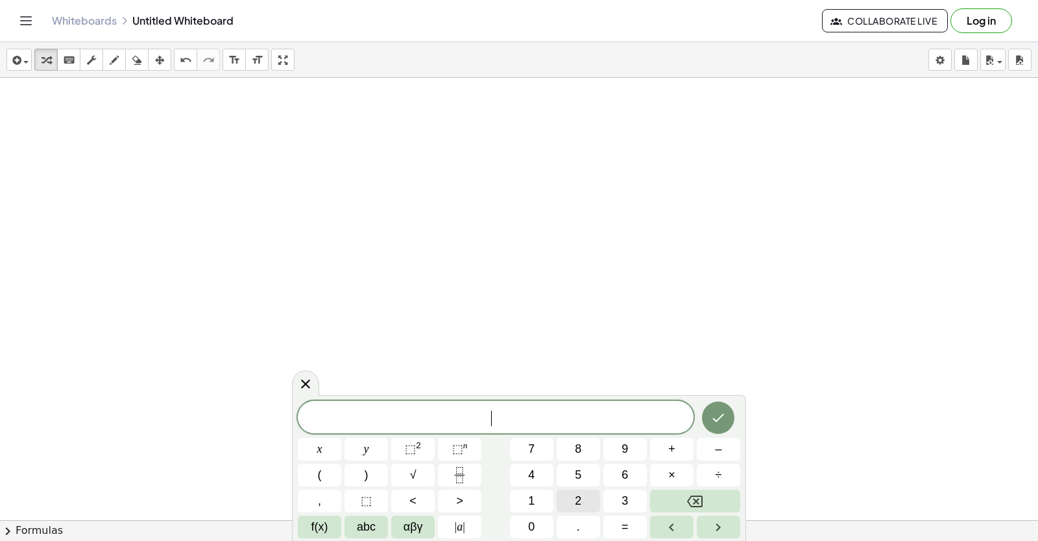
click at [583, 502] on button "2" at bounding box center [578, 501] width 43 height 23
click at [667, 441] on button "+" at bounding box center [671, 449] width 43 height 23
click at [703, 416] on button "Done" at bounding box center [718, 418] width 32 height 32
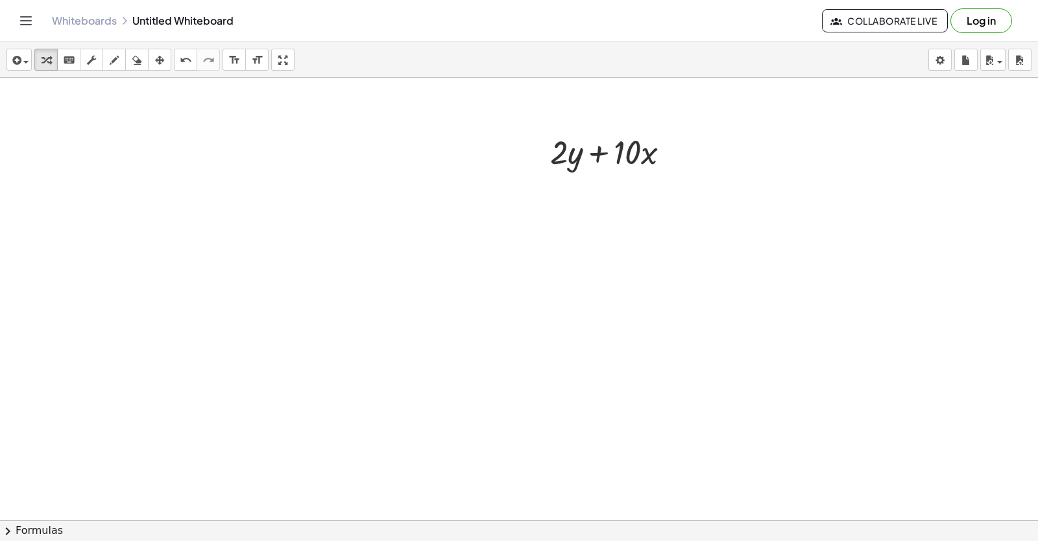
scroll to position [12015, 0]
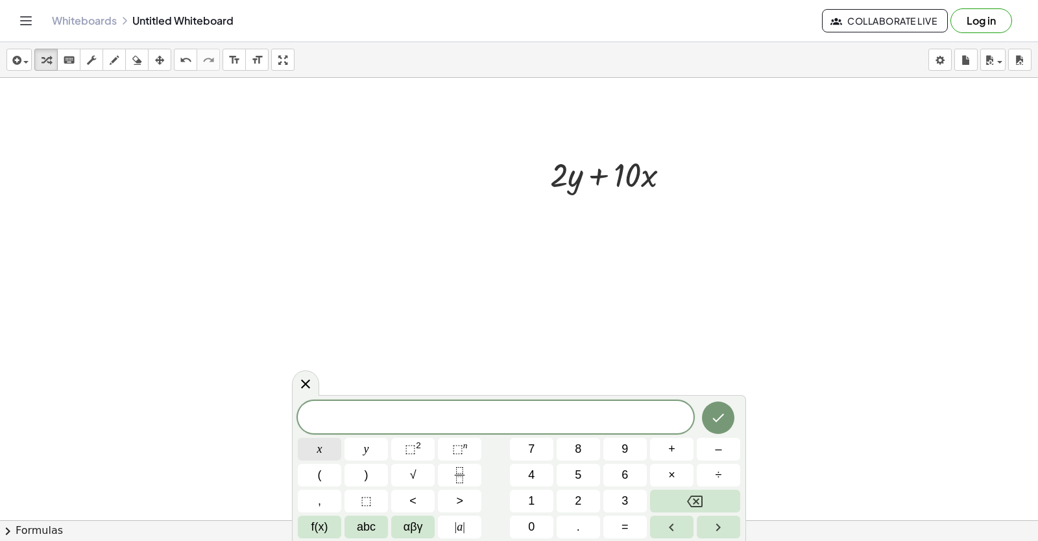
click at [311, 441] on button "x" at bounding box center [319, 449] width 43 height 23
click at [627, 525] on span "=" at bounding box center [625, 528] width 7 height 18
click at [625, 519] on span "=" at bounding box center [625, 528] width 7 height 18
click at [739, 440] on button "–" at bounding box center [718, 449] width 43 height 23
click at [668, 500] on button "Backspace" at bounding box center [695, 501] width 90 height 23
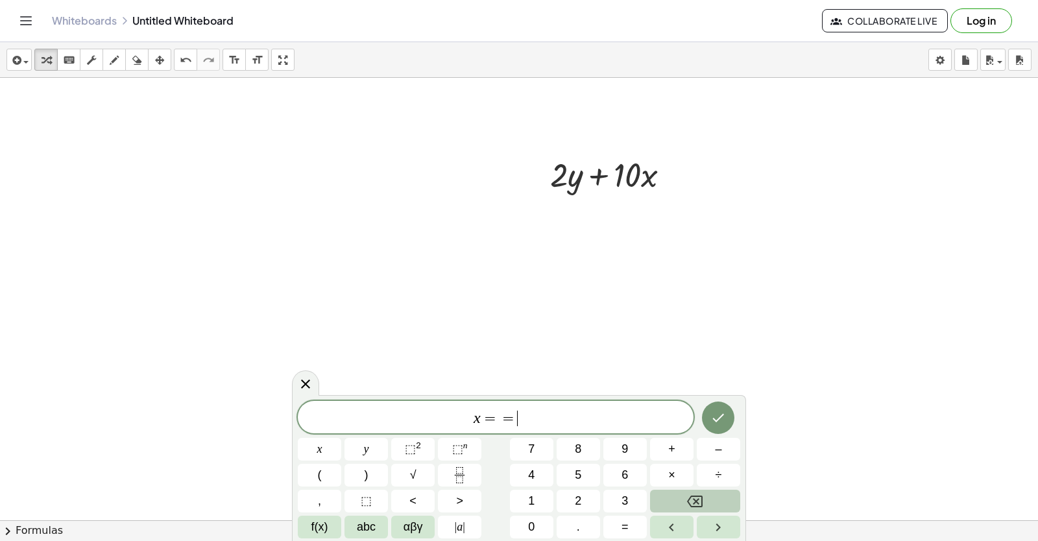
click at [668, 500] on button "Backspace" at bounding box center [695, 501] width 90 height 23
click at [729, 450] on button "–" at bounding box center [718, 449] width 43 height 23
click at [588, 472] on button "5" at bounding box center [578, 475] width 43 height 23
click at [716, 421] on icon "Done" at bounding box center [719, 418] width 16 height 16
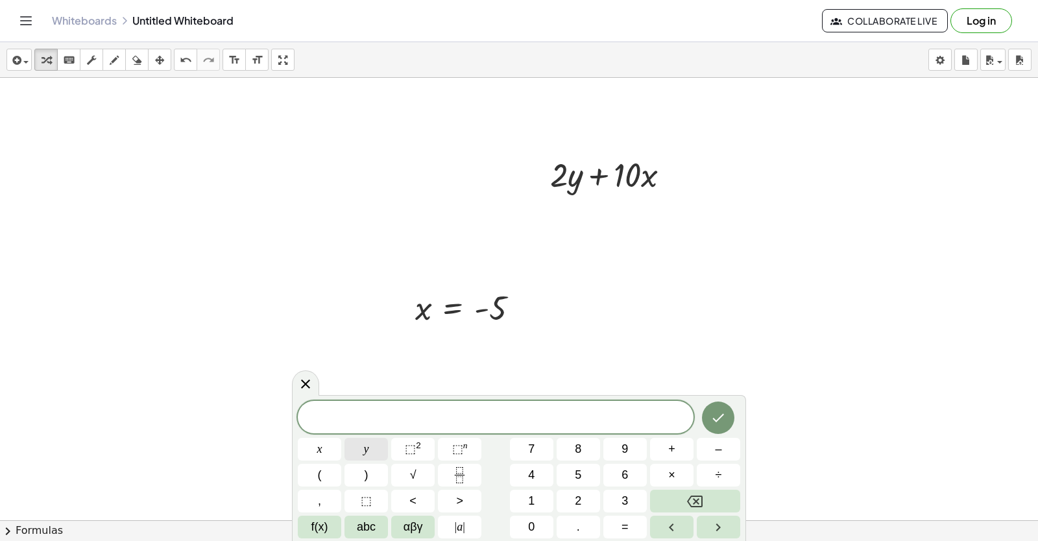
click at [360, 448] on button "y" at bounding box center [366, 449] width 43 height 23
click at [610, 524] on button "=" at bounding box center [625, 527] width 43 height 23
click at [539, 441] on button "7" at bounding box center [531, 449] width 43 height 23
click at [721, 408] on button "Done" at bounding box center [718, 418] width 32 height 32
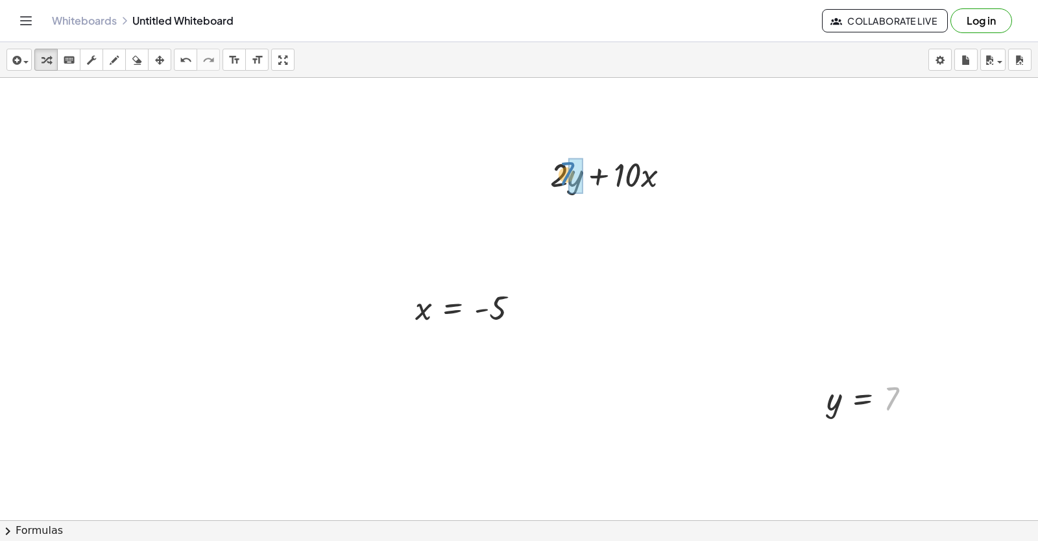
drag, startPoint x: 907, startPoint y: 398, endPoint x: 580, endPoint y: 173, distance: 396.9
click at [576, 223] on div at bounding box center [615, 218] width 151 height 44
drag, startPoint x: 506, startPoint y: 302, endPoint x: 681, endPoint y: 214, distance: 196.8
drag, startPoint x: 489, startPoint y: 304, endPoint x: 456, endPoint y: 295, distance: 34.8
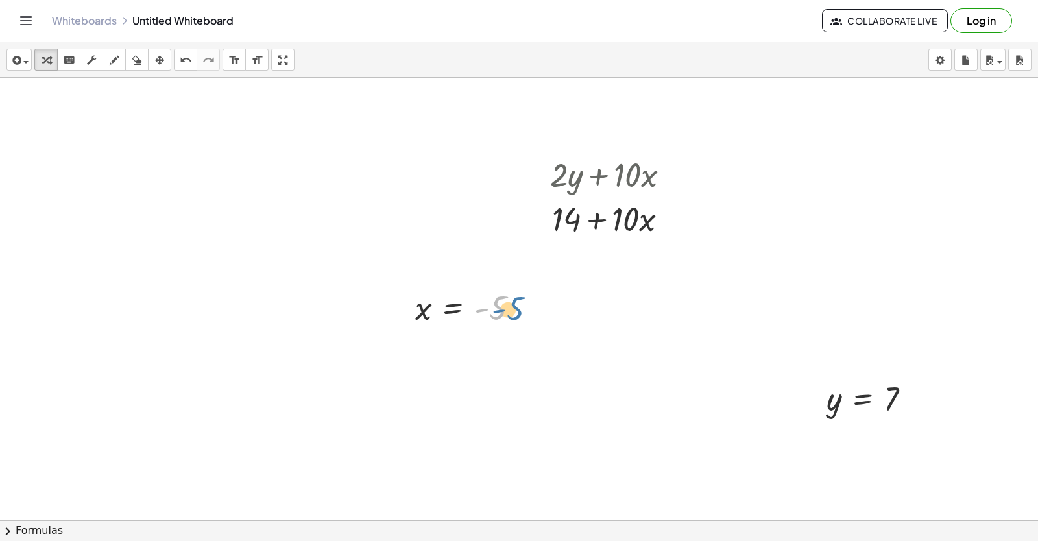
click at [496, 310] on div at bounding box center [472, 307] width 127 height 43
drag, startPoint x: 427, startPoint y: 314, endPoint x: 658, endPoint y: 234, distance: 244.6
click at [633, 220] on div at bounding box center [615, 218] width 162 height 44
click at [597, 217] on div at bounding box center [615, 218] width 143 height 44
click at [611, 221] on div at bounding box center [615, 218] width 143 height 44
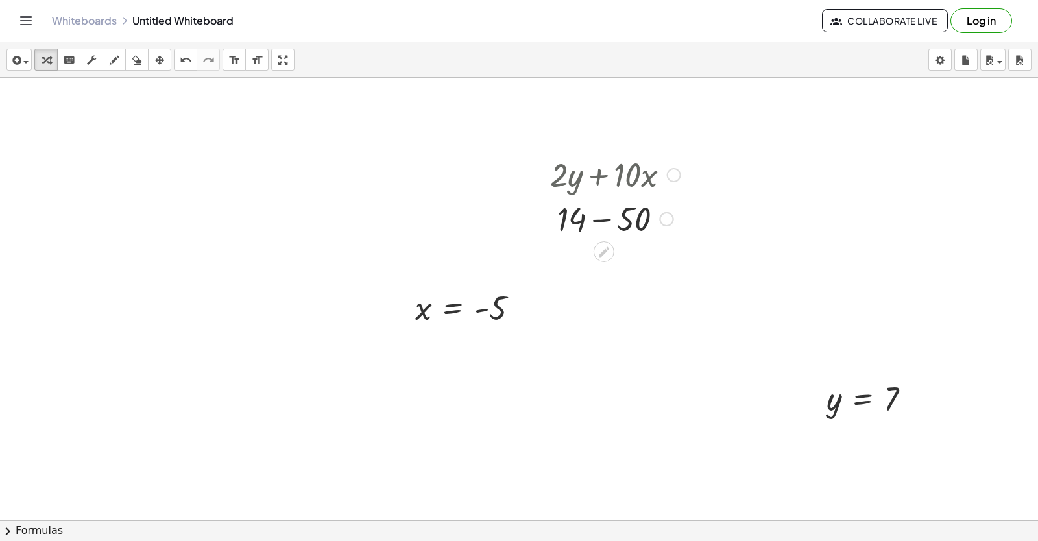
click at [605, 220] on div at bounding box center [615, 218] width 143 height 44
click at [607, 217] on div at bounding box center [615, 218] width 143 height 43
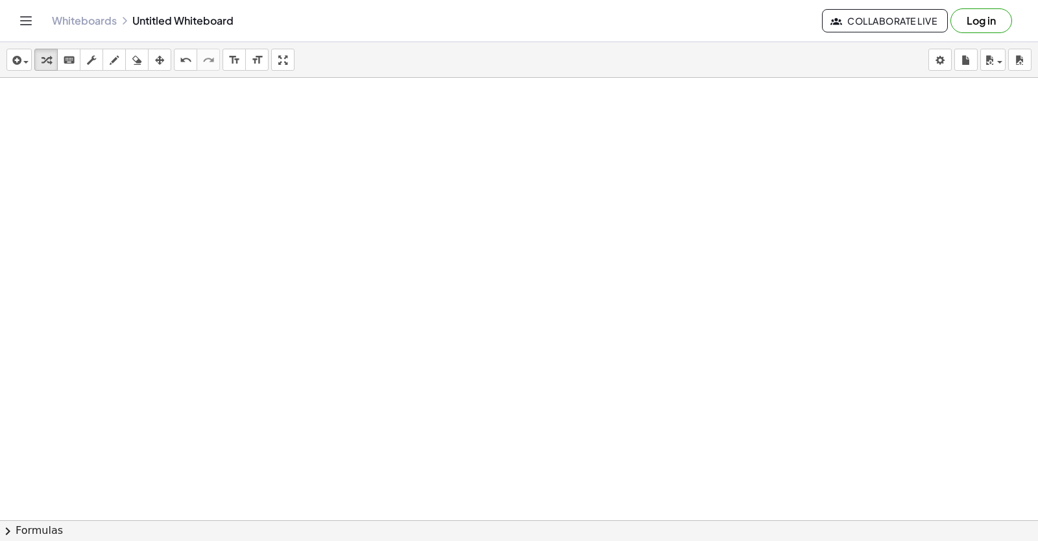
scroll to position [12652, 0]
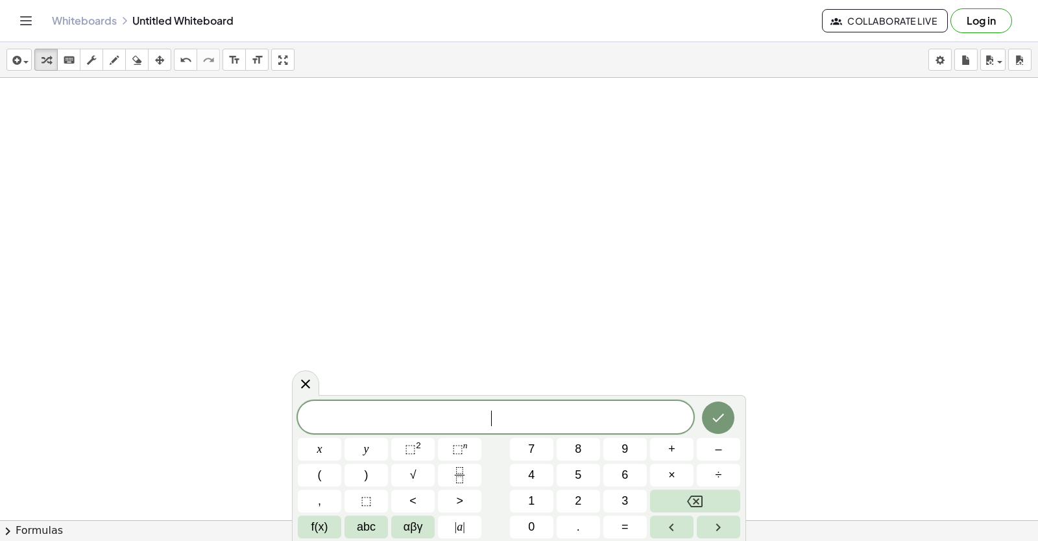
drag, startPoint x: 297, startPoint y: 381, endPoint x: 317, endPoint y: 356, distance: 31.8
click at [298, 381] on div at bounding box center [305, 383] width 27 height 25
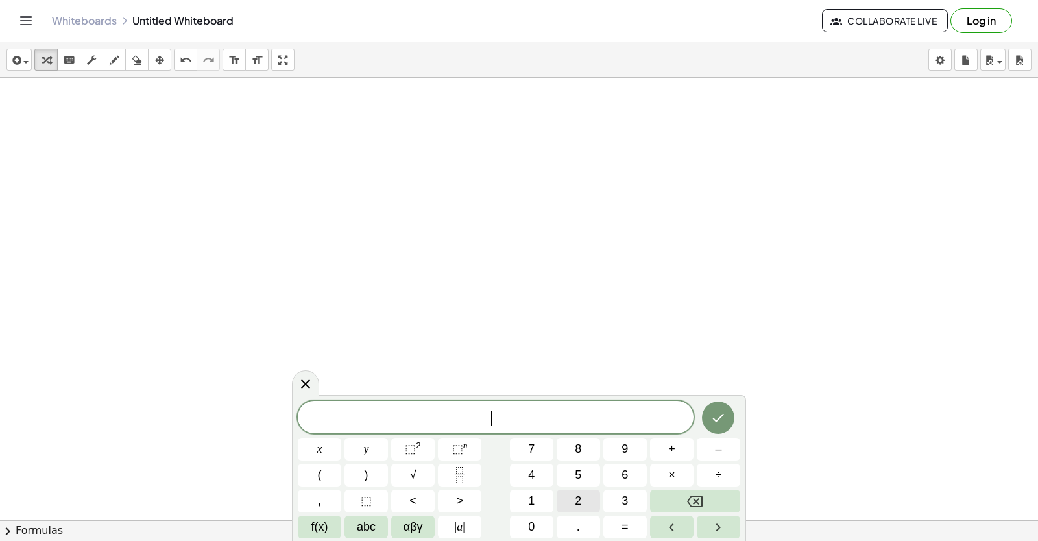
click at [572, 503] on button "2" at bounding box center [578, 501] width 43 height 23
click at [311, 450] on button "x" at bounding box center [319, 449] width 43 height 23
click at [677, 442] on button "+" at bounding box center [671, 449] width 43 height 23
click at [382, 451] on button "y" at bounding box center [366, 449] width 43 height 23
click at [620, 521] on button "=" at bounding box center [625, 527] width 43 height 23
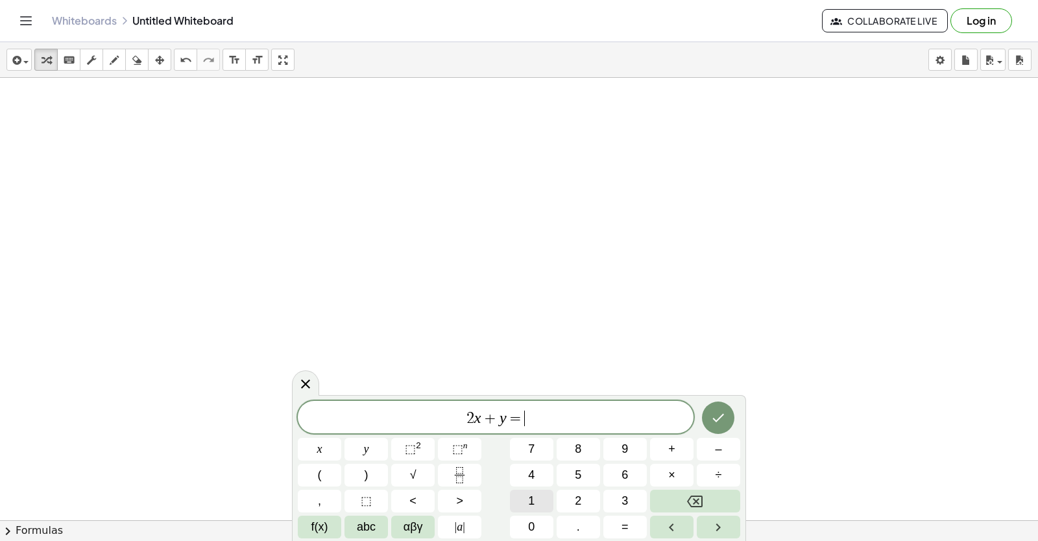
click at [532, 493] on span "1" at bounding box center [531, 502] width 6 height 18
click at [537, 476] on button "4" at bounding box center [531, 475] width 43 height 23
click at [720, 415] on icon "Done" at bounding box center [719, 418] width 16 height 16
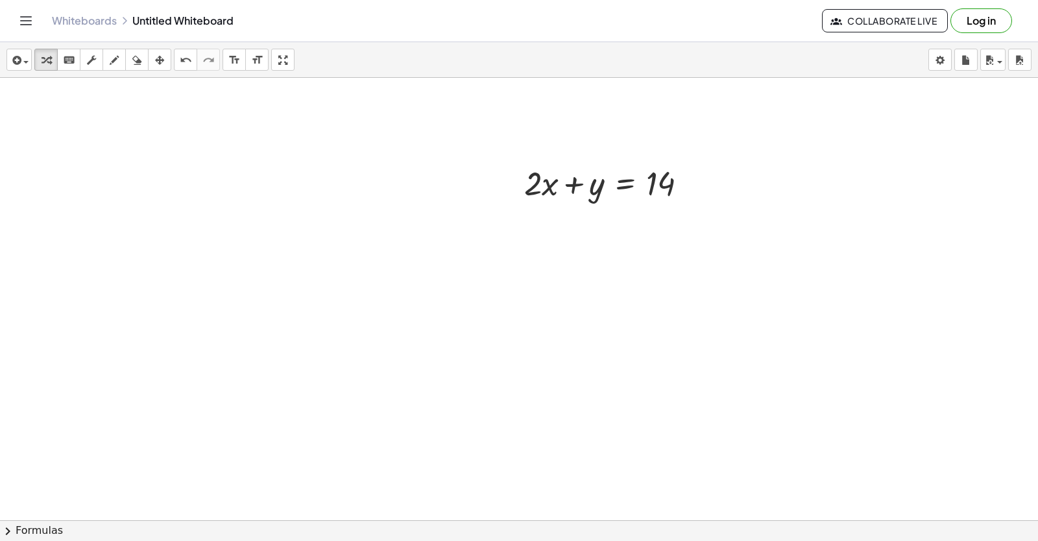
scroll to position [12717, 0]
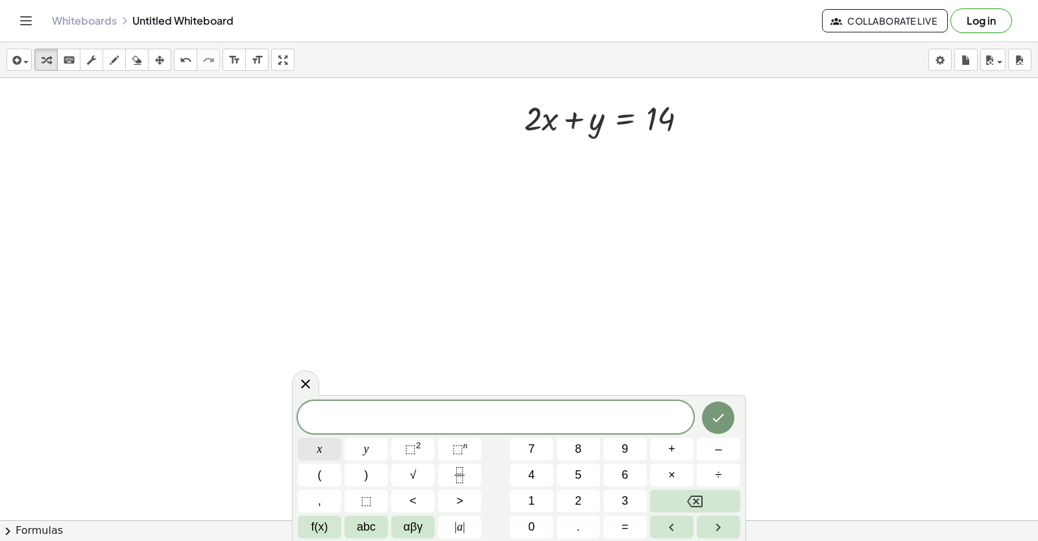
click at [317, 446] on button "x" at bounding box center [319, 449] width 43 height 23
click at [731, 445] on button "–" at bounding box center [718, 449] width 43 height 23
click at [367, 450] on span "y" at bounding box center [366, 450] width 5 height 18
click at [624, 518] on button "=" at bounding box center [625, 527] width 43 height 23
click at [525, 470] on button "4" at bounding box center [531, 475] width 43 height 23
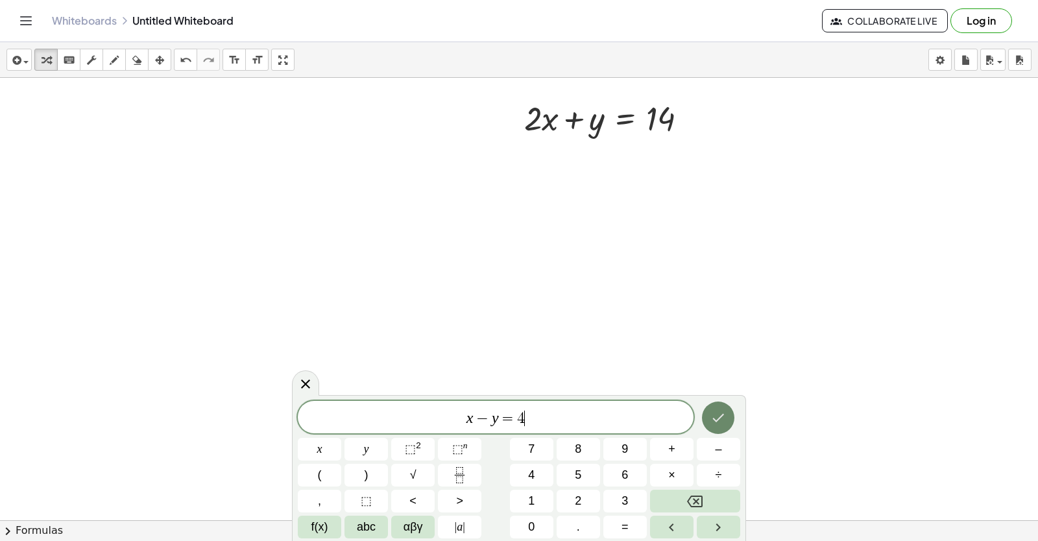
click at [721, 412] on icon "Done" at bounding box center [719, 418] width 16 height 16
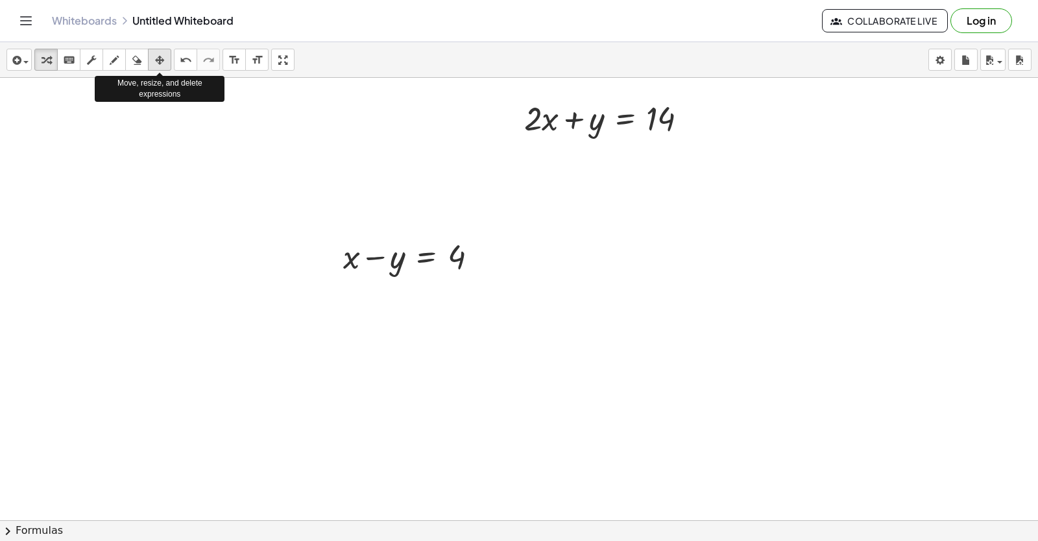
click at [160, 57] on icon "button" at bounding box center [159, 61] width 9 height 16
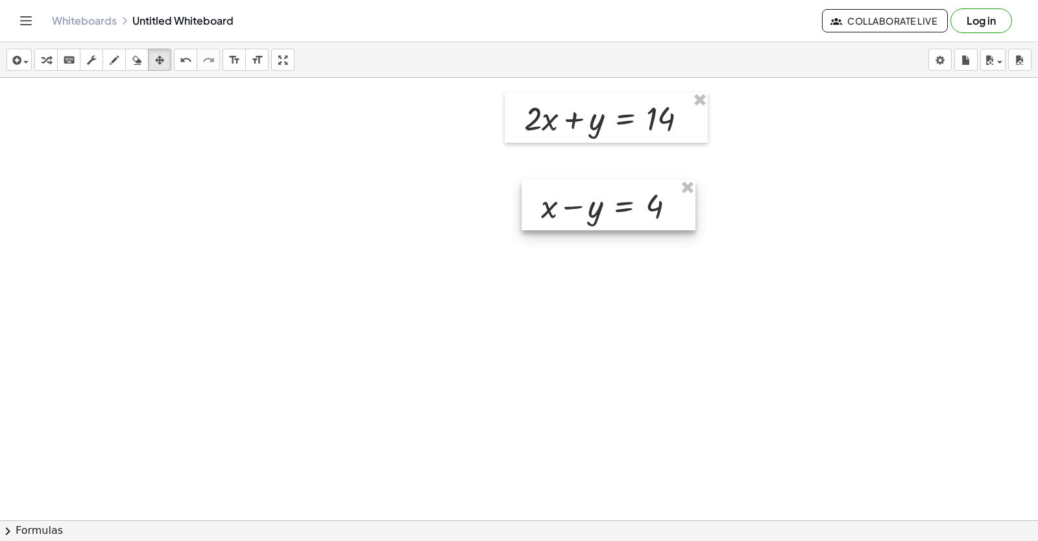
drag, startPoint x: 325, startPoint y: 287, endPoint x: 589, endPoint y: 222, distance: 272.0
click at [589, 222] on div at bounding box center [609, 205] width 174 height 51
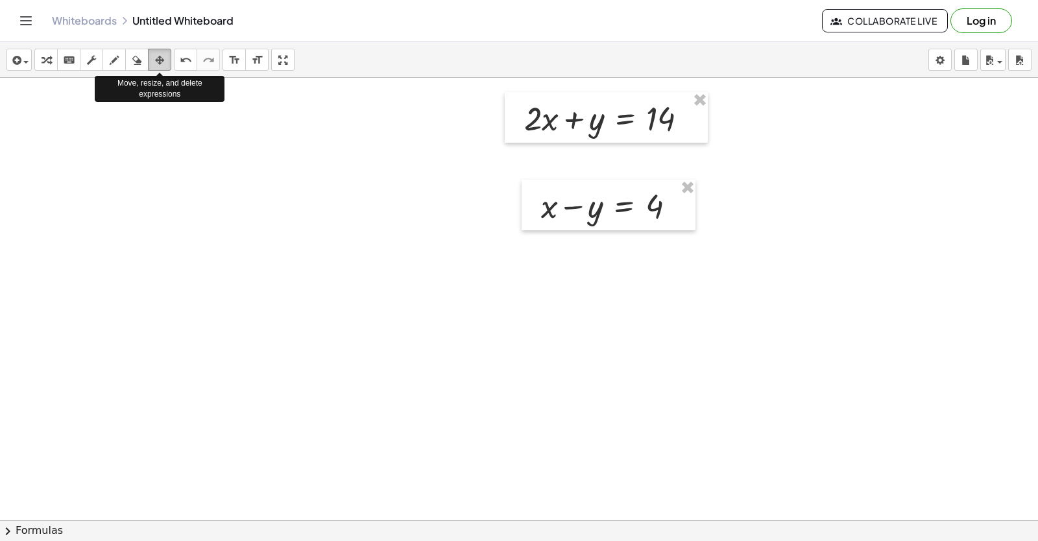
click at [157, 60] on icon "button" at bounding box center [159, 61] width 9 height 16
click at [167, 57] on div "button" at bounding box center [159, 60] width 17 height 16
click at [162, 56] on icon "button" at bounding box center [159, 61] width 9 height 16
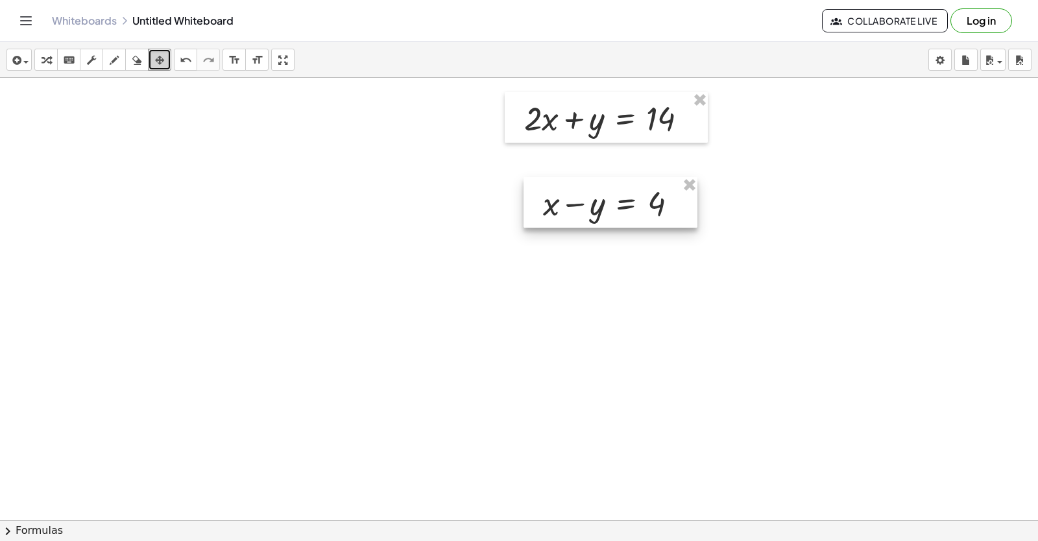
click at [554, 210] on div at bounding box center [611, 202] width 174 height 51
click at [158, 58] on icon "button" at bounding box center [159, 61] width 9 height 16
drag, startPoint x: 158, startPoint y: 60, endPoint x: 155, endPoint y: 54, distance: 7.0
click at [155, 54] on icon "button" at bounding box center [159, 61] width 9 height 16
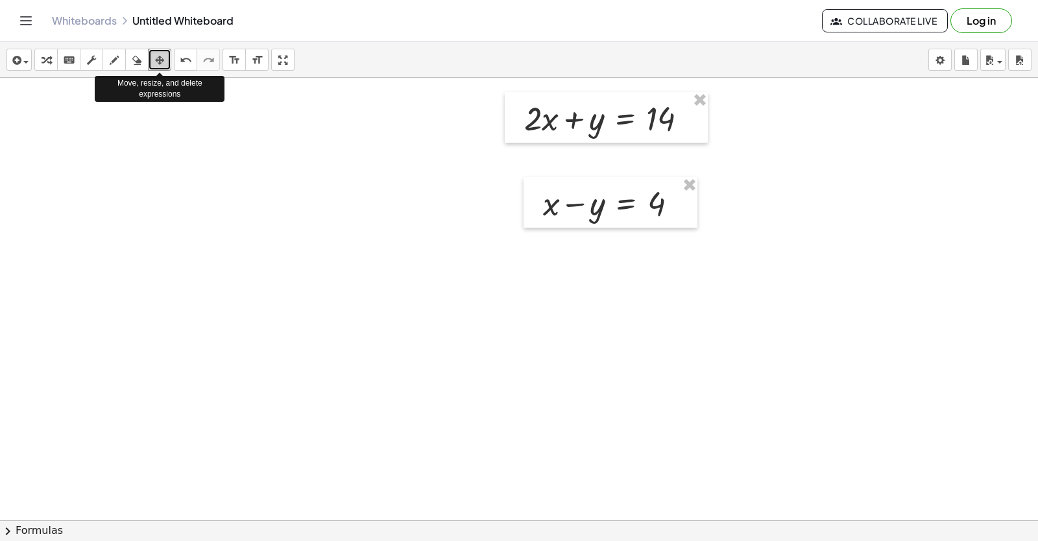
click at [155, 54] on icon "button" at bounding box center [159, 61] width 9 height 16
click at [183, 63] on icon "undo" at bounding box center [186, 61] width 12 height 16
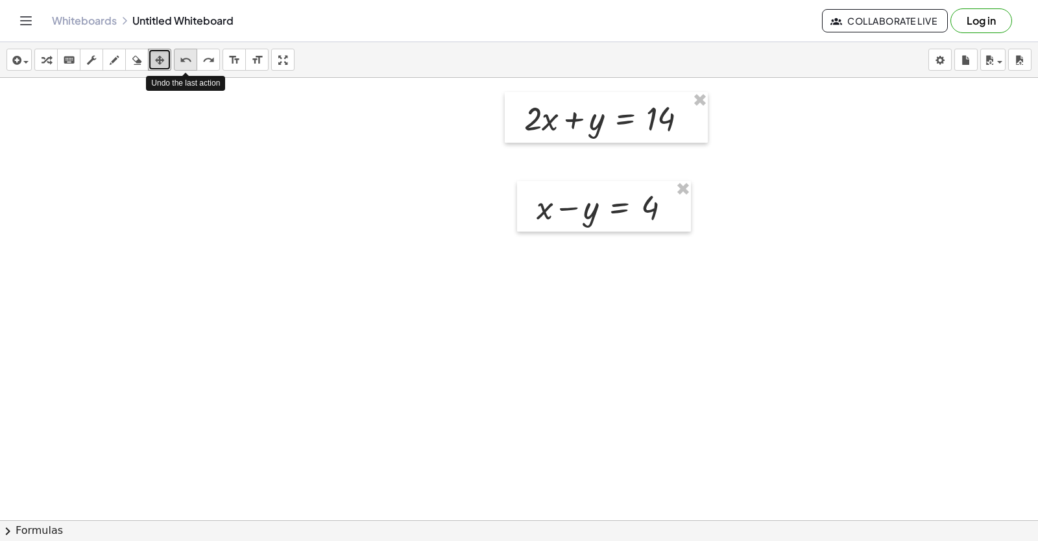
click at [183, 63] on icon "undo" at bounding box center [186, 61] width 12 height 16
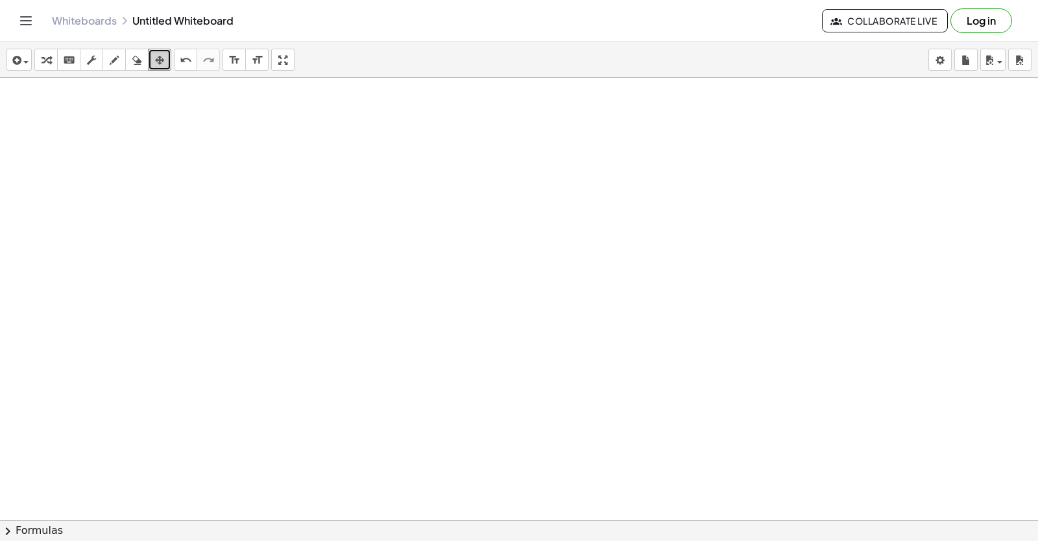
click at [162, 58] on icon "button" at bounding box center [159, 61] width 9 height 16
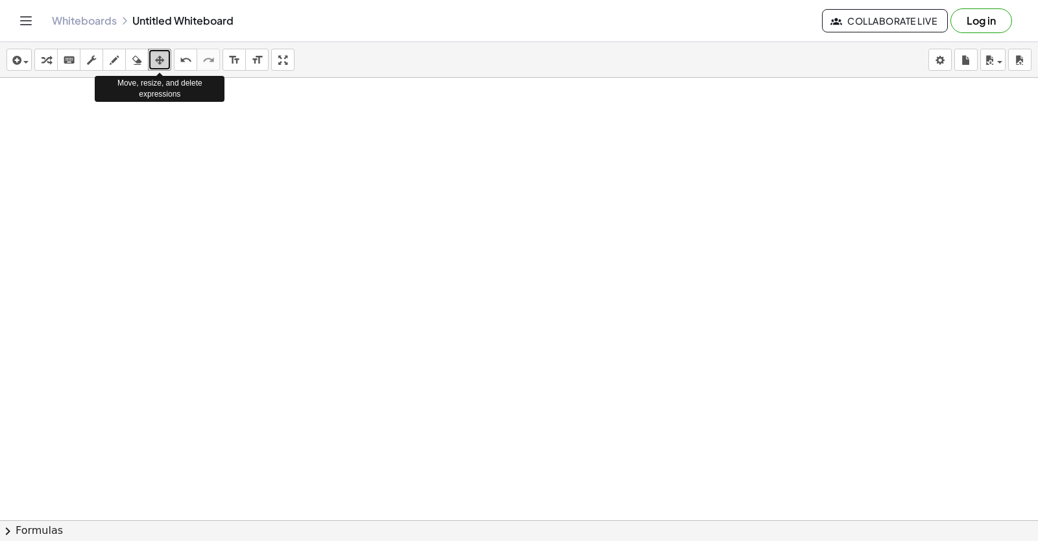
click at [162, 58] on icon "button" at bounding box center [159, 61] width 9 height 16
click at [180, 62] on icon "undo" at bounding box center [186, 61] width 12 height 16
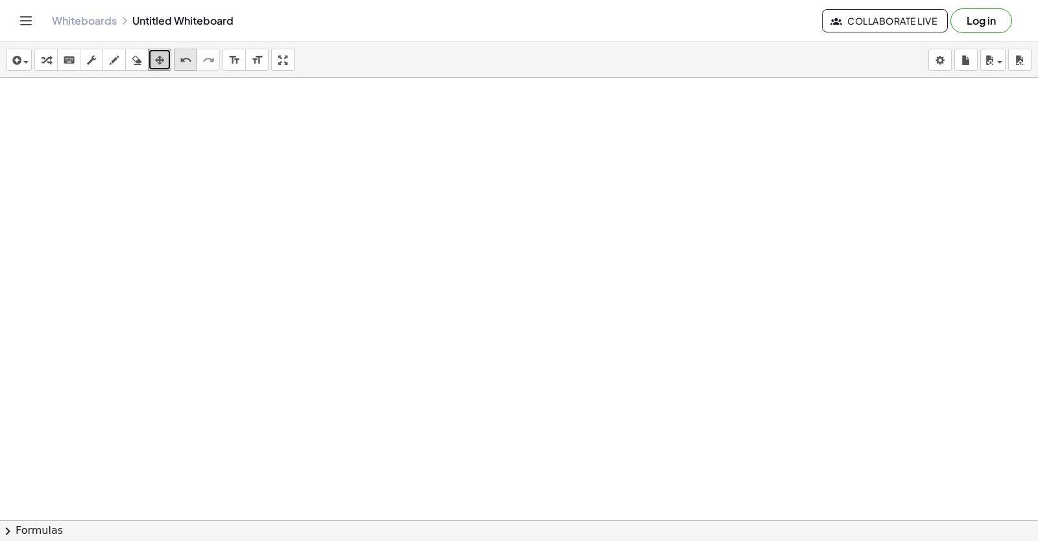
click at [180, 62] on icon "undo" at bounding box center [186, 61] width 12 height 16
click at [44, 61] on icon "button" at bounding box center [46, 61] width 9 height 16
click at [155, 56] on icon "button" at bounding box center [159, 61] width 9 height 16
click at [157, 60] on icon "button" at bounding box center [159, 61] width 9 height 16
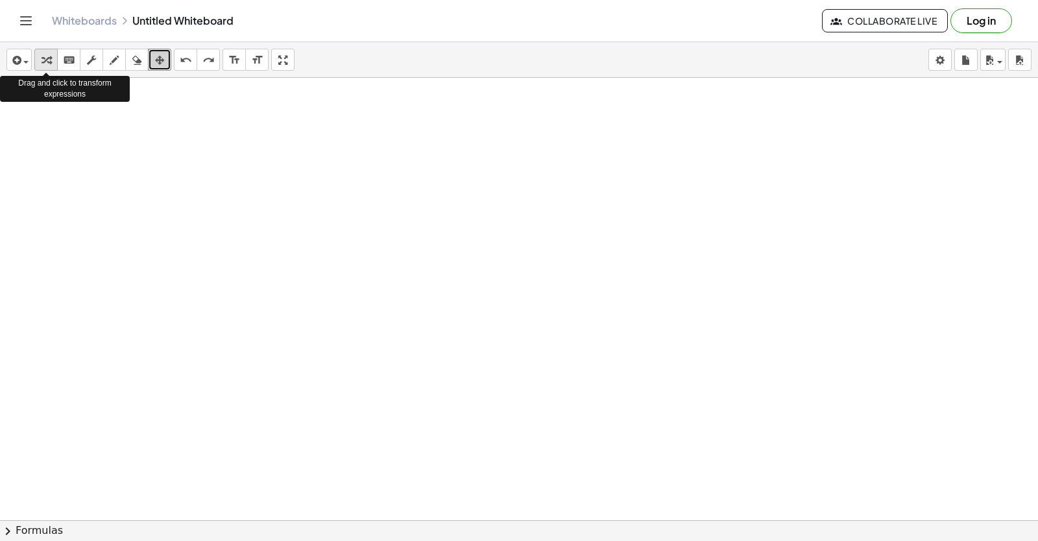
click at [46, 62] on icon "button" at bounding box center [46, 61] width 9 height 16
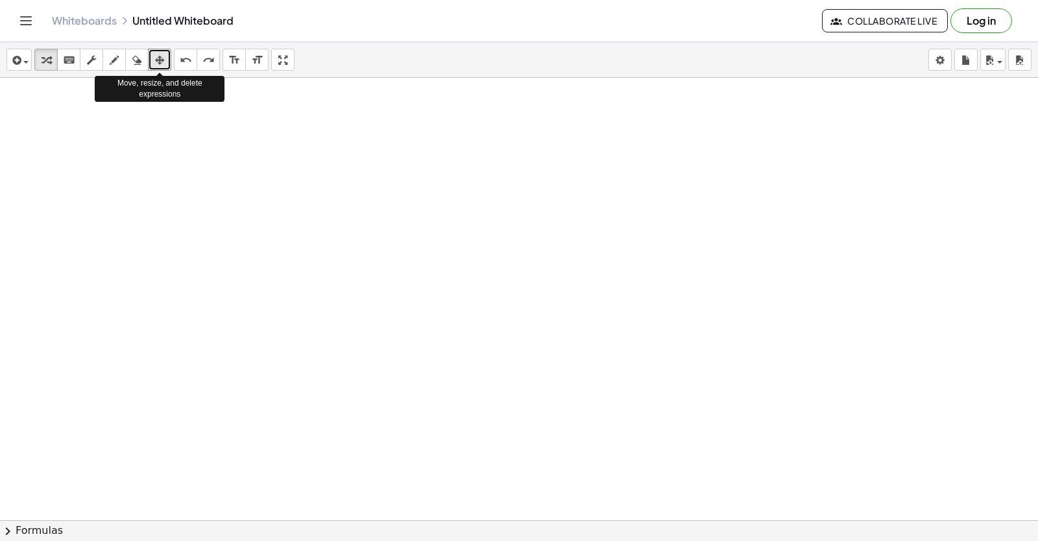
drag, startPoint x: 158, startPoint y: 55, endPoint x: 126, endPoint y: 177, distance: 126.2
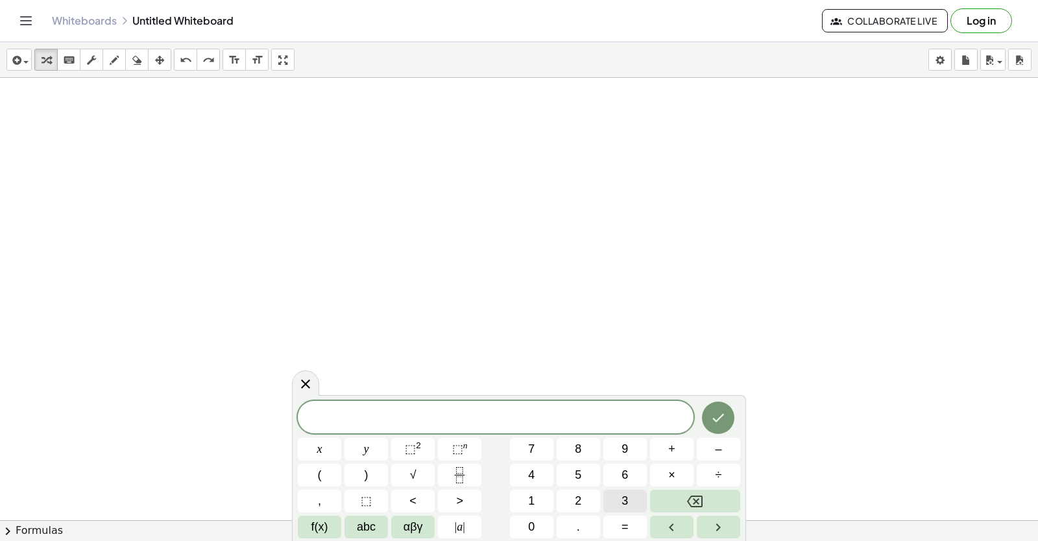
click at [610, 495] on button "3" at bounding box center [625, 501] width 43 height 23
click at [657, 476] on button "×" at bounding box center [671, 475] width 43 height 23
click at [690, 499] on icon "Backspace" at bounding box center [695, 502] width 16 height 12
click at [323, 452] on button "x" at bounding box center [319, 449] width 43 height 23
click at [672, 441] on span "+" at bounding box center [671, 450] width 7 height 18
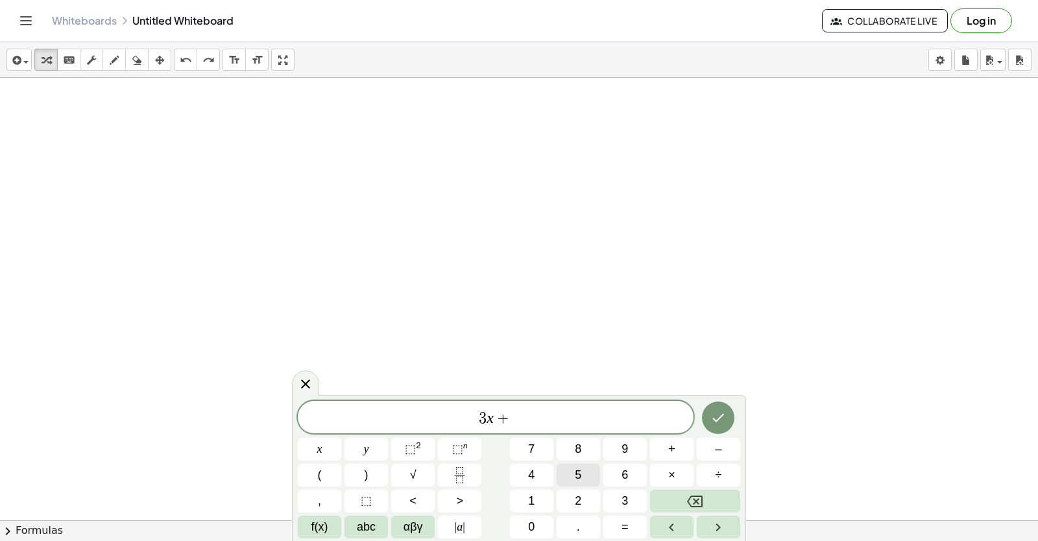
click at [583, 470] on button "5" at bounding box center [578, 475] width 43 height 23
click at [371, 441] on button "y" at bounding box center [366, 449] width 43 height 23
click at [615, 523] on button "=" at bounding box center [625, 527] width 43 height 23
click at [577, 504] on span "2" at bounding box center [578, 502] width 6 height 18
click at [626, 470] on div "3 x + 5 y = 2 ​ x y ⬚ 2 ⬚ n 7 8 9 + – ( ) √ 4 5 6 × ÷ , ⬚ < > 1 2 3 f(x) abc αβ…" at bounding box center [519, 470] width 443 height 138
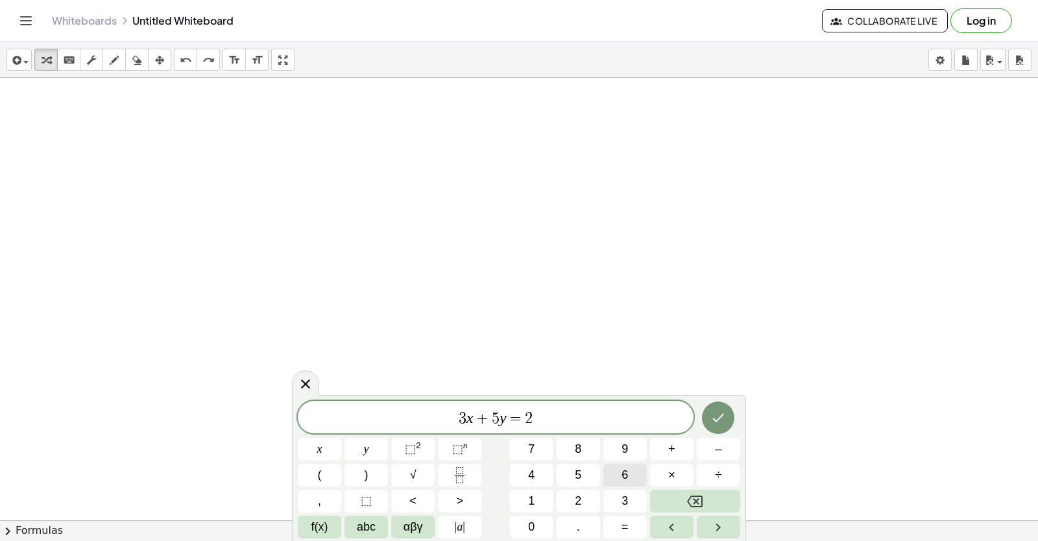
click at [620, 485] on button "6" at bounding box center [625, 475] width 43 height 23
click at [713, 411] on icon "Done" at bounding box center [719, 418] width 16 height 16
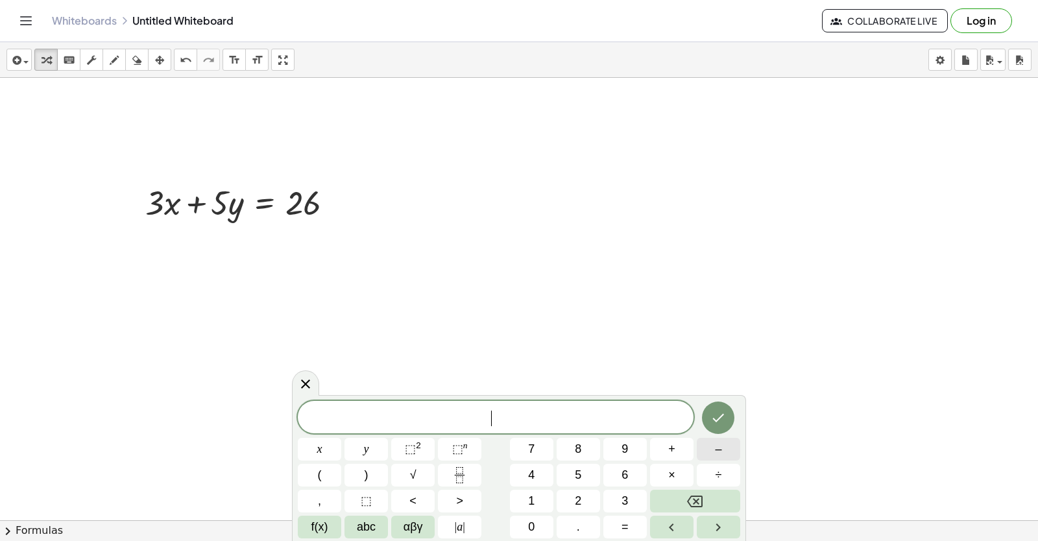
click at [729, 442] on button "–" at bounding box center [718, 449] width 43 height 23
click at [612, 497] on button "3" at bounding box center [625, 501] width 43 height 23
click at [313, 450] on button "x" at bounding box center [319, 449] width 43 height 23
click at [672, 450] on span "+" at bounding box center [671, 450] width 7 height 18
click at [588, 495] on button "2" at bounding box center [578, 501] width 43 height 23
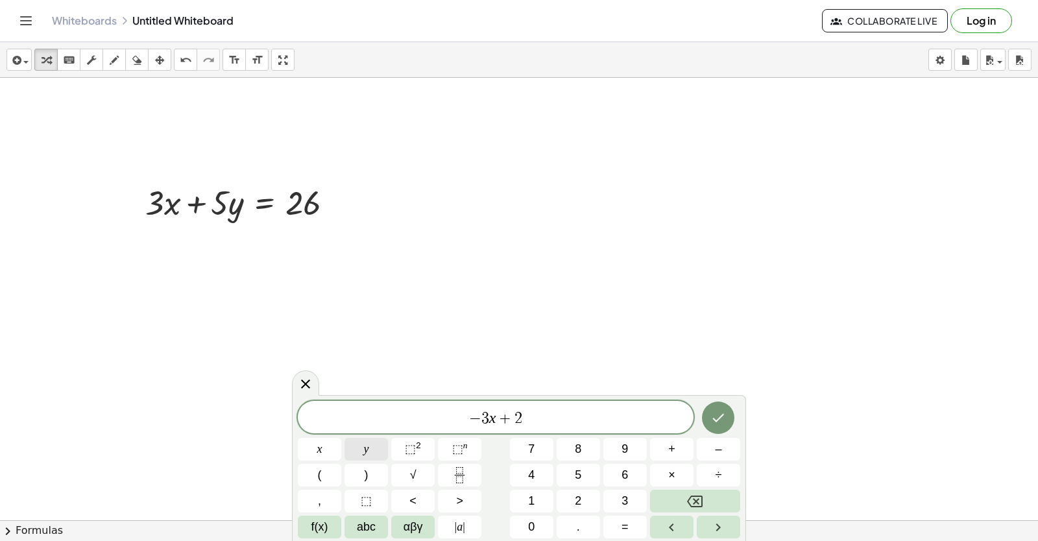
click at [365, 445] on span "y" at bounding box center [366, 450] width 5 height 18
click at [614, 519] on button "=" at bounding box center [625, 527] width 43 height 23
click at [589, 503] on button "2" at bounding box center [578, 501] width 43 height 23
click at [578, 496] on span "2" at bounding box center [578, 502] width 6 height 18
click at [674, 501] on button "Backspace" at bounding box center [695, 501] width 90 height 23
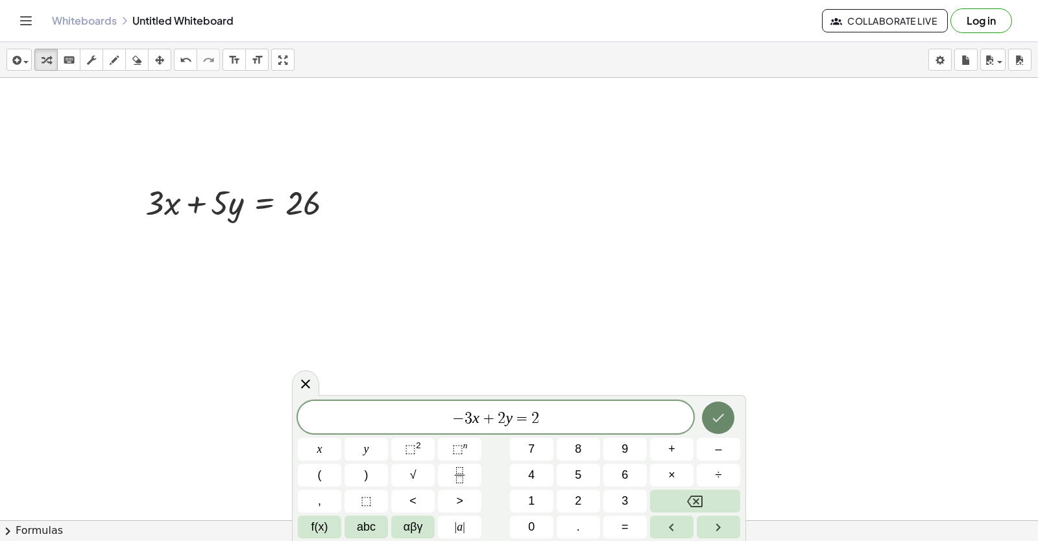
click at [726, 415] on icon "Done" at bounding box center [719, 418] width 16 height 16
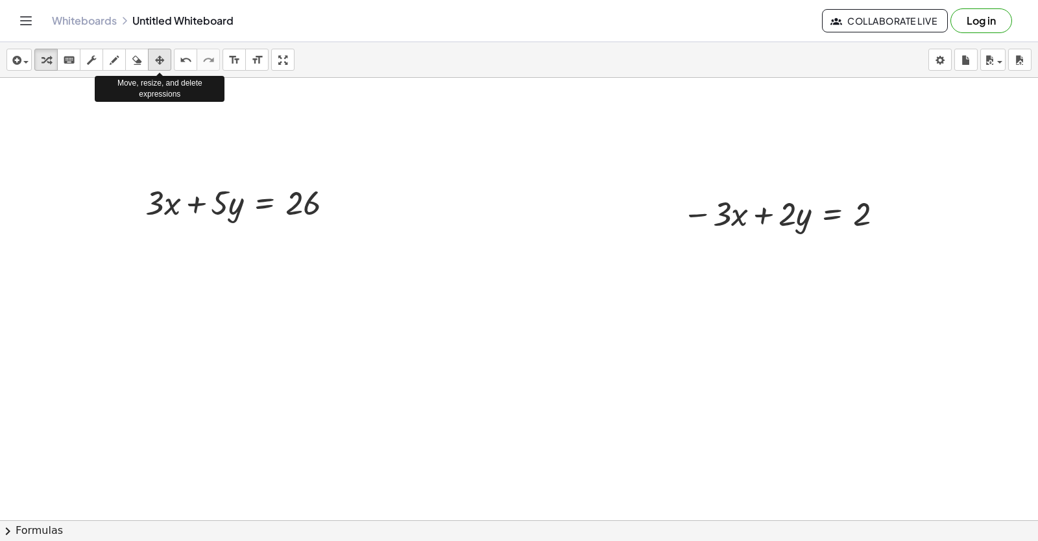
click at [160, 53] on icon "button" at bounding box center [159, 61] width 9 height 16
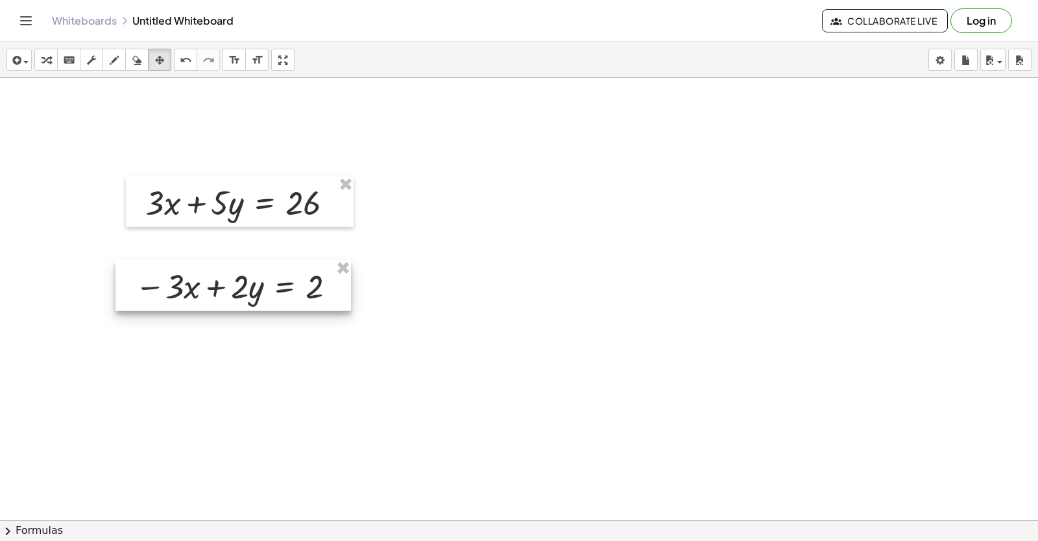
drag, startPoint x: 808, startPoint y: 222, endPoint x: 248, endPoint y: 300, distance: 565.4
click at [248, 300] on div at bounding box center [234, 285] width 236 height 51
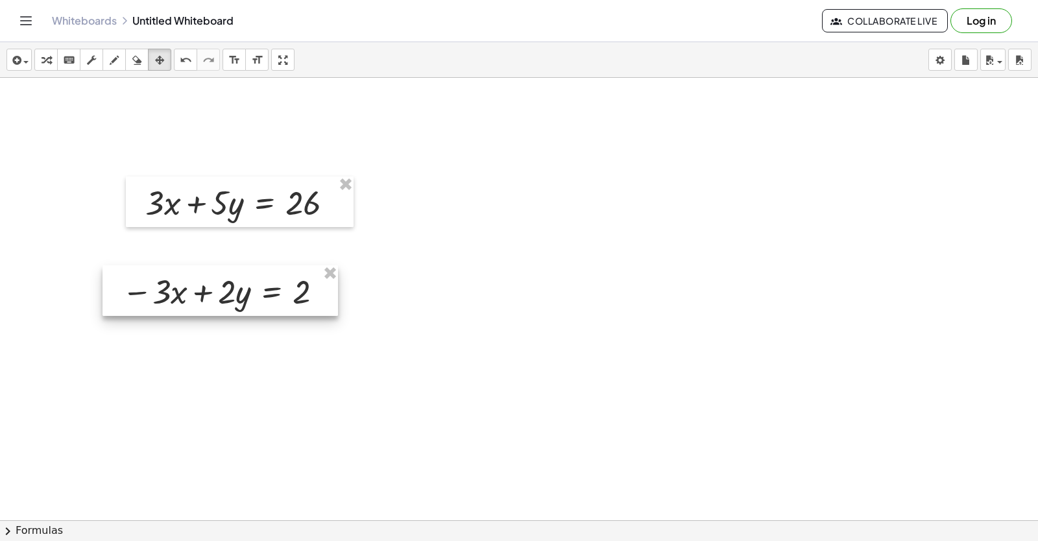
click at [265, 295] on div at bounding box center [221, 290] width 236 height 51
click at [153, 55] on div "button" at bounding box center [159, 60] width 17 height 16
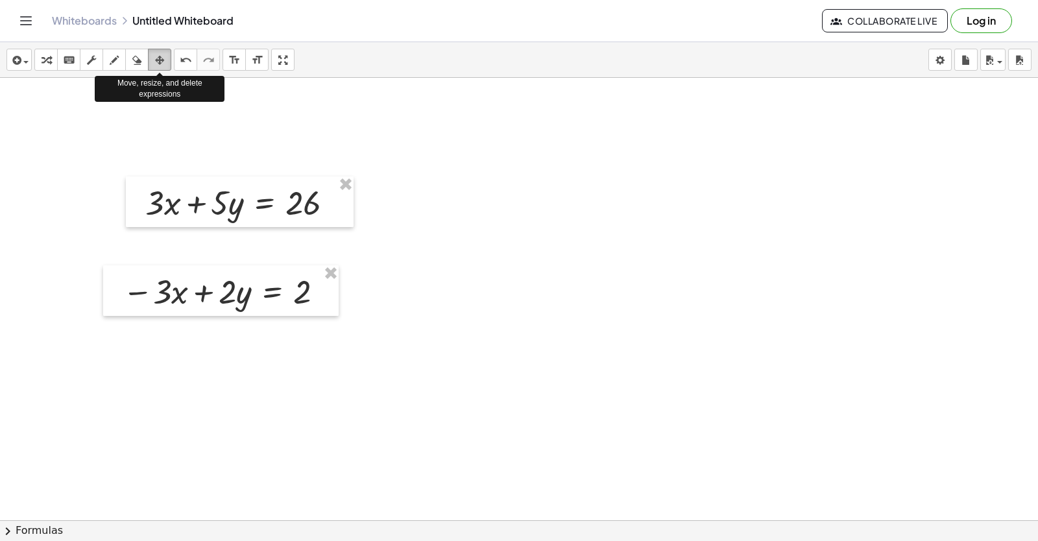
click at [157, 61] on icon "button" at bounding box center [159, 61] width 9 height 16
drag, startPoint x: 380, startPoint y: 286, endPoint x: 385, endPoint y: 265, distance: 20.8
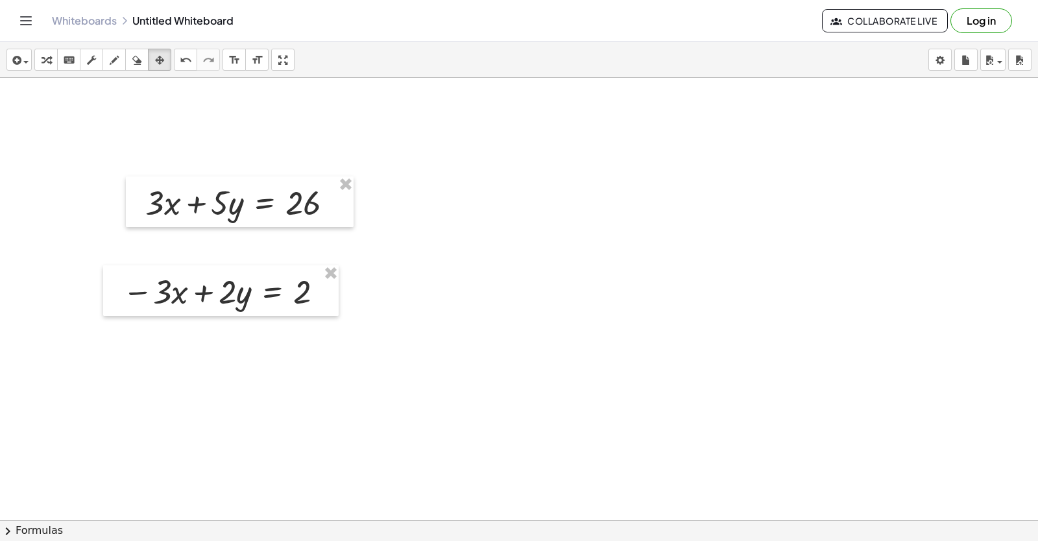
drag, startPoint x: 417, startPoint y: 105, endPoint x: 348, endPoint y: 422, distance: 324.2
drag, startPoint x: 348, startPoint y: 422, endPoint x: 241, endPoint y: 430, distance: 106.8
drag, startPoint x: 241, startPoint y: 430, endPoint x: 615, endPoint y: 347, distance: 382.3
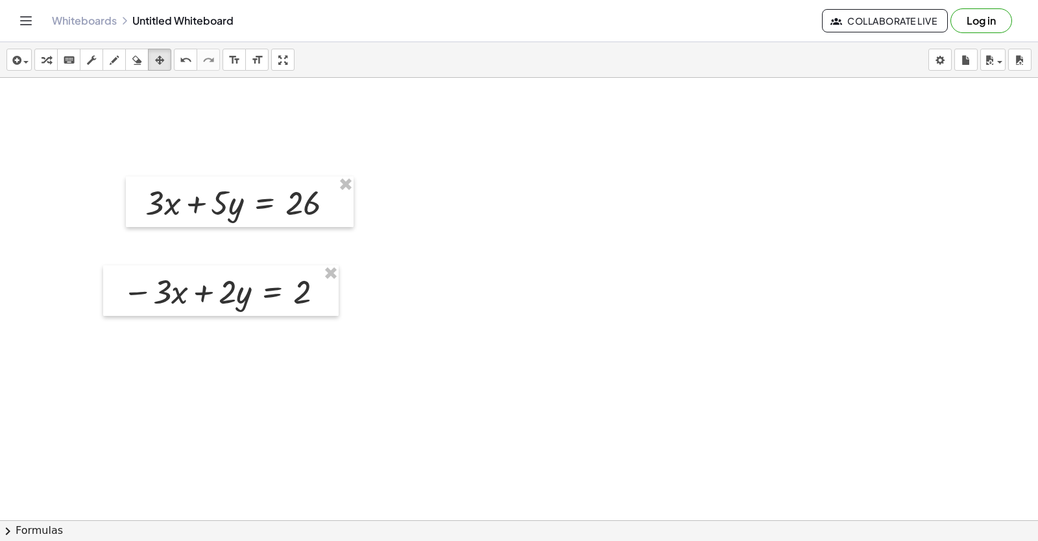
drag, startPoint x: 567, startPoint y: 374, endPoint x: 526, endPoint y: 336, distance: 56.0
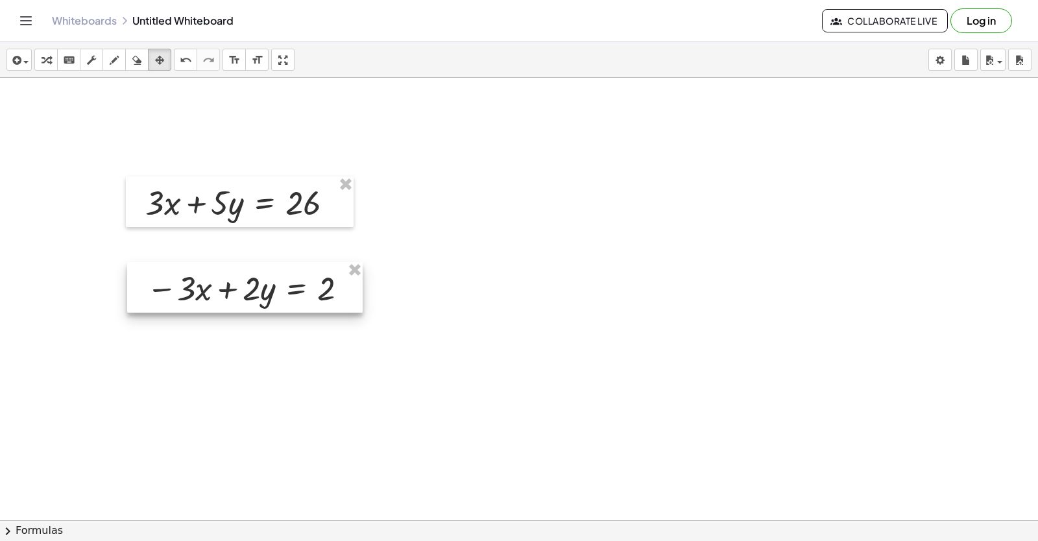
drag, startPoint x: 206, startPoint y: 293, endPoint x: 230, endPoint y: 290, distance: 24.2
click at [230, 290] on div at bounding box center [245, 287] width 236 height 51
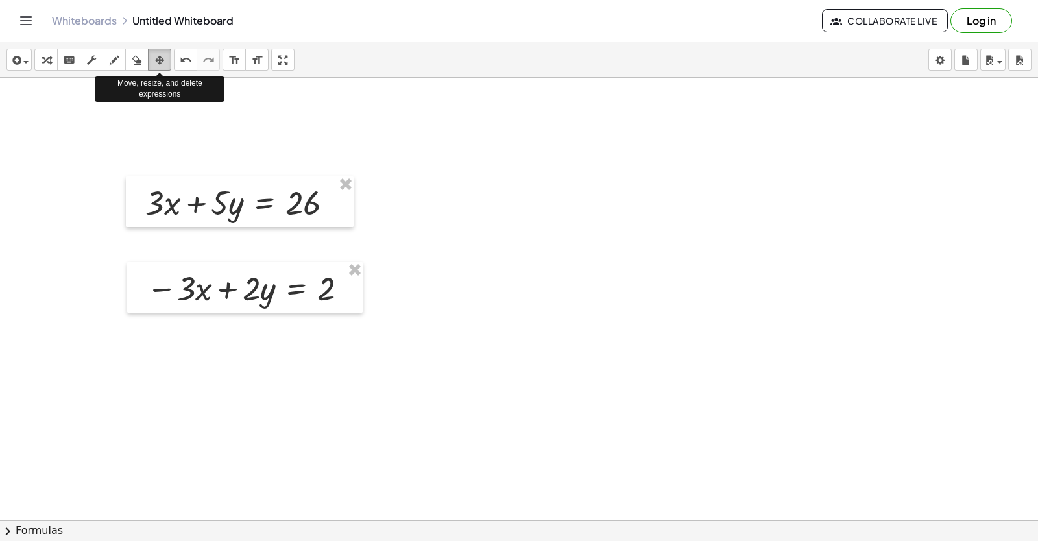
click at [154, 55] on div "button" at bounding box center [159, 60] width 17 height 16
click at [154, 56] on div "button" at bounding box center [159, 60] width 17 height 16
click at [153, 56] on div "button" at bounding box center [159, 60] width 17 height 16
click at [165, 62] on div "button" at bounding box center [159, 60] width 17 height 16
click at [158, 59] on icon "button" at bounding box center [159, 61] width 9 height 16
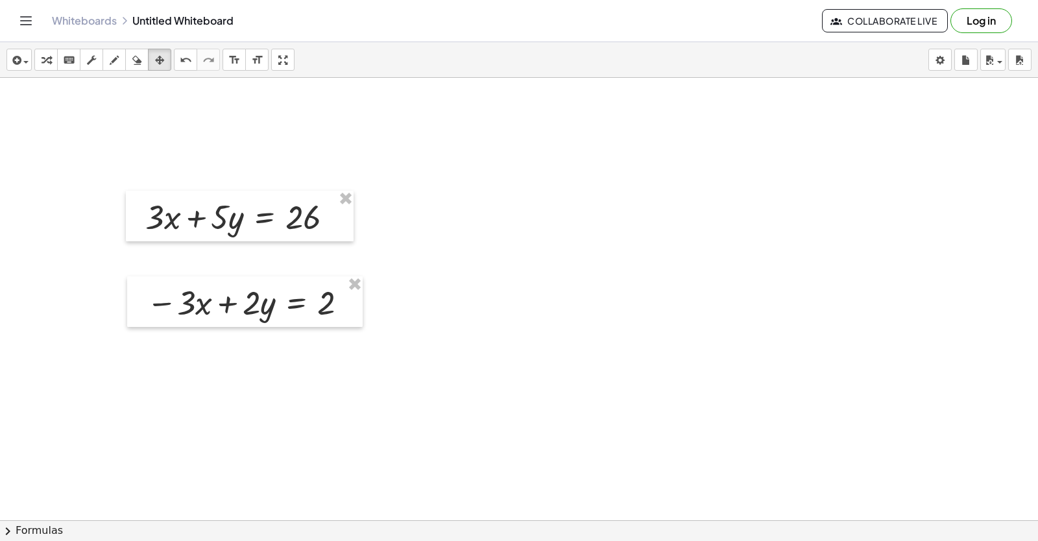
scroll to position [12705, 0]
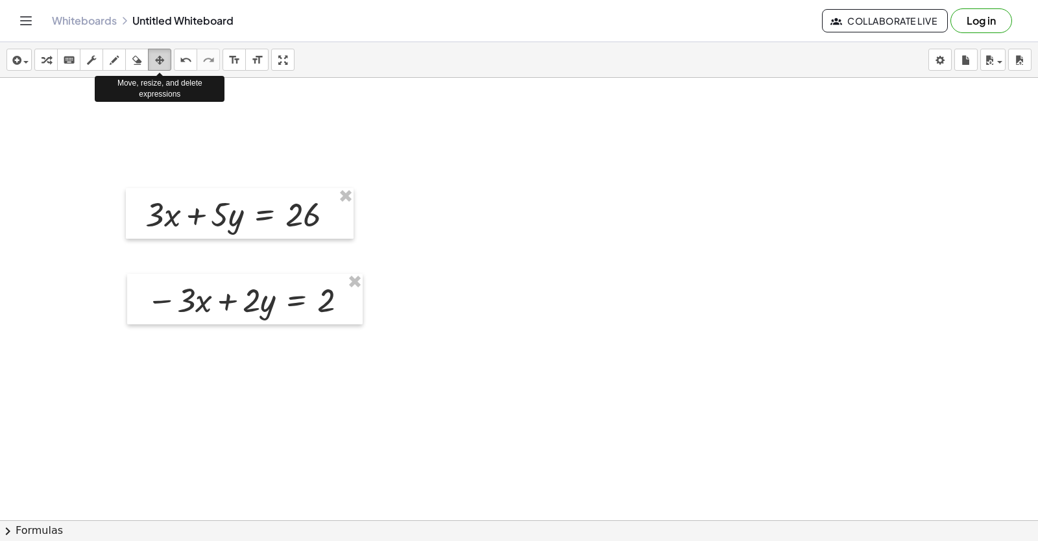
click at [164, 62] on icon "button" at bounding box center [159, 61] width 9 height 16
click at [164, 58] on icon "button" at bounding box center [159, 61] width 9 height 16
click at [166, 58] on div "button" at bounding box center [159, 60] width 17 height 16
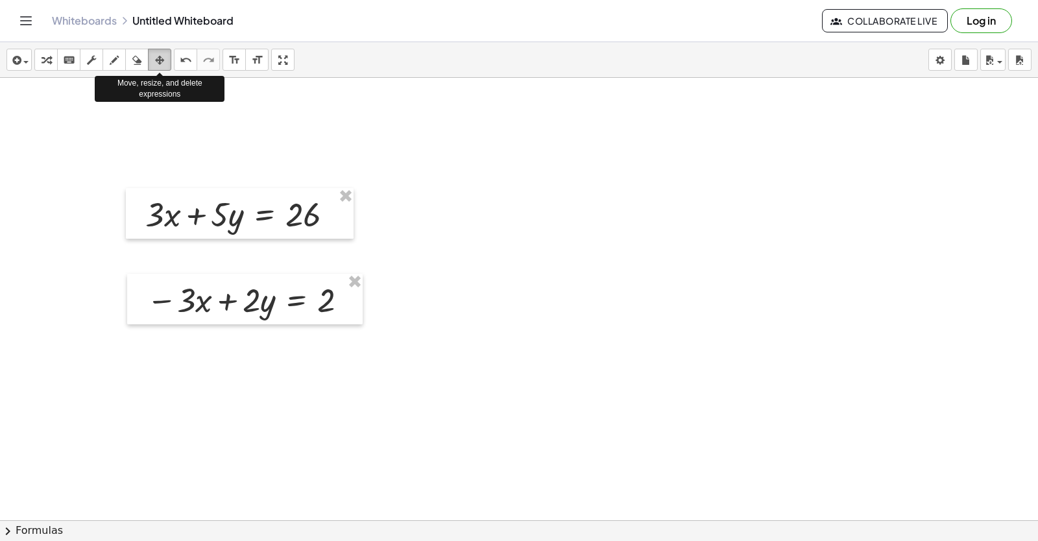
click at [170, 57] on button "arrange" at bounding box center [159, 60] width 23 height 22
drag, startPoint x: 170, startPoint y: 57, endPoint x: 148, endPoint y: 79, distance: 31.2
click at [164, 63] on button "arrange" at bounding box center [159, 60] width 23 height 22
click at [156, 59] on icon "button" at bounding box center [159, 61] width 9 height 16
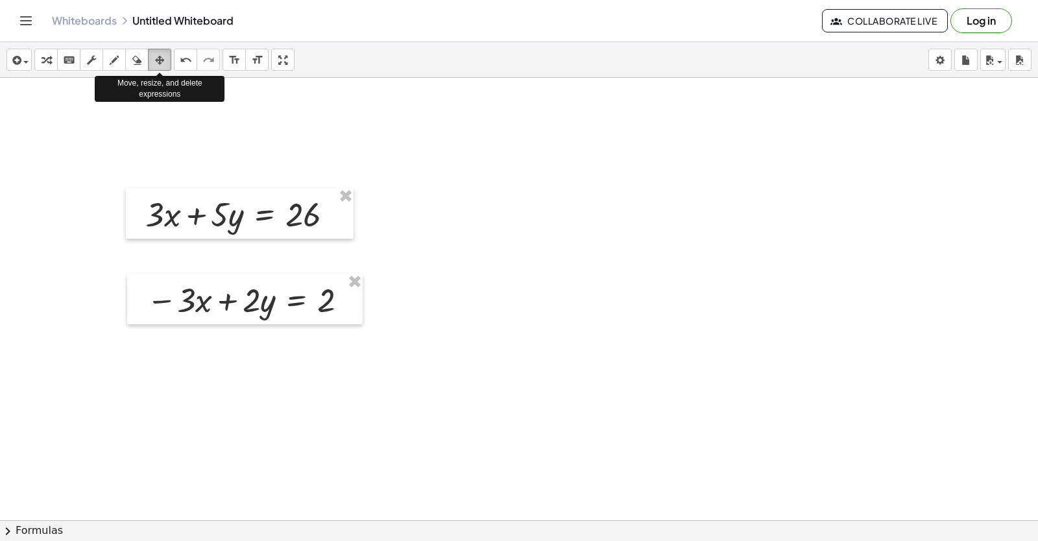
click at [156, 59] on icon "button" at bounding box center [159, 61] width 9 height 16
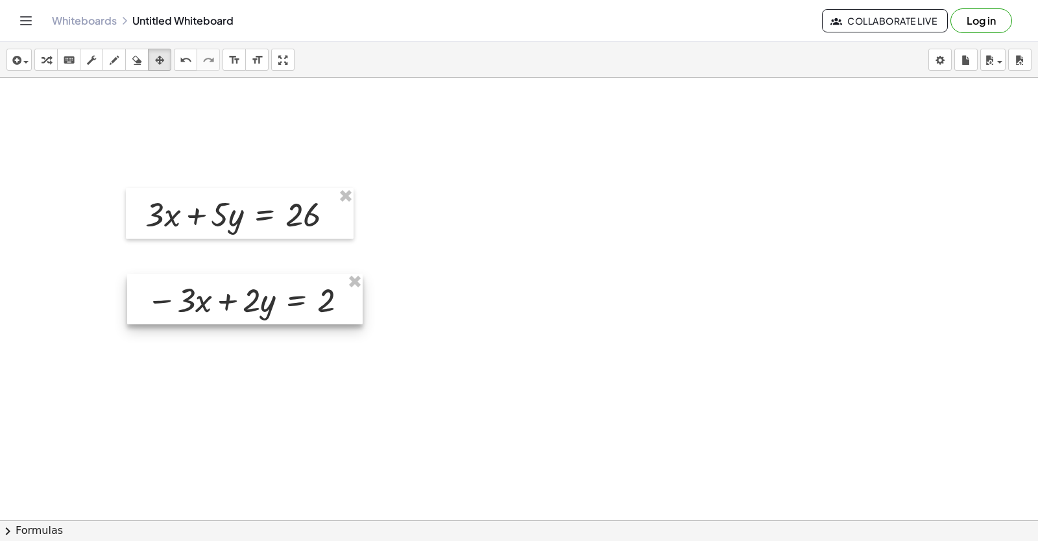
click at [202, 301] on div at bounding box center [245, 299] width 236 height 51
click at [201, 298] on div at bounding box center [245, 299] width 236 height 51
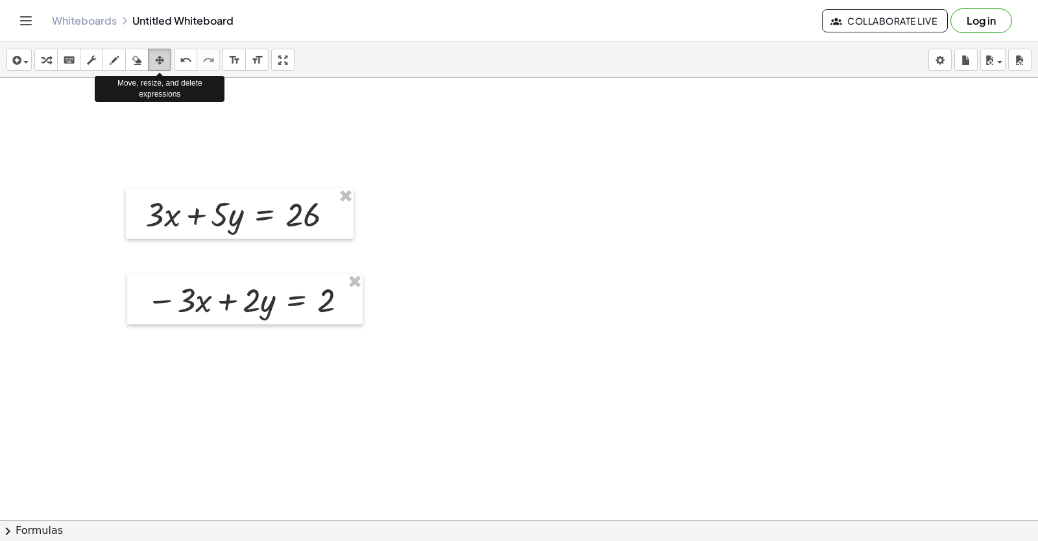
click at [161, 56] on icon "button" at bounding box center [159, 61] width 9 height 16
click at [195, 58] on button "undo undo" at bounding box center [185, 60] width 23 height 22
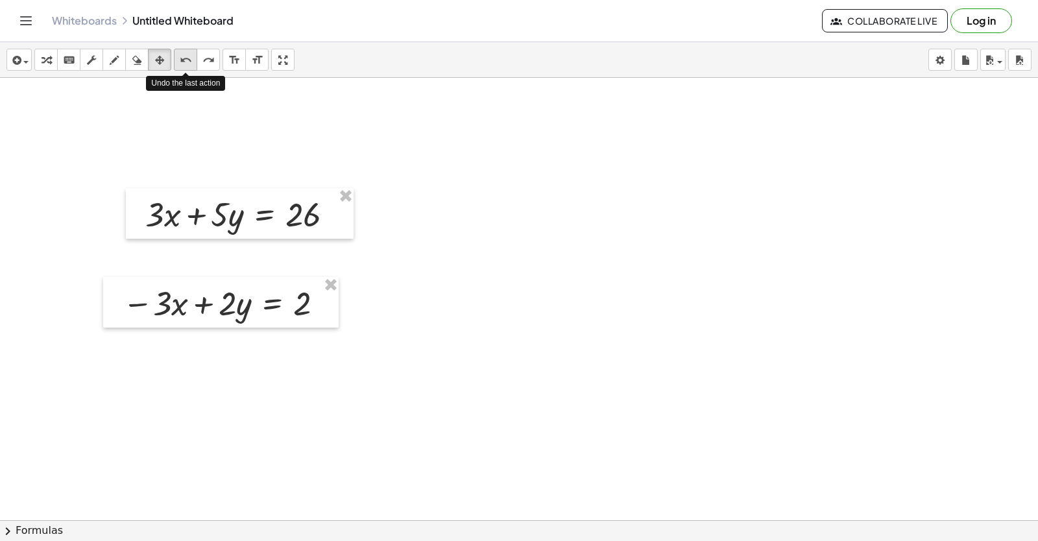
click at [191, 64] on icon "undo" at bounding box center [186, 61] width 12 height 16
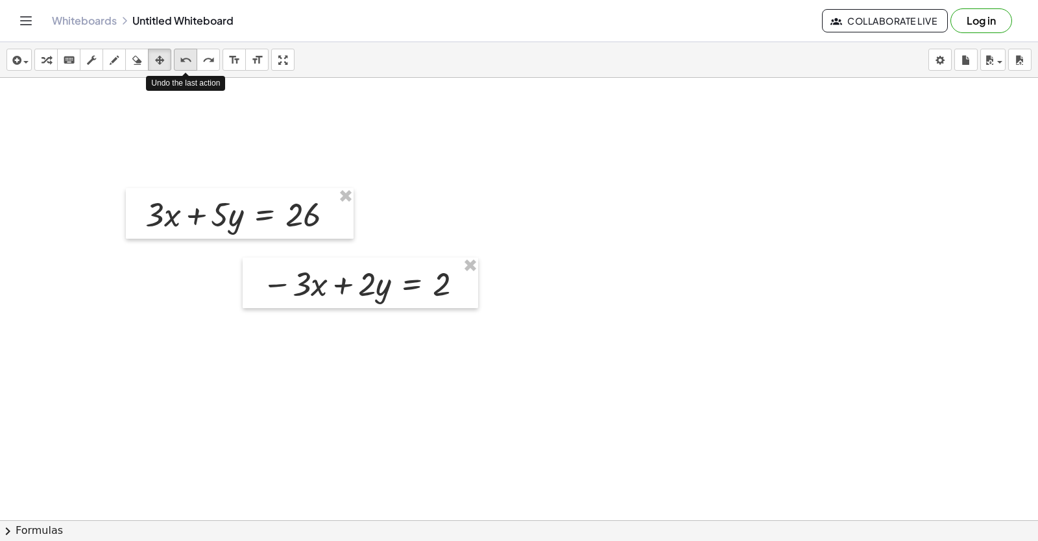
click at [191, 64] on icon "undo" at bounding box center [186, 61] width 12 height 16
click at [180, 58] on icon "undo" at bounding box center [186, 61] width 12 height 16
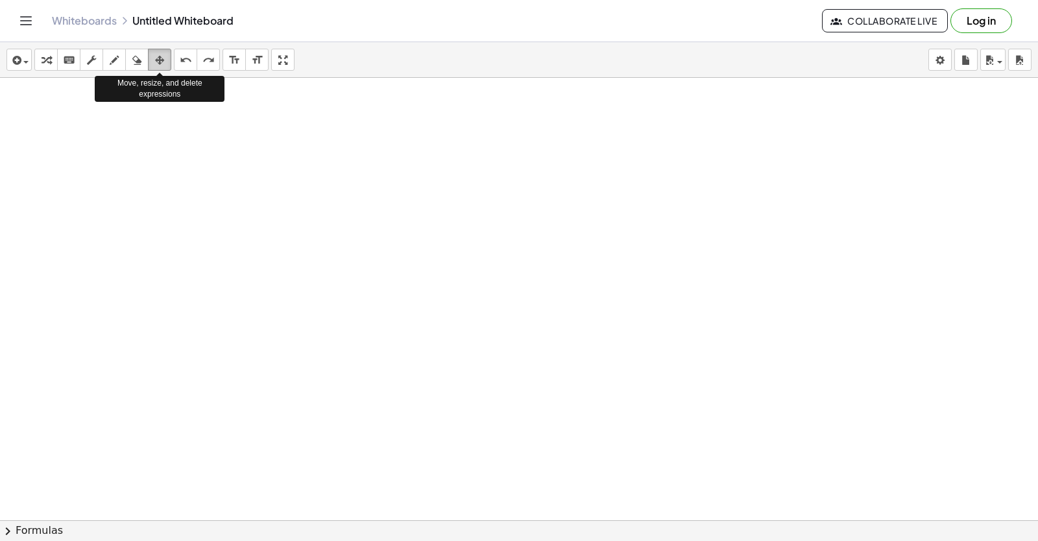
click at [165, 60] on div "button" at bounding box center [159, 60] width 17 height 16
drag, startPoint x: 187, startPoint y: 51, endPoint x: 188, endPoint y: 60, distance: 9.2
click at [188, 60] on button "undo undo" at bounding box center [185, 60] width 23 height 22
click at [188, 60] on icon "undo" at bounding box center [186, 61] width 12 height 16
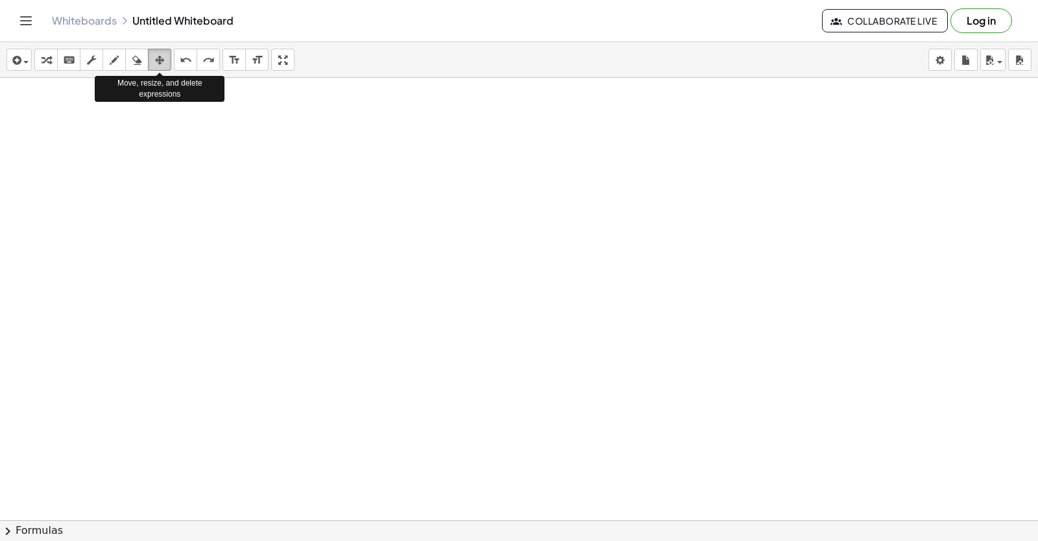
click at [160, 54] on icon "button" at bounding box center [159, 61] width 9 height 16
click at [160, 53] on icon "button" at bounding box center [159, 61] width 9 height 16
drag, startPoint x: 160, startPoint y: 53, endPoint x: 160, endPoint y: 66, distance: 12.3
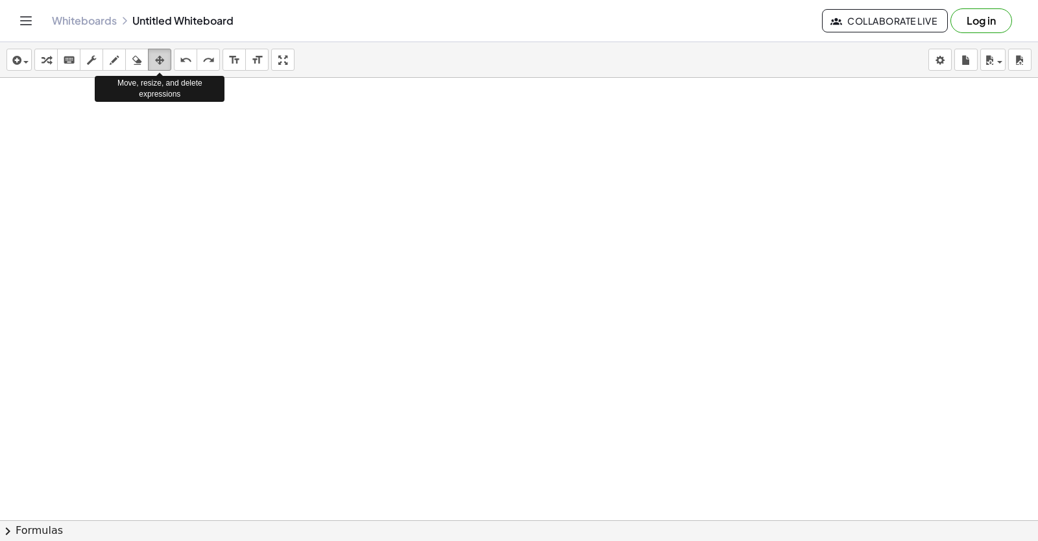
click at [160, 66] on icon "button" at bounding box center [159, 61] width 9 height 16
click at [165, 66] on div "button" at bounding box center [159, 60] width 17 height 16
click at [165, 62] on div "button" at bounding box center [159, 60] width 17 height 16
click at [188, 55] on icon "undo" at bounding box center [186, 61] width 12 height 16
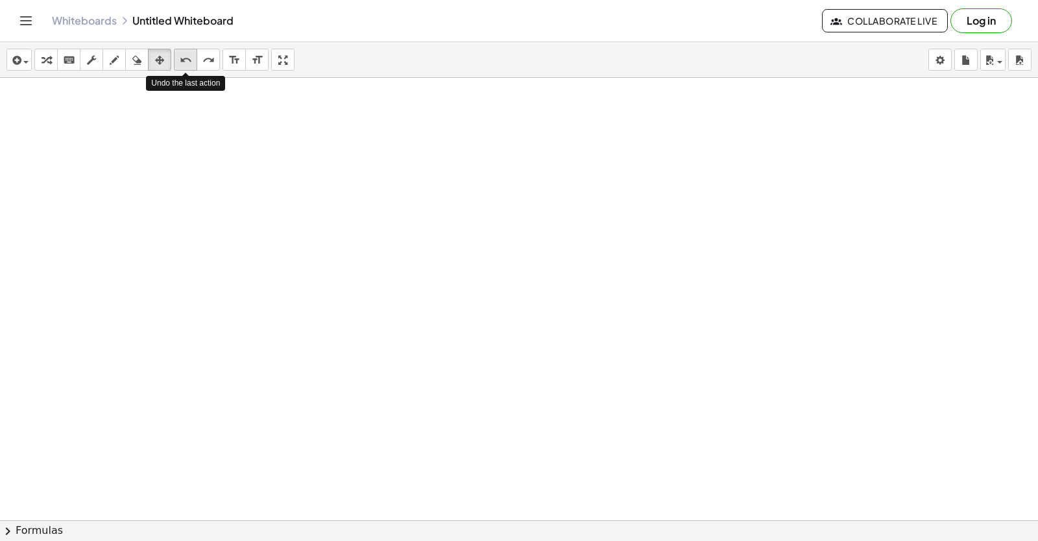
click at [188, 55] on icon "undo" at bounding box center [186, 61] width 12 height 16
click at [43, 53] on icon "button" at bounding box center [46, 61] width 9 height 16
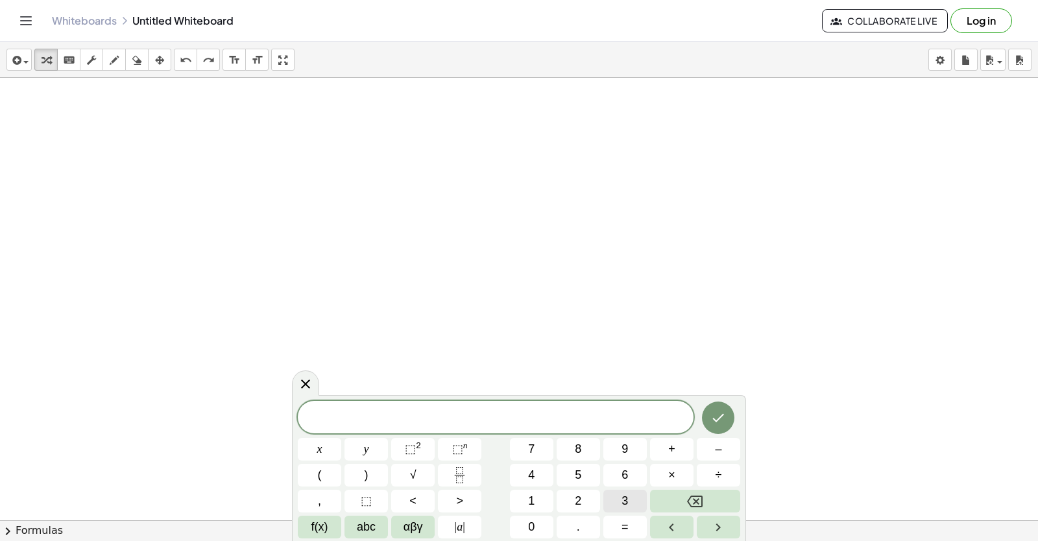
click at [624, 502] on span "3" at bounding box center [625, 502] width 6 height 18
click at [310, 448] on button "x" at bounding box center [319, 449] width 43 height 23
click at [666, 452] on button "+" at bounding box center [671, 449] width 43 height 23
click at [594, 473] on button "5" at bounding box center [578, 475] width 43 height 23
click at [629, 529] on button "=" at bounding box center [625, 527] width 43 height 23
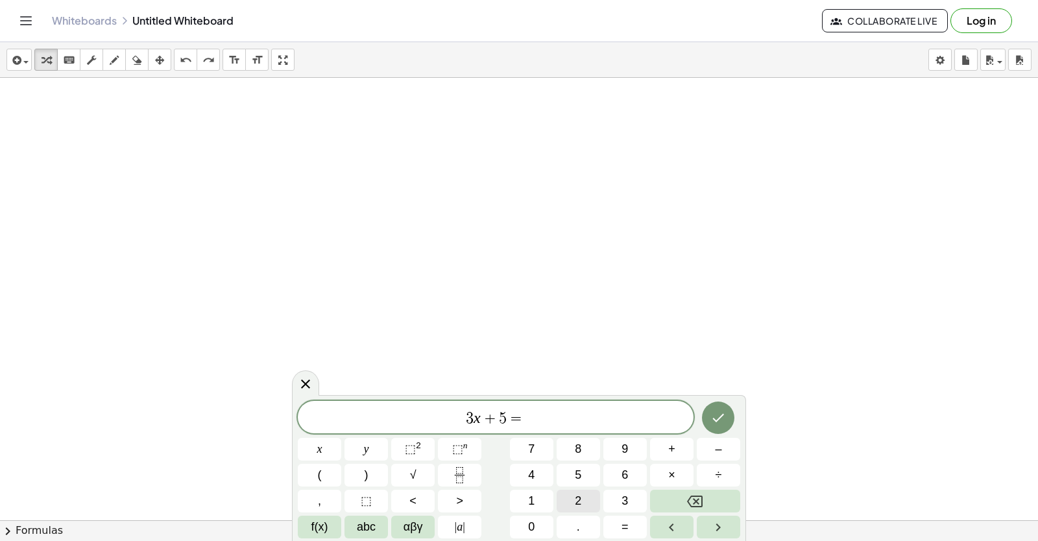
click at [563, 498] on button "2" at bounding box center [578, 501] width 43 height 23
click at [612, 470] on button "6" at bounding box center [625, 475] width 43 height 23
click at [716, 412] on icon "Done" at bounding box center [719, 418] width 16 height 16
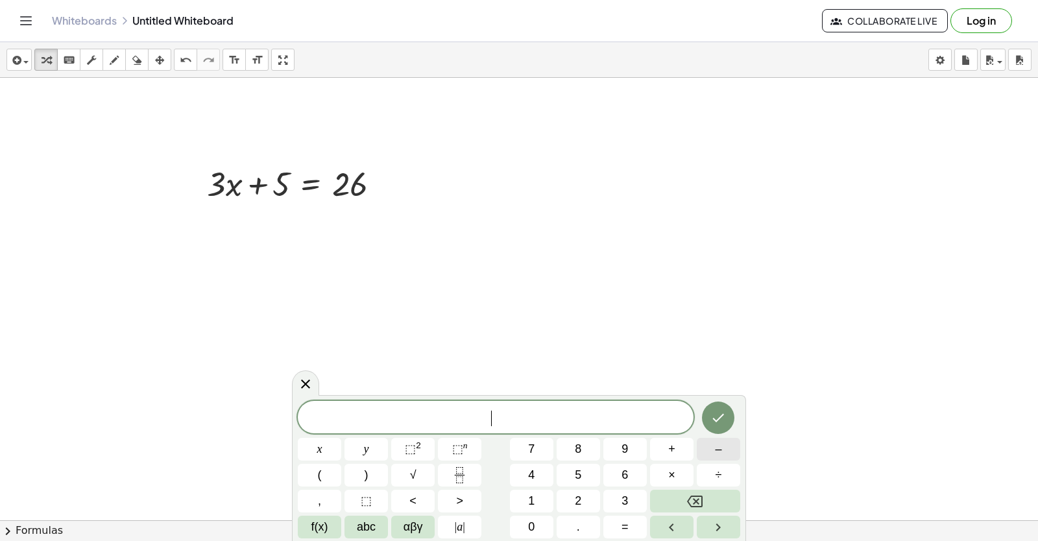
click at [703, 445] on button "–" at bounding box center [718, 449] width 43 height 23
click at [620, 496] on button "3" at bounding box center [625, 501] width 43 height 23
click at [674, 448] on span "+" at bounding box center [671, 450] width 7 height 18
click at [581, 500] on span "2" at bounding box center [578, 502] width 6 height 18
click at [359, 446] on button "y" at bounding box center [366, 449] width 43 height 23
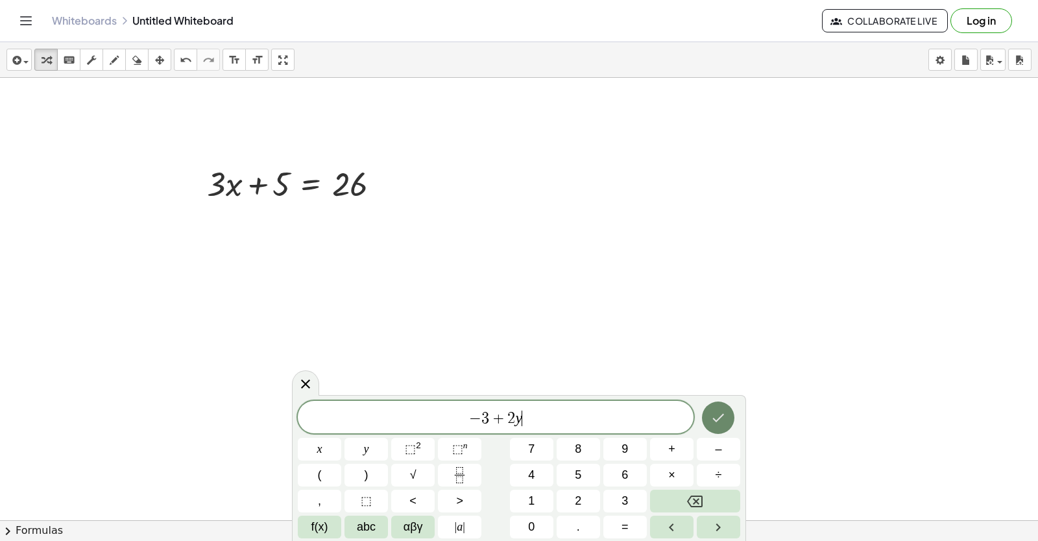
click at [714, 415] on icon "Done" at bounding box center [719, 418] width 16 height 16
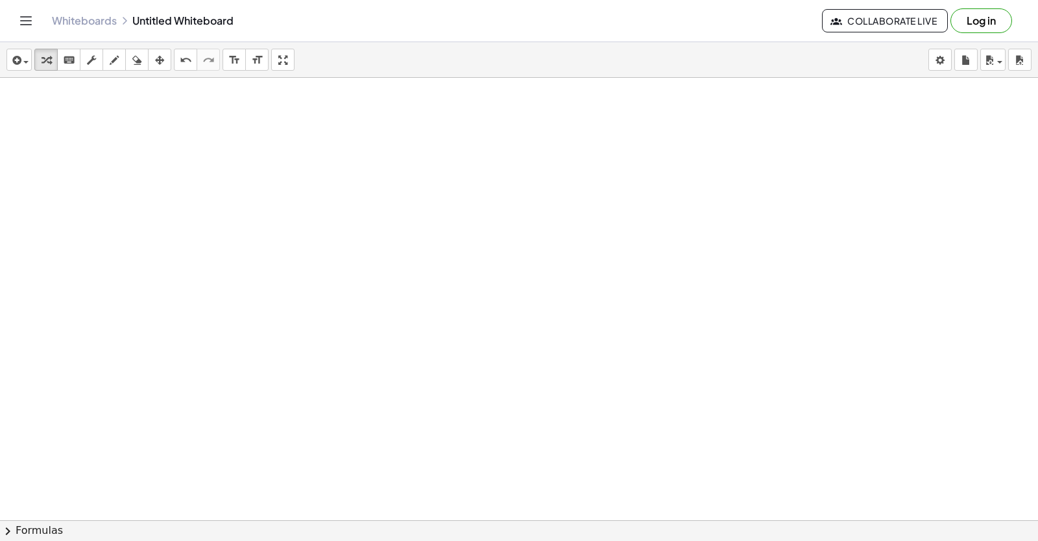
scroll to position [13159, 0]
